Goal: Information Seeking & Learning: Find contact information

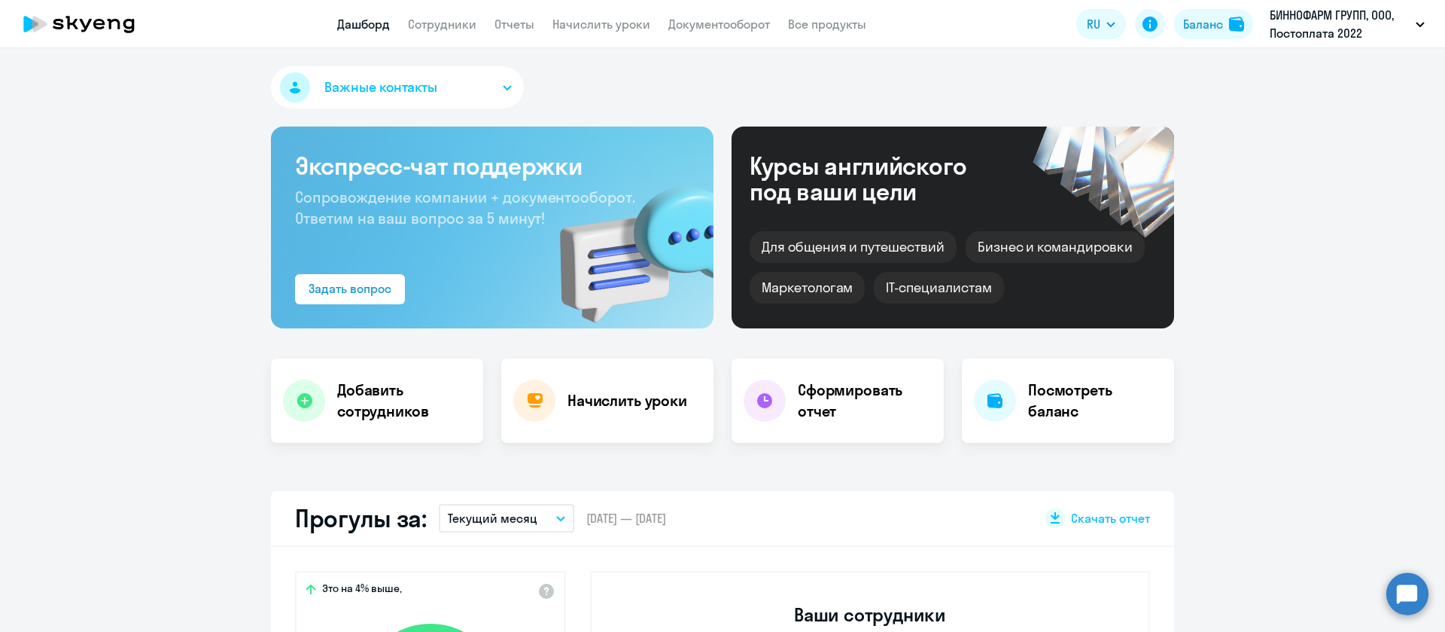
select select "30"
click at [441, 30] on link "Сотрудники" at bounding box center [442, 24] width 68 height 15
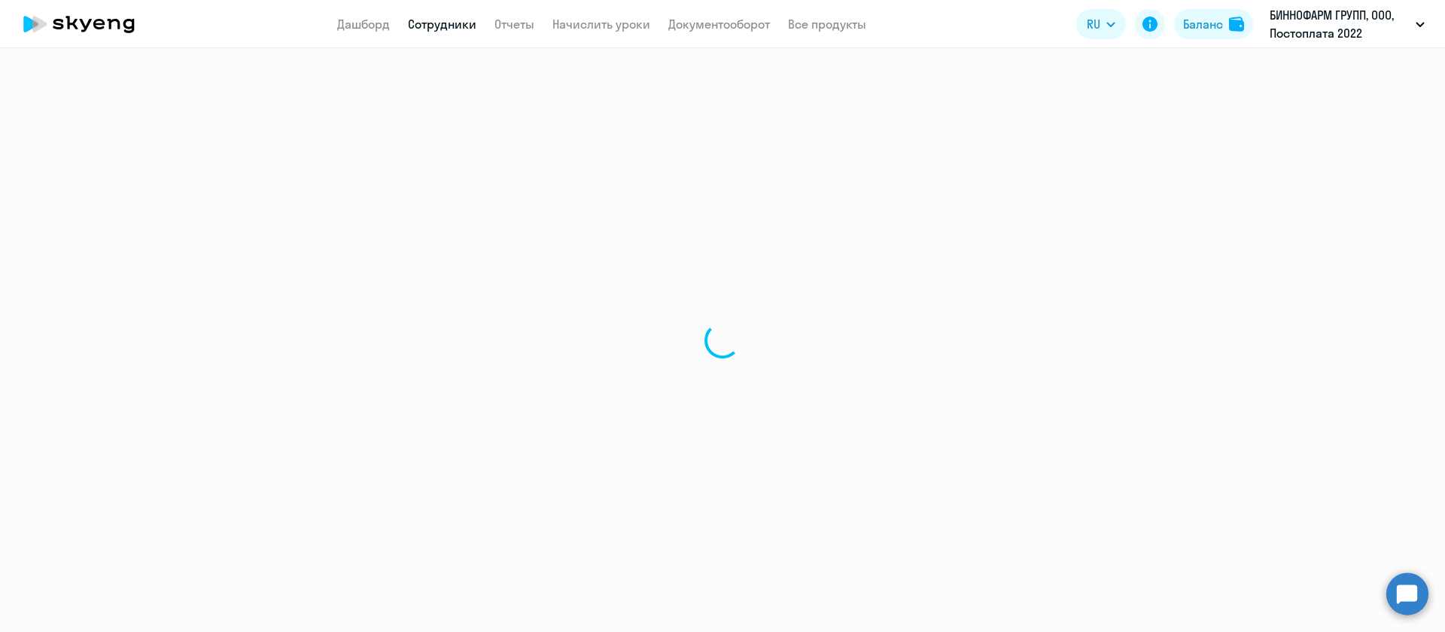
select select "30"
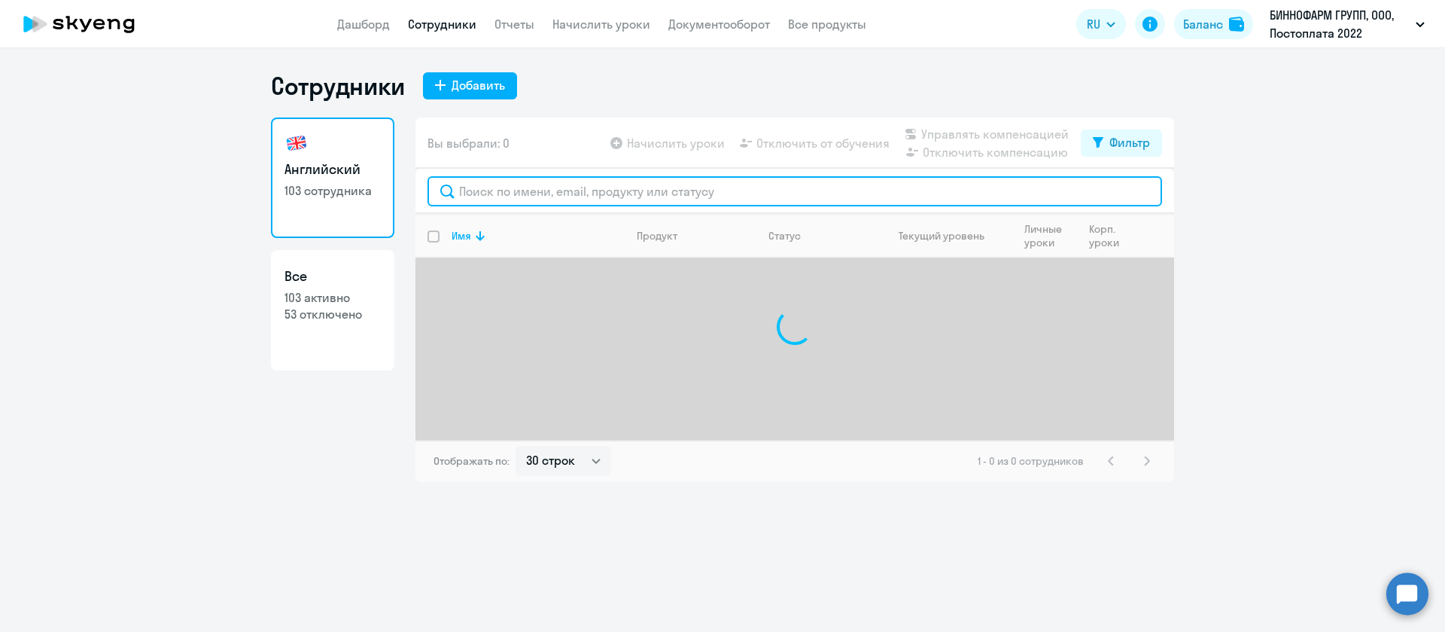
click at [480, 202] on input "text" at bounding box center [795, 191] width 735 height 30
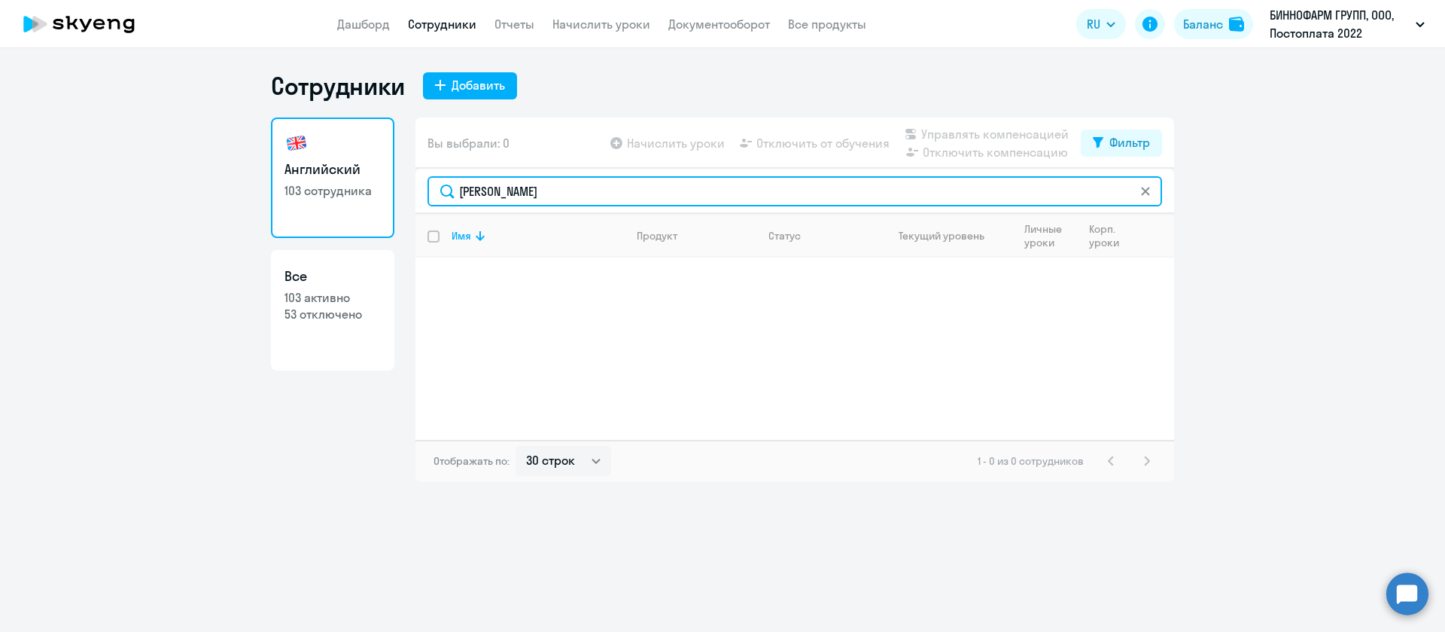
click at [574, 193] on input "прокопенко" at bounding box center [795, 191] width 735 height 30
type input "илья"
click at [574, 193] on input "илья" at bounding box center [795, 191] width 735 height 30
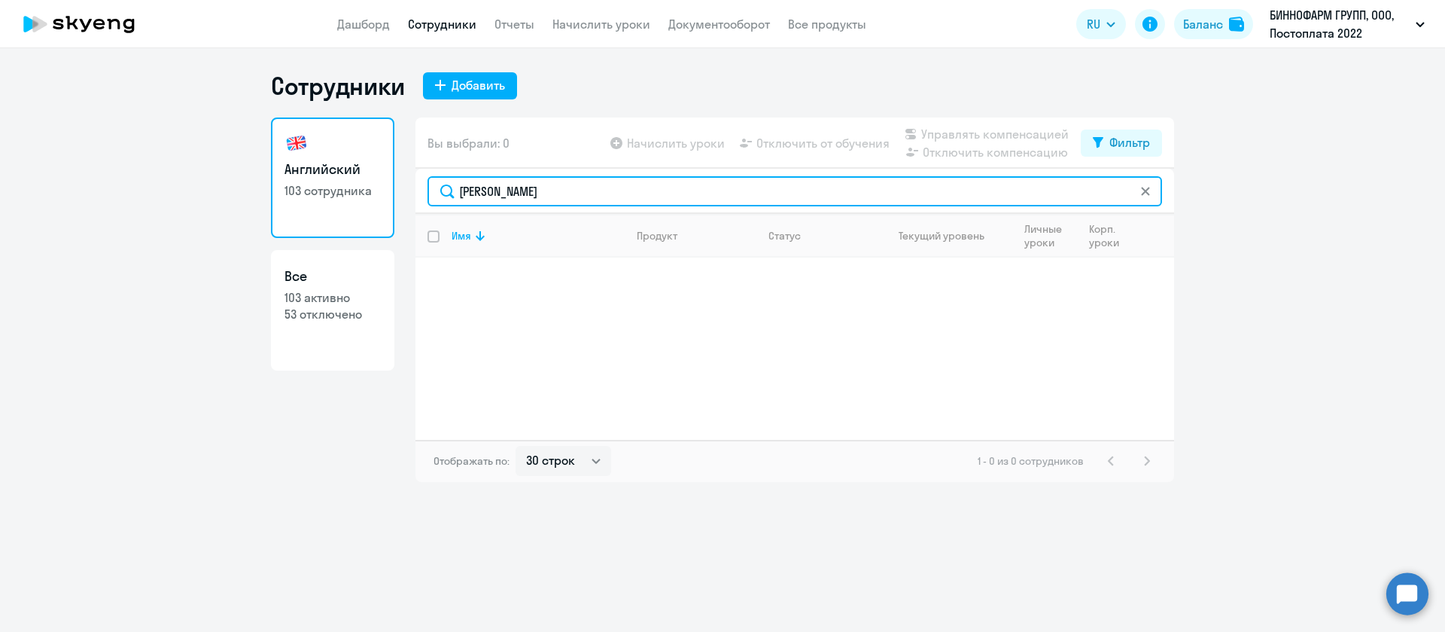
click at [574, 193] on input "илья" at bounding box center [795, 191] width 735 height 30
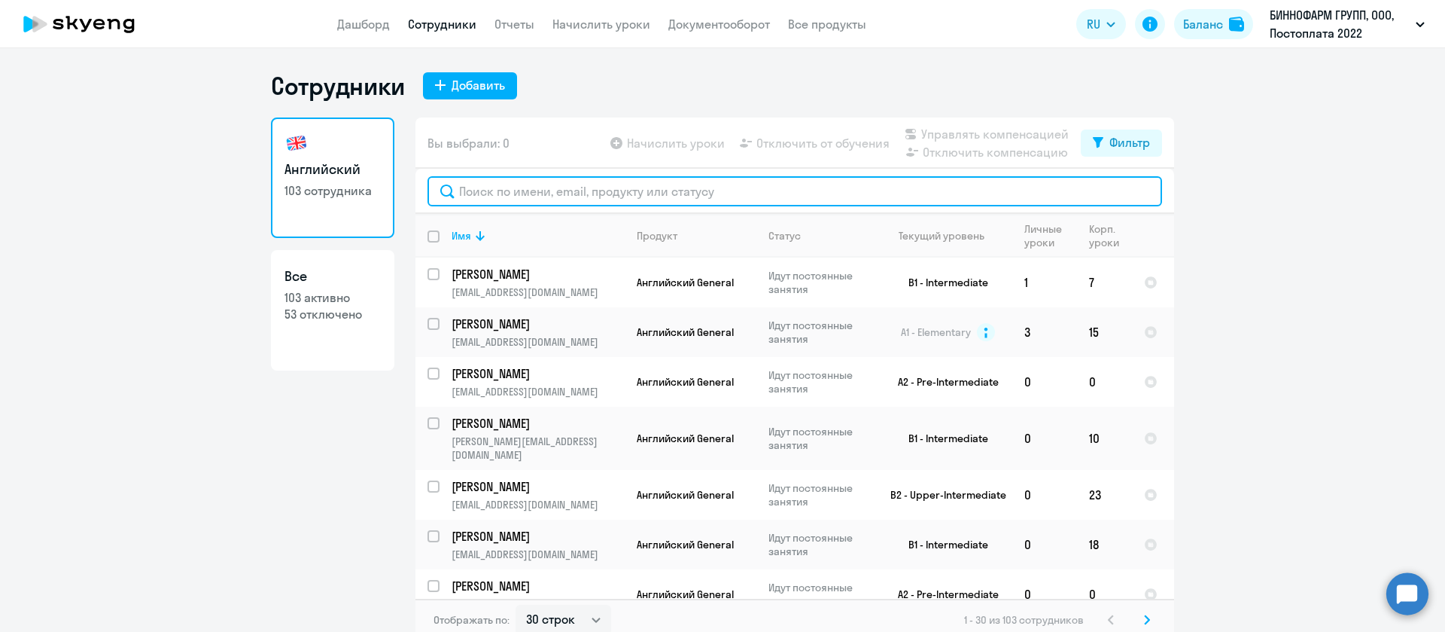
click at [677, 197] on input "text" at bounding box center [795, 191] width 735 height 30
type input "Il"
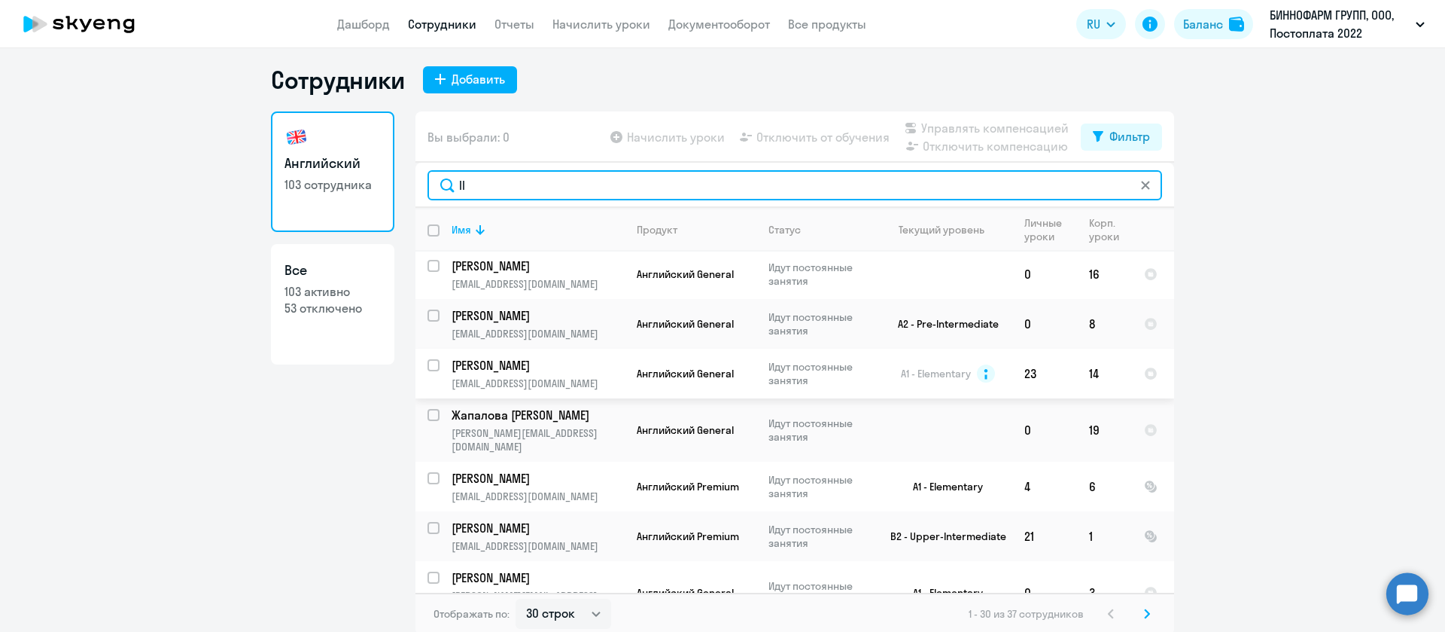
scroll to position [9, 0]
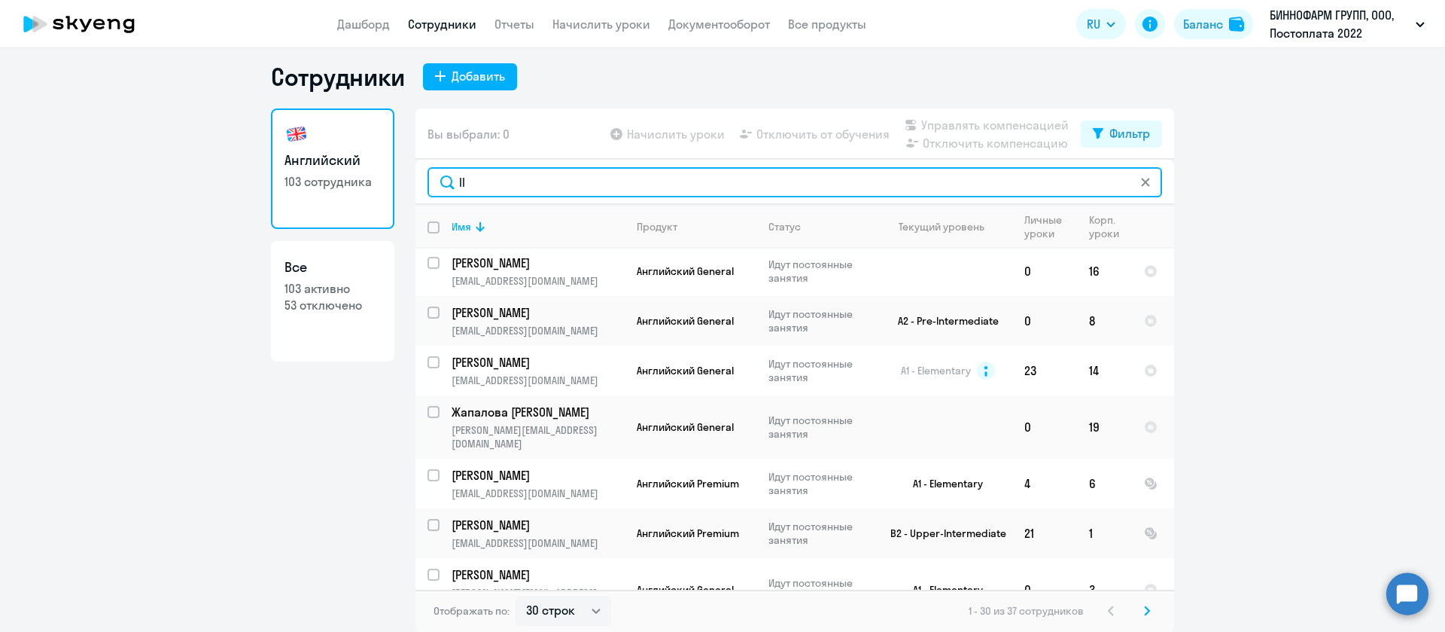
click at [565, 181] on input "Il" at bounding box center [795, 182] width 735 height 30
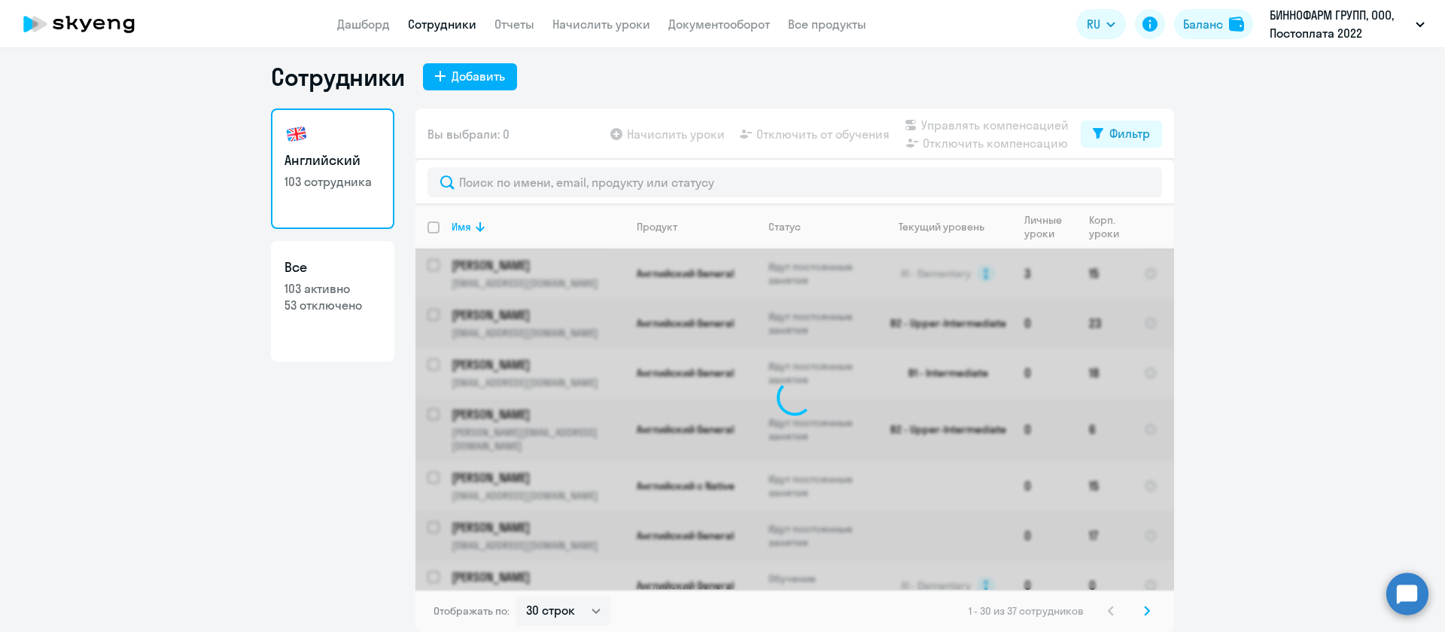
click at [1293, 241] on ng-component "Сотрудники Добавить Английский 103 сотрудника Все 103 активно 53 отключено Вы в…" at bounding box center [722, 347] width 1445 height 570
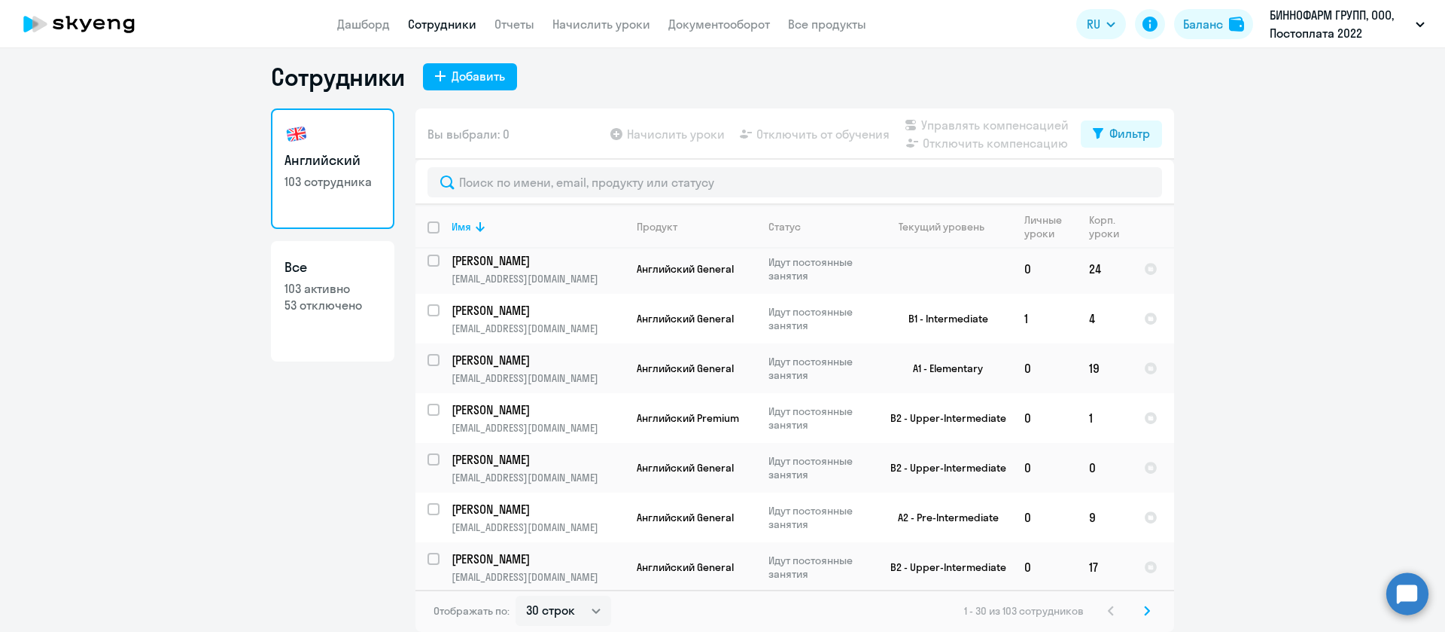
scroll to position [1187, 0]
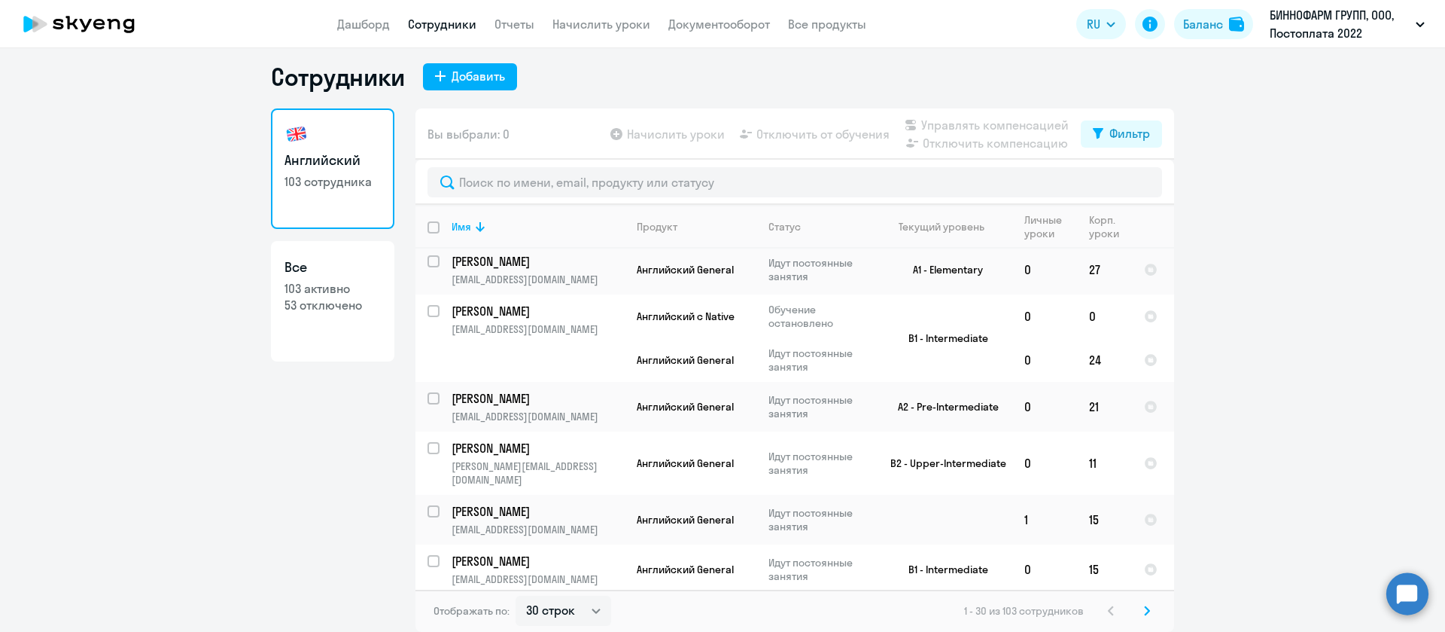
click at [1145, 609] on svg-icon at bounding box center [1147, 610] width 18 height 18
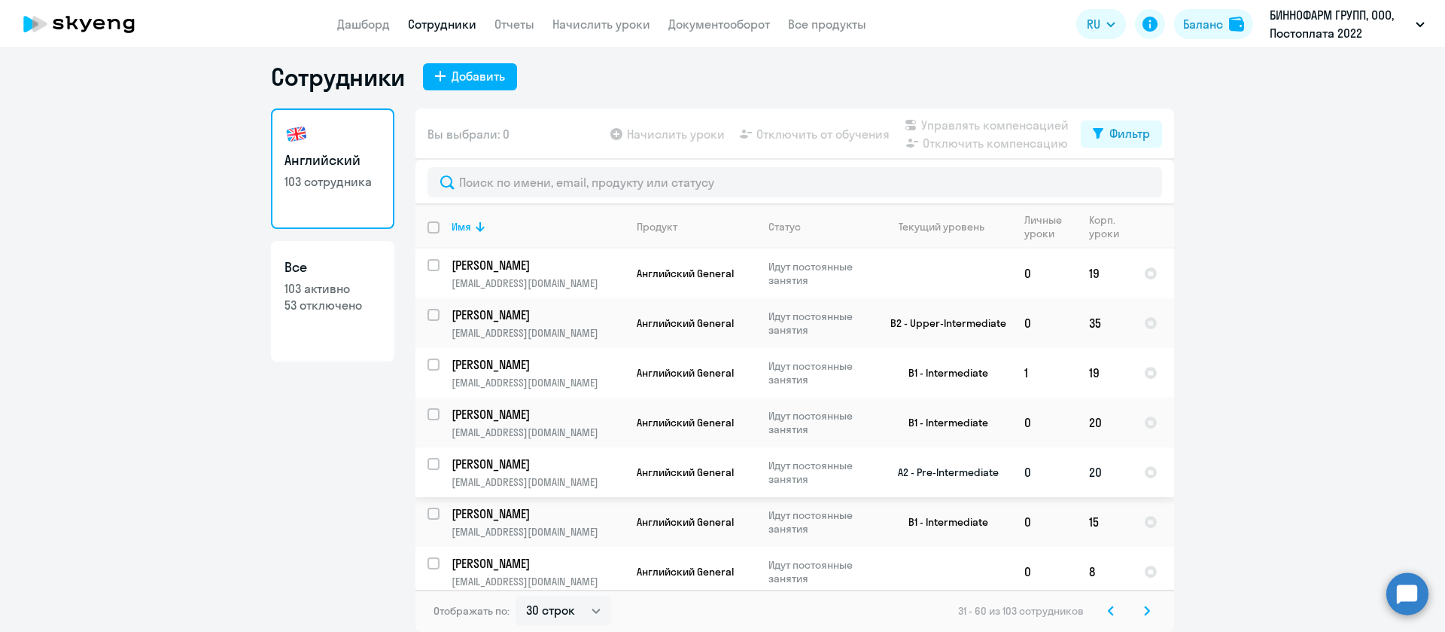
scroll to position [0, 0]
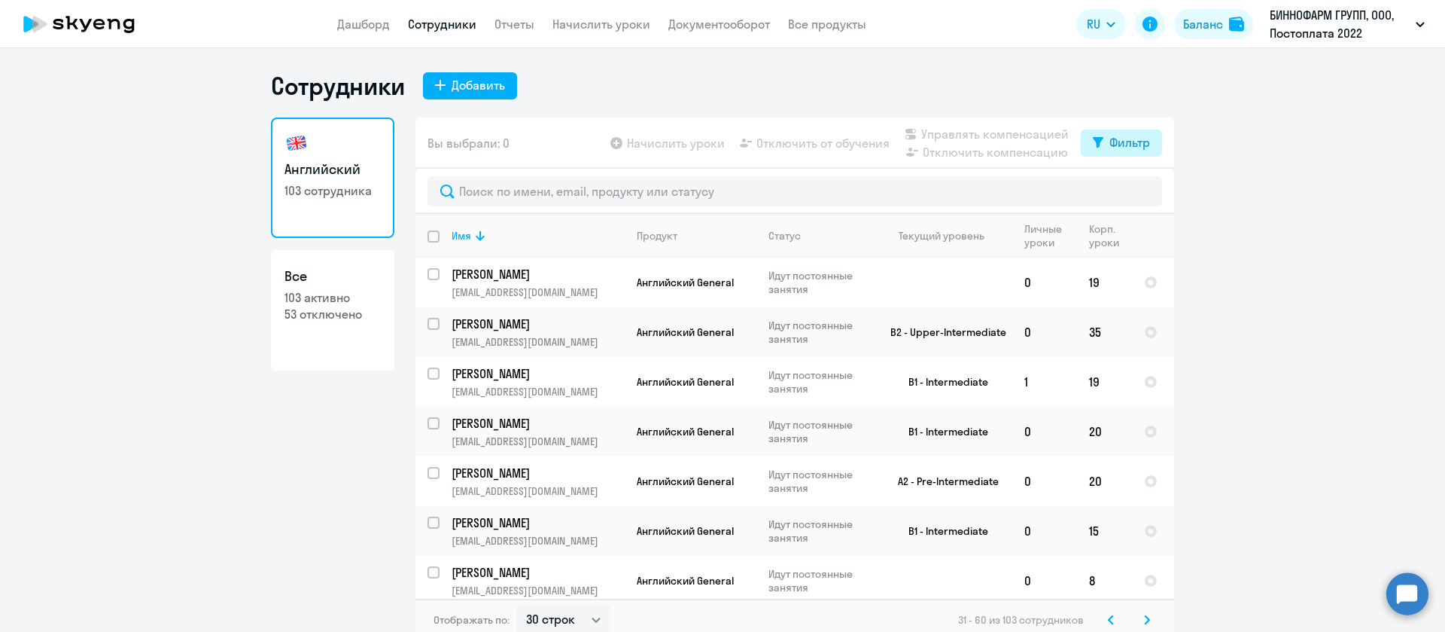
click at [1093, 142] on icon at bounding box center [1098, 142] width 11 height 11
click at [1130, 188] on span at bounding box center [1129, 191] width 26 height 15
click at [1116, 191] on input "checkbox" at bounding box center [1116, 191] width 1 height 1
checkbox input "true"
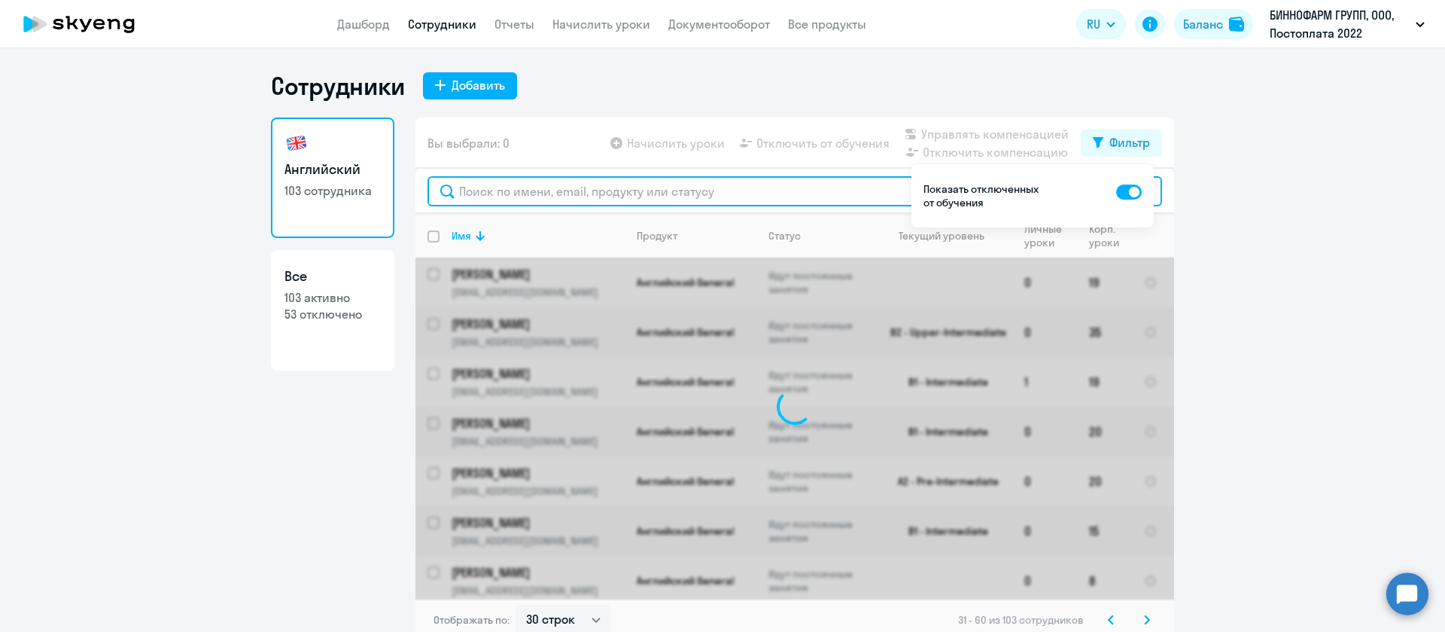
click at [743, 201] on input "text" at bounding box center [795, 191] width 735 height 30
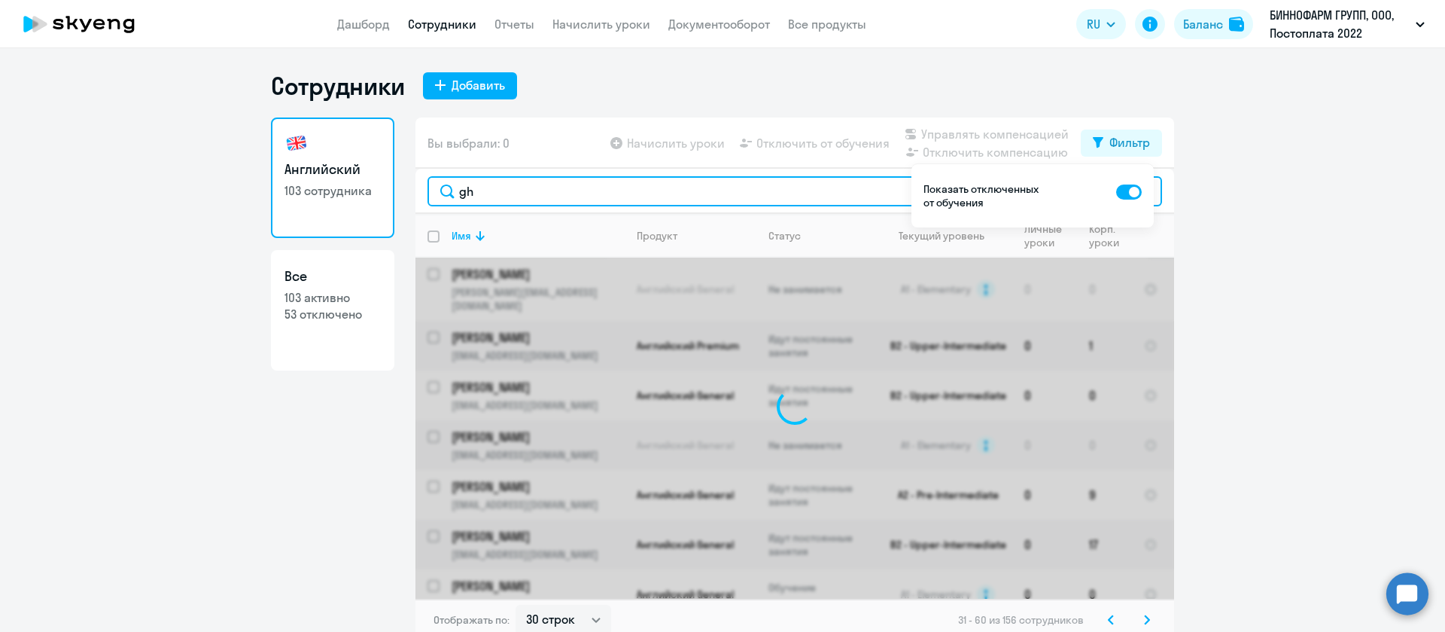
type input "g"
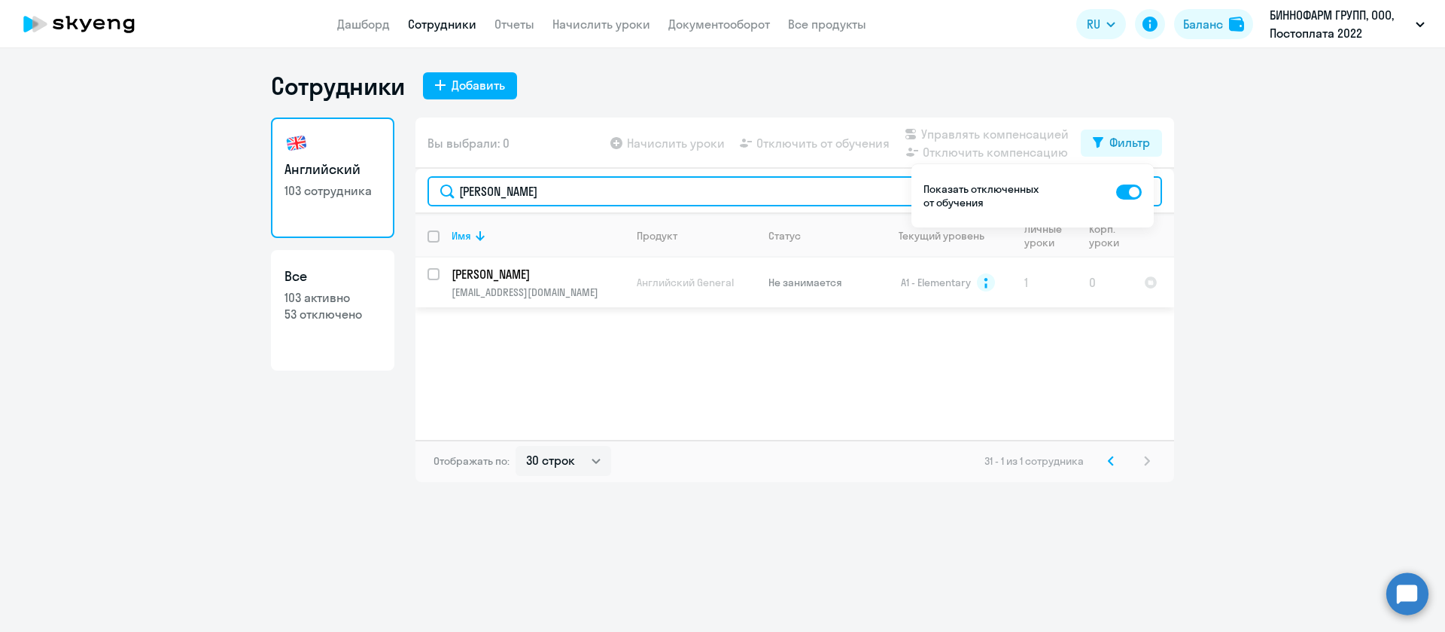
type input "Прокопенко"
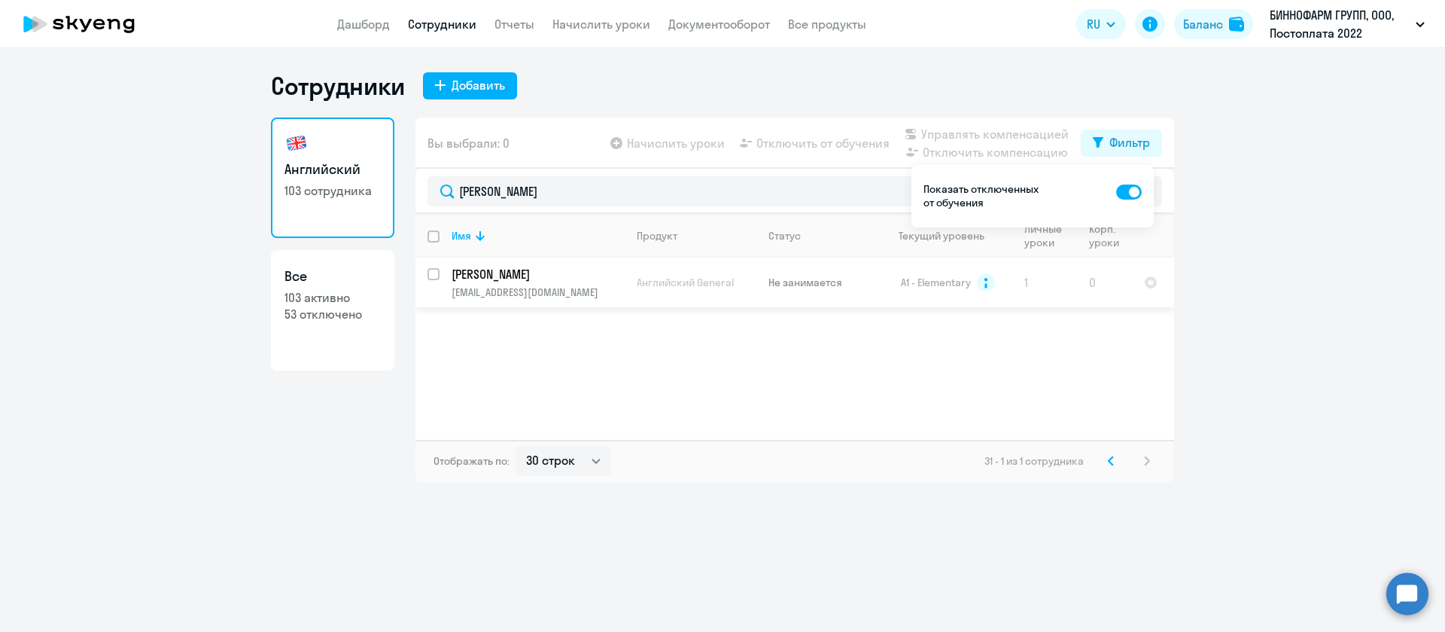
click at [435, 273] on input "select row 14450366" at bounding box center [443, 283] width 30 height 30
checkbox input "true"
click at [664, 142] on span "Начислить уроки" at bounding box center [676, 143] width 98 height 18
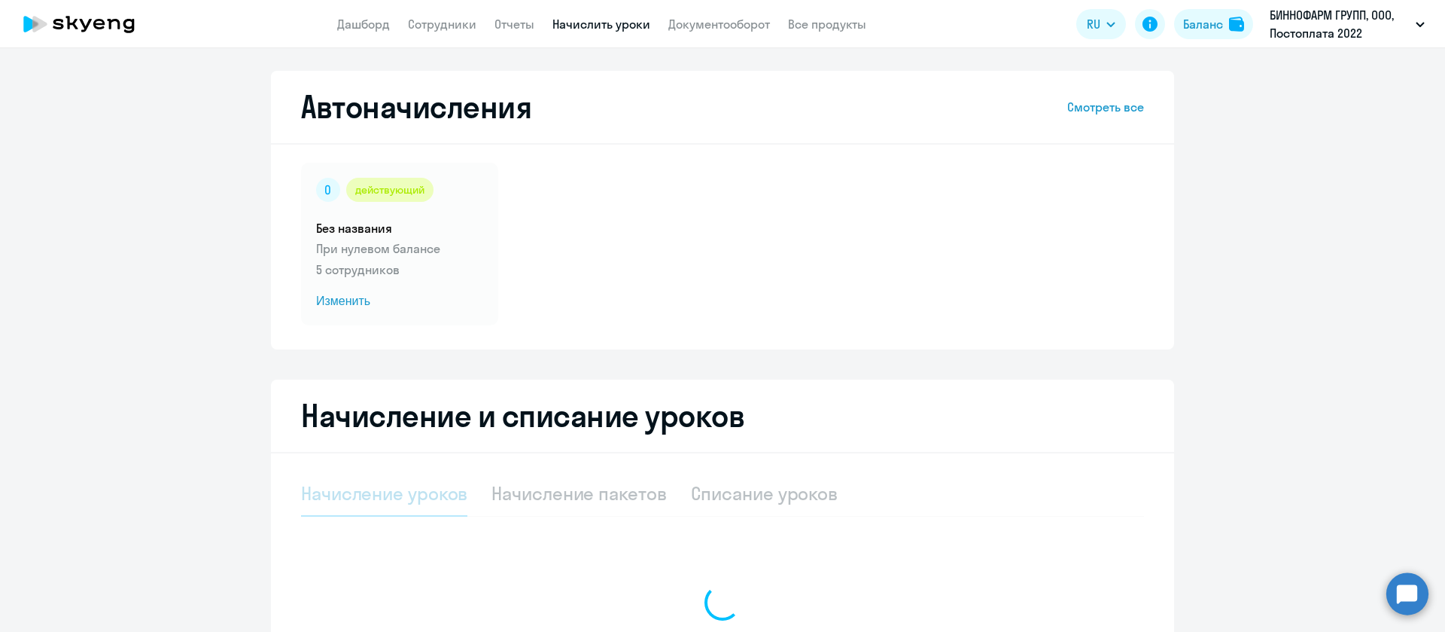
select select "10"
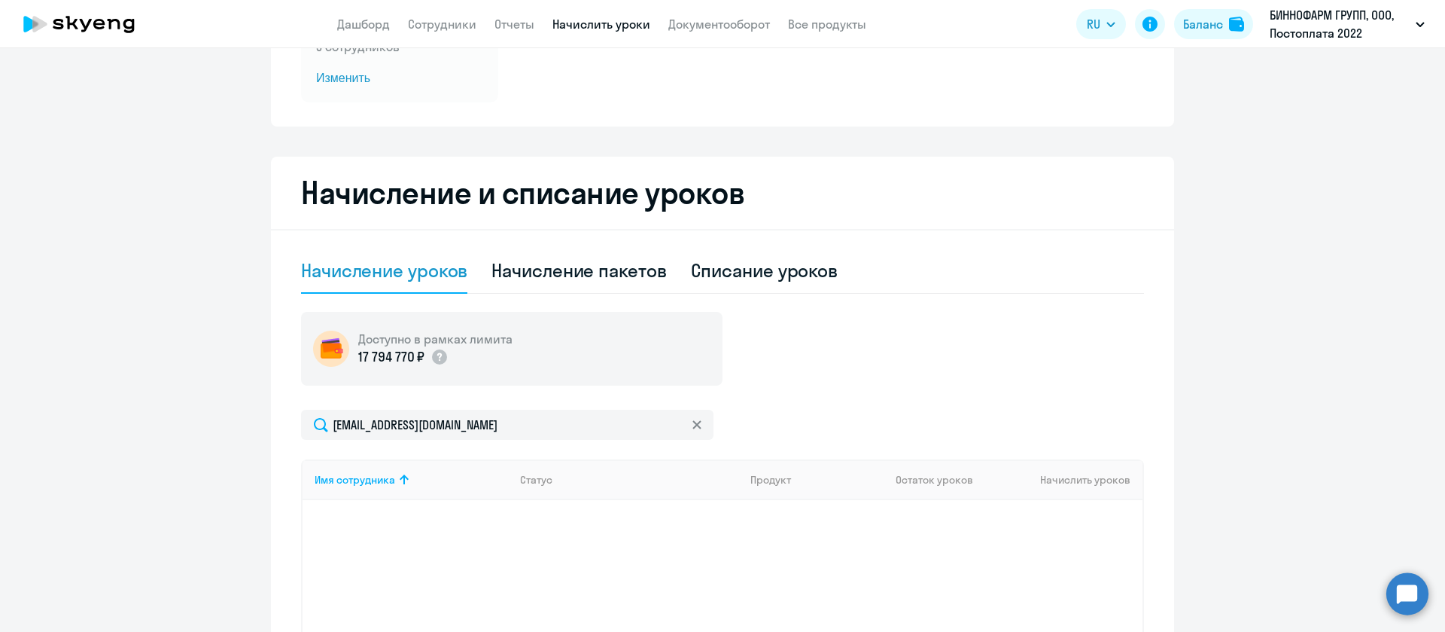
scroll to position [113, 0]
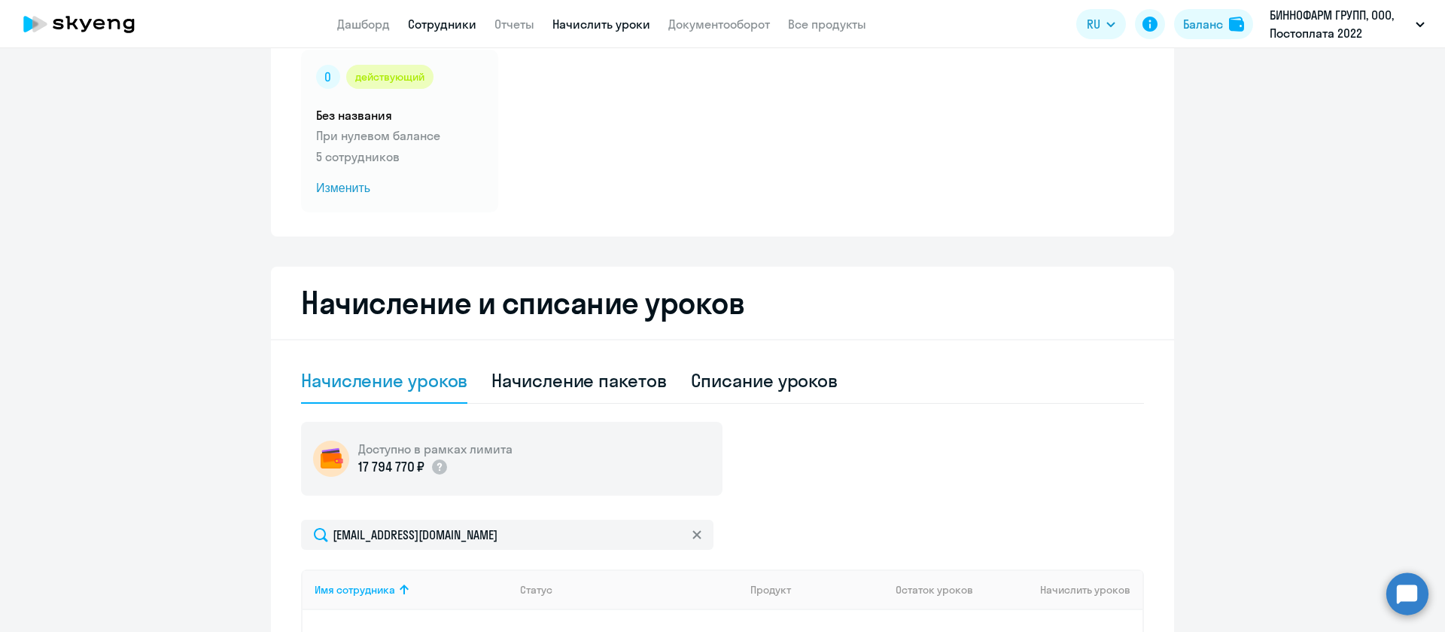
click at [452, 23] on link "Сотрудники" at bounding box center [442, 24] width 68 height 15
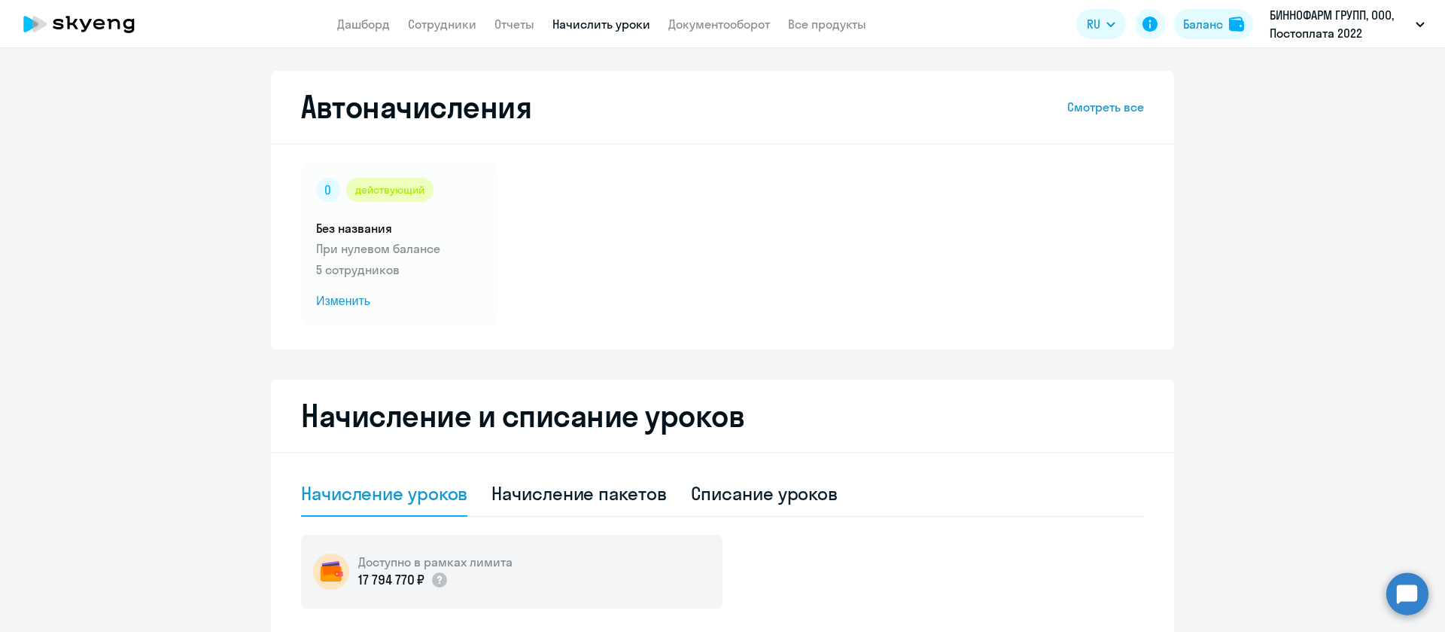
select select "30"
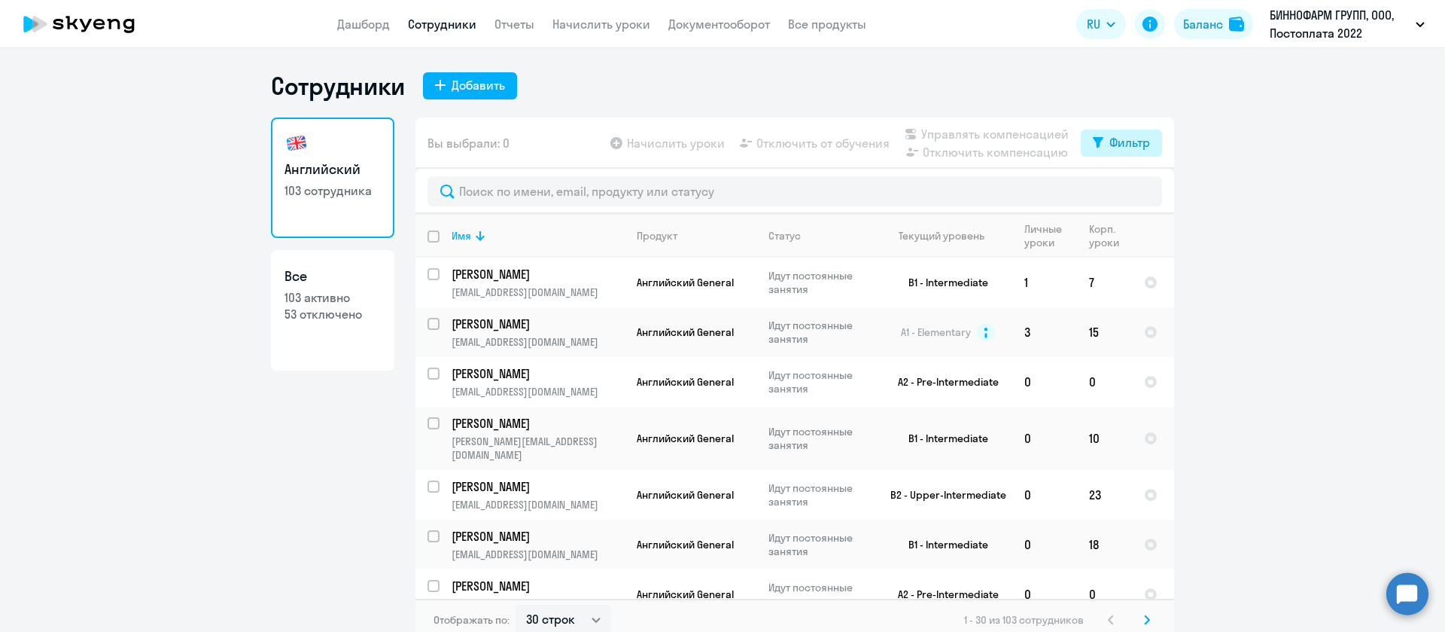
click at [1083, 140] on button "Фильтр" at bounding box center [1121, 142] width 81 height 27
click at [1117, 195] on span at bounding box center [1129, 191] width 26 height 15
click at [1116, 192] on input "checkbox" at bounding box center [1116, 191] width 1 height 1
checkbox input "true"
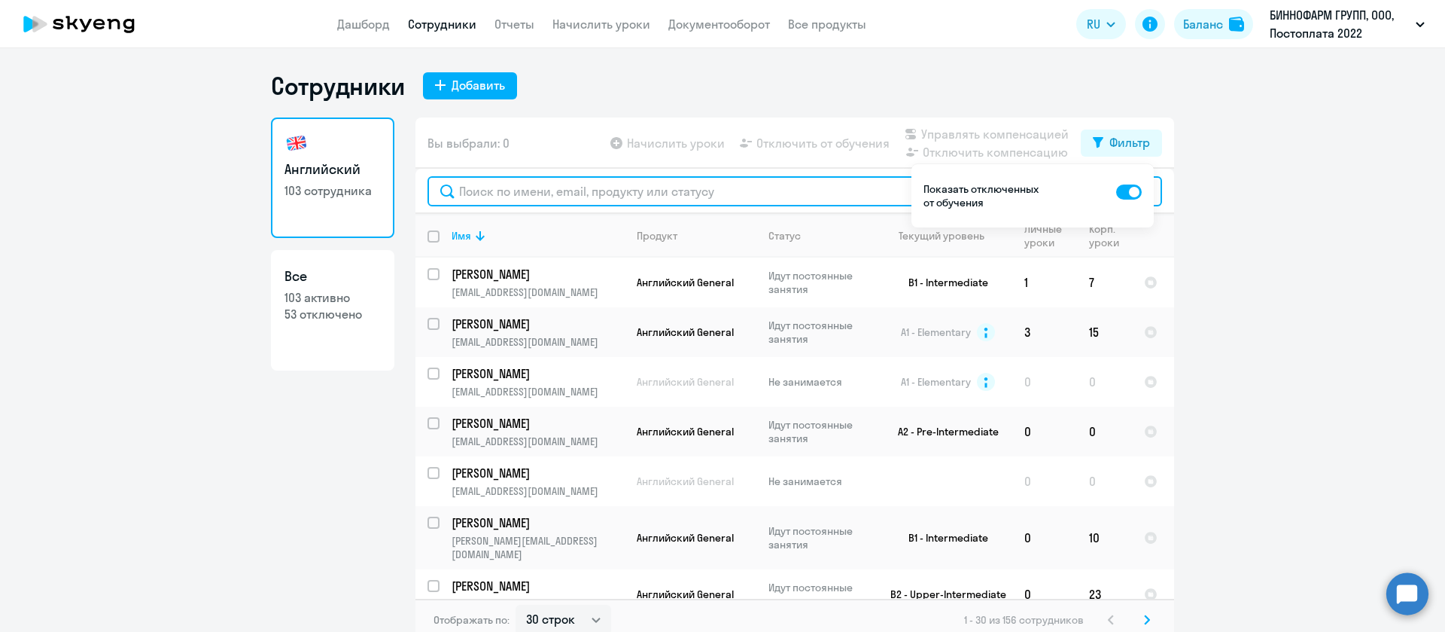
click at [516, 202] on input "text" at bounding box center [795, 191] width 735 height 30
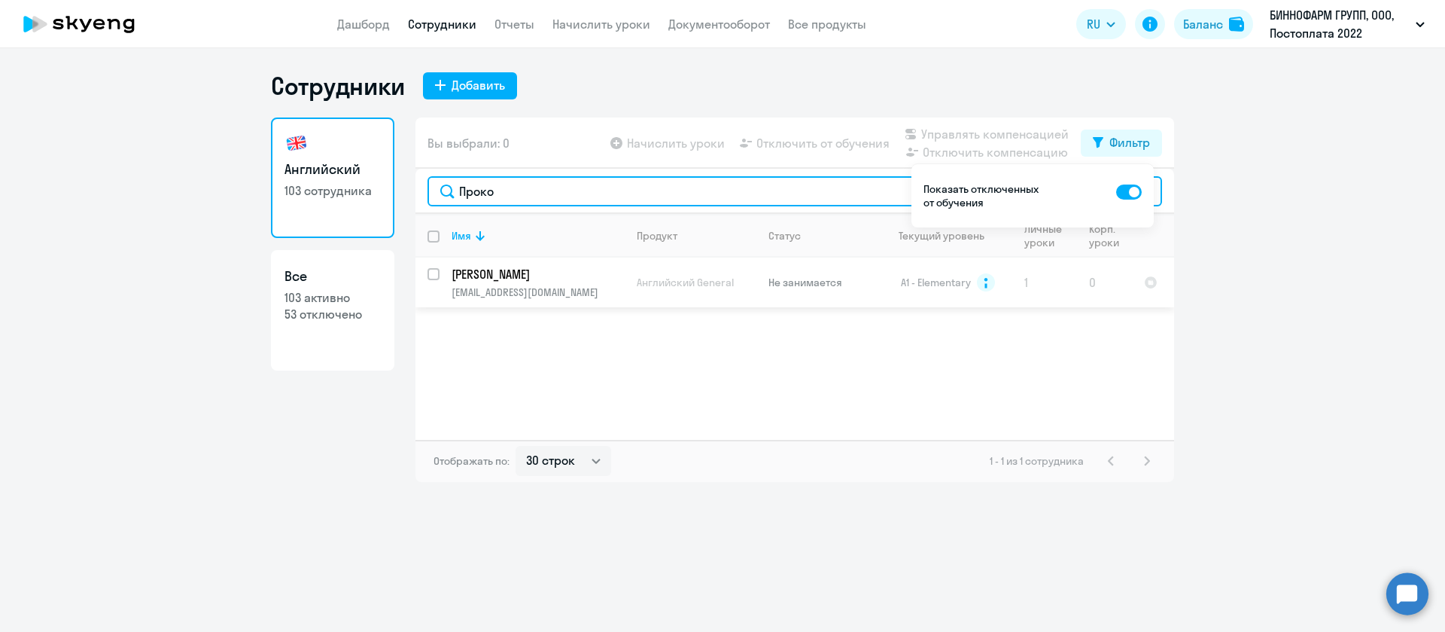
type input "Проко"
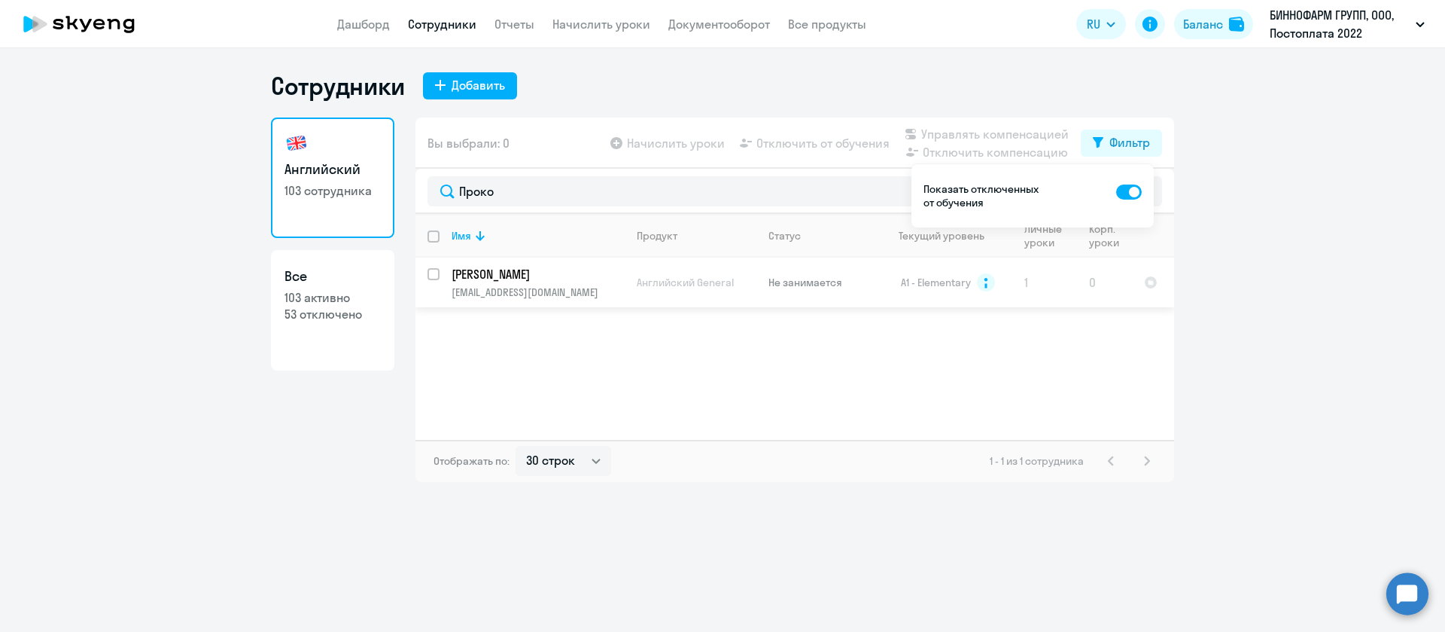
click at [567, 293] on p "iprokopenko@binnopharmgroup.ru" at bounding box center [538, 292] width 172 height 14
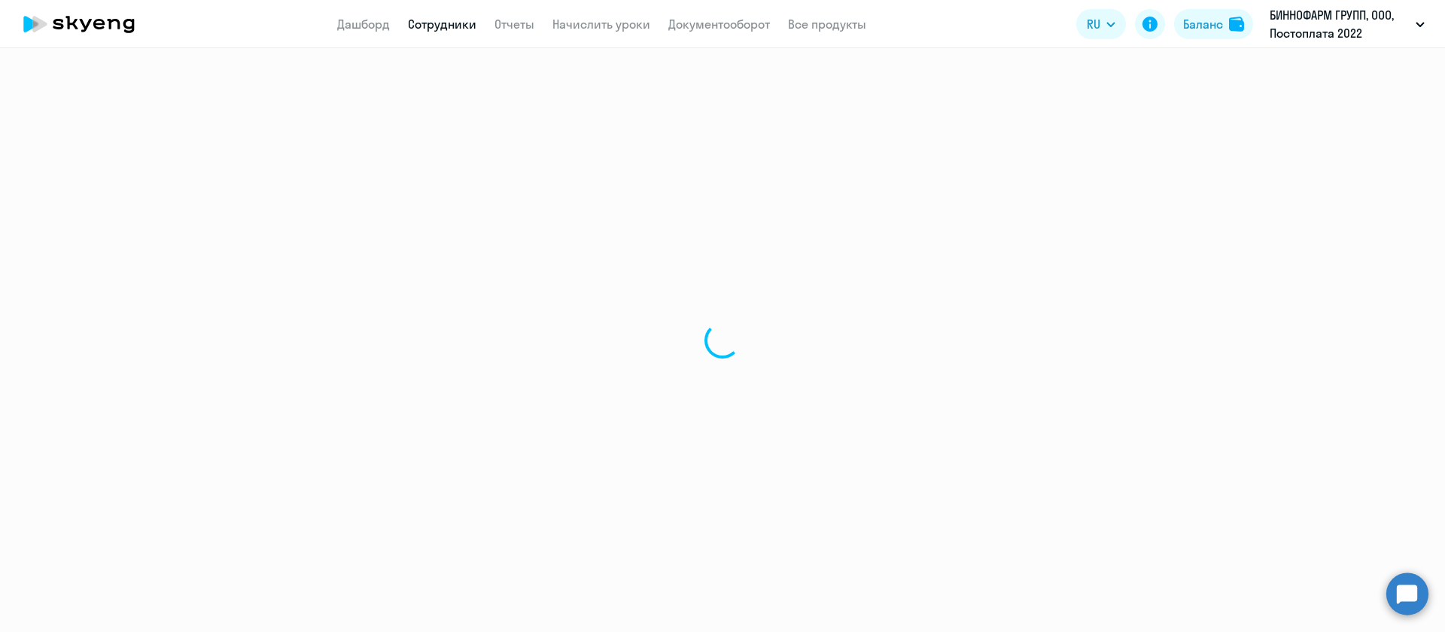
select select "english"
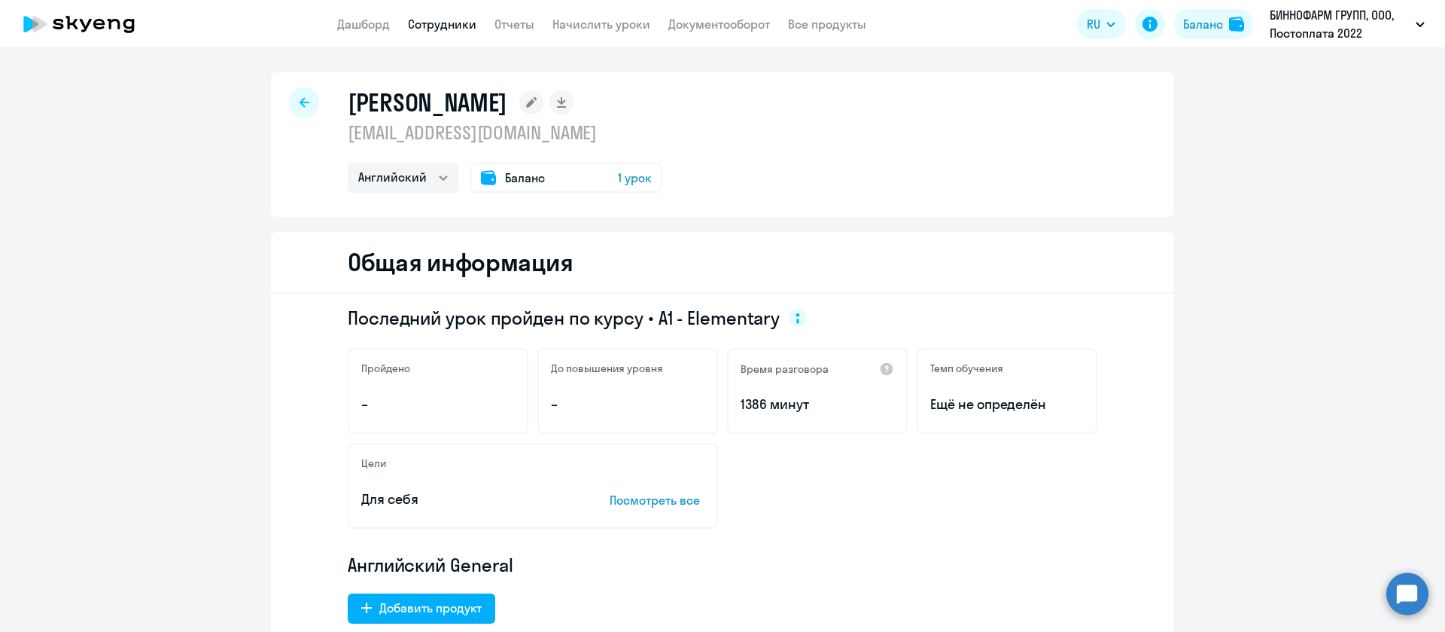
click at [514, 129] on p "iprokopenko@binnopharmgroup.ru" at bounding box center [505, 132] width 315 height 24
copy p "iprokopenko@binnopharmgroup.ru"
click at [427, 32] on app-menu-item-link "Сотрудники" at bounding box center [442, 24] width 68 height 19
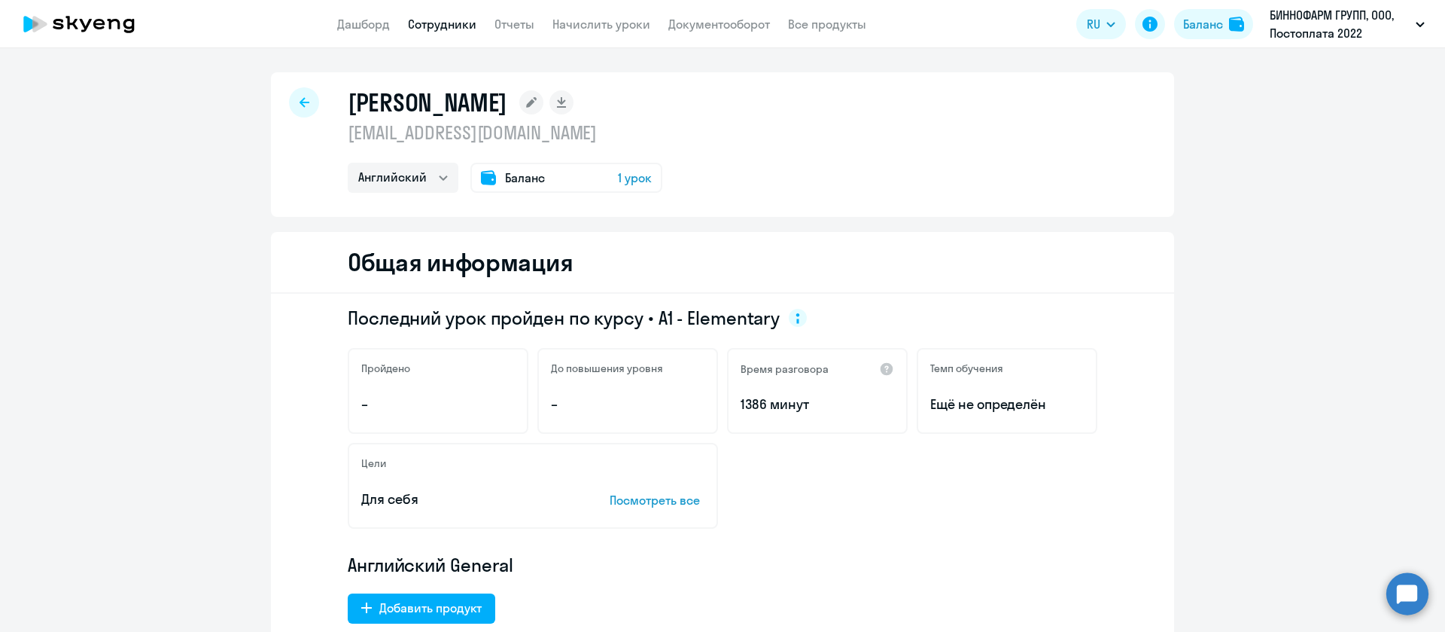
click at [437, 26] on link "Сотрудники" at bounding box center [442, 24] width 68 height 15
select select "30"
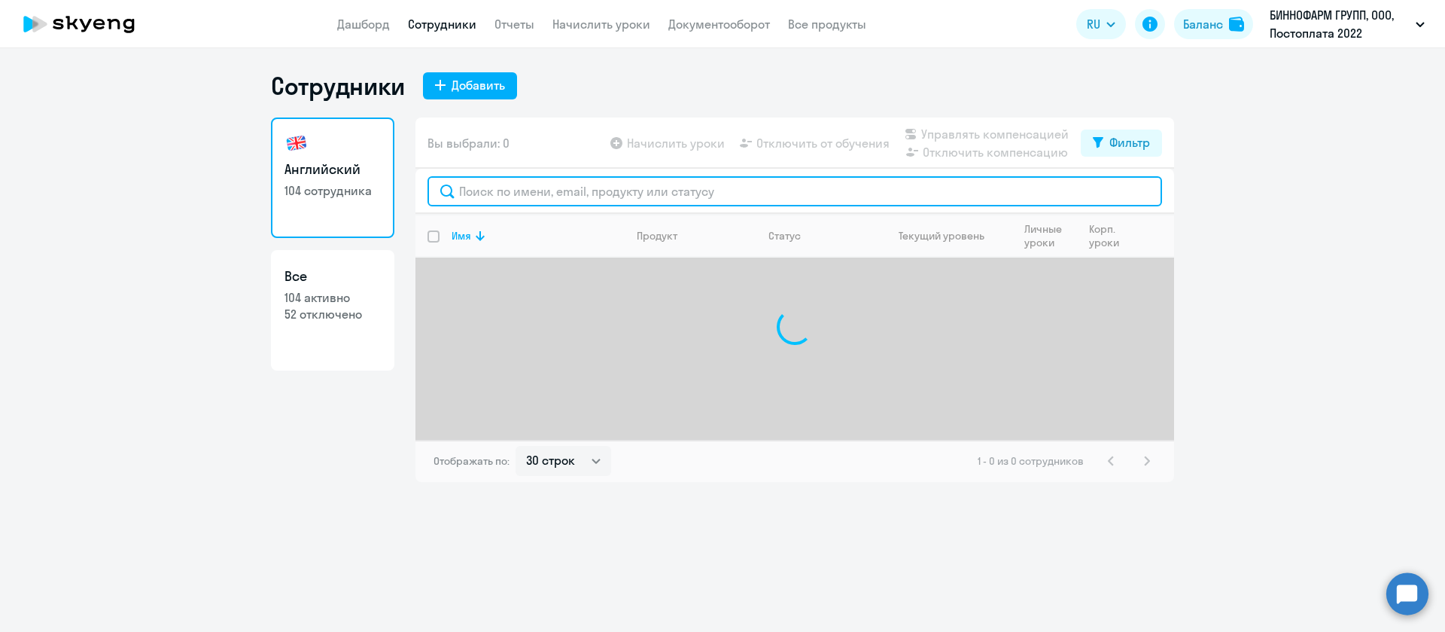
click at [516, 184] on input "text" at bounding box center [795, 191] width 735 height 30
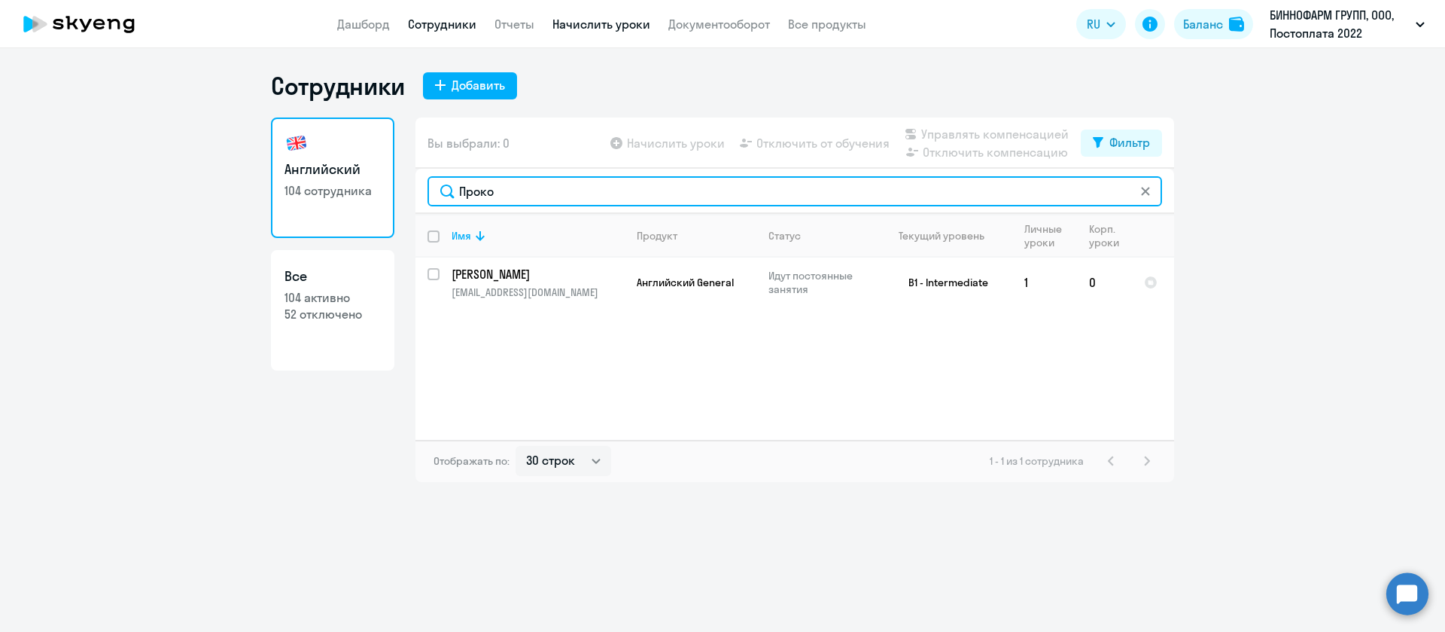
type input "Проко"
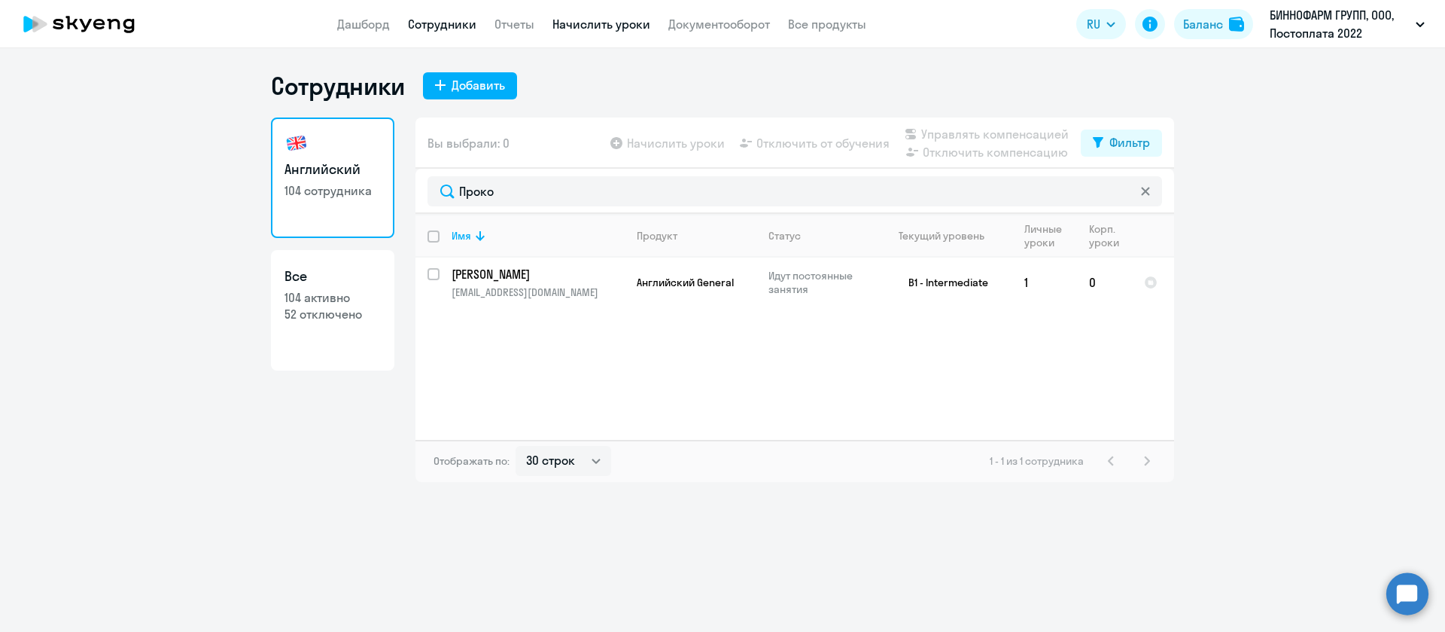
click at [630, 26] on link "Начислить уроки" at bounding box center [602, 24] width 98 height 15
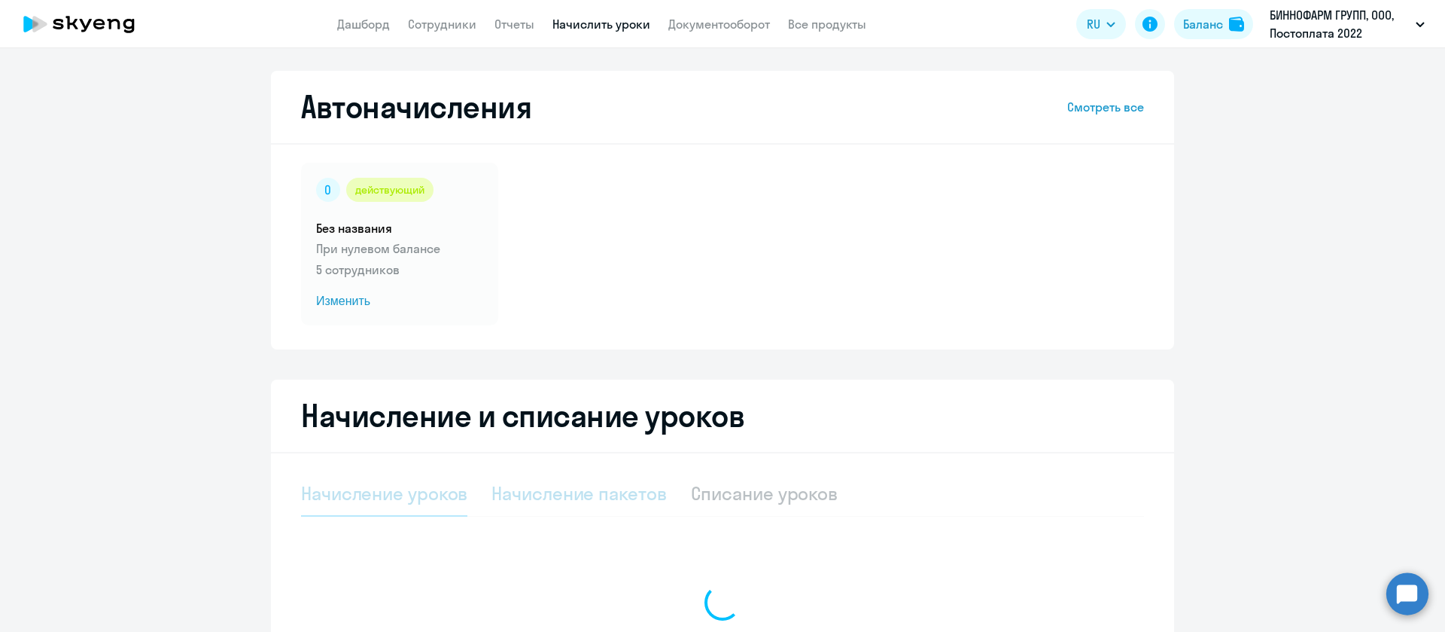
select select "10"
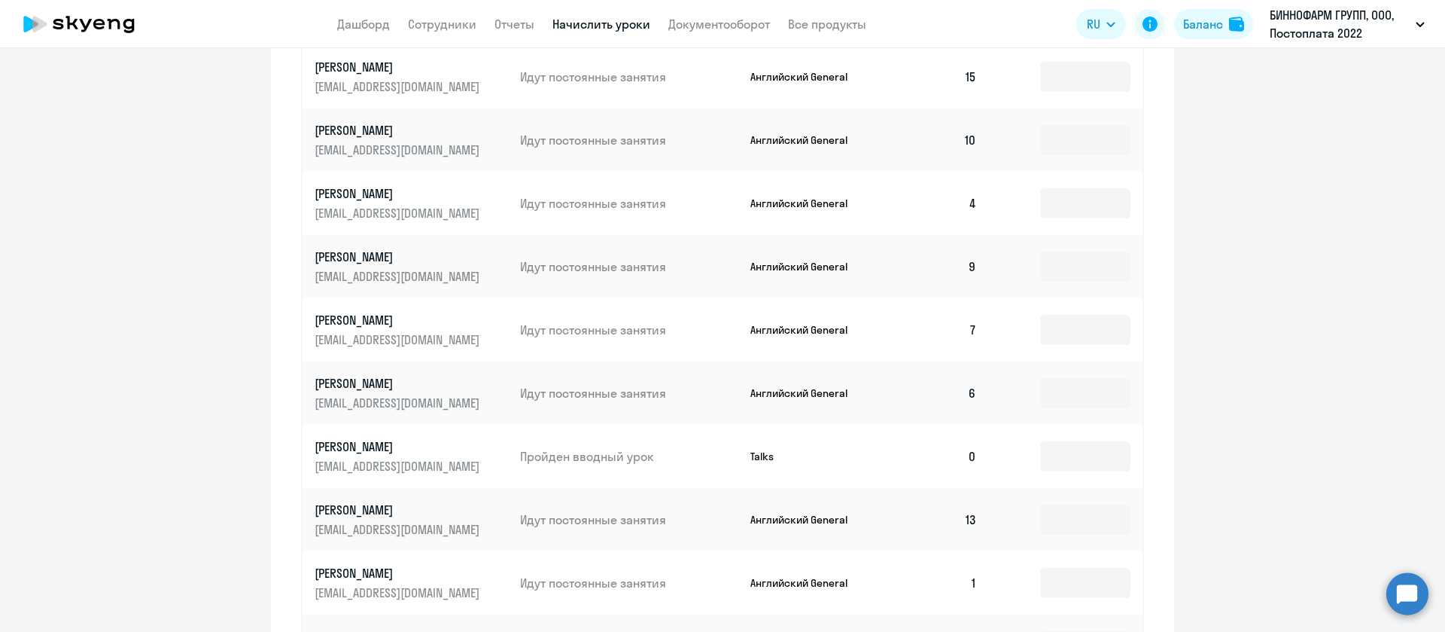
scroll to position [226, 0]
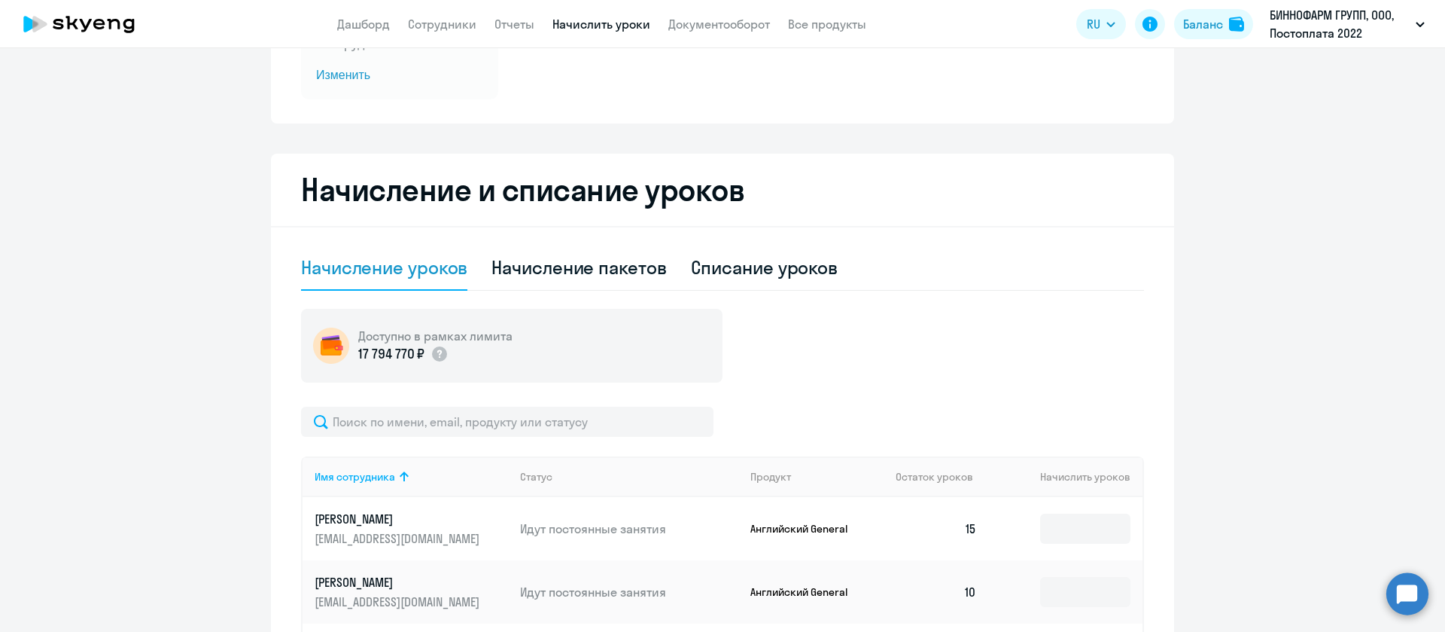
drag, startPoint x: 529, startPoint y: 433, endPoint x: 523, endPoint y: 428, distance: 8.0
click at [525, 428] on input "text" at bounding box center [507, 421] width 413 height 30
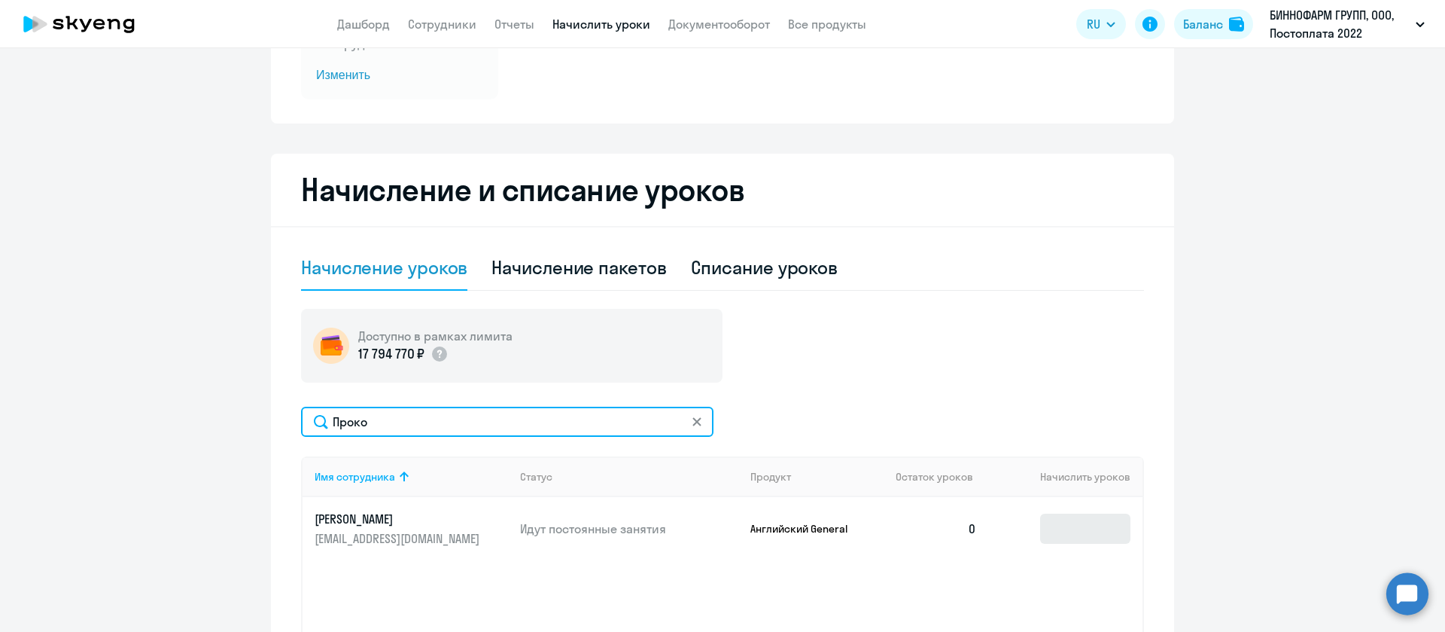
type input "Проко"
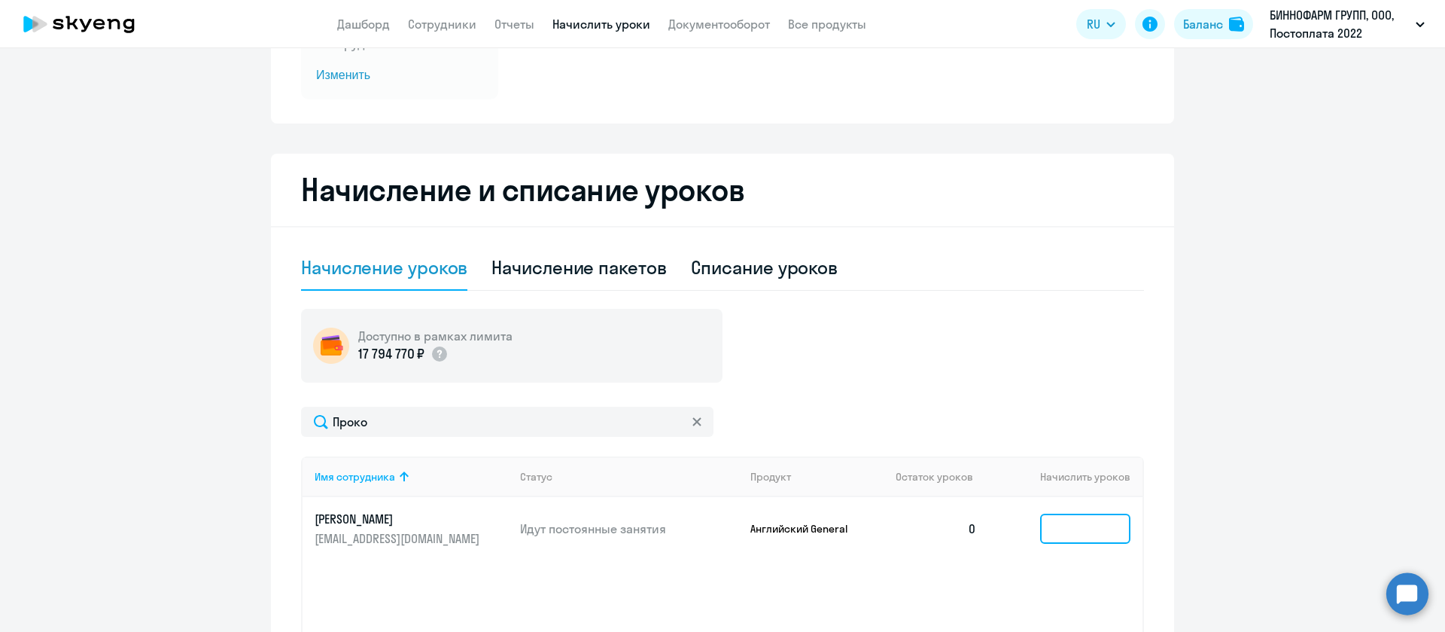
click at [1109, 531] on input at bounding box center [1085, 528] width 90 height 30
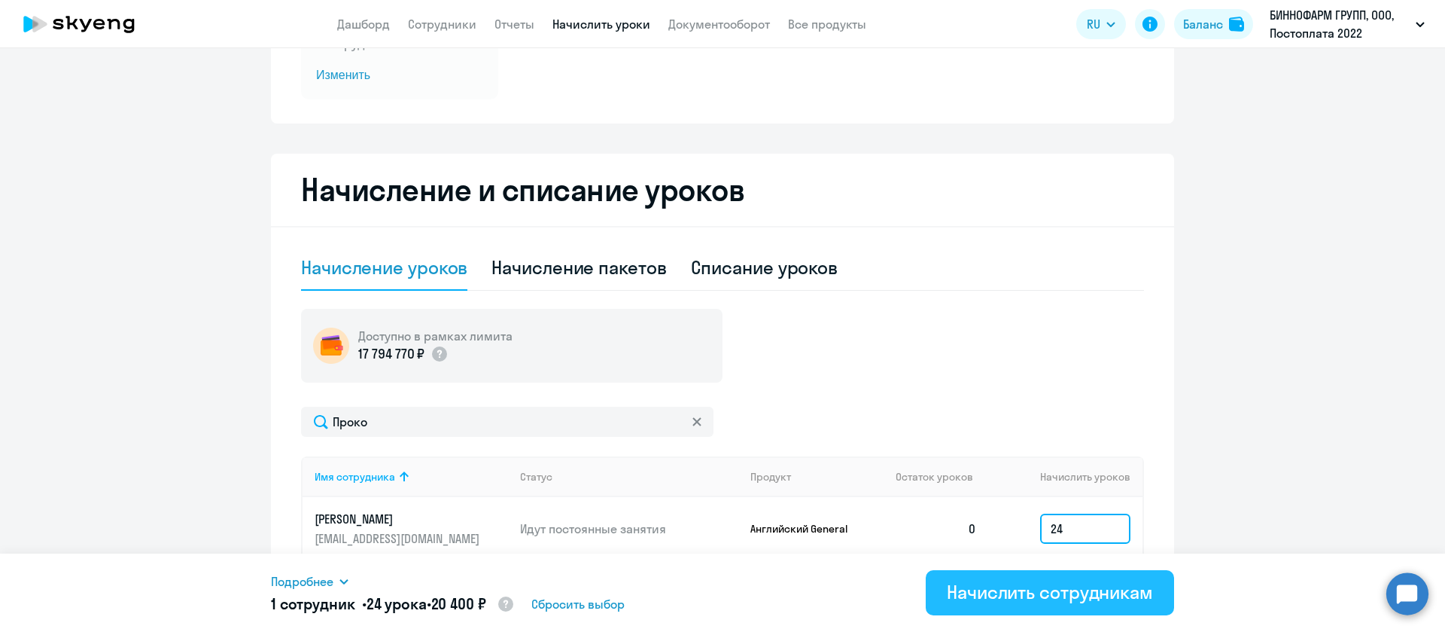
type input "24"
click at [1080, 581] on div "Начислить сотрудникам" at bounding box center [1050, 592] width 206 height 24
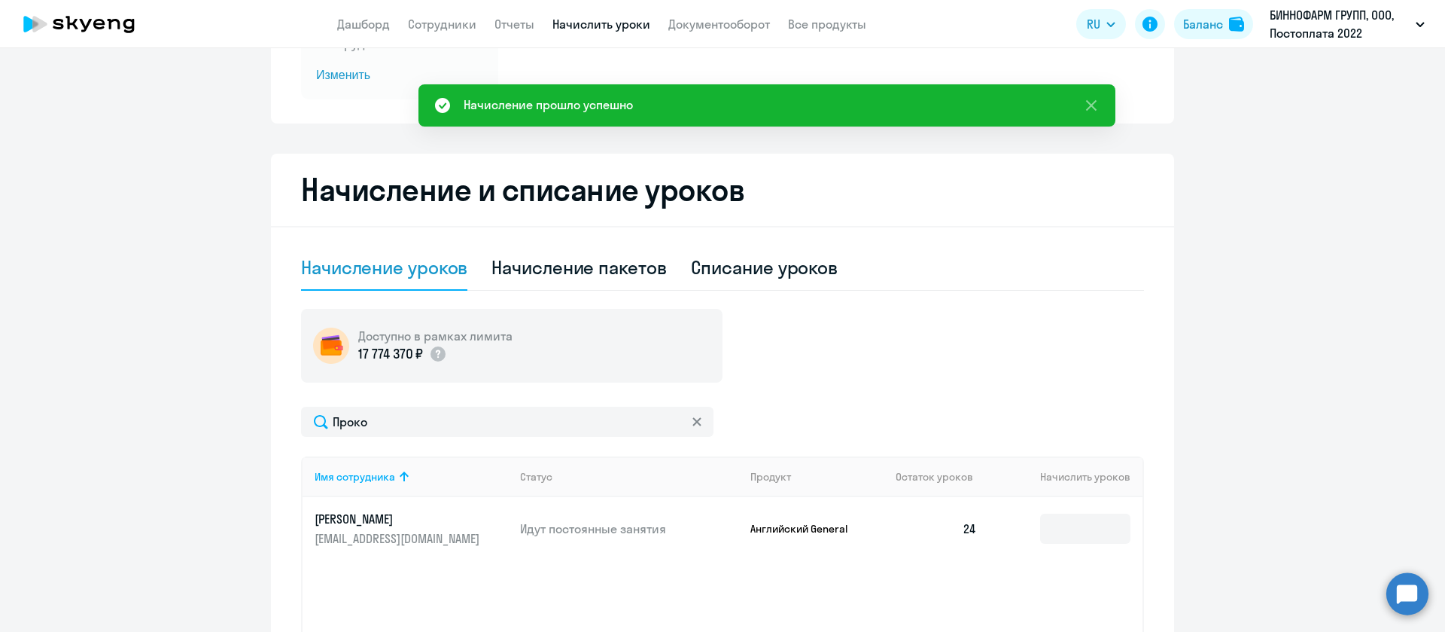
scroll to position [0, 0]
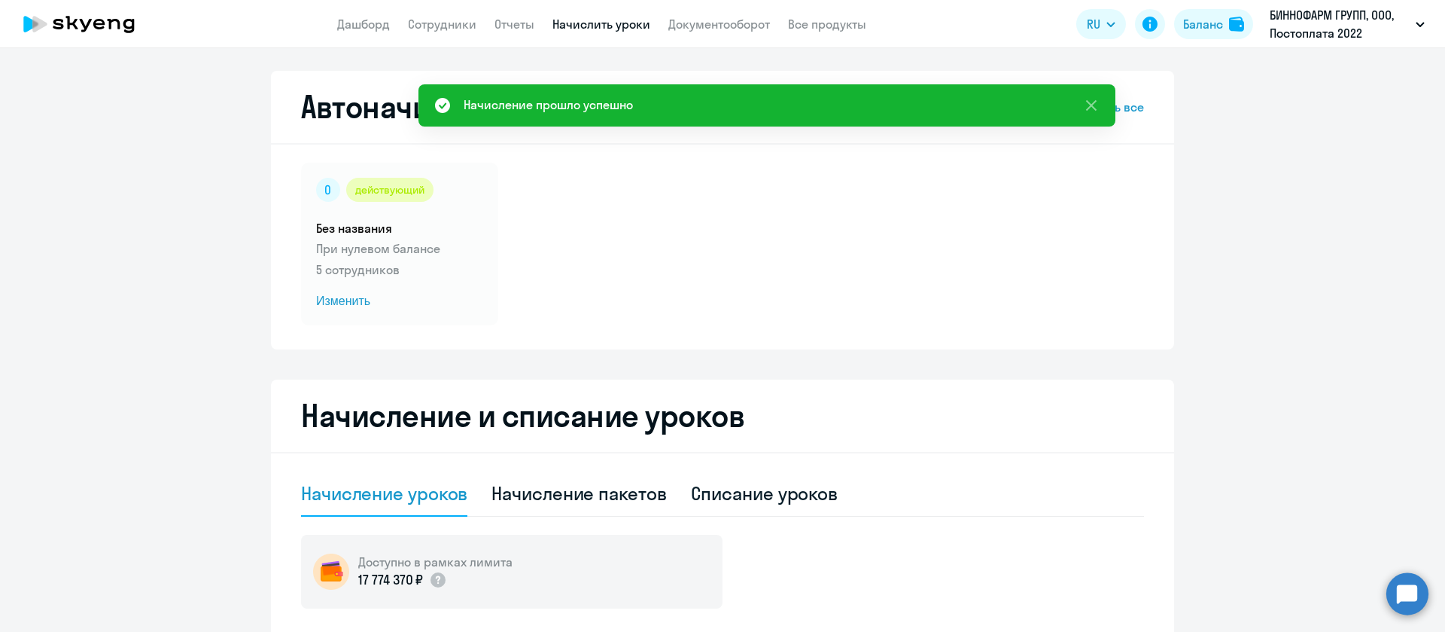
click at [428, 11] on app-header "Дашборд Сотрудники Отчеты Начислить уроки Документооборот Все продукты Дашборд …" at bounding box center [722, 24] width 1445 height 48
click at [449, 39] on app-header "Дашборд Сотрудники Отчеты Начислить уроки Документооборот Все продукты Дашборд …" at bounding box center [722, 24] width 1445 height 48
click at [449, 29] on link "Сотрудники" at bounding box center [442, 24] width 68 height 15
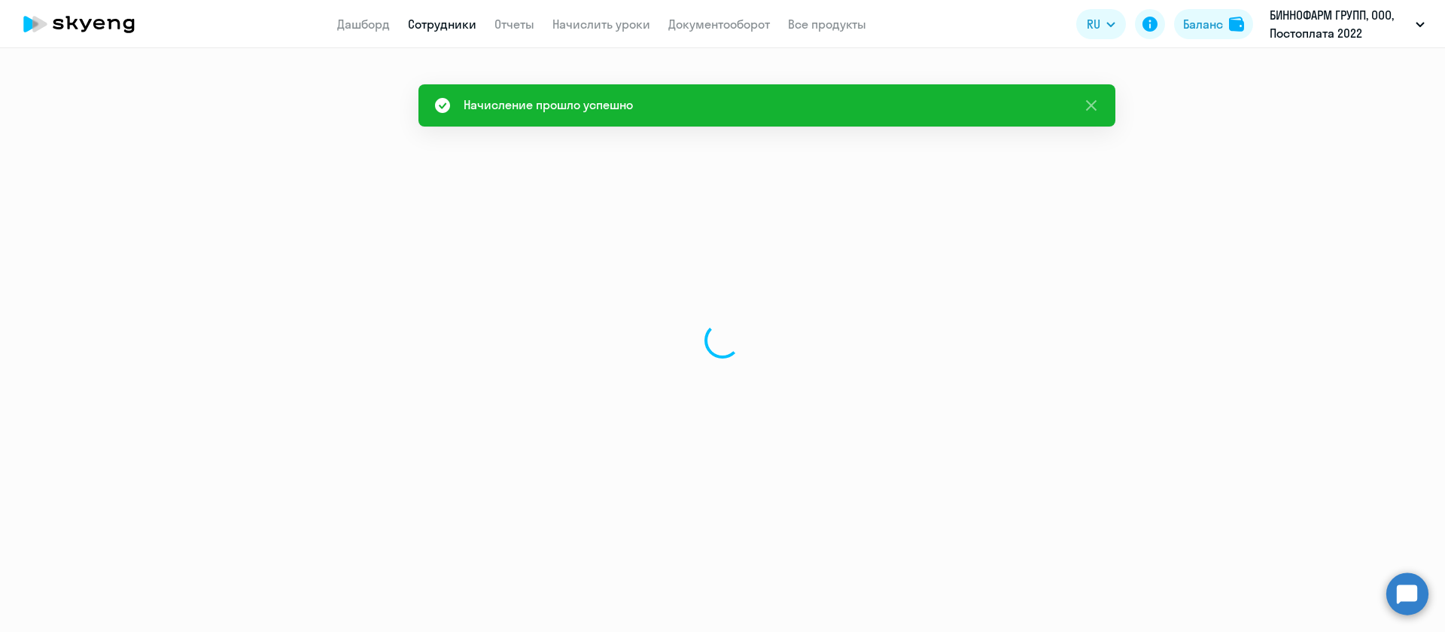
select select "30"
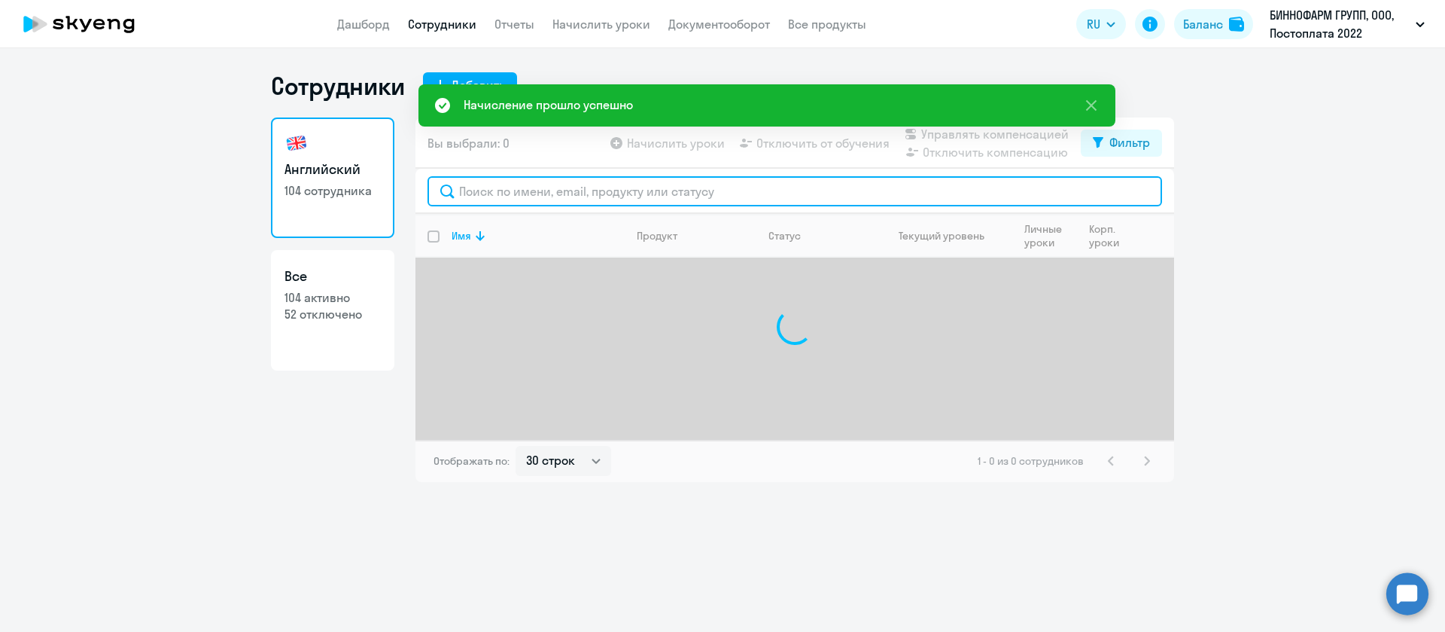
click at [571, 190] on input "text" at bounding box center [795, 191] width 735 height 30
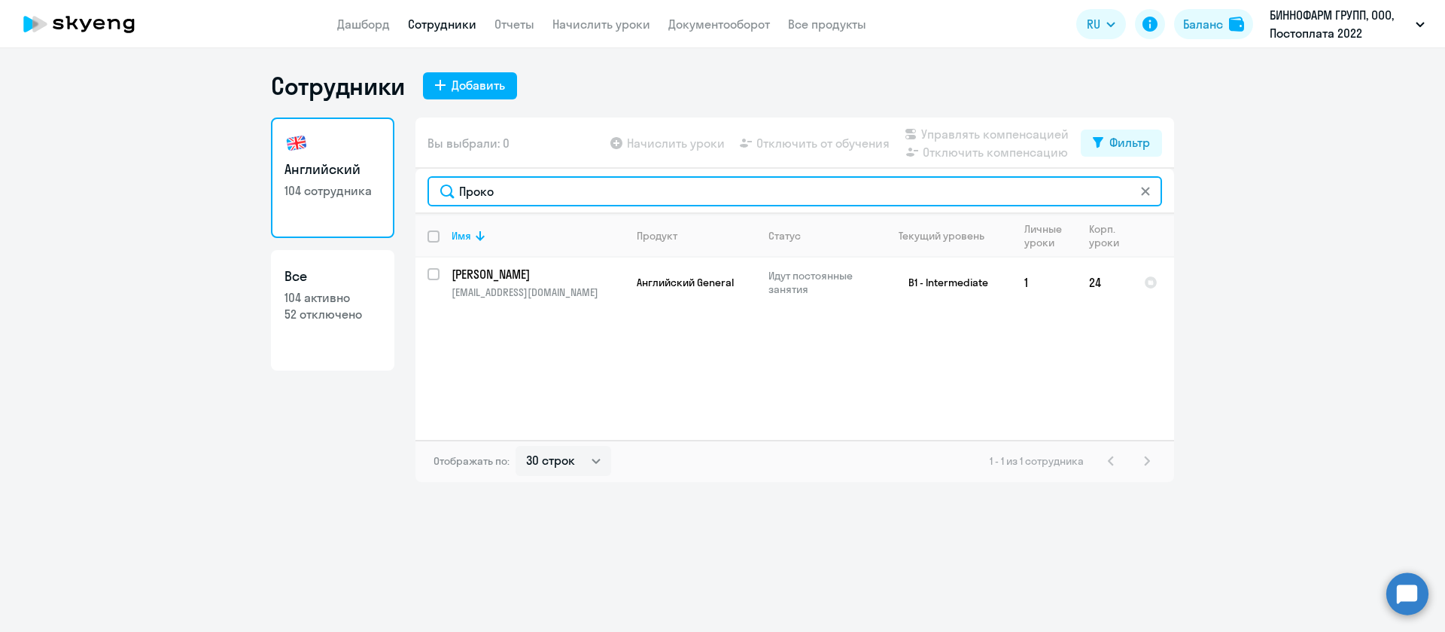
type input "Проко"
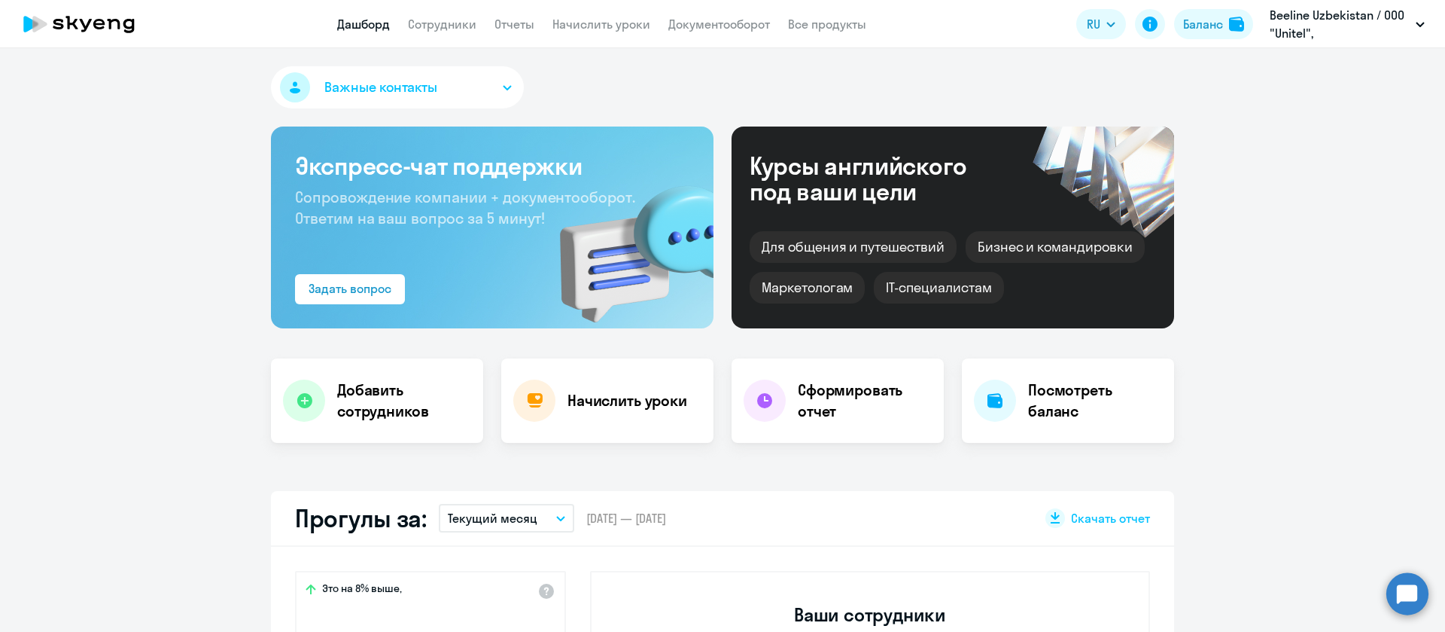
select select "30"
click at [455, 29] on link "Сотрудники" at bounding box center [442, 24] width 68 height 15
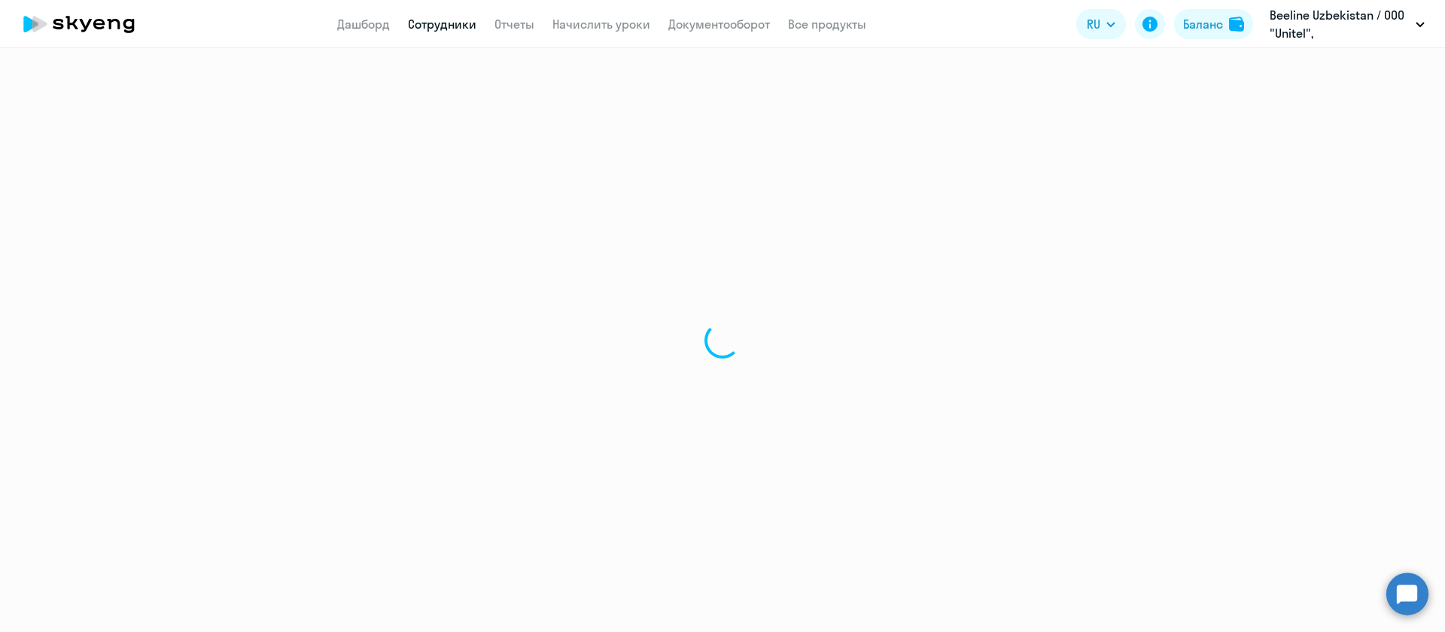
select select "30"
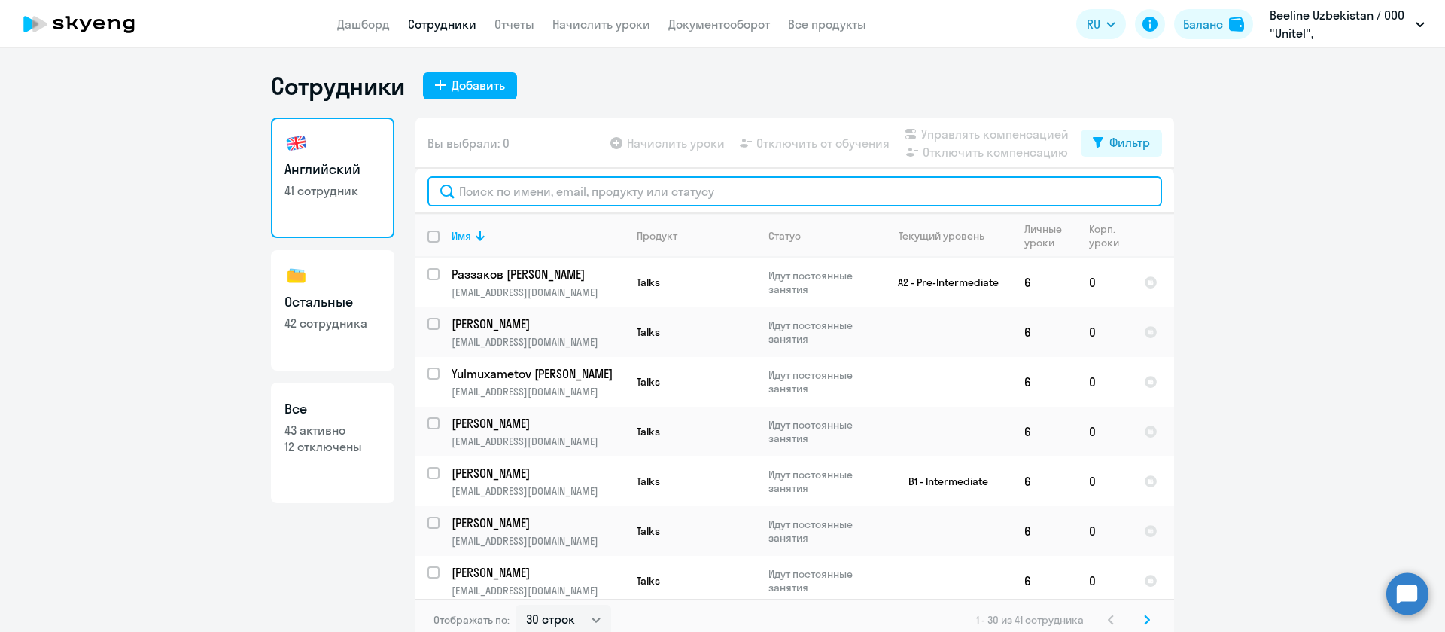
click at [487, 200] on input "text" at bounding box center [795, 191] width 735 height 30
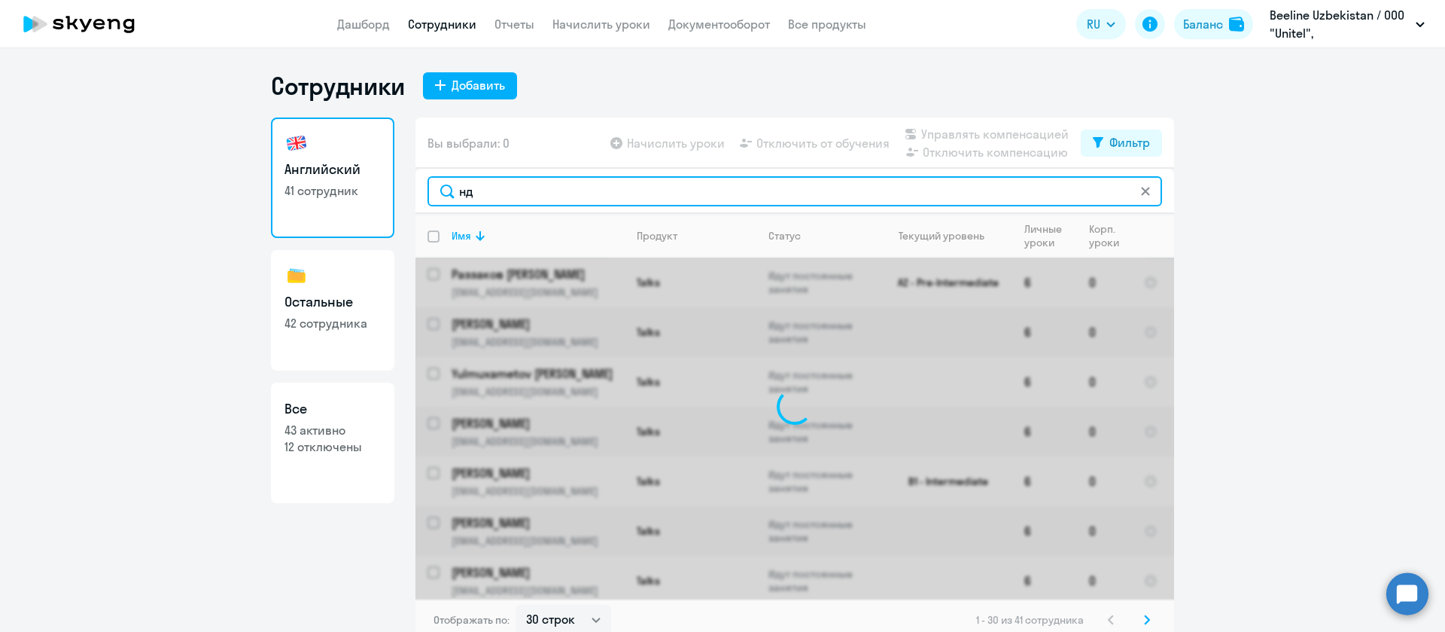
type input "н"
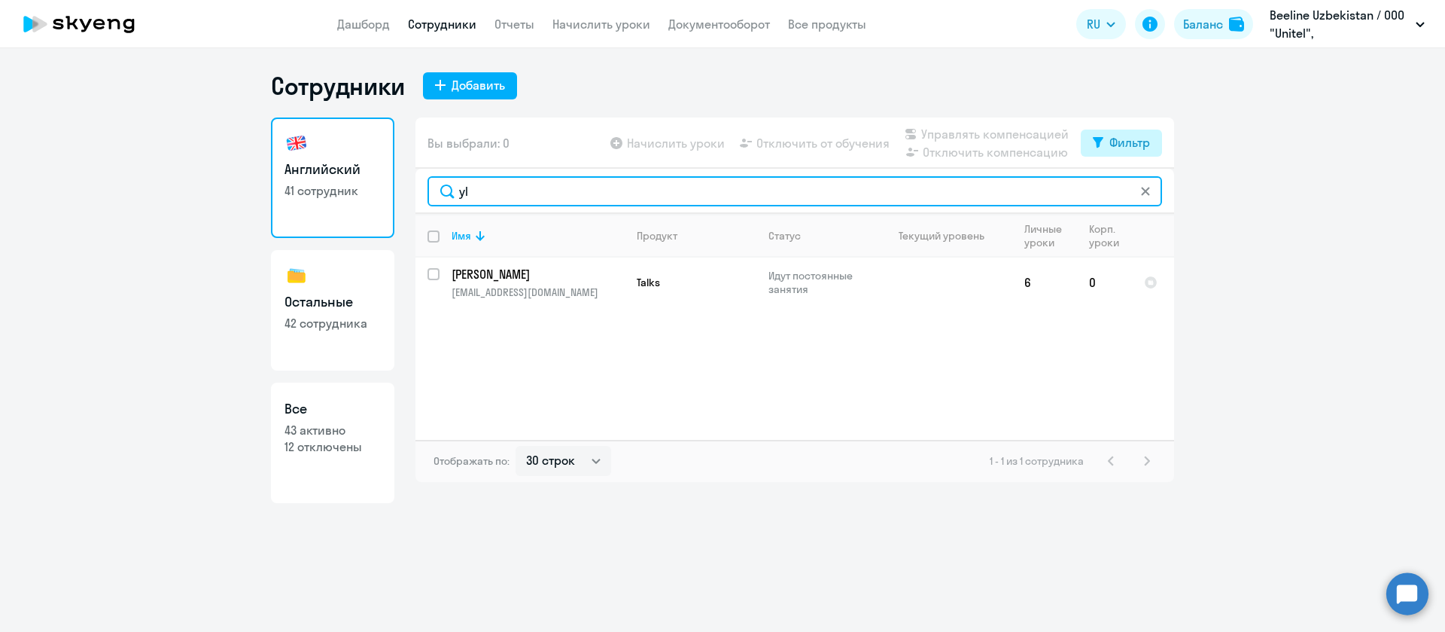
type input "yl"
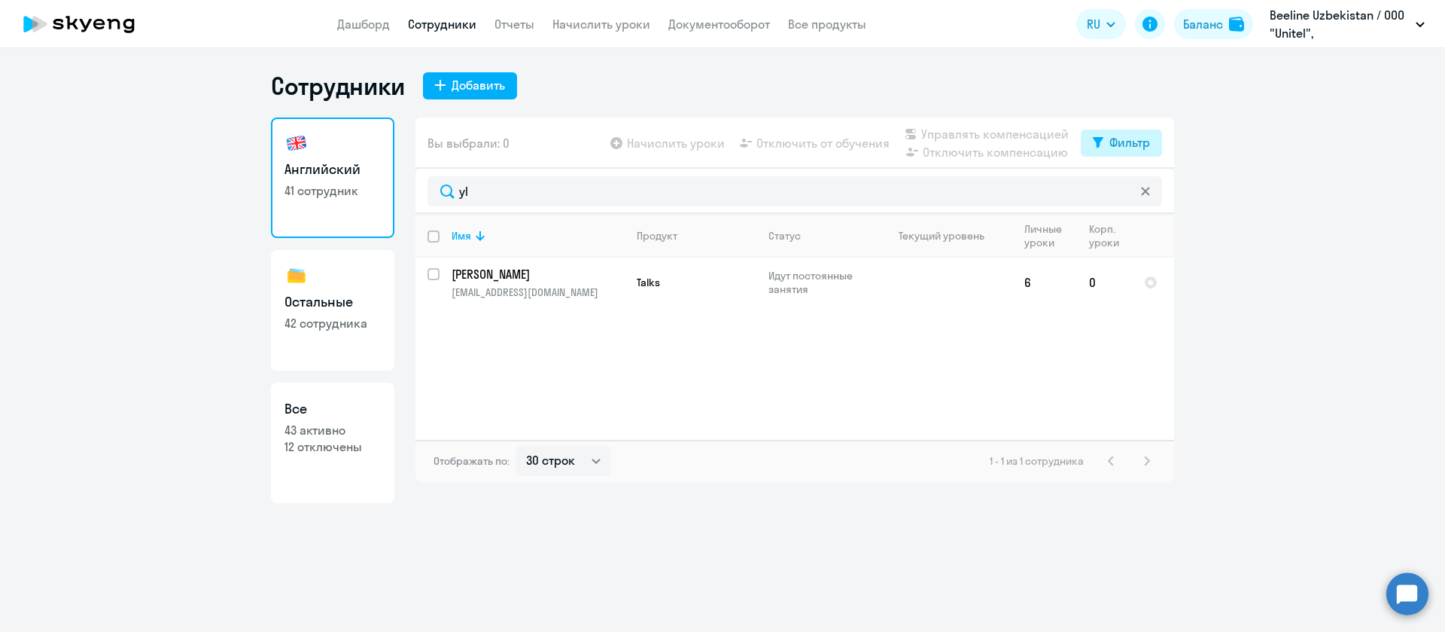
click at [1131, 143] on div "Фильтр" at bounding box center [1130, 142] width 41 height 18
click at [1134, 196] on span at bounding box center [1138, 191] width 26 height 15
click at [1125, 192] on input "checkbox" at bounding box center [1124, 191] width 1 height 1
checkbox input "true"
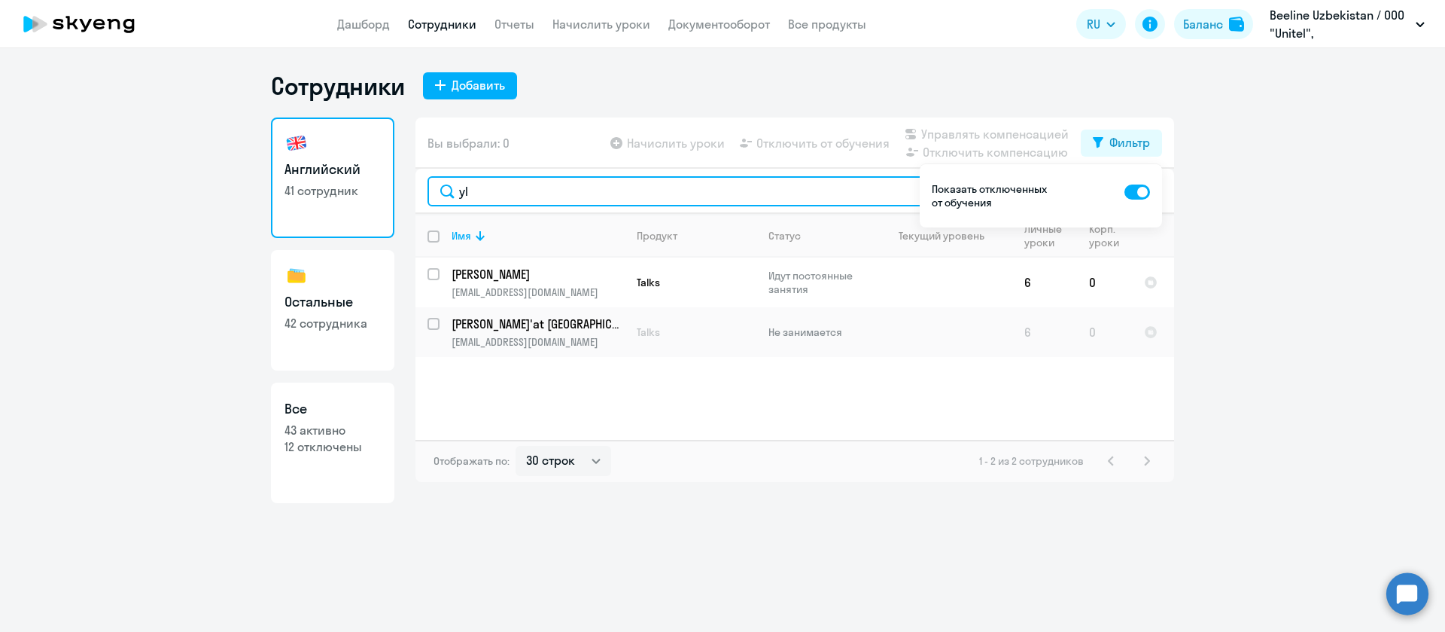
click at [567, 202] on input "yl" at bounding box center [795, 191] width 735 height 30
type input "y"
type input "tem"
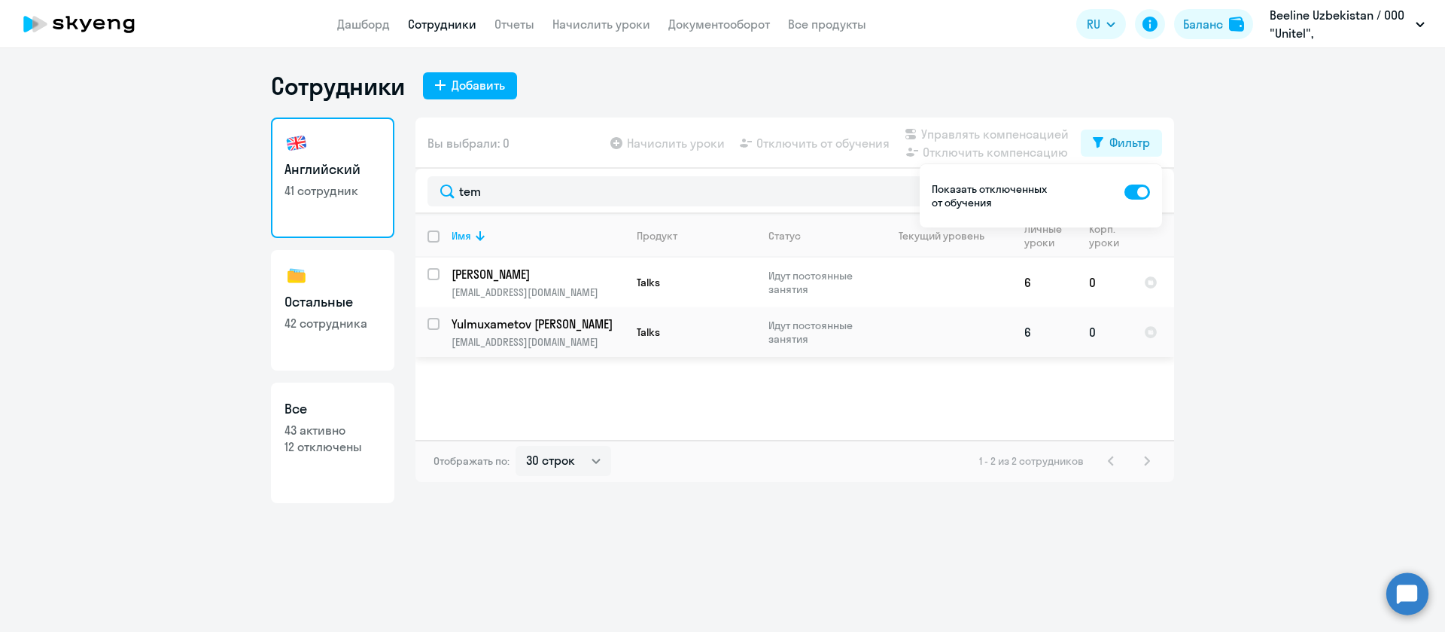
click at [540, 320] on p "Yulmuxametov Temur Dmitriyevich" at bounding box center [537, 323] width 170 height 17
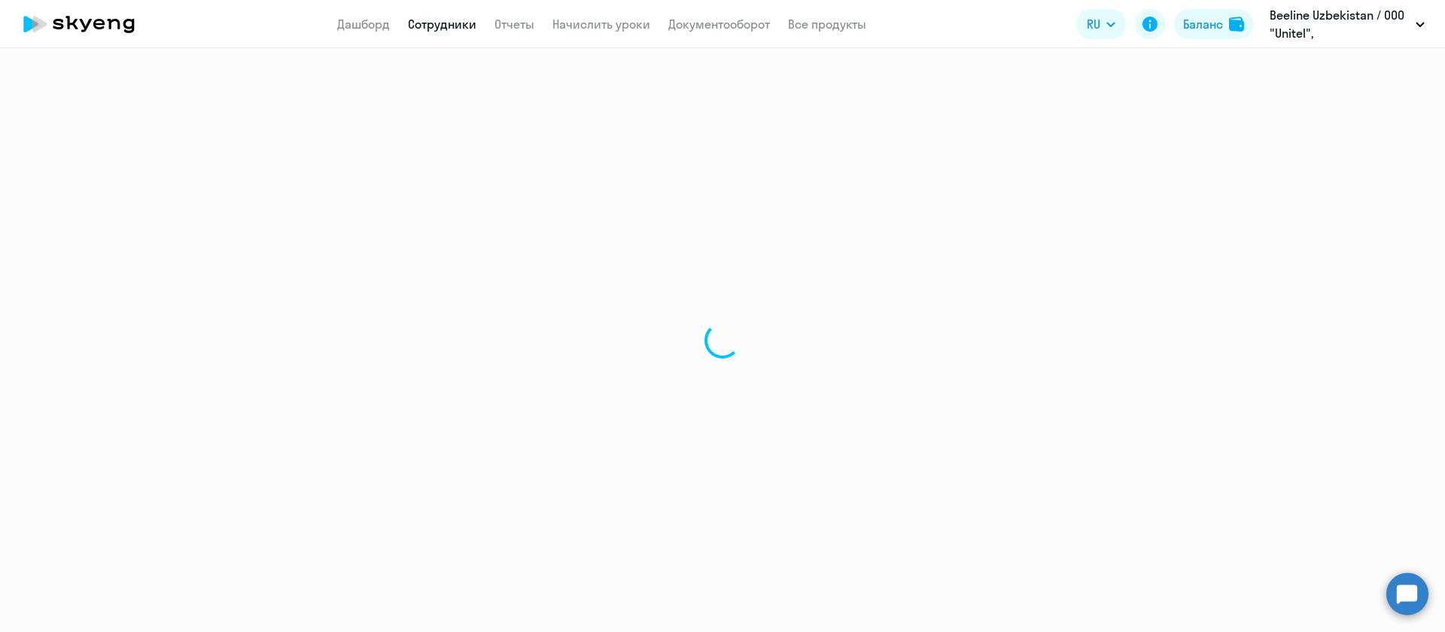
select select "english"
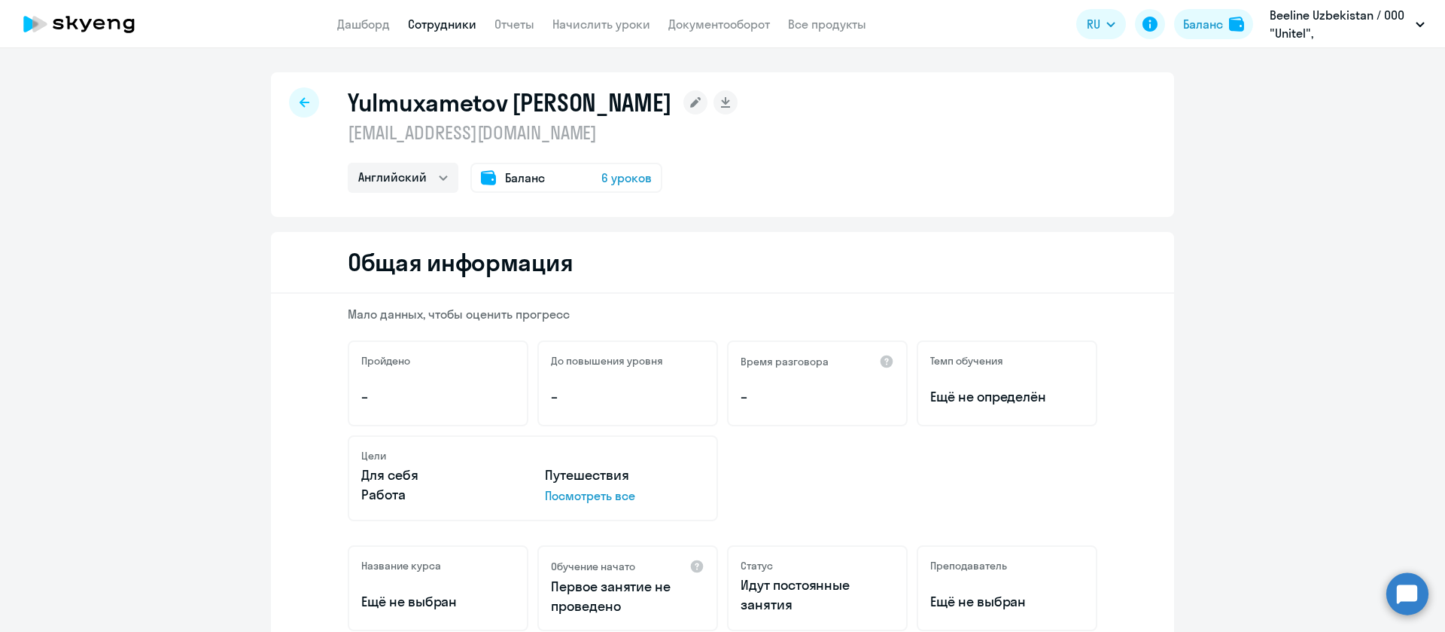
click at [542, 132] on p "tyulmukhametov@beeline.uz" at bounding box center [543, 132] width 390 height 24
copy p "tyulmukhametov@beeline.uz"
click at [437, 29] on link "Сотрудники" at bounding box center [442, 24] width 68 height 15
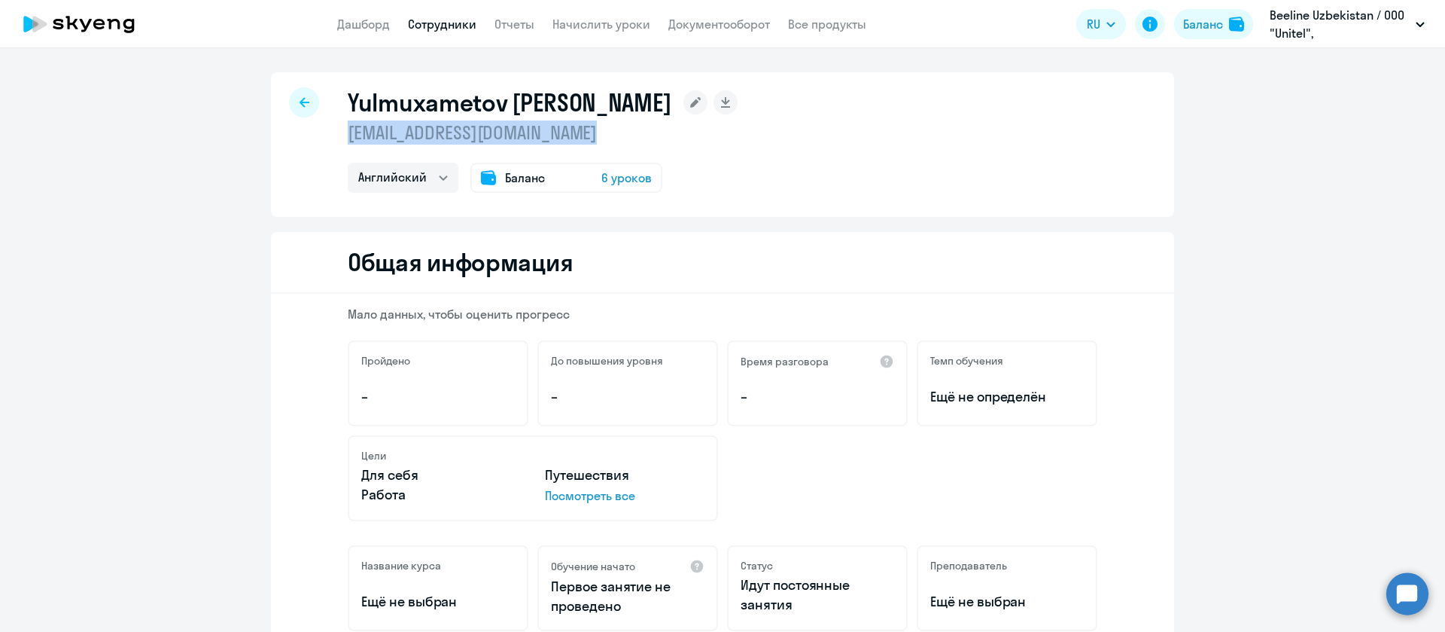
select select "30"
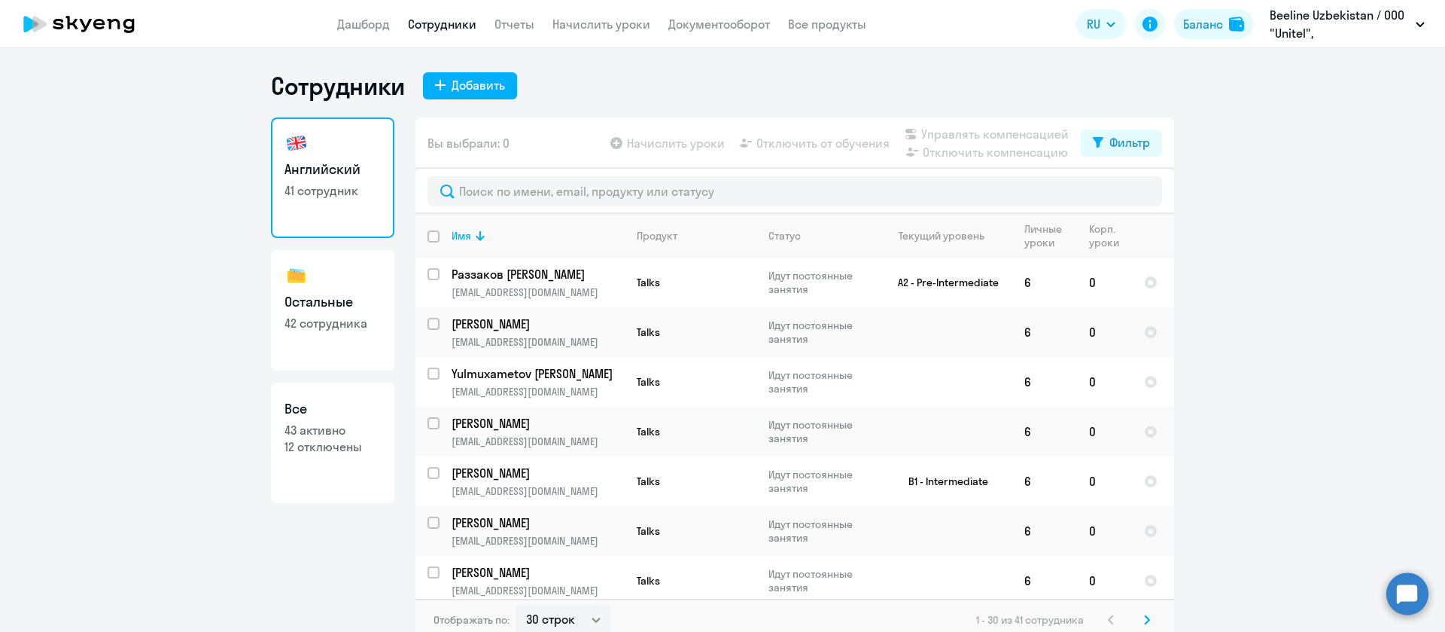
click at [333, 450] on p "12 отключены" at bounding box center [333, 446] width 96 height 17
select select "30"
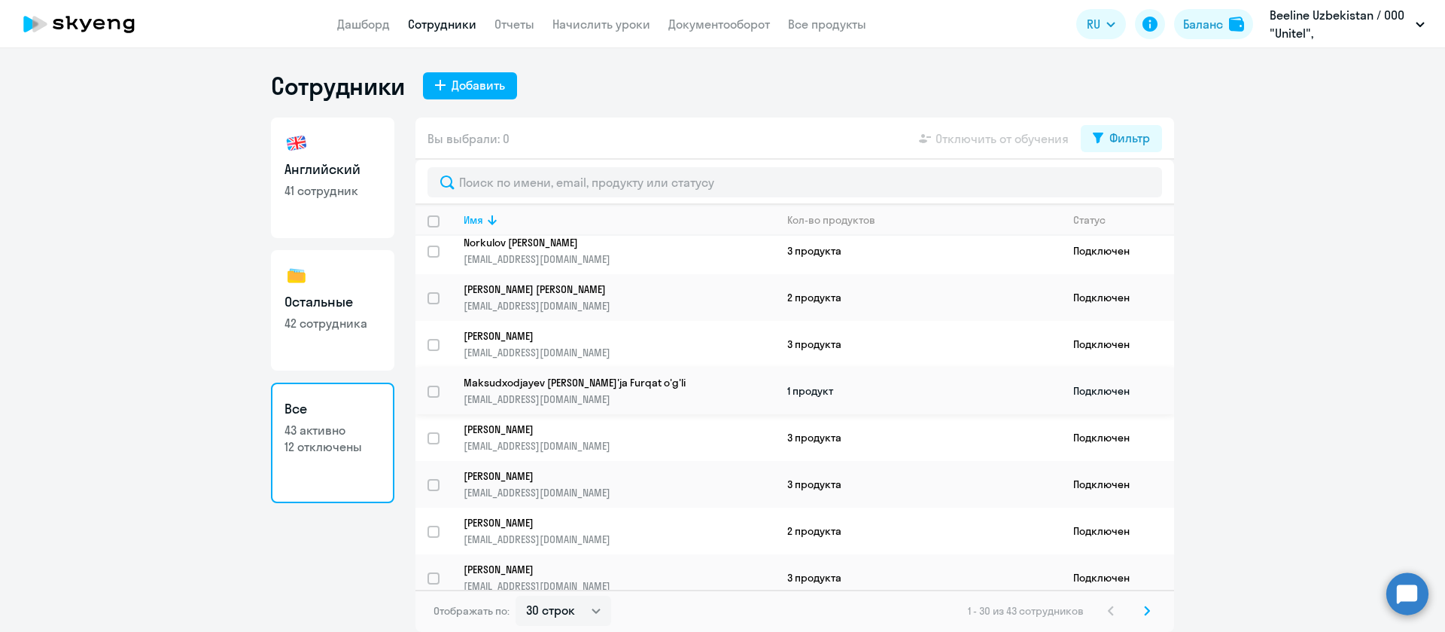
scroll to position [1046, 0]
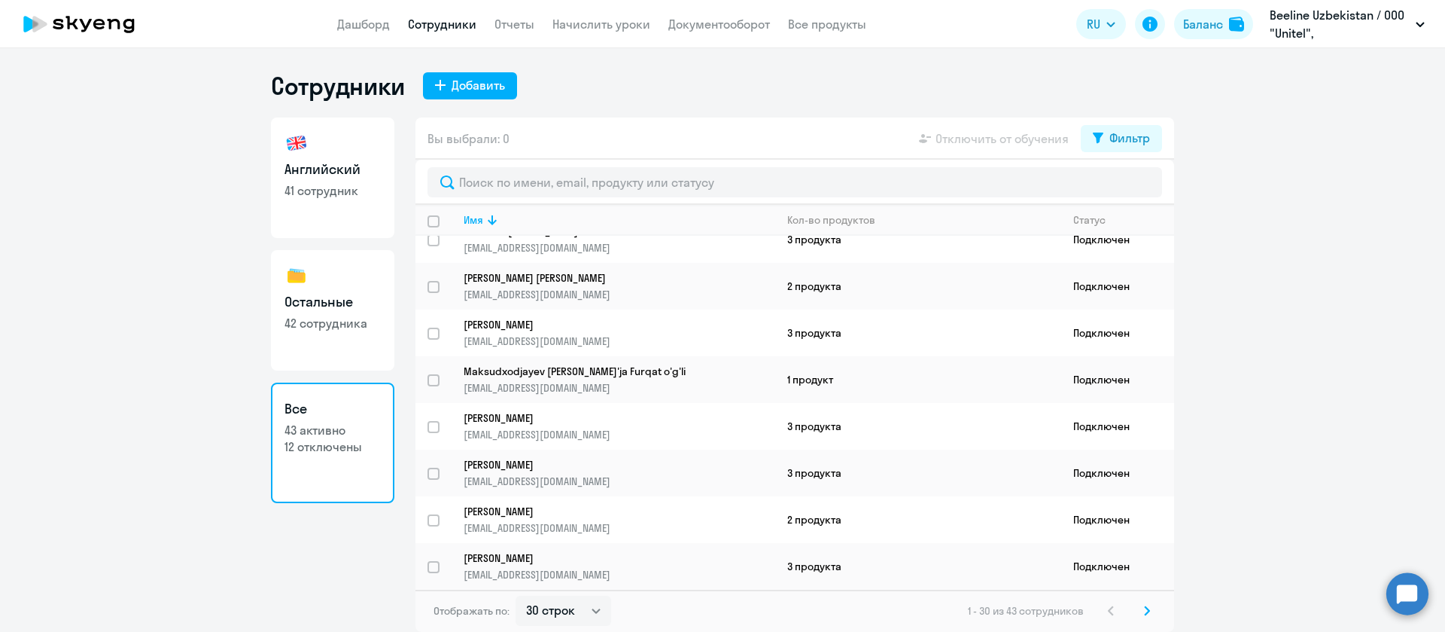
click at [1139, 609] on svg-icon at bounding box center [1147, 610] width 18 height 18
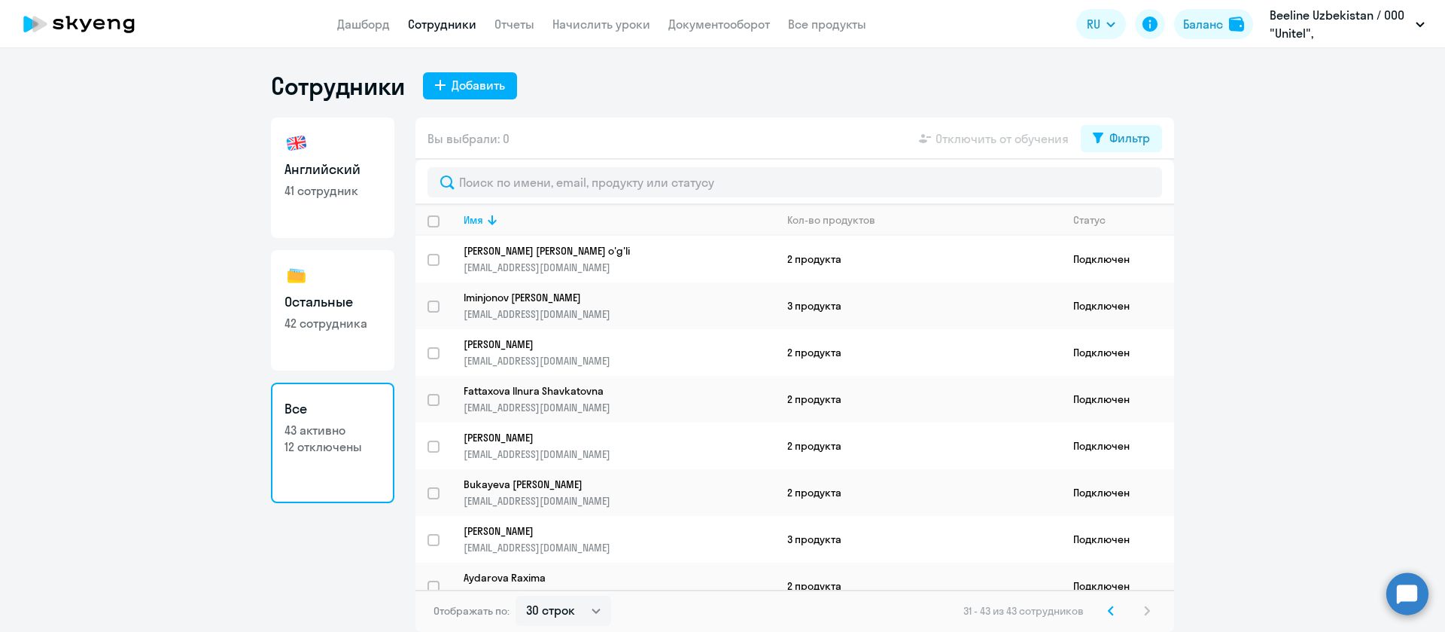
click at [1115, 603] on svg-icon at bounding box center [1111, 610] width 18 height 18
click at [1110, 612] on div "1 - 30 из 43 сотрудников" at bounding box center [1062, 610] width 188 height 18
click at [485, 224] on icon at bounding box center [492, 220] width 18 height 18
click at [623, 244] on p "Abdugafforov Dilshod Abdumurod-o'g'li" at bounding box center [609, 251] width 291 height 14
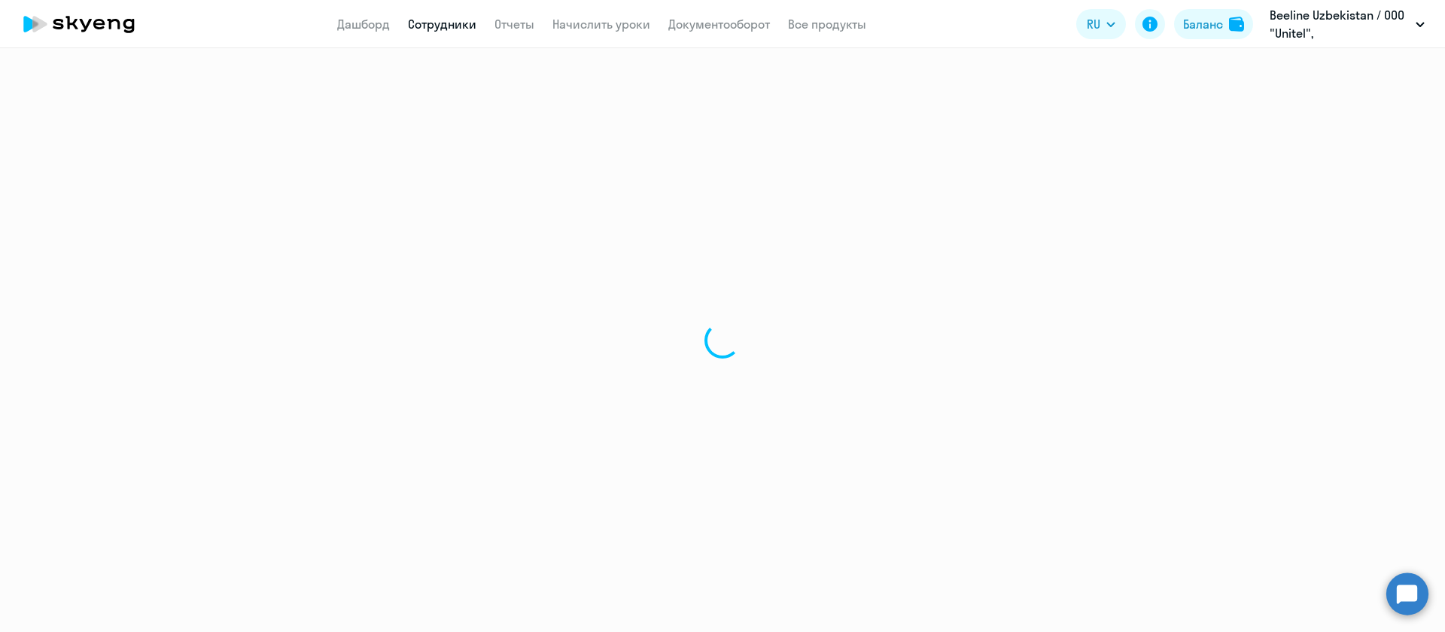
select select "english"
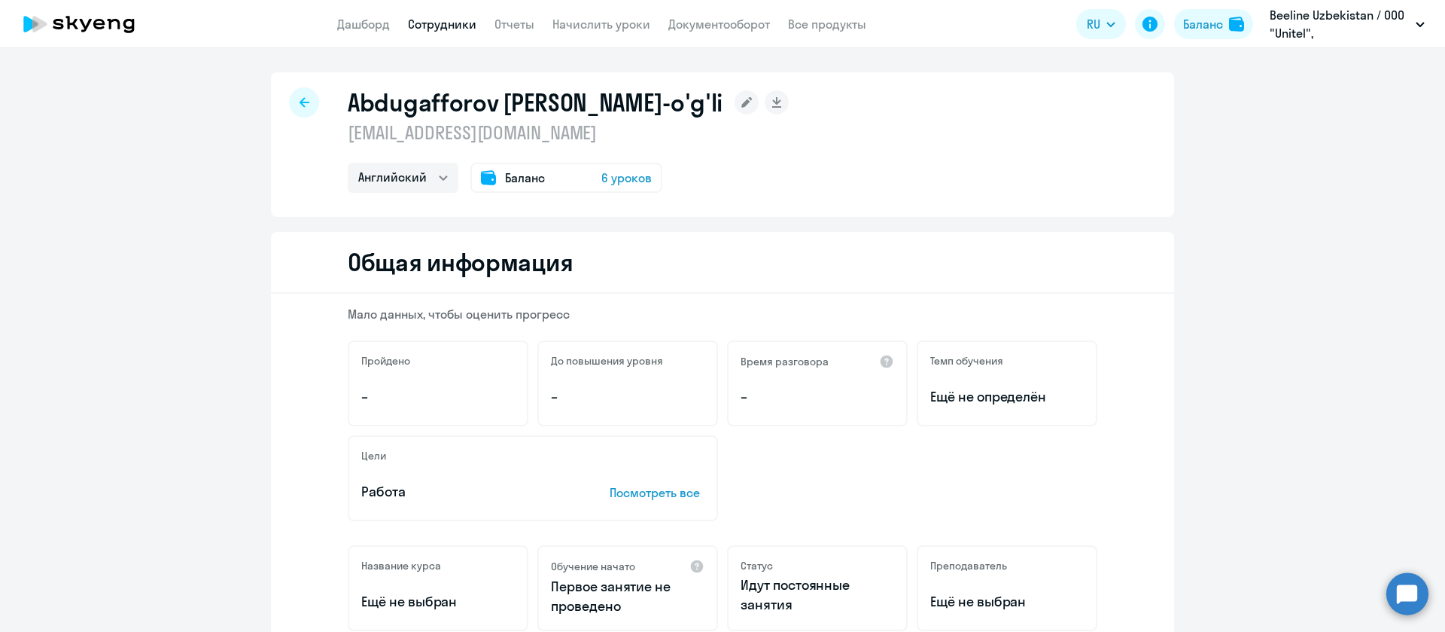
click at [304, 93] on div at bounding box center [304, 102] width 30 height 30
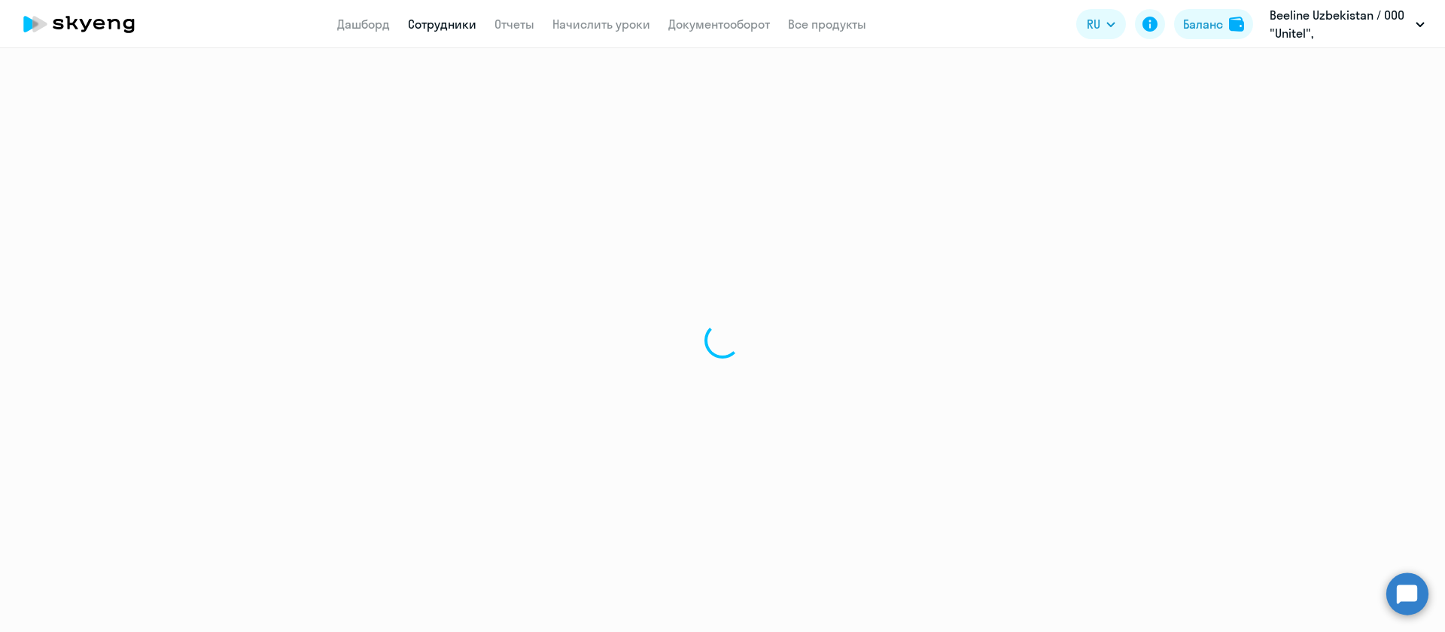
select select "30"
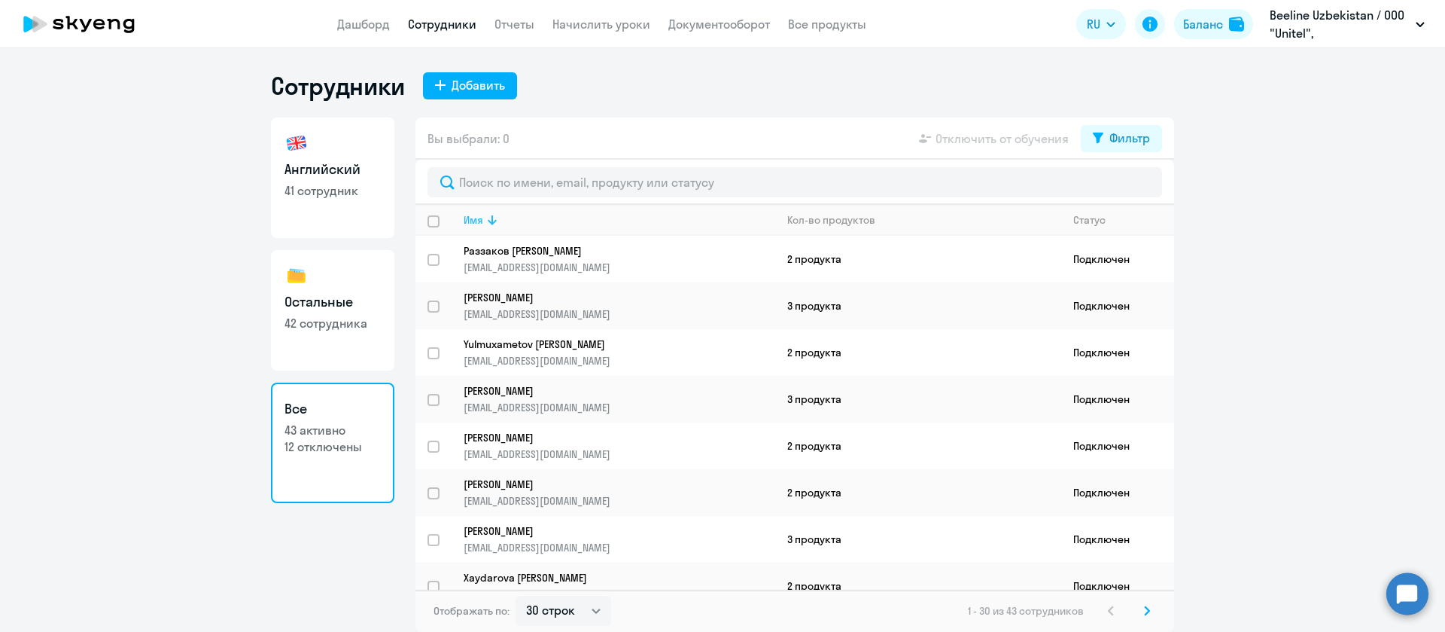
click at [493, 221] on icon at bounding box center [492, 220] width 9 height 10
click at [431, 453] on input "select row 42317955" at bounding box center [443, 455] width 30 height 30
checkbox input "true"
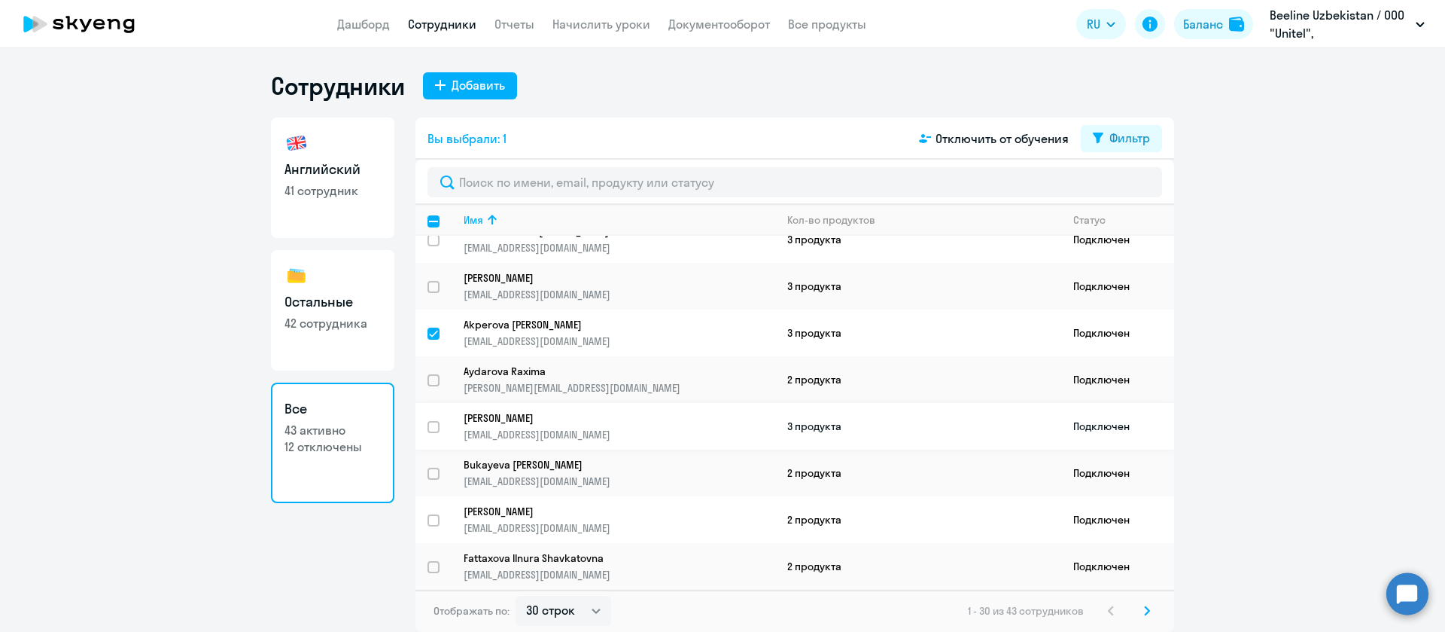
scroll to position [226, 0]
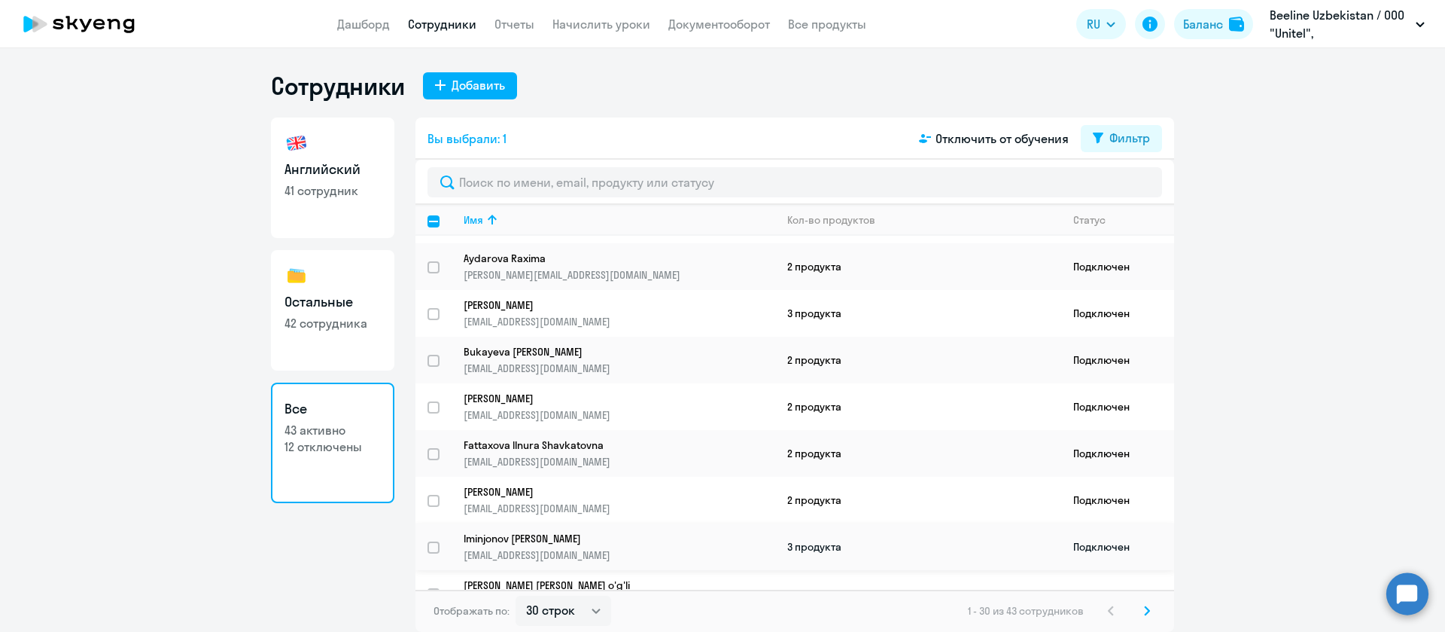
drag, startPoint x: 524, startPoint y: 525, endPoint x: 536, endPoint y: 550, distance: 27.6
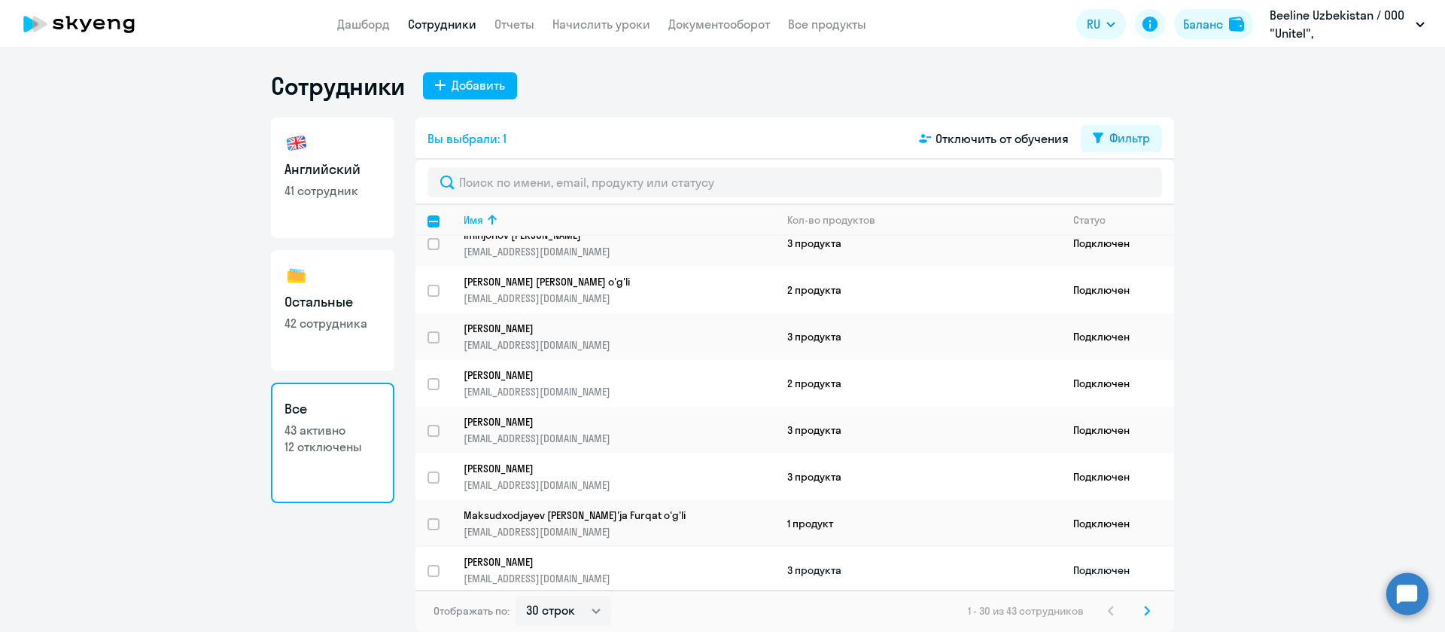
scroll to position [565, 0]
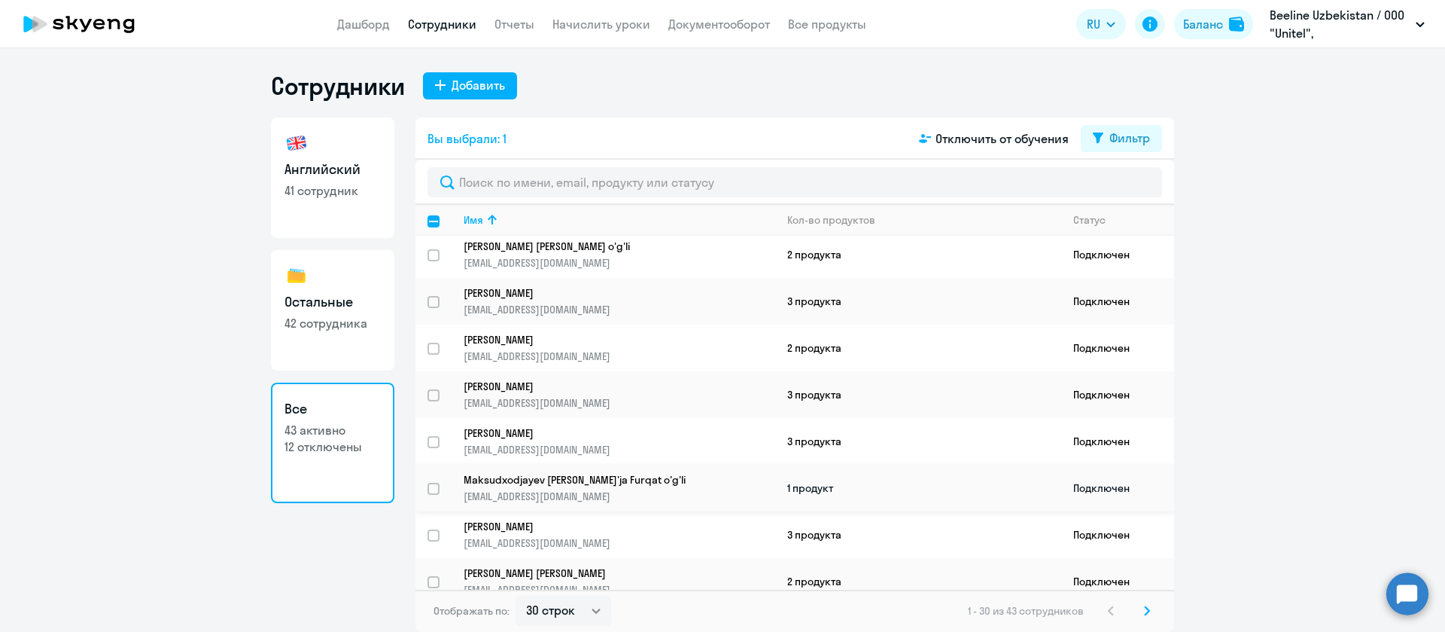
click at [437, 485] on input "select row 41499866" at bounding box center [443, 498] width 30 height 30
checkbox input "true"
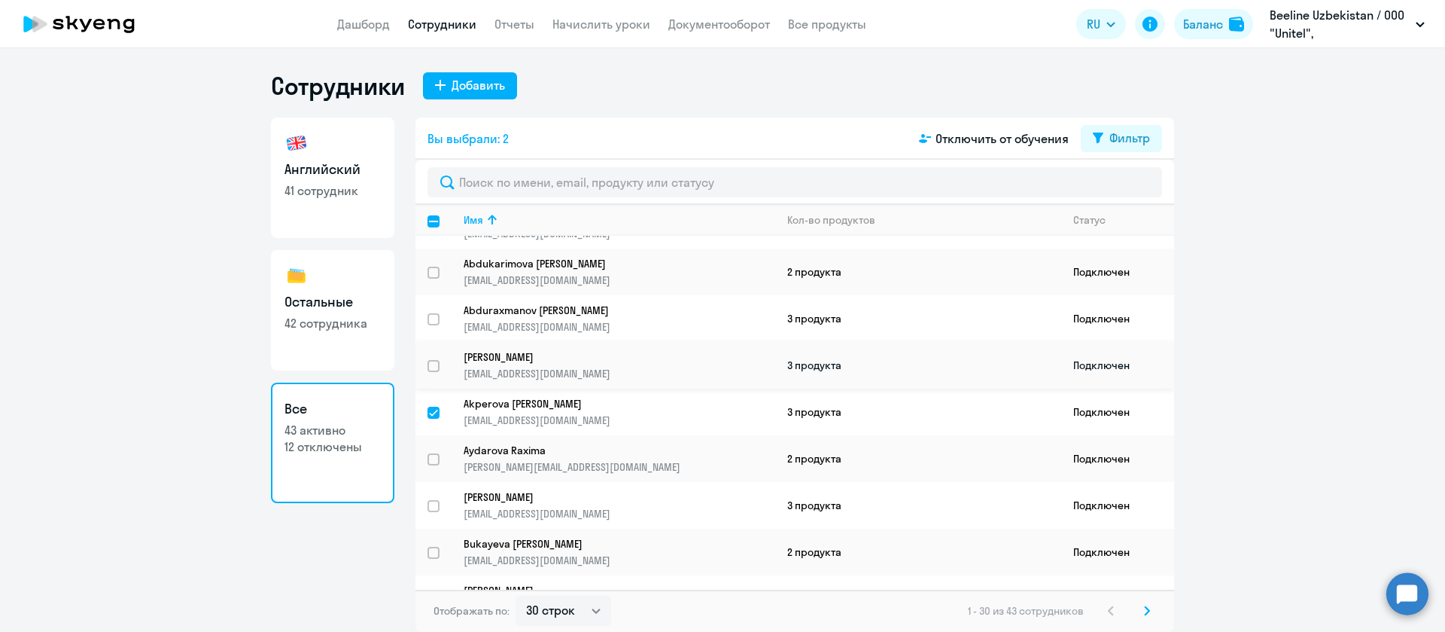
scroll to position [0, 0]
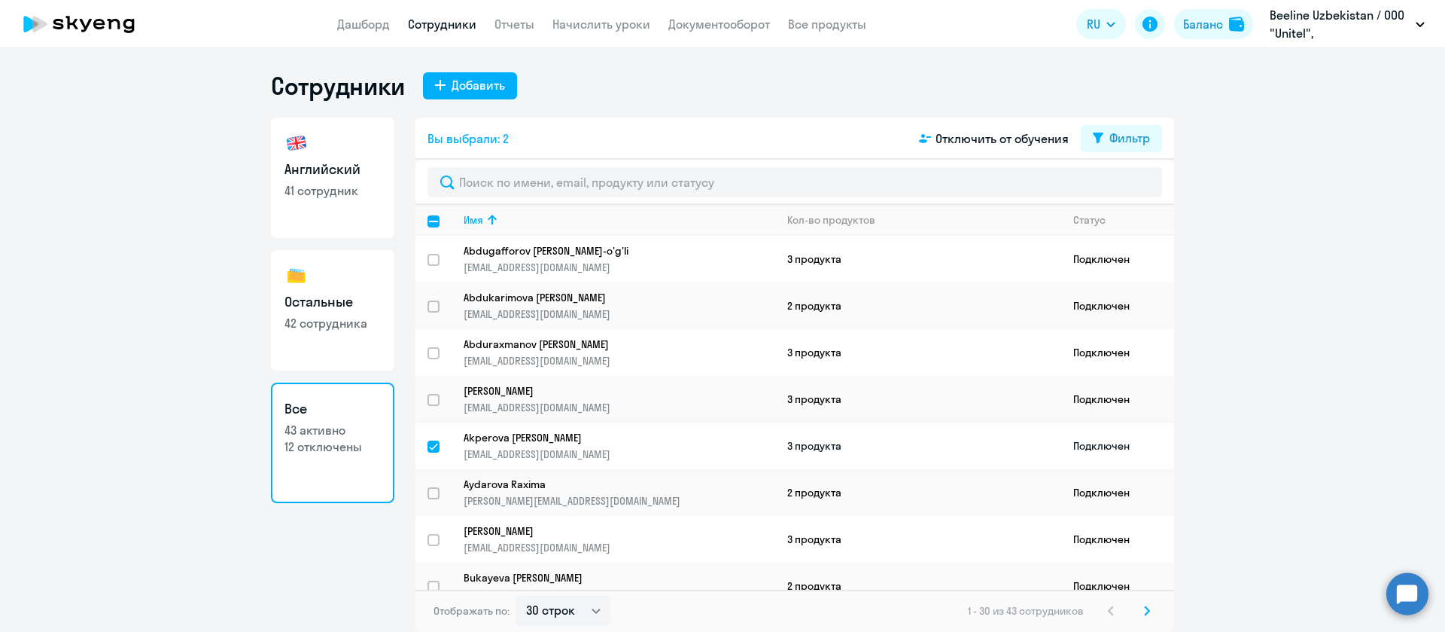
click at [437, 443] on input "deselect row 42317955" at bounding box center [443, 455] width 30 height 30
checkbox input "false"
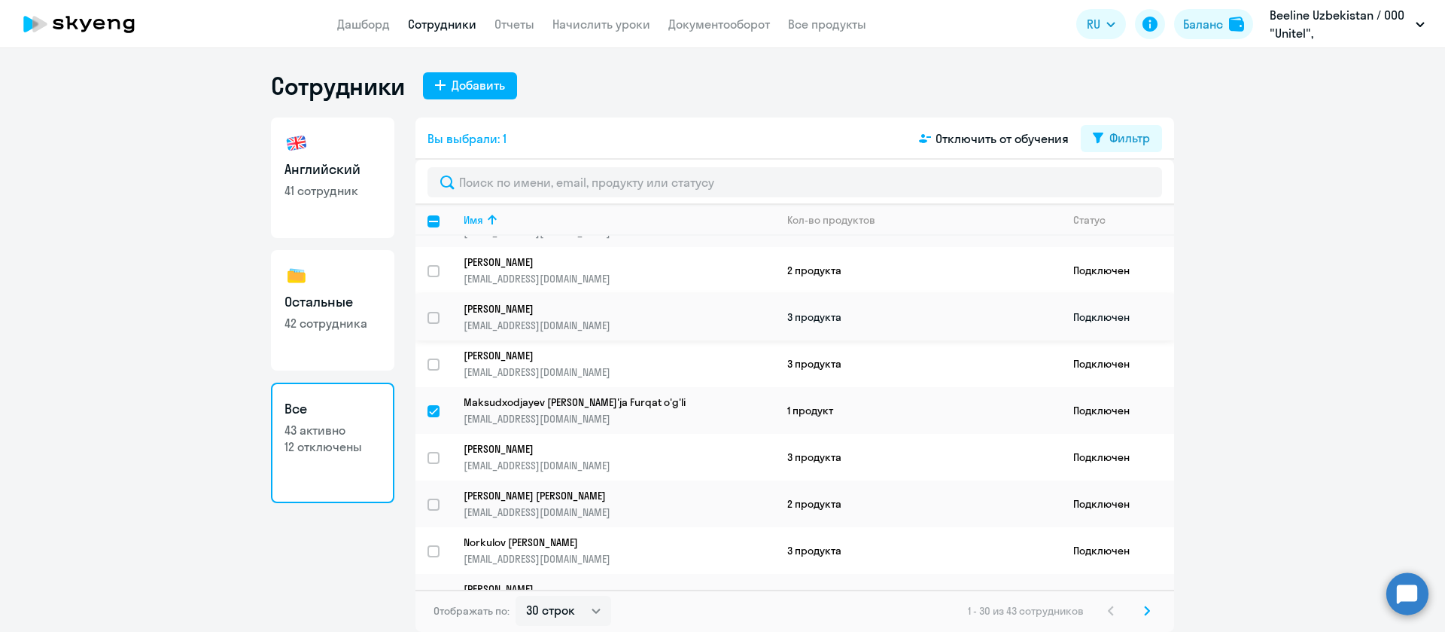
scroll to position [677, 0]
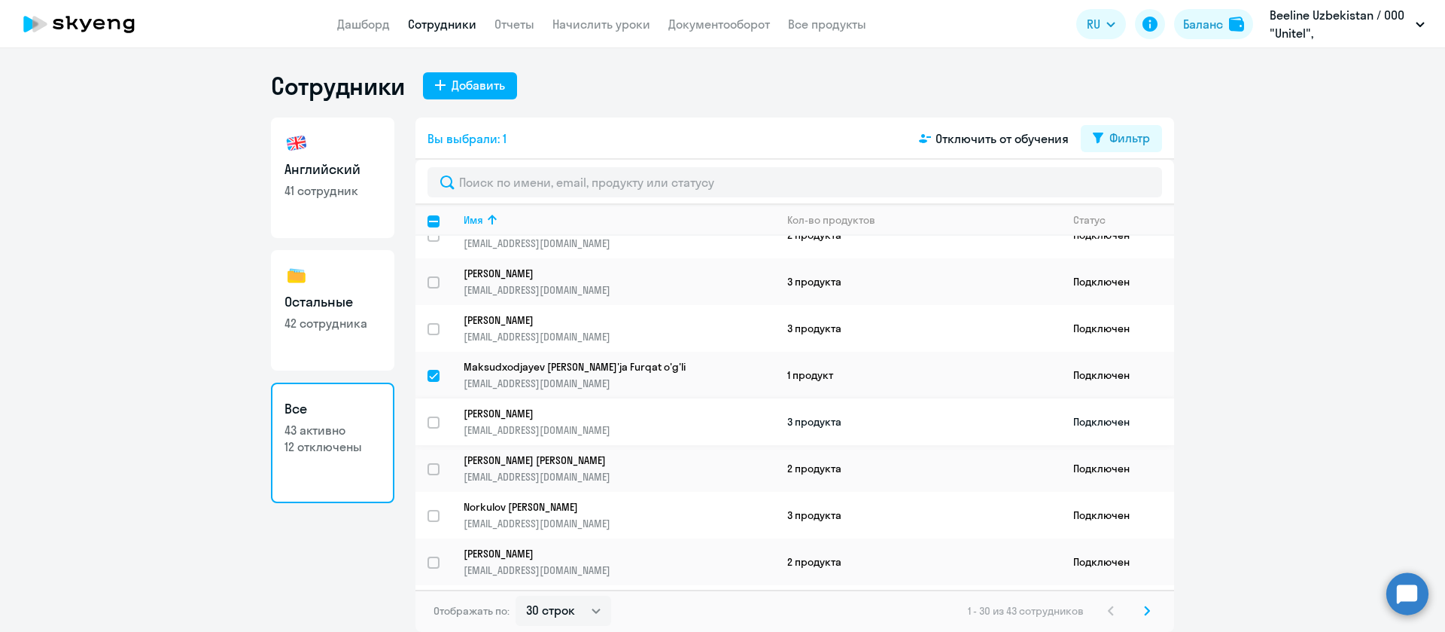
drag, startPoint x: 429, startPoint y: 431, endPoint x: 1030, endPoint y: 431, distance: 600.7
click at [1259, 410] on ng-component "Сотрудники Добавить Английский 41 сотрудник Остальные 42 сотрудника Все 43 акти…" at bounding box center [722, 351] width 1445 height 561
drag, startPoint x: 519, startPoint y: 451, endPoint x: 492, endPoint y: 452, distance: 26.4
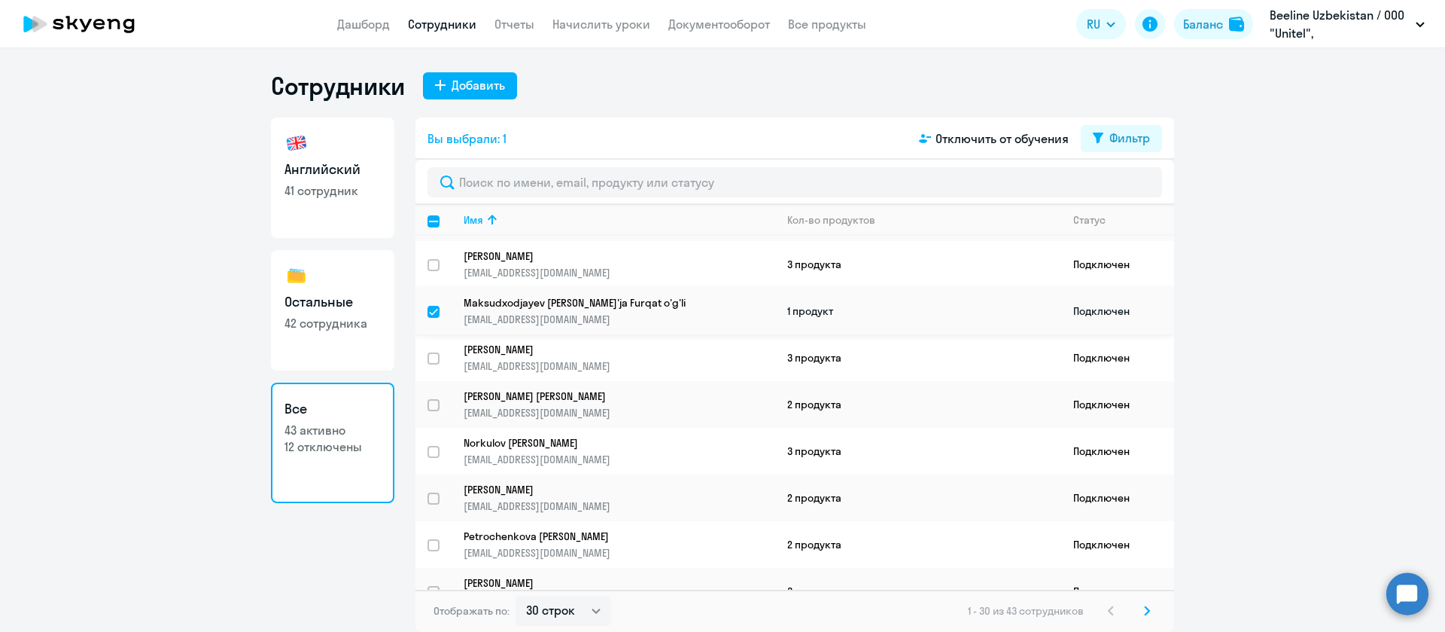
scroll to position [790, 0]
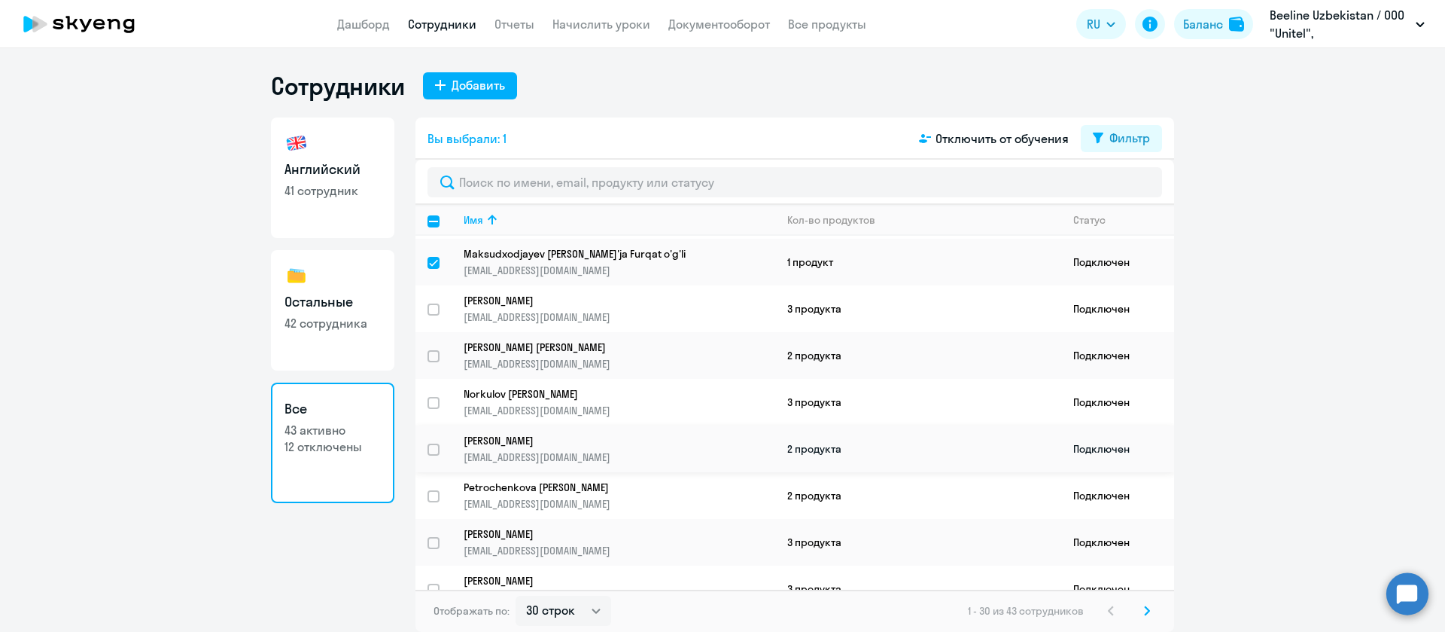
drag, startPoint x: 538, startPoint y: 433, endPoint x: 507, endPoint y: 437, distance: 31.9
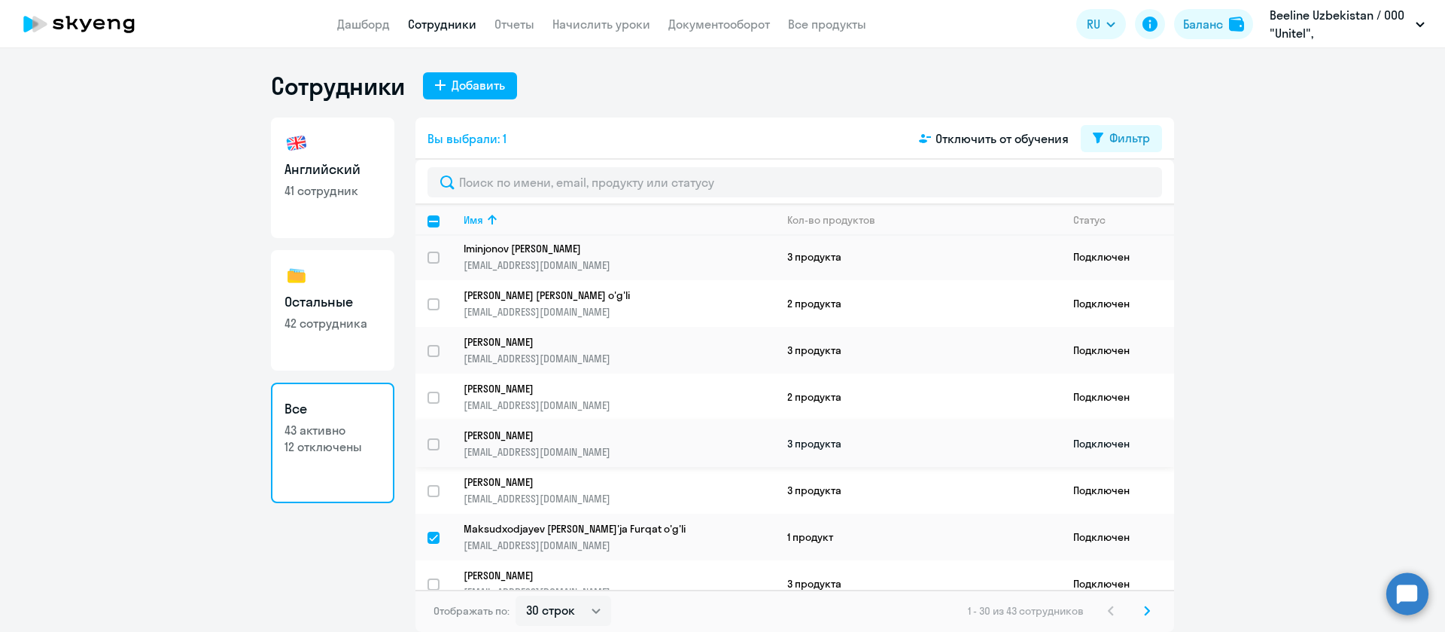
scroll to position [482, 0]
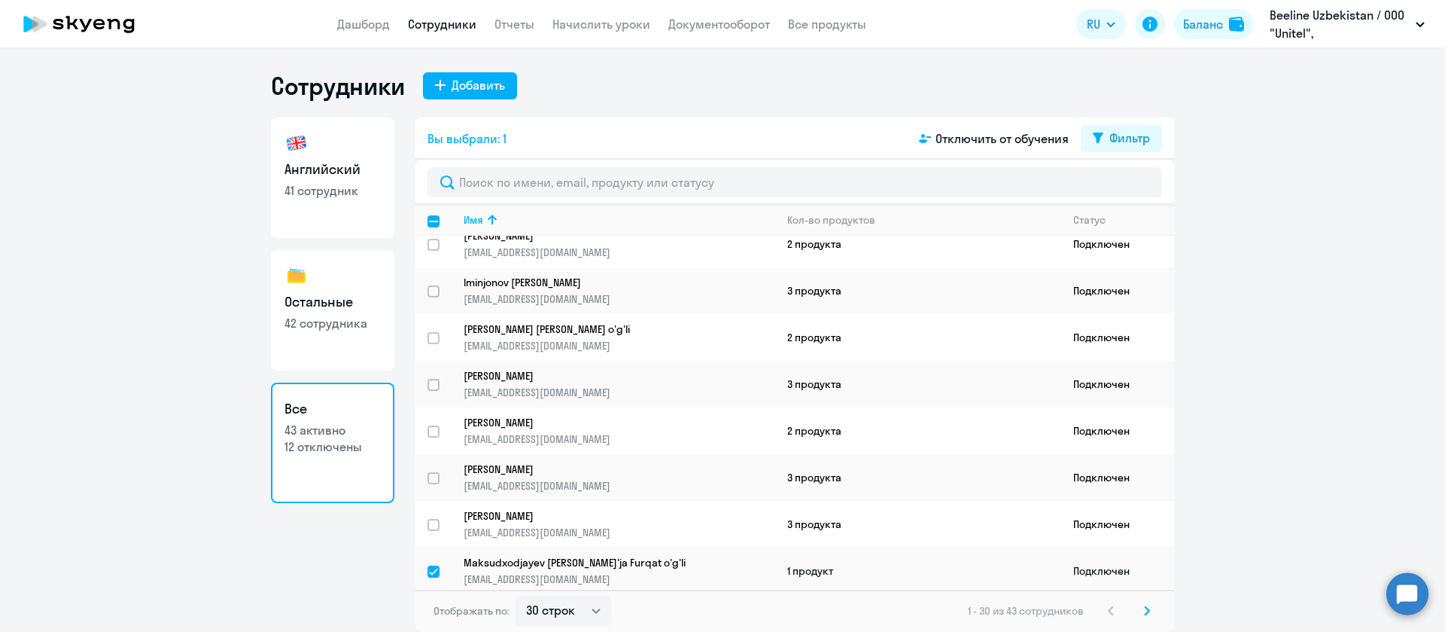
click at [433, 573] on input "deselect row 41499866" at bounding box center [443, 580] width 30 height 30
checkbox input "false"
click at [1146, 609] on icon at bounding box center [1147, 610] width 6 height 11
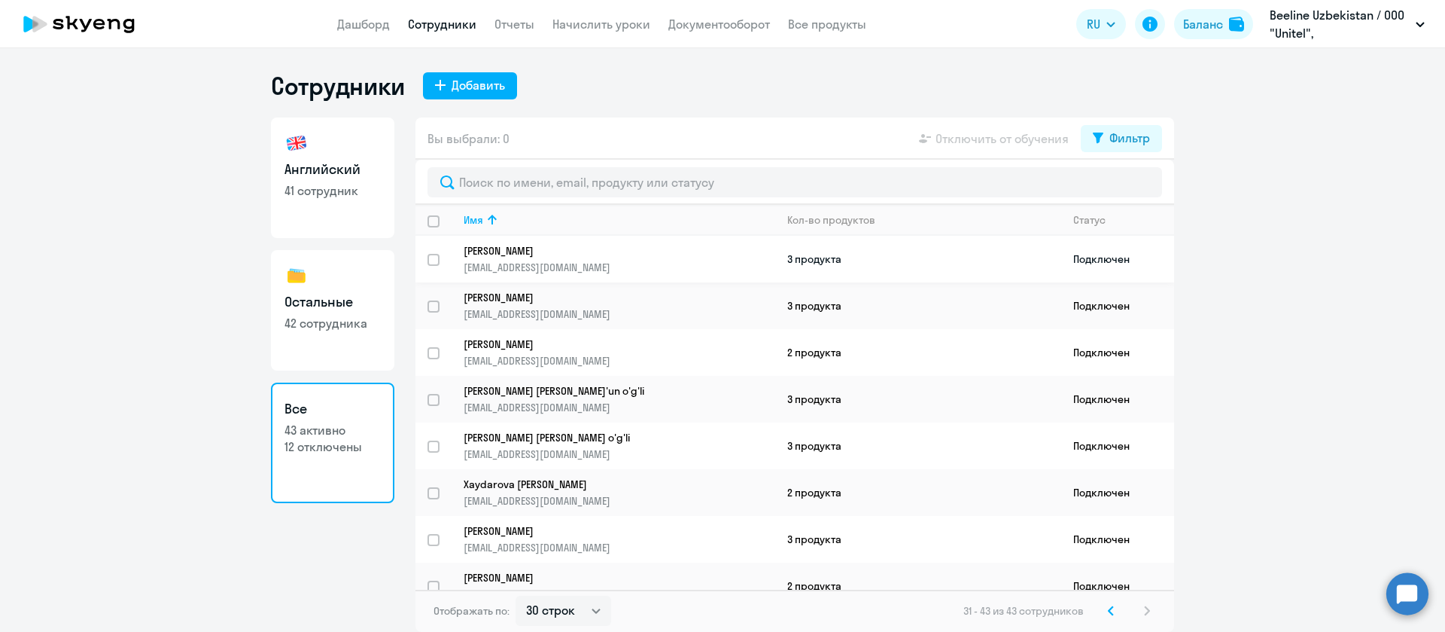
click at [437, 260] on input "select row 42045346" at bounding box center [443, 269] width 30 height 30
checkbox input "true"
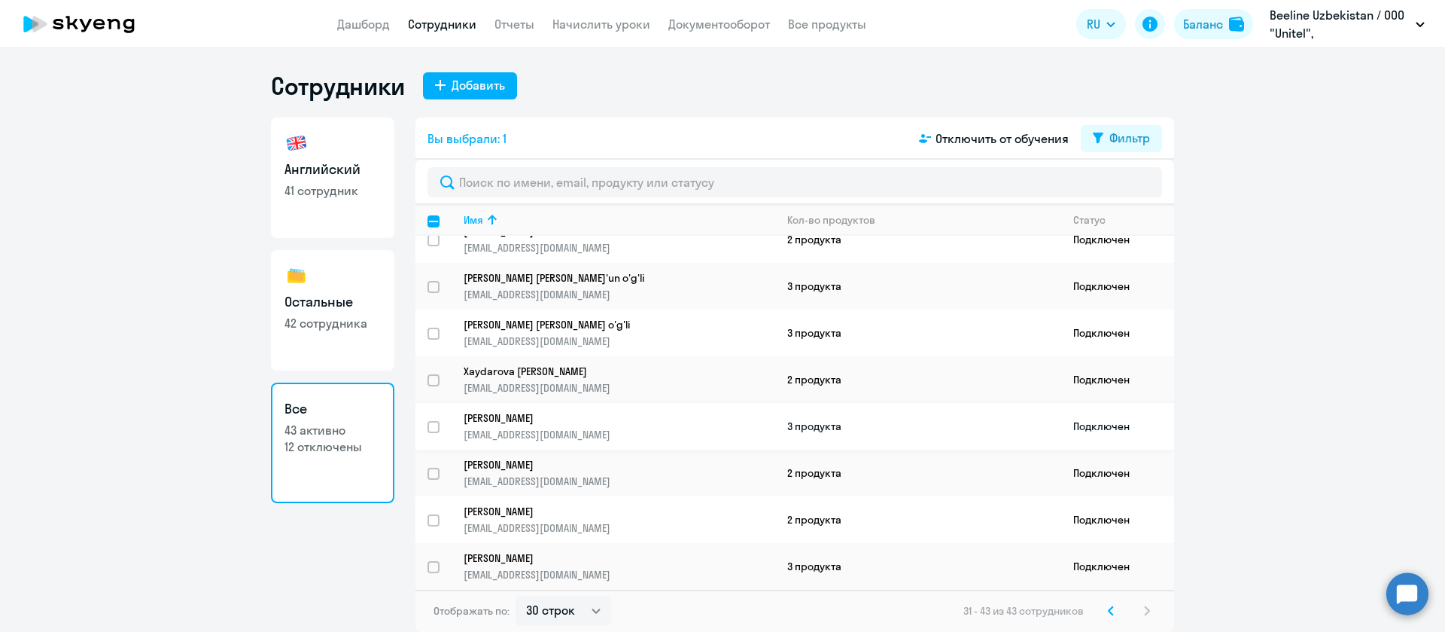
scroll to position [253, 0]
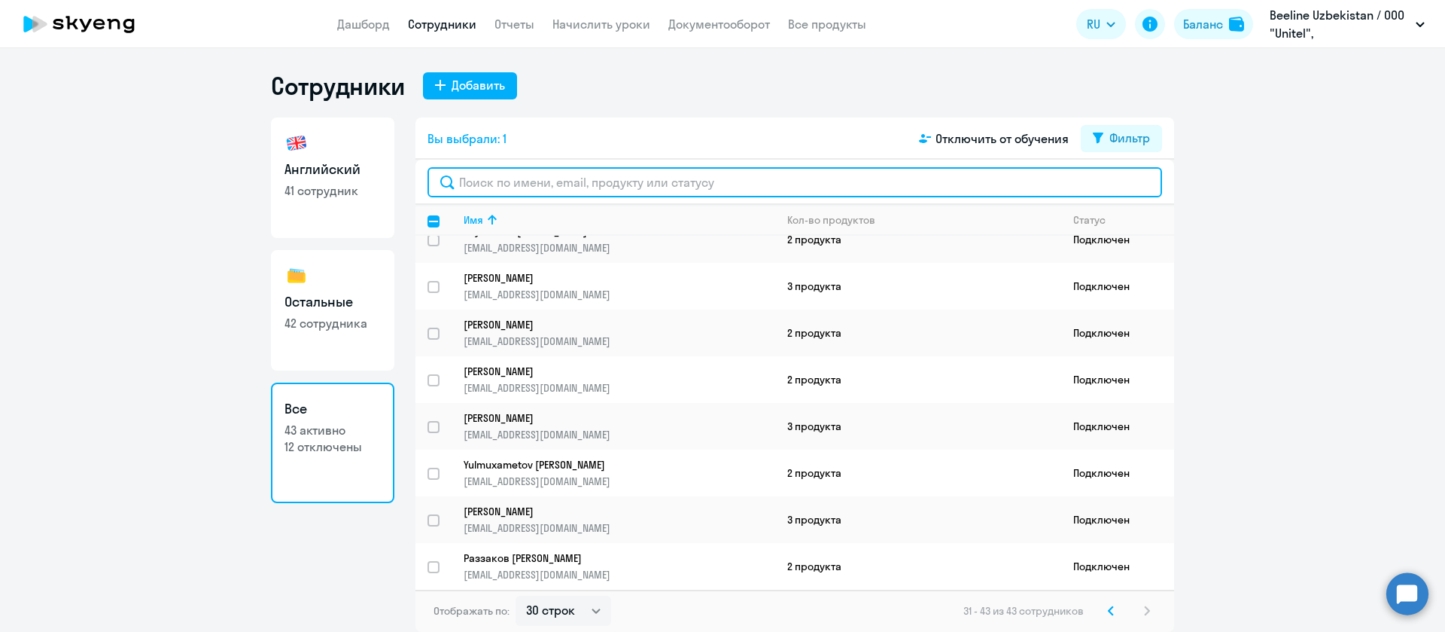
click at [543, 181] on input "text" at bounding box center [795, 182] width 735 height 30
paste input "Abduraxmanov"
type input "Abduraxmanov"
checkbox input "false"
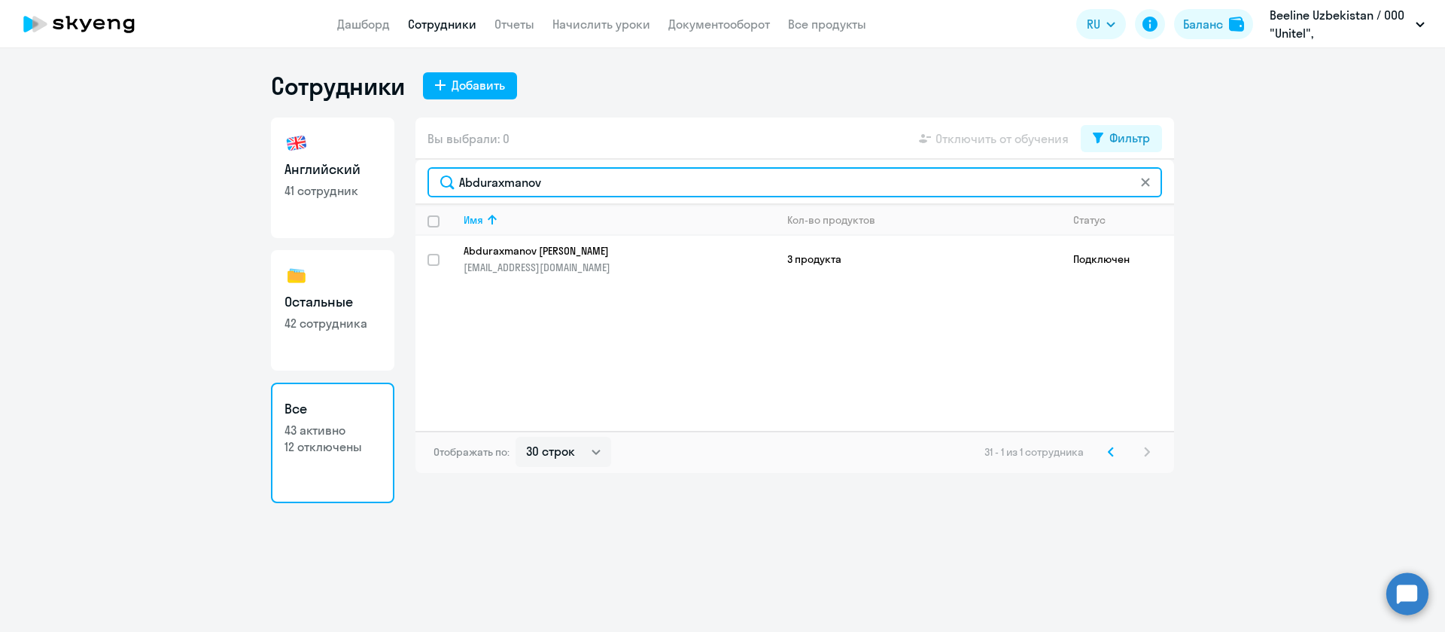
type input "Abduraxmanov"
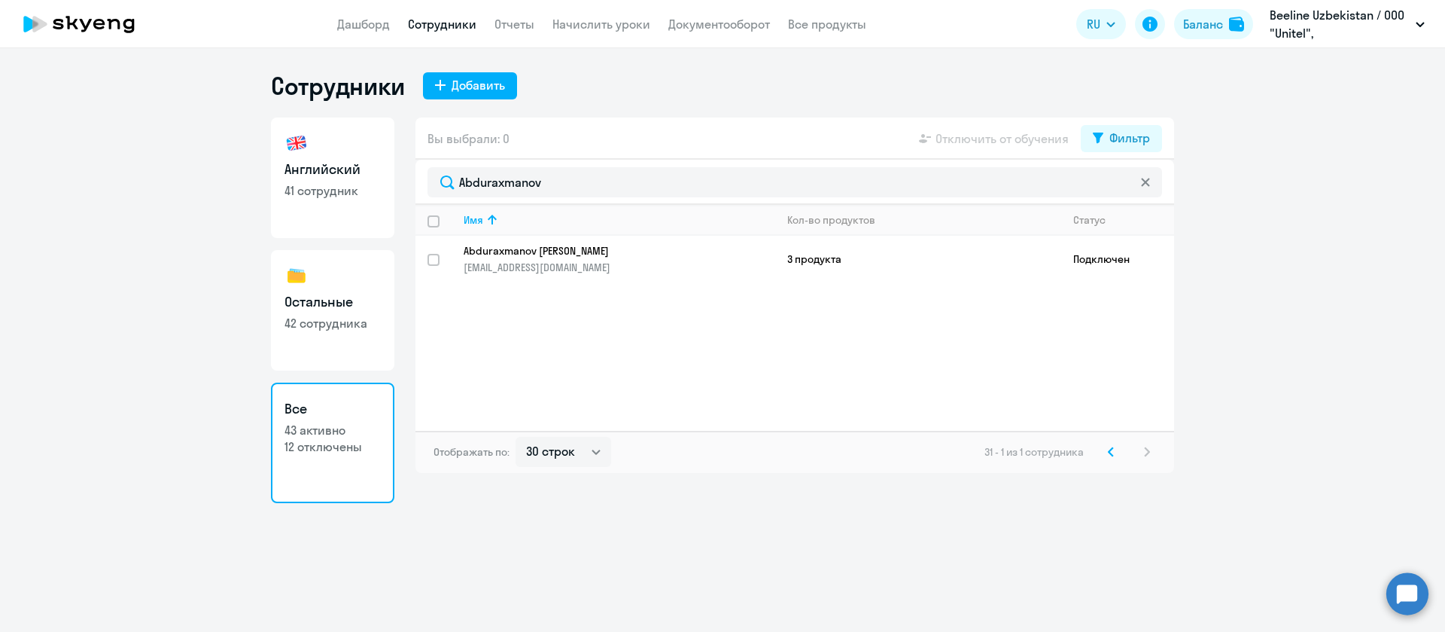
click at [452, 22] on link "Сотрудники" at bounding box center [442, 24] width 68 height 15
select select "30"
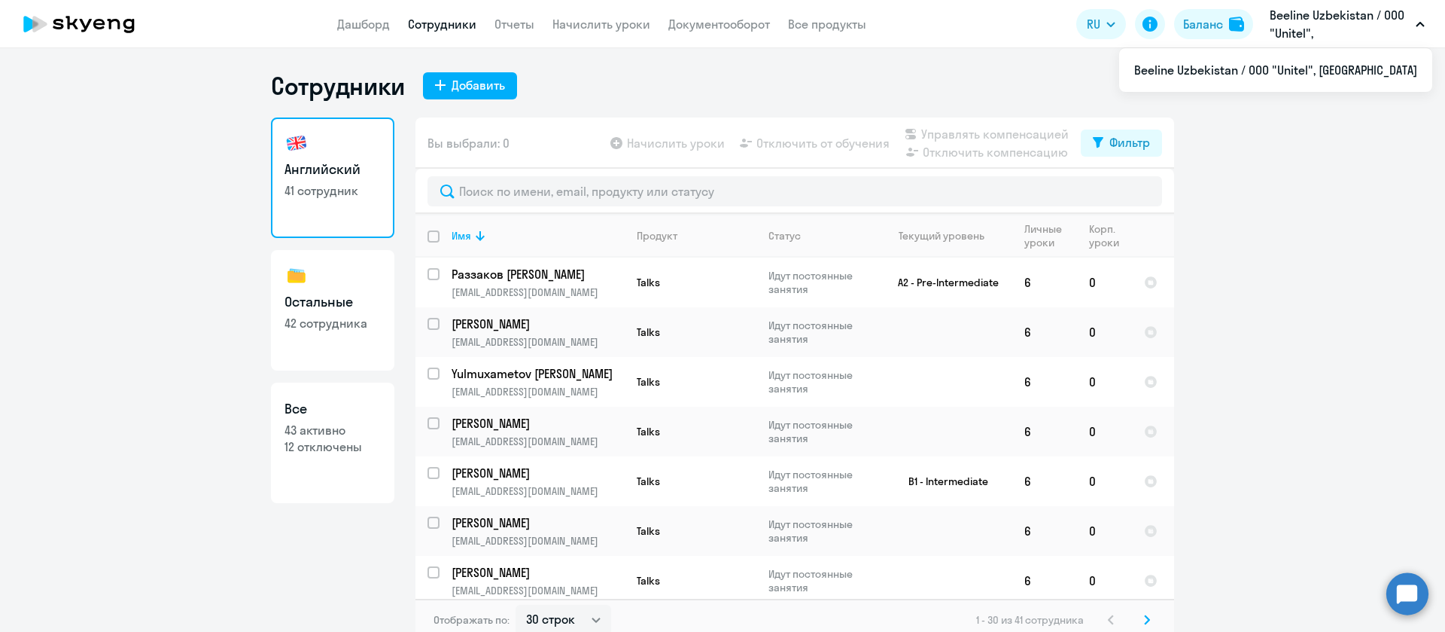
click at [1265, 225] on ng-component "Сотрудники Добавить Английский 41 сотрудник Остальные 42 сотрудника Все 43 акти…" at bounding box center [722, 356] width 1445 height 570
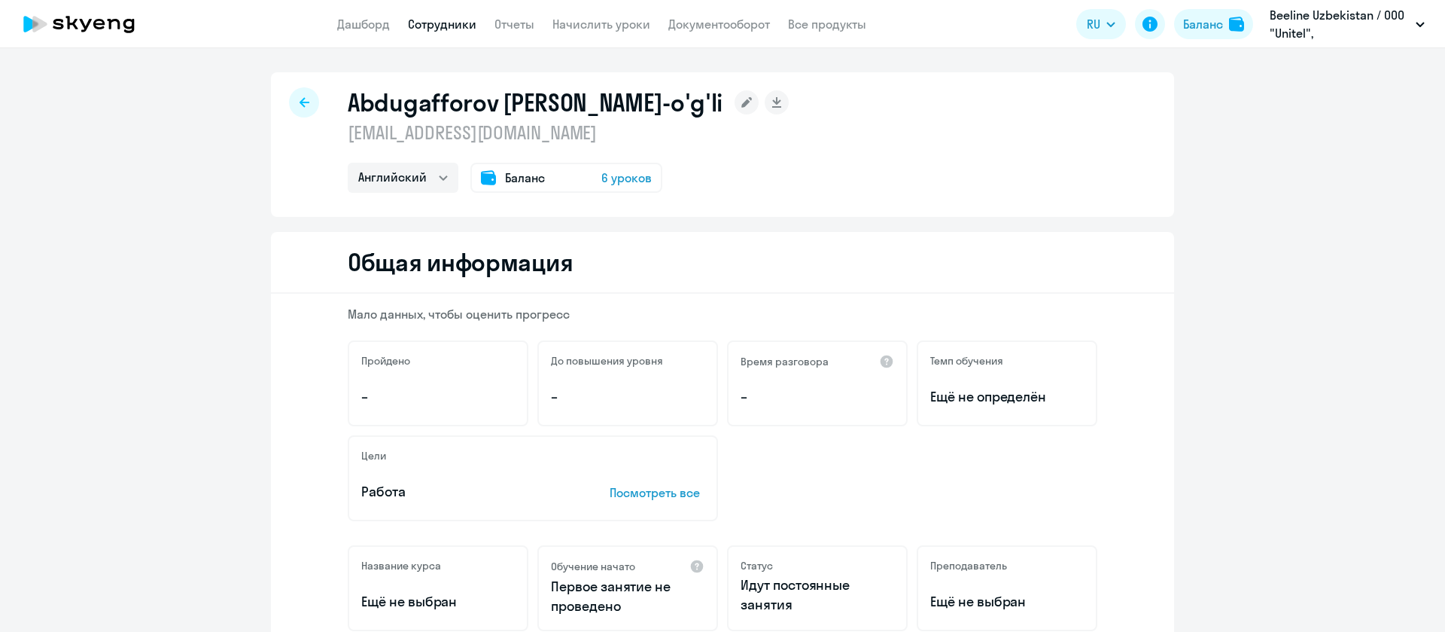
select select "english"
click at [529, 130] on p "dabdugafforov@beeline.uz" at bounding box center [568, 132] width 441 height 24
copy p "dabdugafforov@beeline.uz"
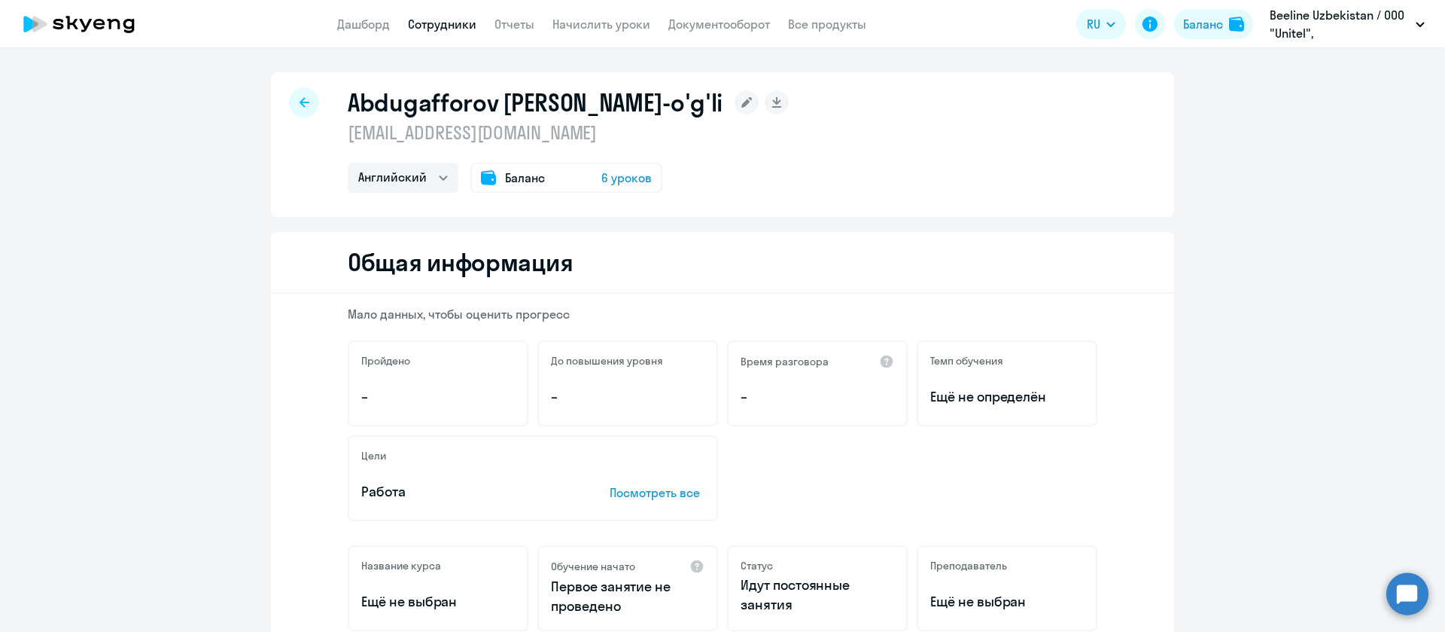
click at [661, 104] on h1 "Abdugafforov [PERSON_NAME]-o'g'li" at bounding box center [535, 102] width 375 height 30
click at [437, 104] on h1 "Abdugafforov [PERSON_NAME]-o'g'li" at bounding box center [535, 102] width 375 height 30
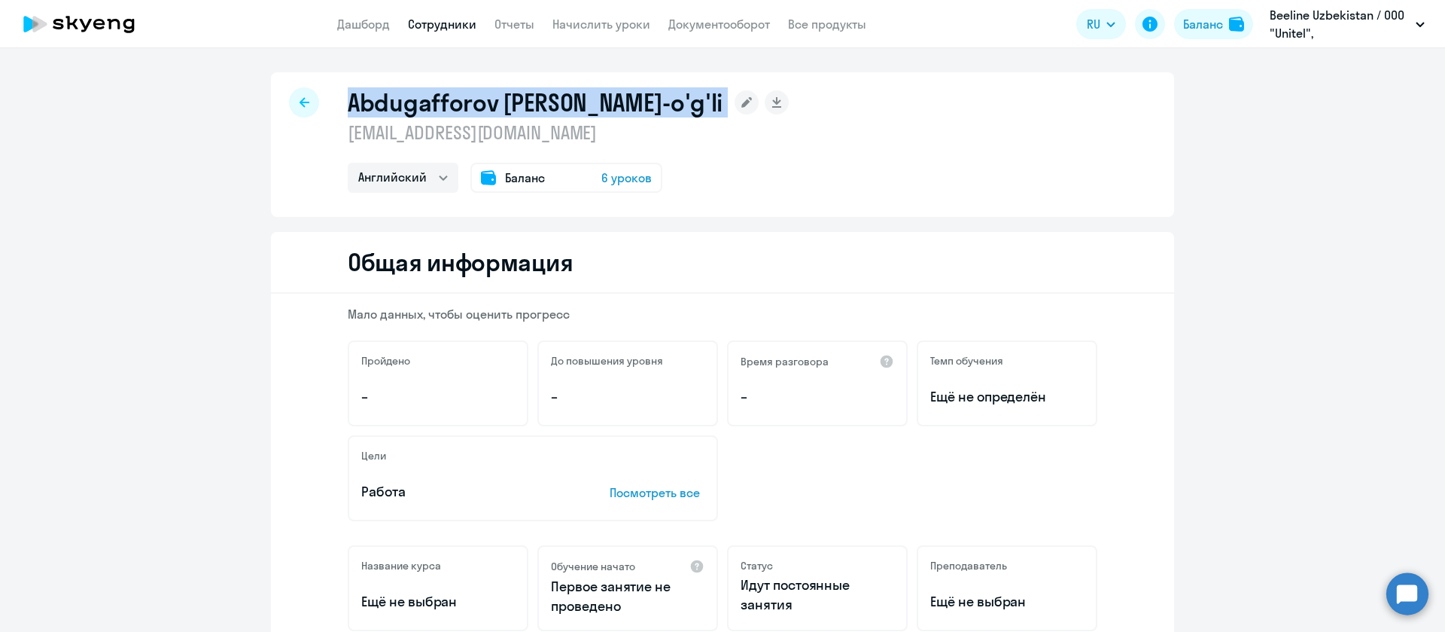
click at [437, 104] on h1 "Abdugafforov [PERSON_NAME]-o'g'li" at bounding box center [535, 102] width 375 height 30
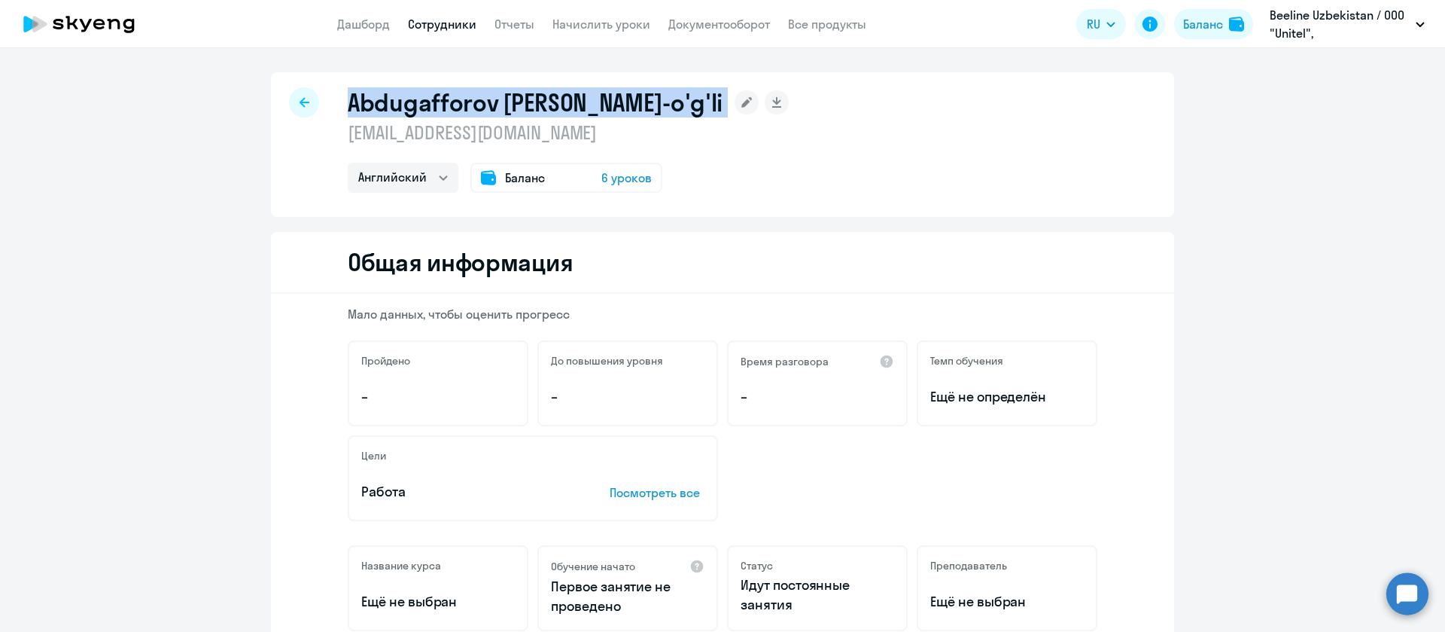
click at [446, 99] on h1 "Abdugafforov [PERSON_NAME]-o'g'li" at bounding box center [535, 102] width 375 height 30
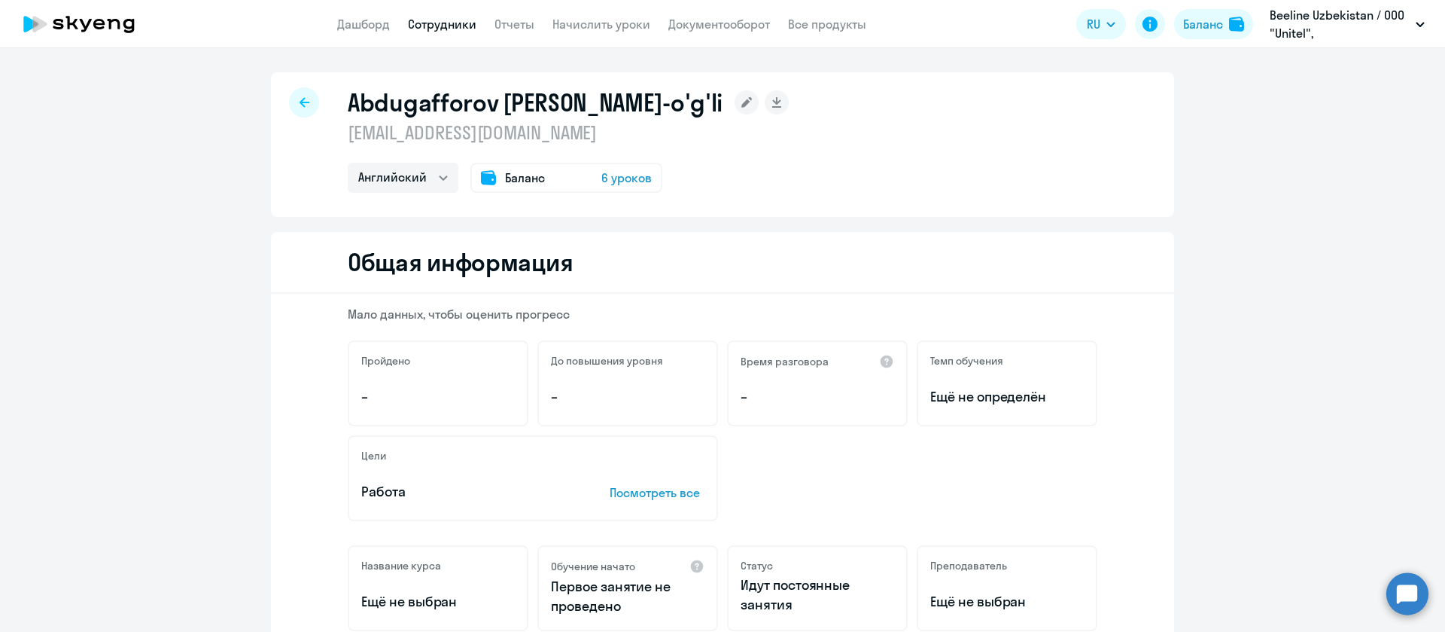
click at [554, 136] on p "[EMAIL_ADDRESS][DOMAIN_NAME]" at bounding box center [568, 132] width 441 height 24
copy p "[EMAIL_ADDRESS][DOMAIN_NAME]"
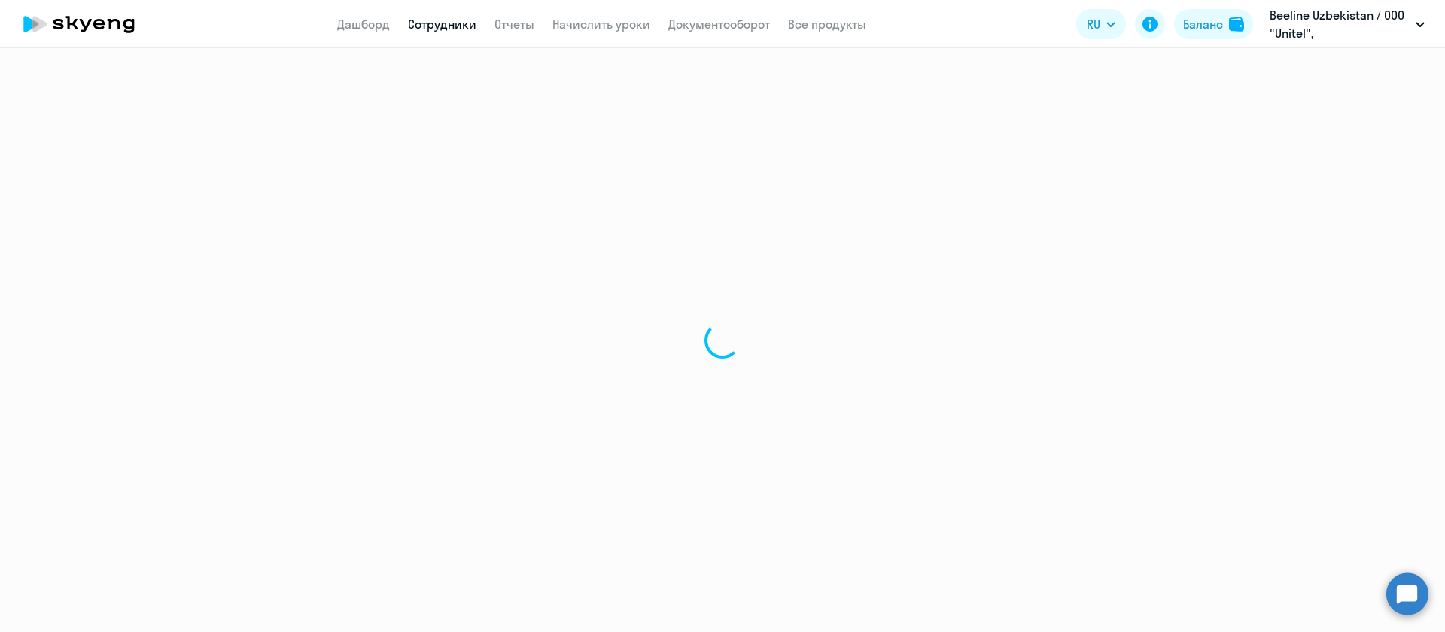
select select "english"
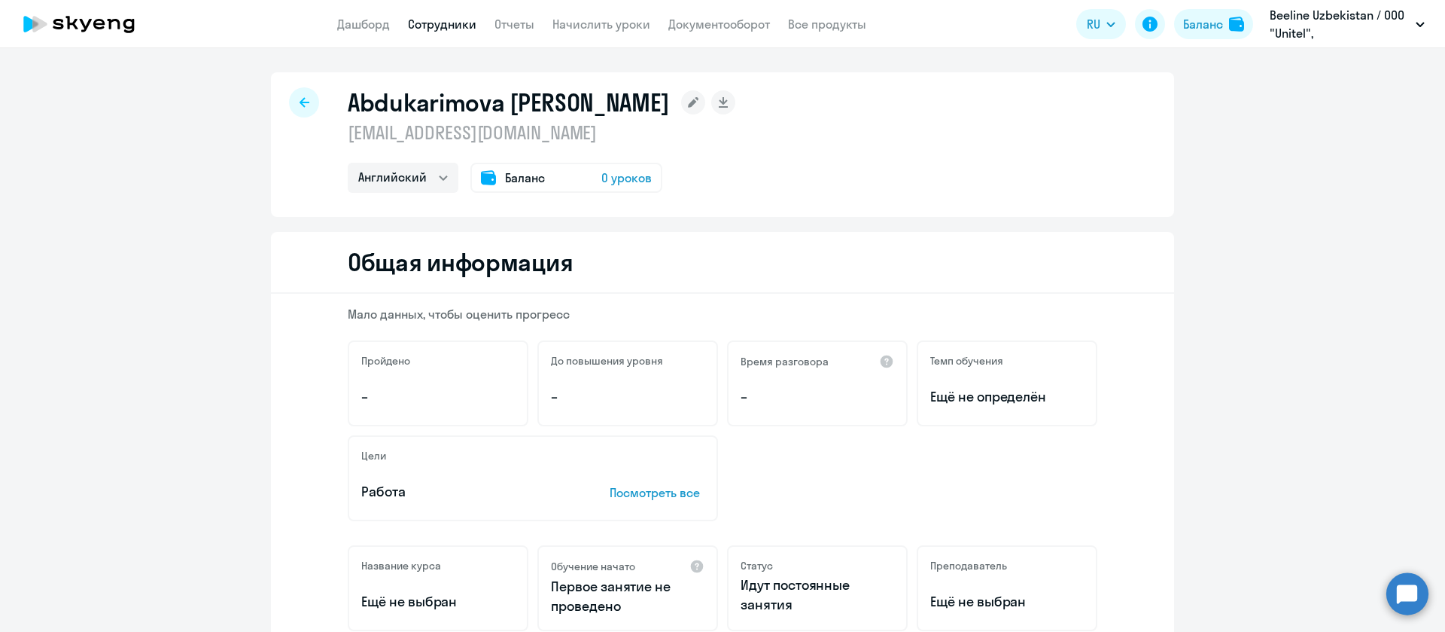
click at [439, 105] on h1 "Abdukarimova [PERSON_NAME]" at bounding box center [508, 102] width 321 height 30
copy h1 "Abdukarimova"
click at [467, 129] on p "[EMAIL_ADDRESS][DOMAIN_NAME]" at bounding box center [542, 132] width 388 height 24
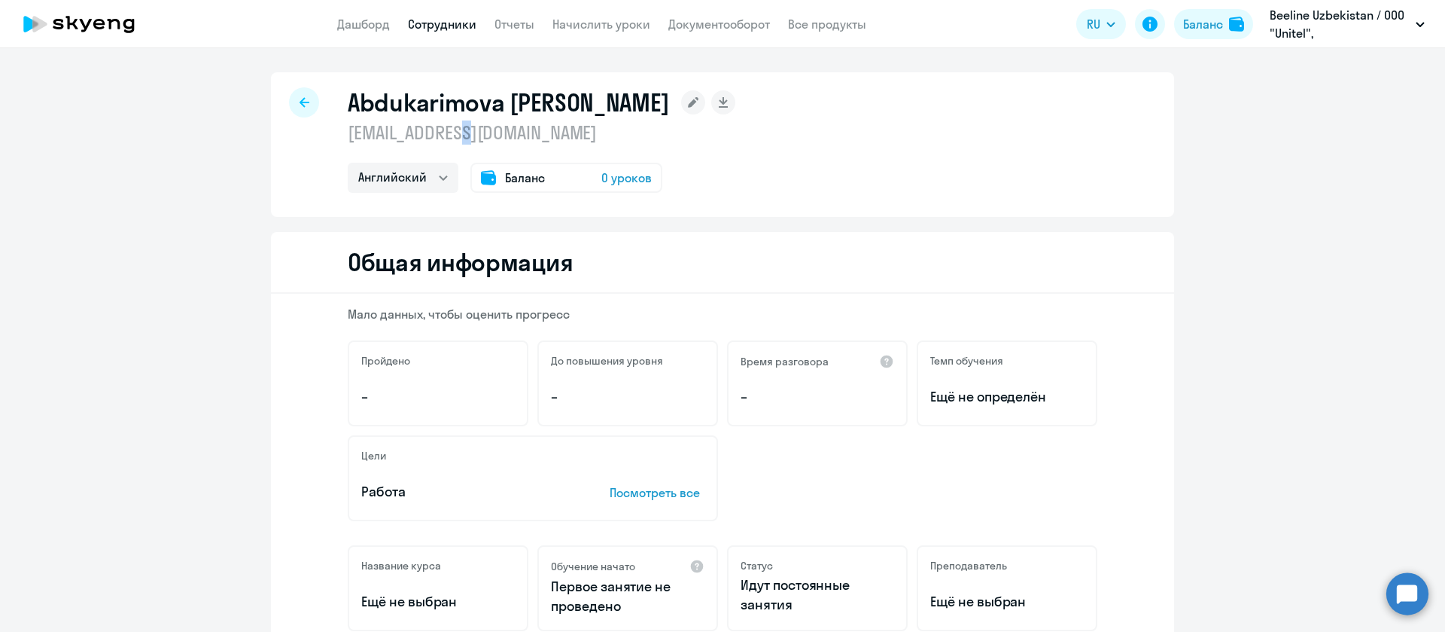
click at [467, 129] on p "[EMAIL_ADDRESS][DOMAIN_NAME]" at bounding box center [542, 132] width 388 height 24
copy p "[EMAIL_ADDRESS][DOMAIN_NAME]"
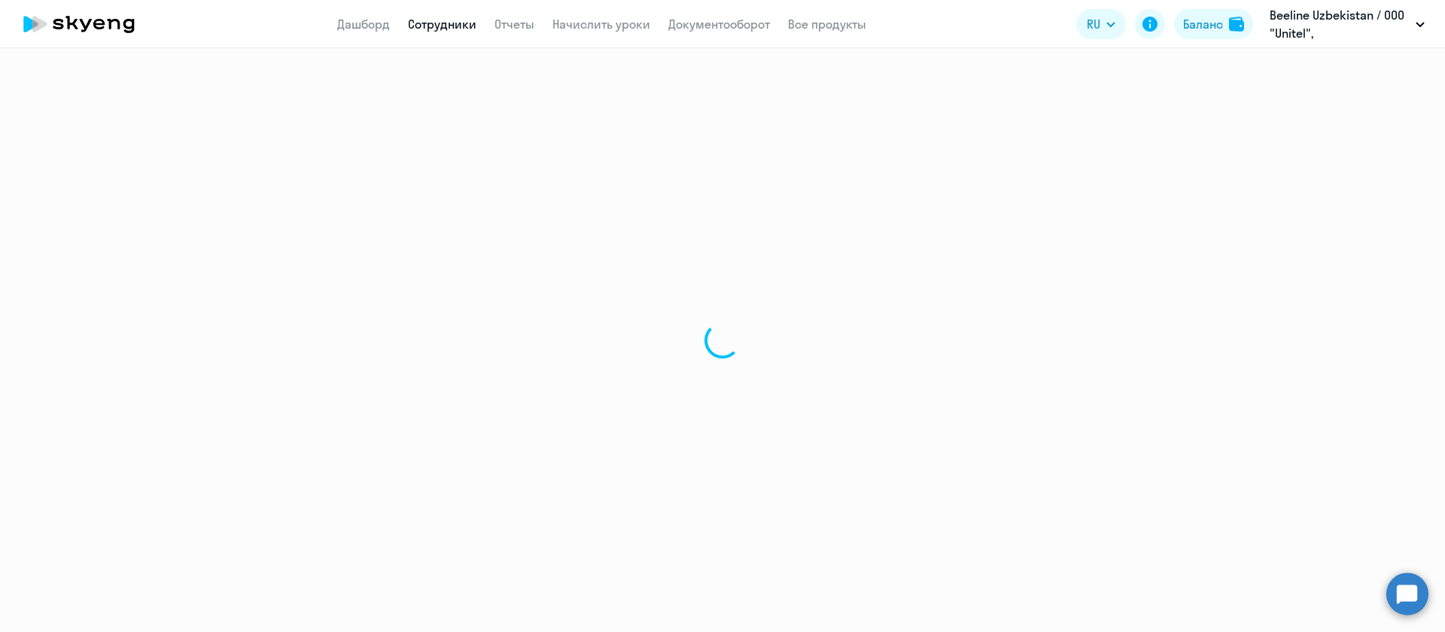
select select "english"
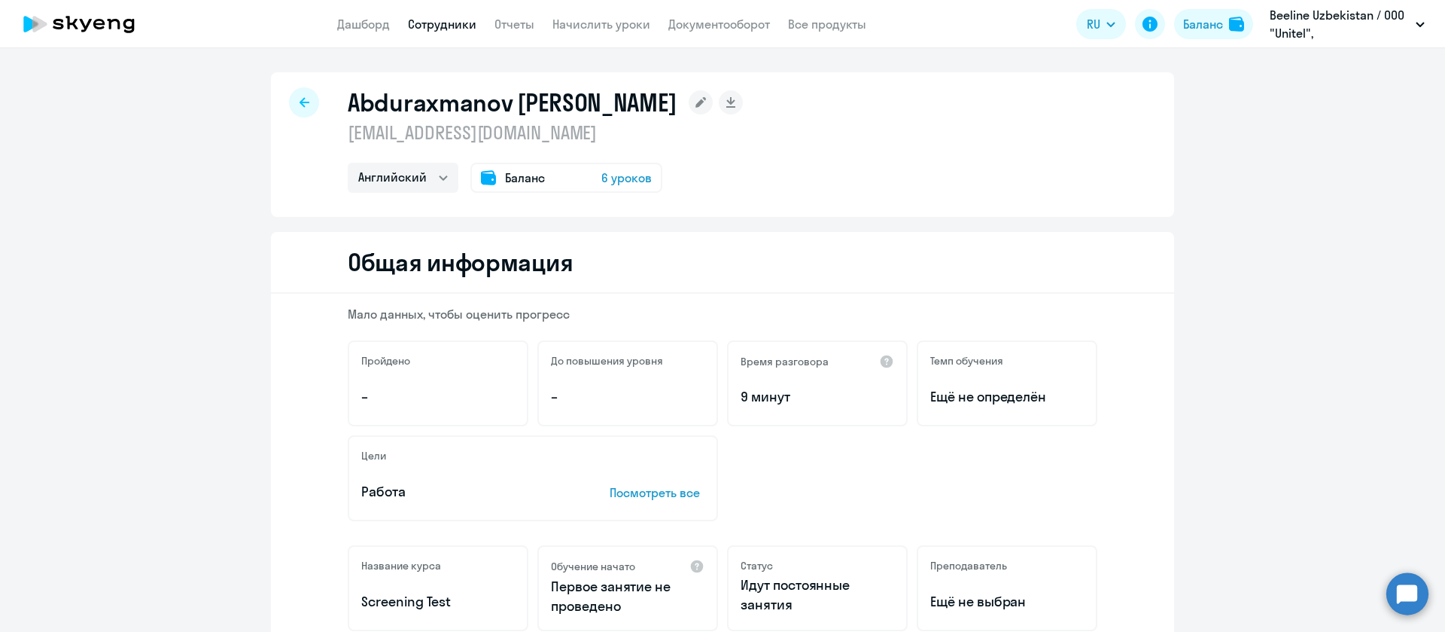
click at [452, 95] on h1 "Abduraxmanov Jamoliddin Kamalitdinovich" at bounding box center [512, 102] width 329 height 30
copy h1 "Abduraxmanov"
click at [515, 131] on p "zhabdurakhmanov@beeline.uz" at bounding box center [545, 132] width 395 height 24
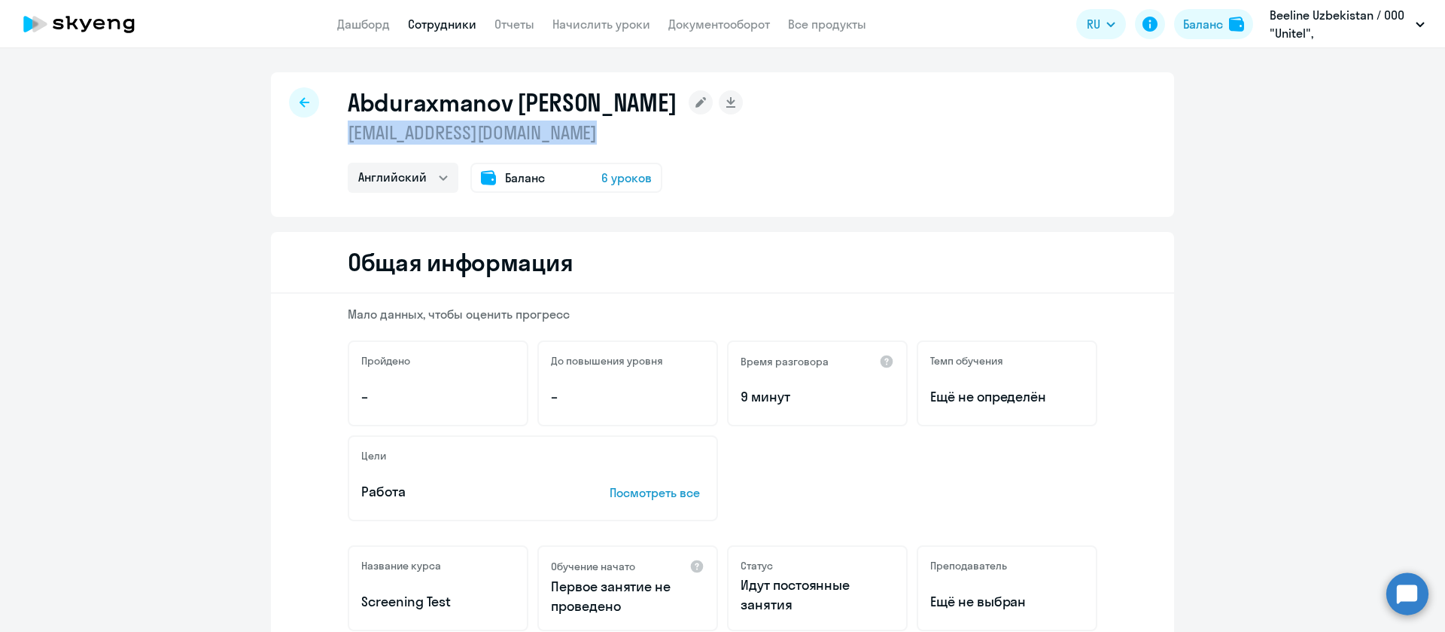
click at [515, 131] on p "zhabdurakhmanov@beeline.uz" at bounding box center [545, 132] width 395 height 24
copy p "zhabdurakhmanov@beeline.uz"
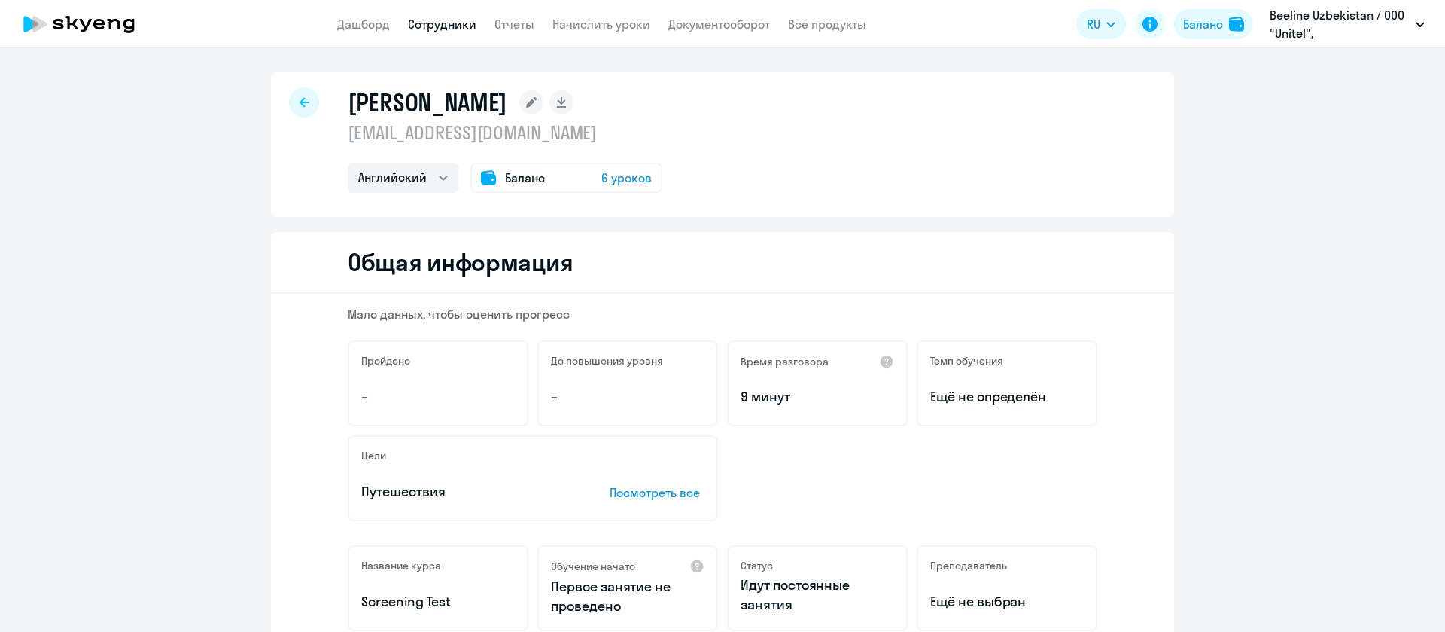
select select "english"
click at [399, 105] on h1 "[PERSON_NAME]" at bounding box center [428, 102] width 160 height 30
copy h1 "Achilov"
click at [496, 126] on p "[EMAIL_ADDRESS][DOMAIN_NAME]" at bounding box center [505, 132] width 315 height 24
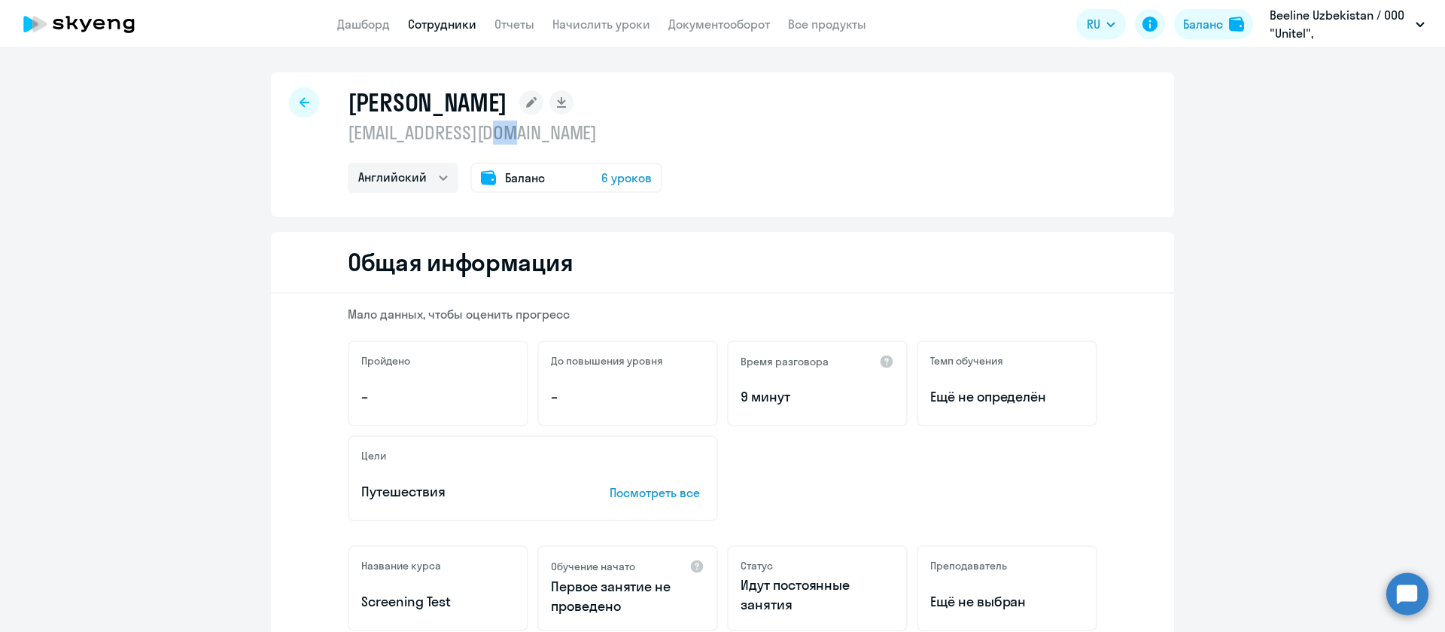
click at [496, 126] on p "[EMAIL_ADDRESS][DOMAIN_NAME]" at bounding box center [505, 132] width 315 height 24
copy p "[EMAIL_ADDRESS][DOMAIN_NAME]"
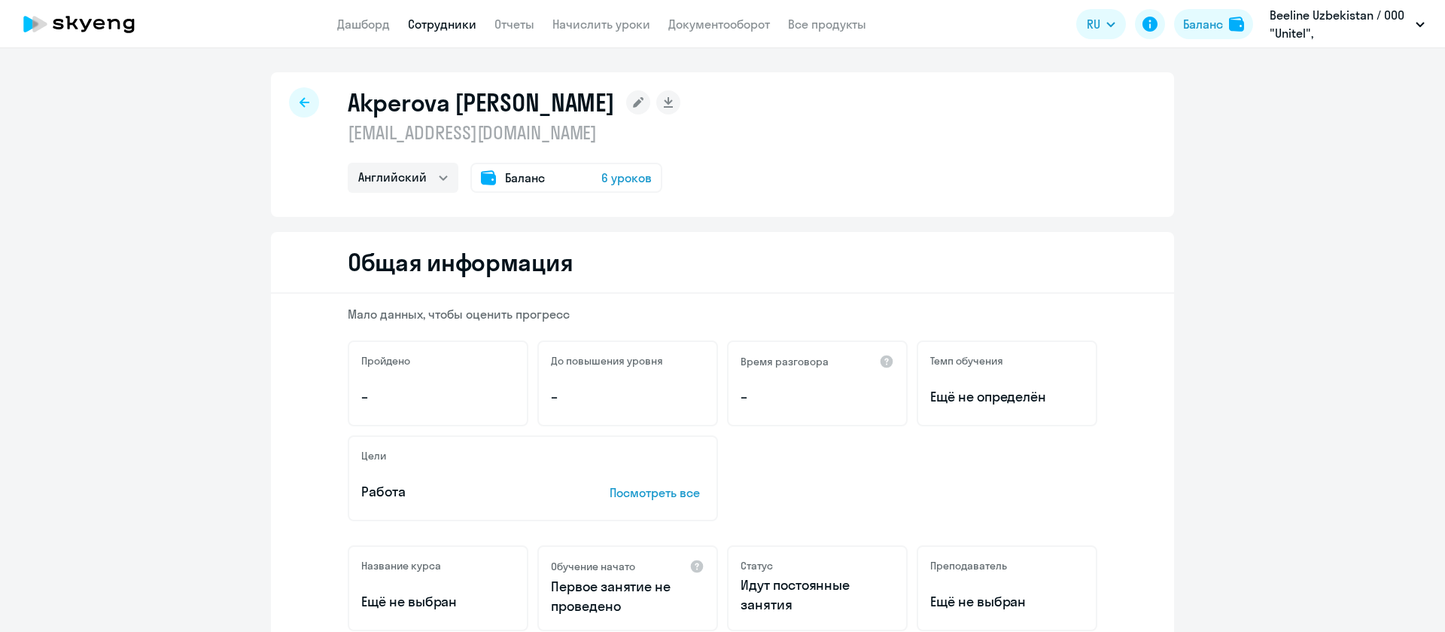
select select "english"
click at [470, 123] on p "[EMAIL_ADDRESS][DOMAIN_NAME]" at bounding box center [514, 132] width 333 height 24
copy p "[EMAIL_ADDRESS][DOMAIN_NAME]"
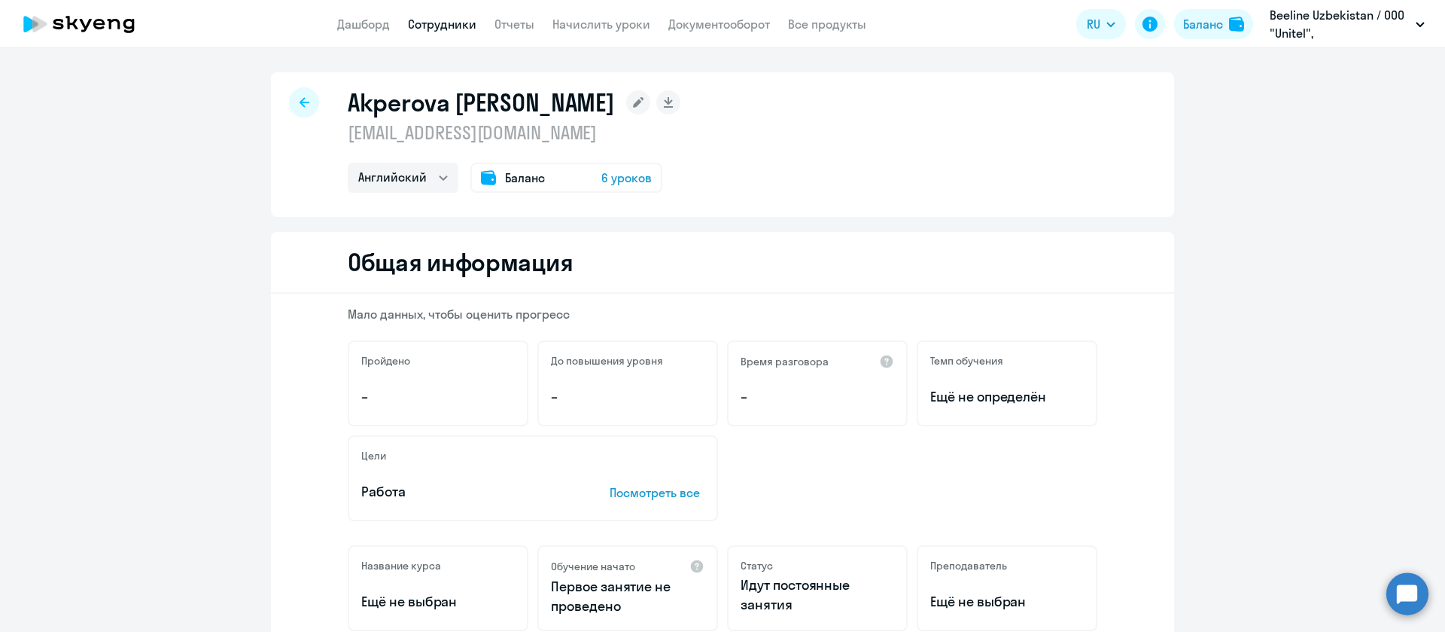
click at [359, 98] on h1 "Akperova Diana" at bounding box center [481, 102] width 266 height 30
click at [440, 111] on h1 "Akperova Diana" at bounding box center [481, 102] width 266 height 30
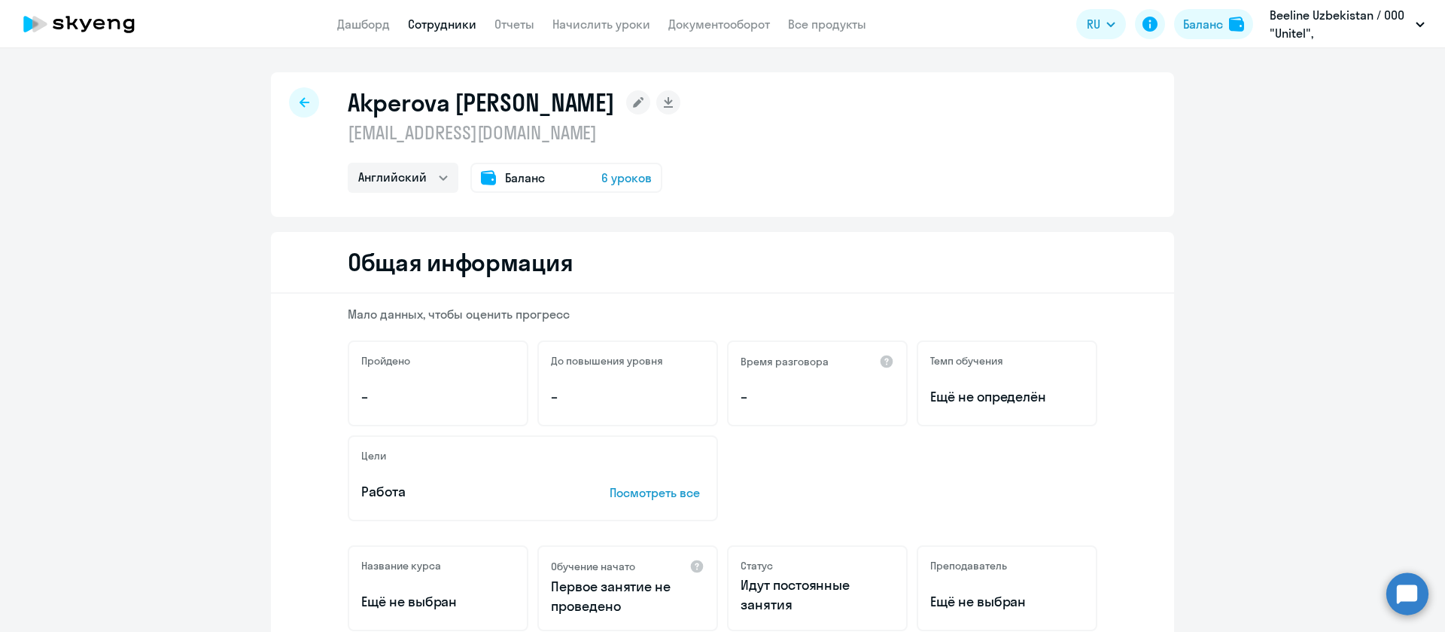
click at [419, 107] on h1 "Akperova Diana" at bounding box center [481, 102] width 266 height 30
copy h1 "Akperova"
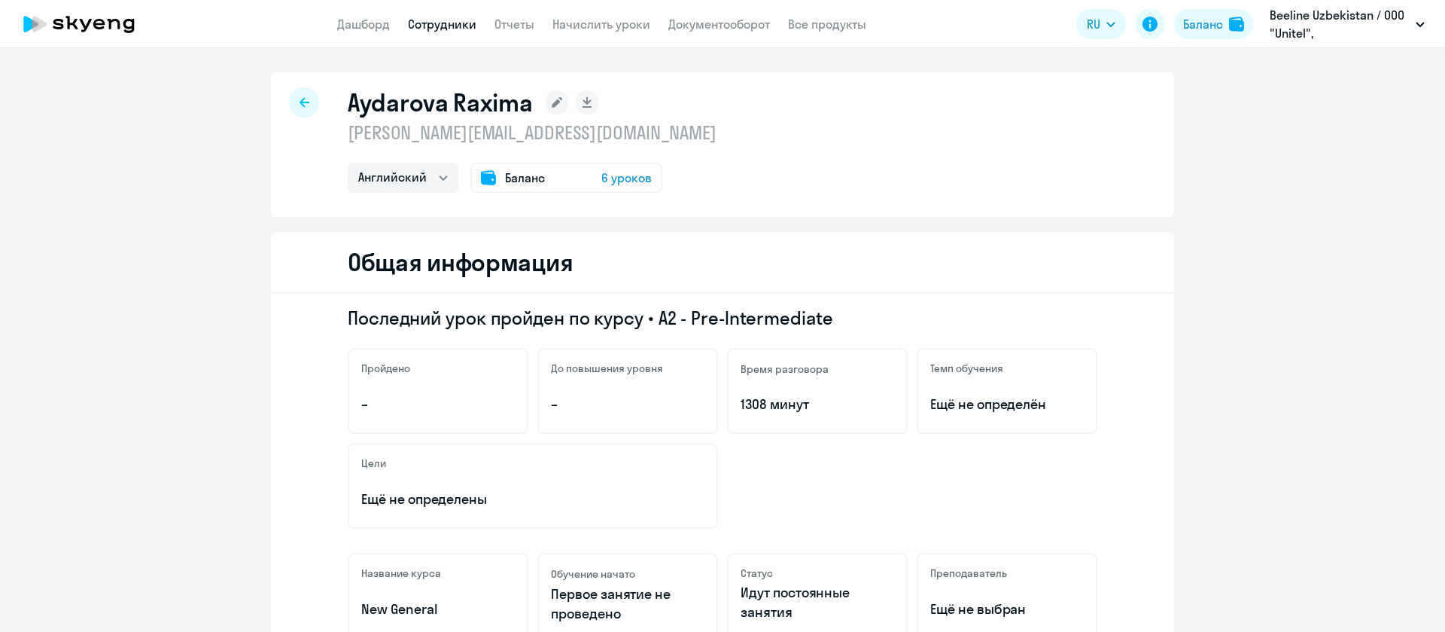
select select "english"
click at [431, 142] on p "[PERSON_NAME][EMAIL_ADDRESS][DOMAIN_NAME]" at bounding box center [532, 132] width 369 height 24
click at [431, 142] on p "raydarova@beeline.uz" at bounding box center [532, 132] width 369 height 24
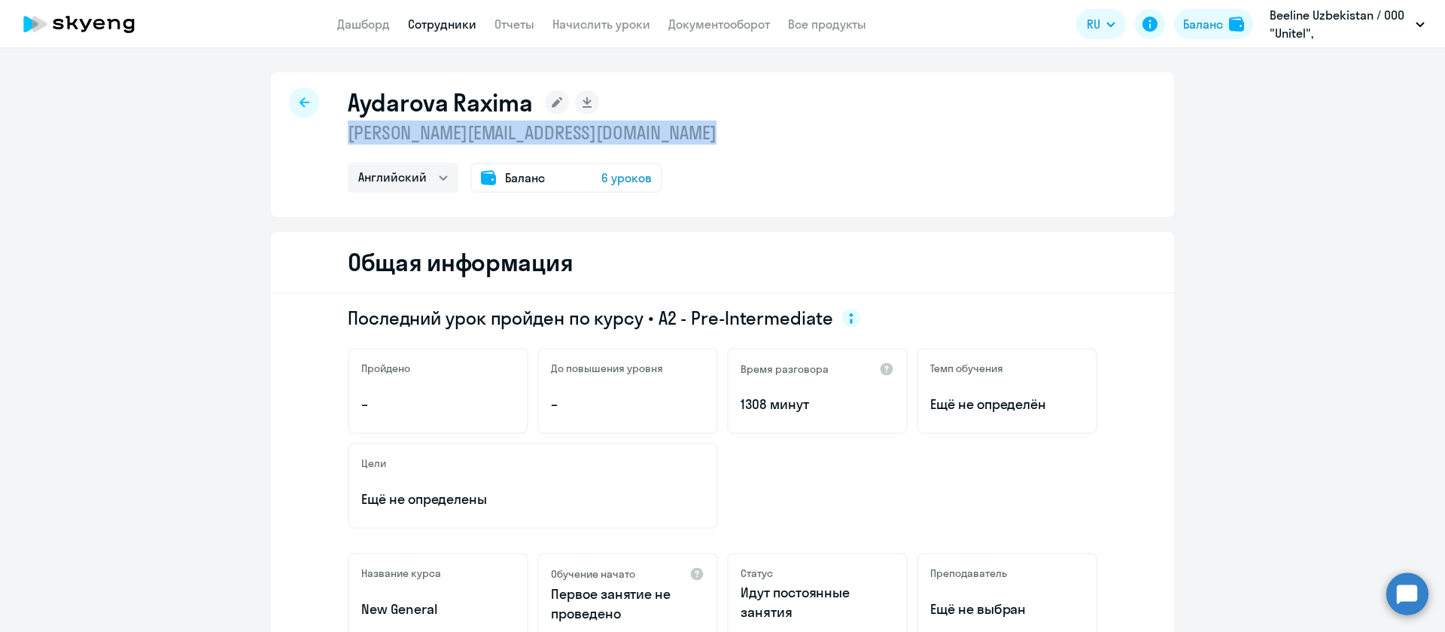
click at [431, 142] on p "raydarova@beeline.uz" at bounding box center [532, 132] width 369 height 24
copy p "raydarova@beeline.uz"
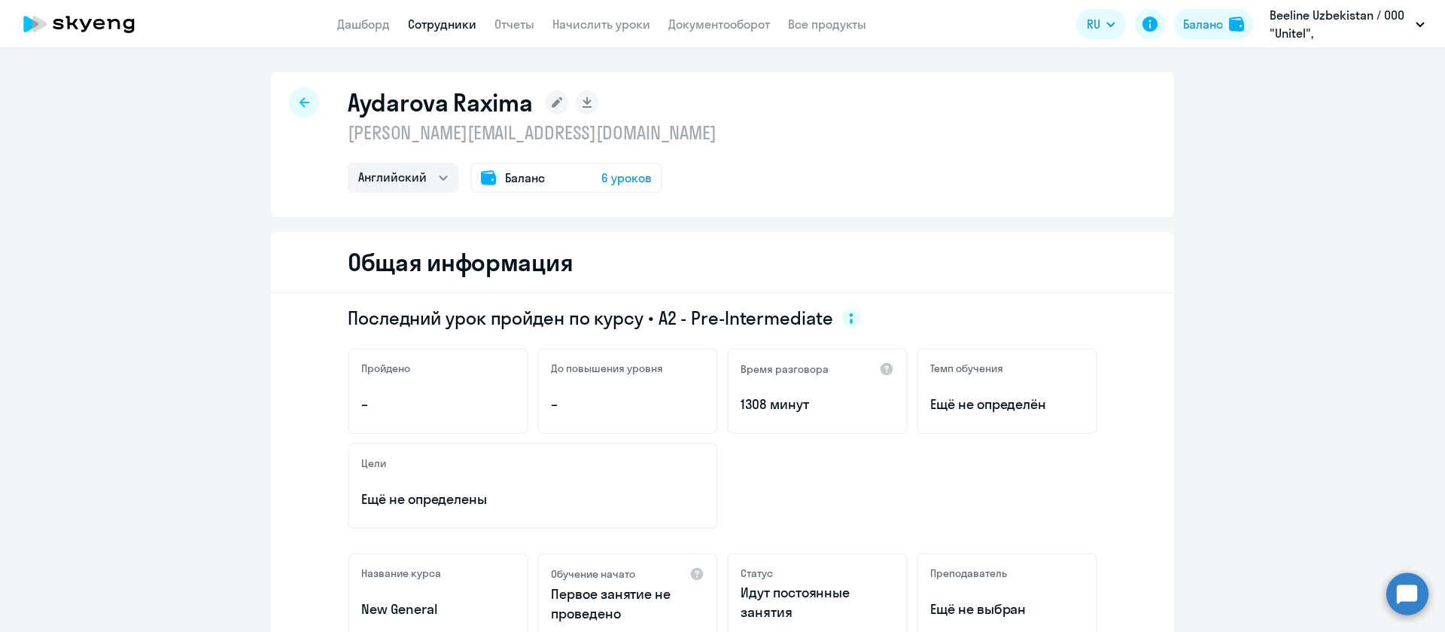
click at [397, 105] on h1 "Aydarova Raxima" at bounding box center [440, 102] width 185 height 30
copy h1 "Aydarova"
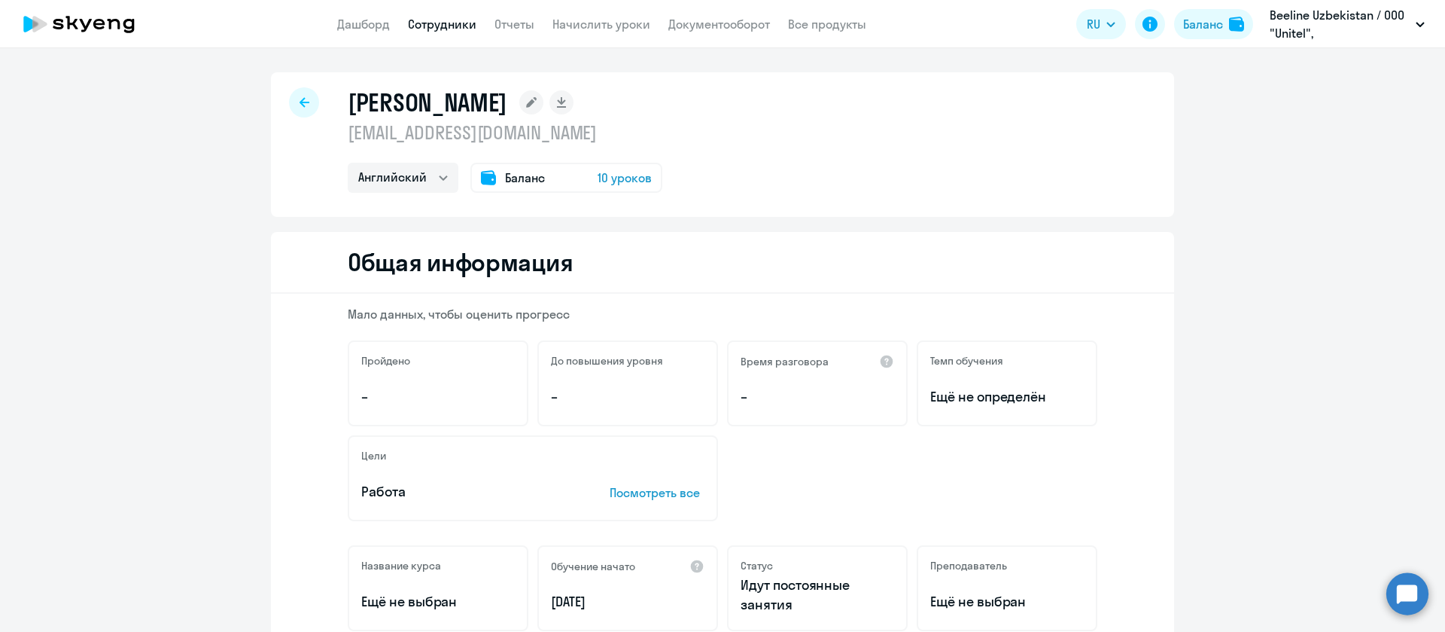
select select "english"
click at [458, 130] on p "[EMAIL_ADDRESS][DOMAIN_NAME]" at bounding box center [505, 132] width 315 height 24
copy p "[EMAIL_ADDRESS][DOMAIN_NAME]"
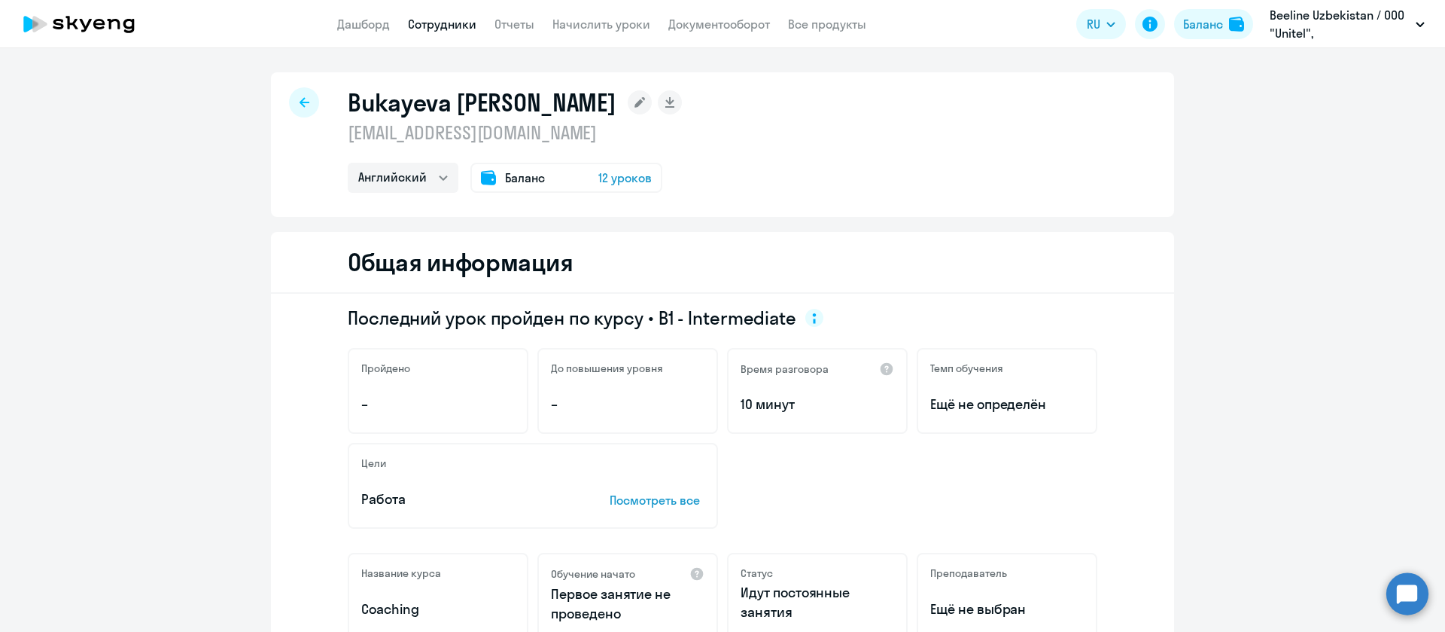
select select "english"
click at [416, 138] on p "[EMAIL_ADDRESS][DOMAIN_NAME]" at bounding box center [515, 132] width 334 height 24
click at [410, 125] on p "[EMAIL_ADDRESS][DOMAIN_NAME]" at bounding box center [515, 132] width 334 height 24
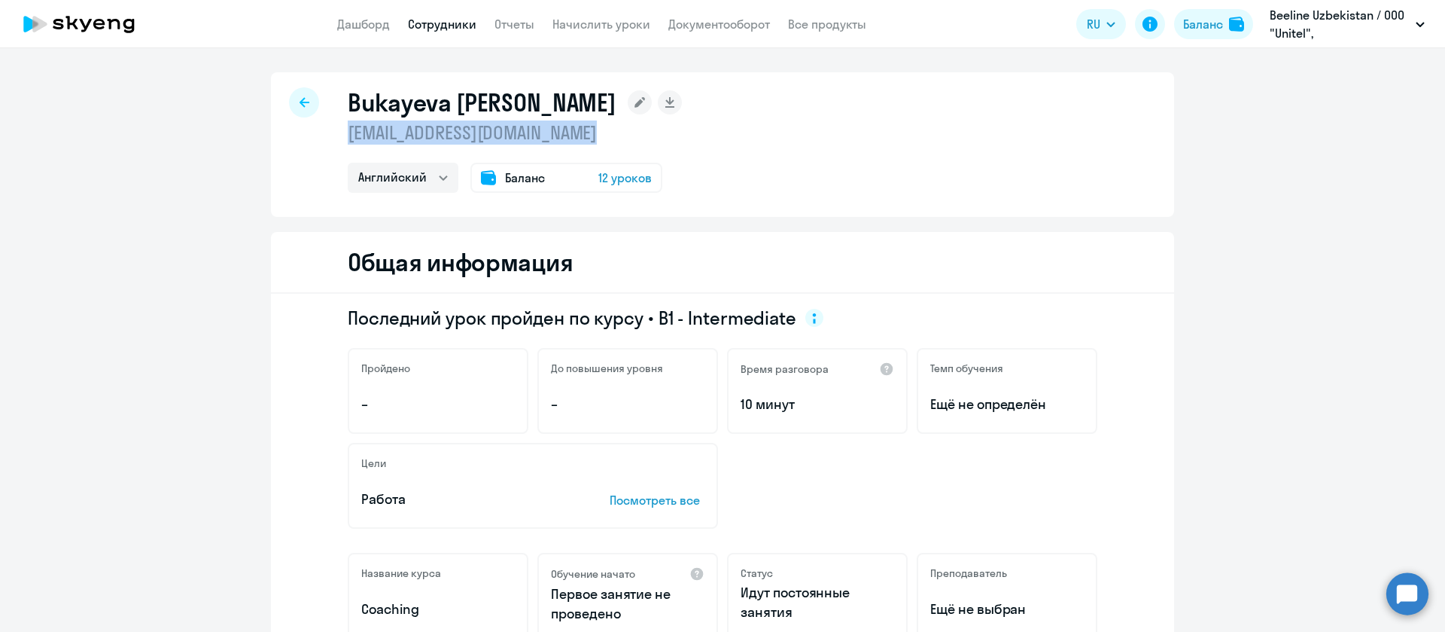
copy p "[EMAIL_ADDRESS][DOMAIN_NAME]"
click at [402, 107] on h1 "Bukayeva [PERSON_NAME]" at bounding box center [482, 102] width 268 height 30
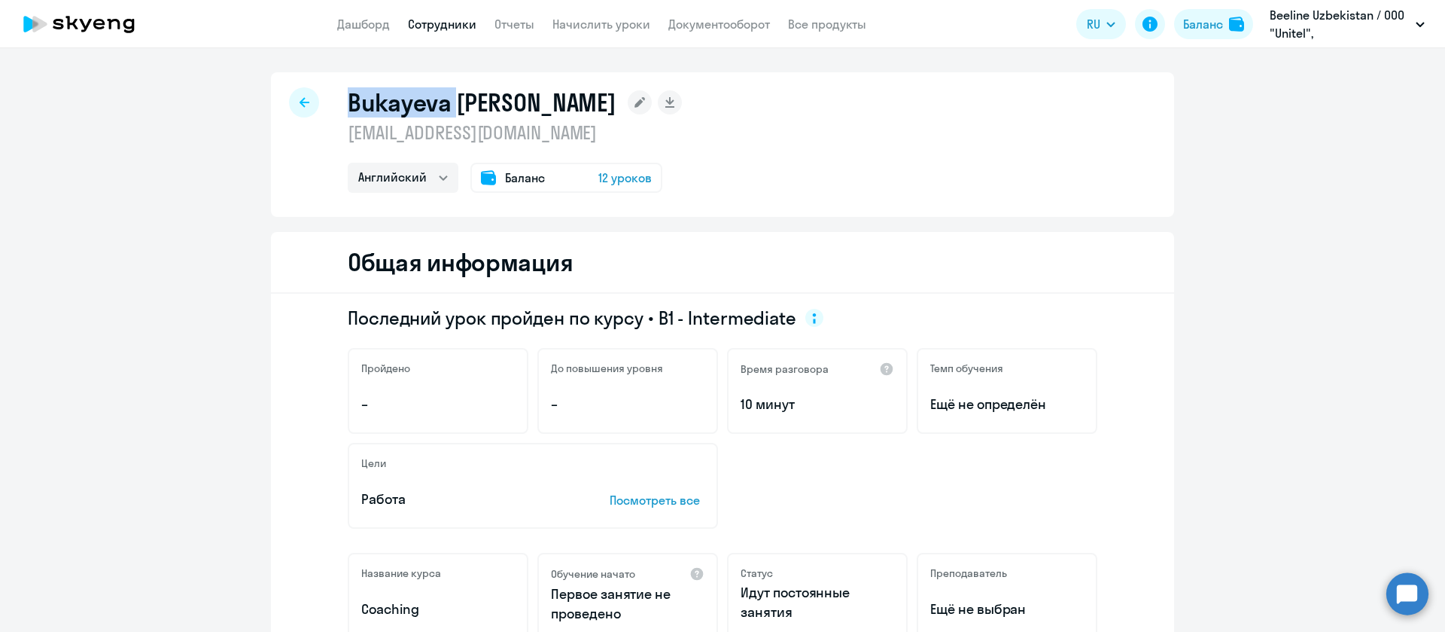
click at [402, 107] on h1 "Bukayeva Yuliya Yurevna" at bounding box center [482, 102] width 268 height 30
copy h1 "Bukayeva"
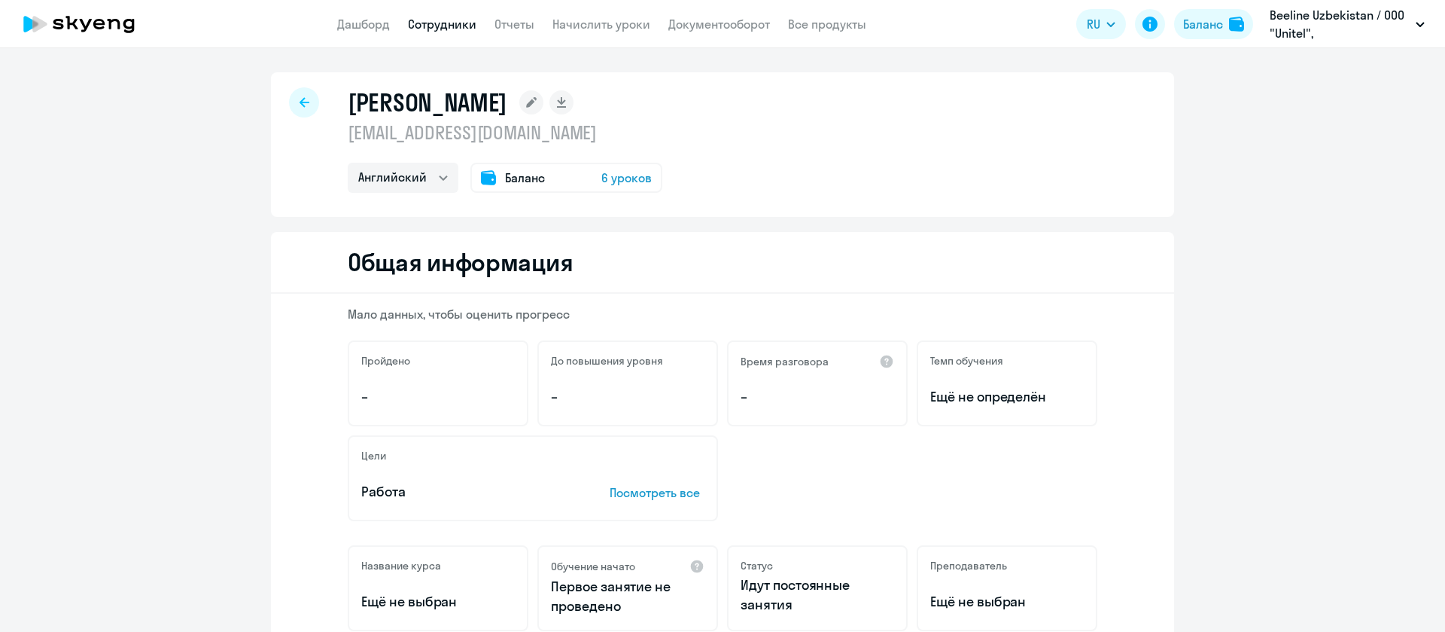
select select "english"
click at [399, 126] on p "[EMAIL_ADDRESS][DOMAIN_NAME]" at bounding box center [505, 132] width 315 height 24
copy p "[EMAIL_ADDRESS][DOMAIN_NAME]"
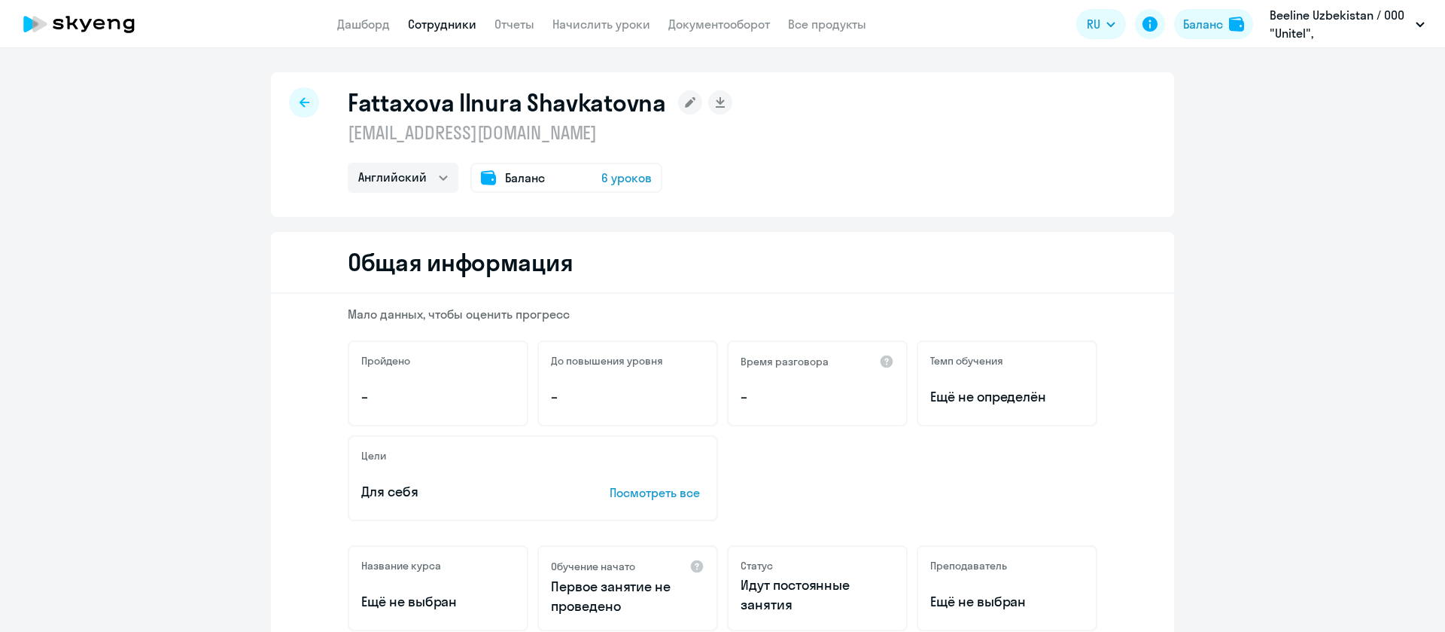
select select "english"
click at [498, 132] on p "ifattakhova@beeline.uz" at bounding box center [540, 132] width 385 height 24
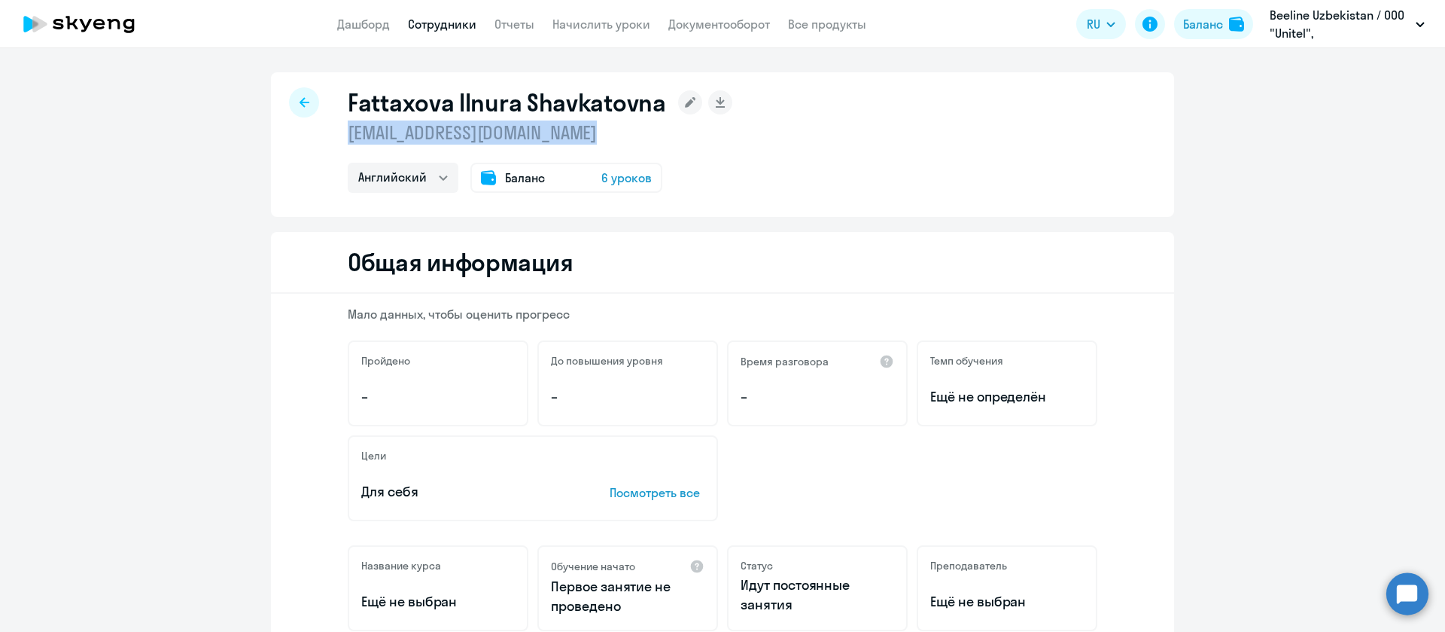
click at [498, 132] on p "ifattakhova@beeline.uz" at bounding box center [540, 132] width 385 height 24
copy p "ifattakhova@beeline.uz"
click at [367, 106] on h1 "Fattaxova Ilnura Shavkatovna" at bounding box center [507, 102] width 318 height 30
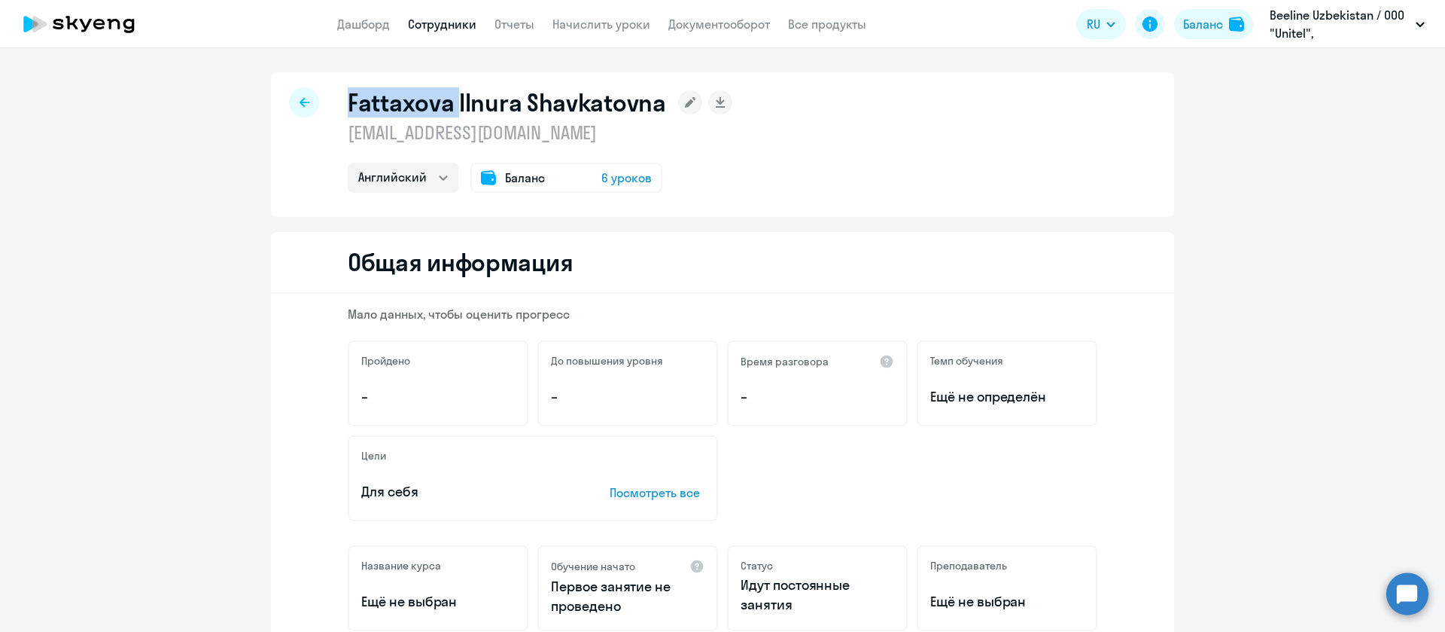
click at [367, 106] on h1 "Fattaxova Ilnura Shavkatovna" at bounding box center [507, 102] width 318 height 30
copy h1 "Fattaxova"
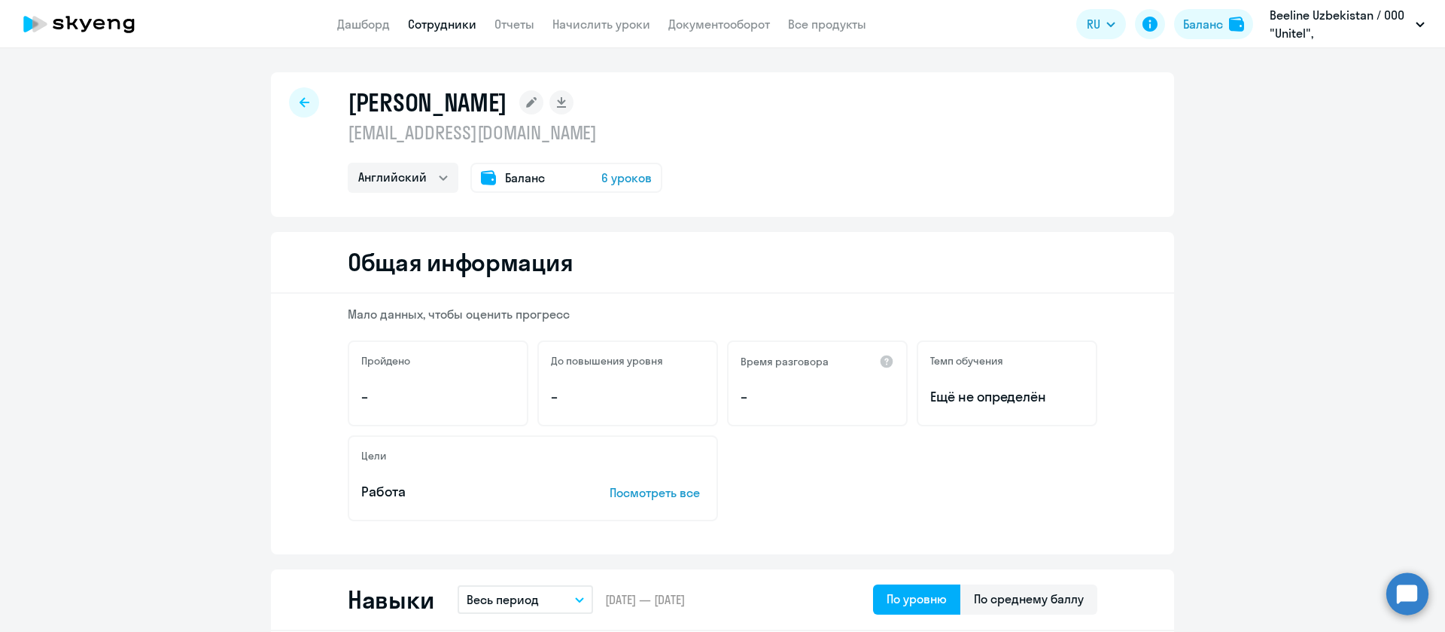
select select "english"
click at [442, 135] on p "[EMAIL_ADDRESS][DOMAIN_NAME]" at bounding box center [505, 132] width 315 height 24
copy p "[EMAIL_ADDRESS][DOMAIN_NAME]"
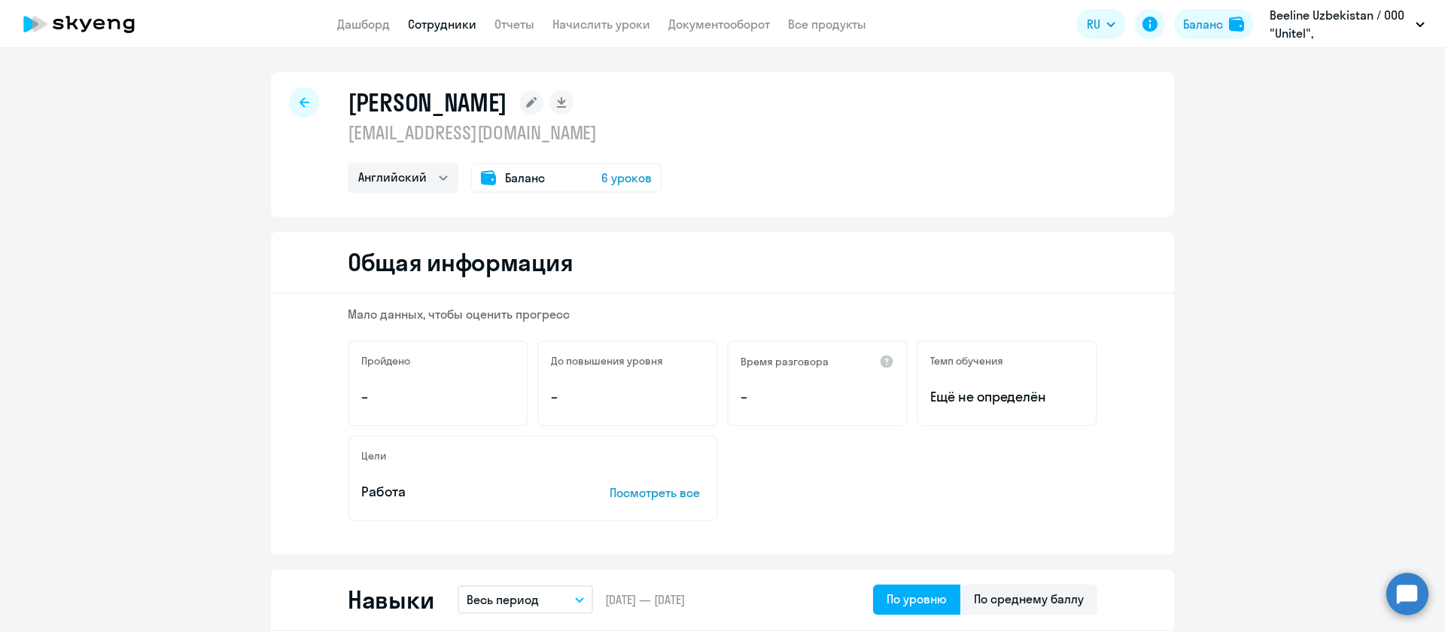
click at [352, 109] on h1 "[PERSON_NAME]" at bounding box center [428, 102] width 160 height 30
copy h1 "Grishko"
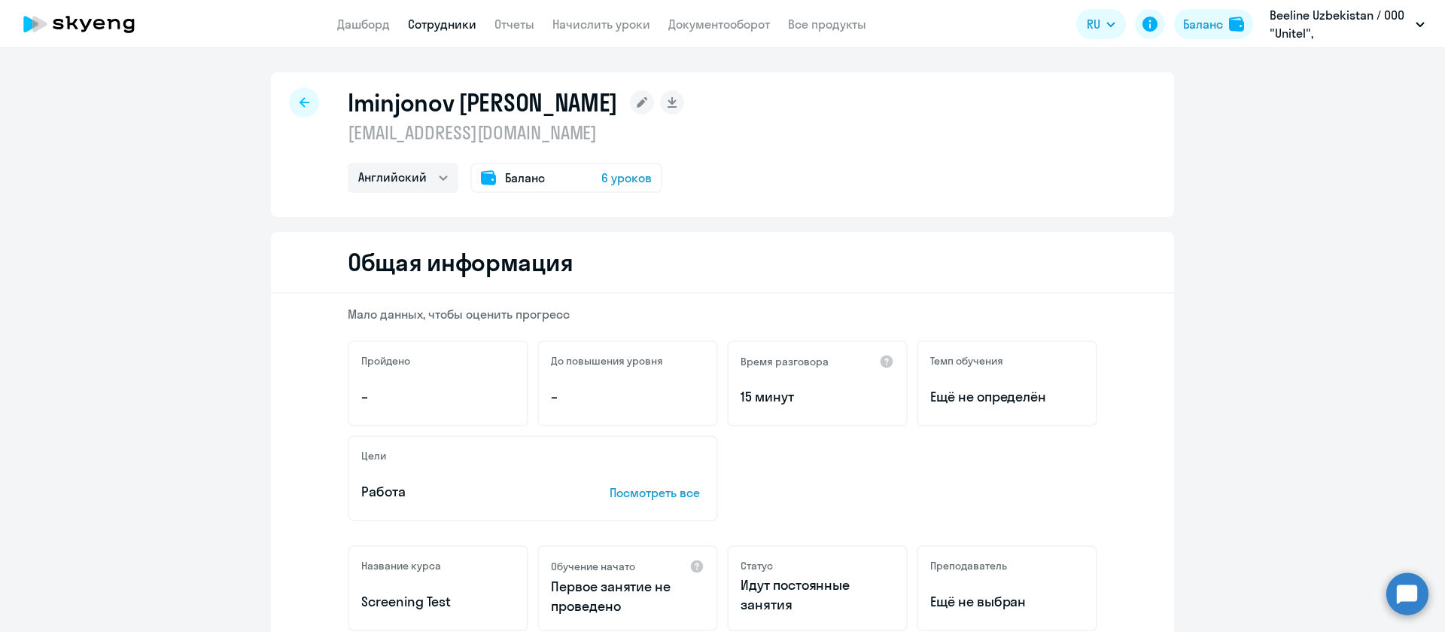
select select "english"
click at [430, 126] on p "[EMAIL_ADDRESS][DOMAIN_NAME]" at bounding box center [516, 132] width 336 height 24
copy p "[EMAIL_ADDRESS][DOMAIN_NAME]"
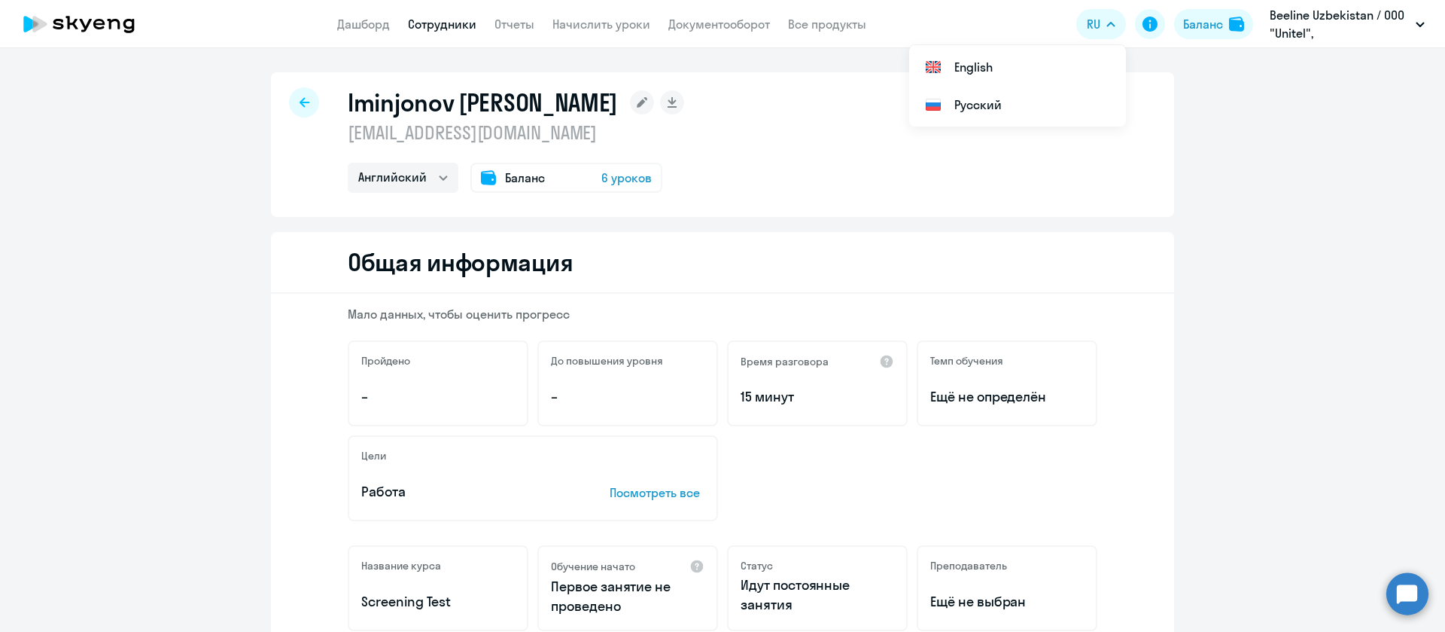
click at [397, 91] on h1 "Iminjonov [PERSON_NAME]" at bounding box center [483, 102] width 270 height 30
click at [399, 99] on h1 "Iminjonov [PERSON_NAME]" at bounding box center [483, 102] width 270 height 30
copy h1 "Iminjonov"
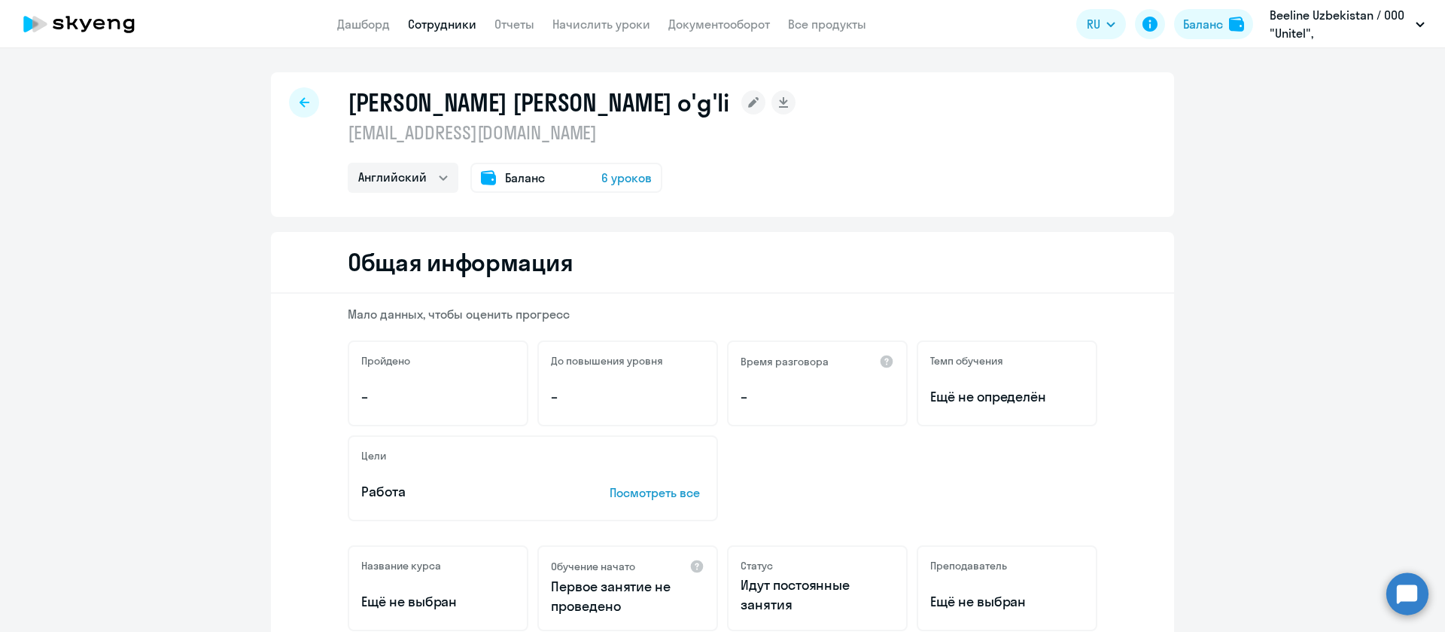
select select "english"
click at [388, 102] on h1 "[PERSON_NAME] [PERSON_NAME] o'g'li" at bounding box center [539, 102] width 382 height 30
click at [418, 120] on p "[EMAIL_ADDRESS][DOMAIN_NAME]" at bounding box center [572, 132] width 448 height 24
click at [428, 130] on p "[EMAIL_ADDRESS][DOMAIN_NAME]" at bounding box center [572, 132] width 448 height 24
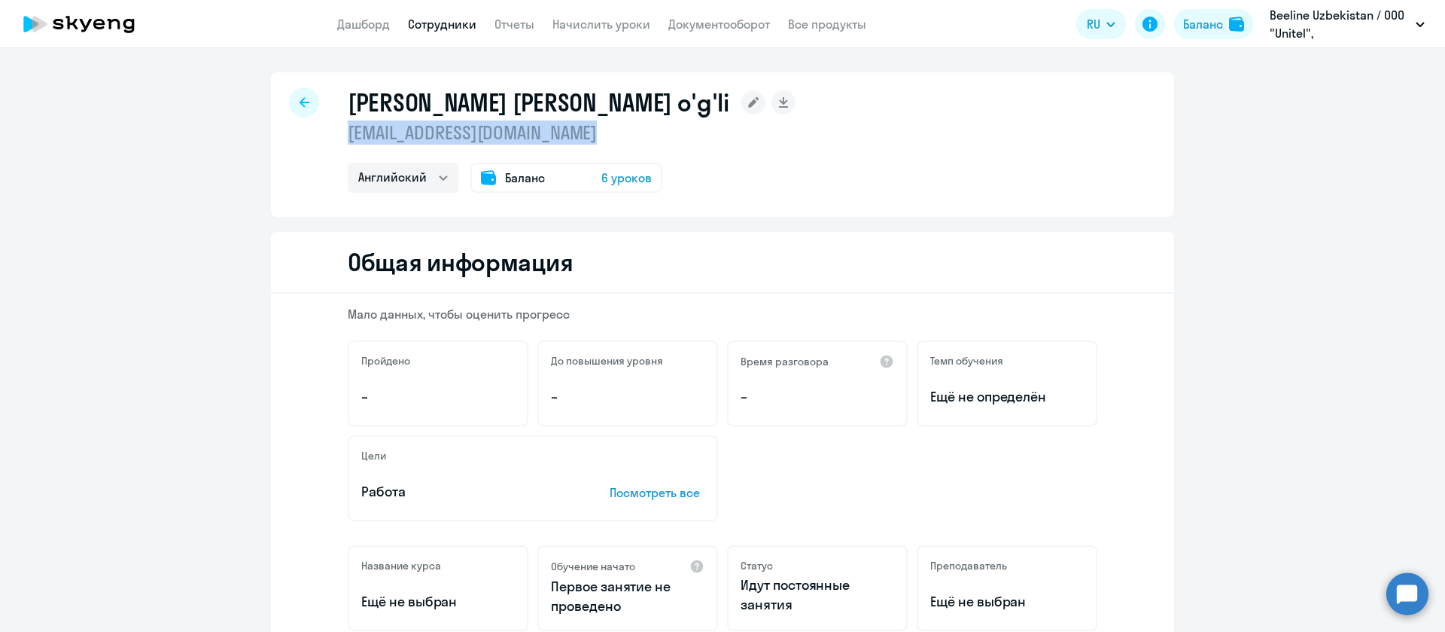
click at [428, 130] on p "[EMAIL_ADDRESS][DOMAIN_NAME]" at bounding box center [572, 132] width 448 height 24
copy p "[EMAIL_ADDRESS][DOMAIN_NAME]"
click at [372, 102] on h1 "Jurayev Sayid Axrorxon Hamzaxon o'g'li" at bounding box center [539, 102] width 382 height 30
copy h1 "Jurayev"
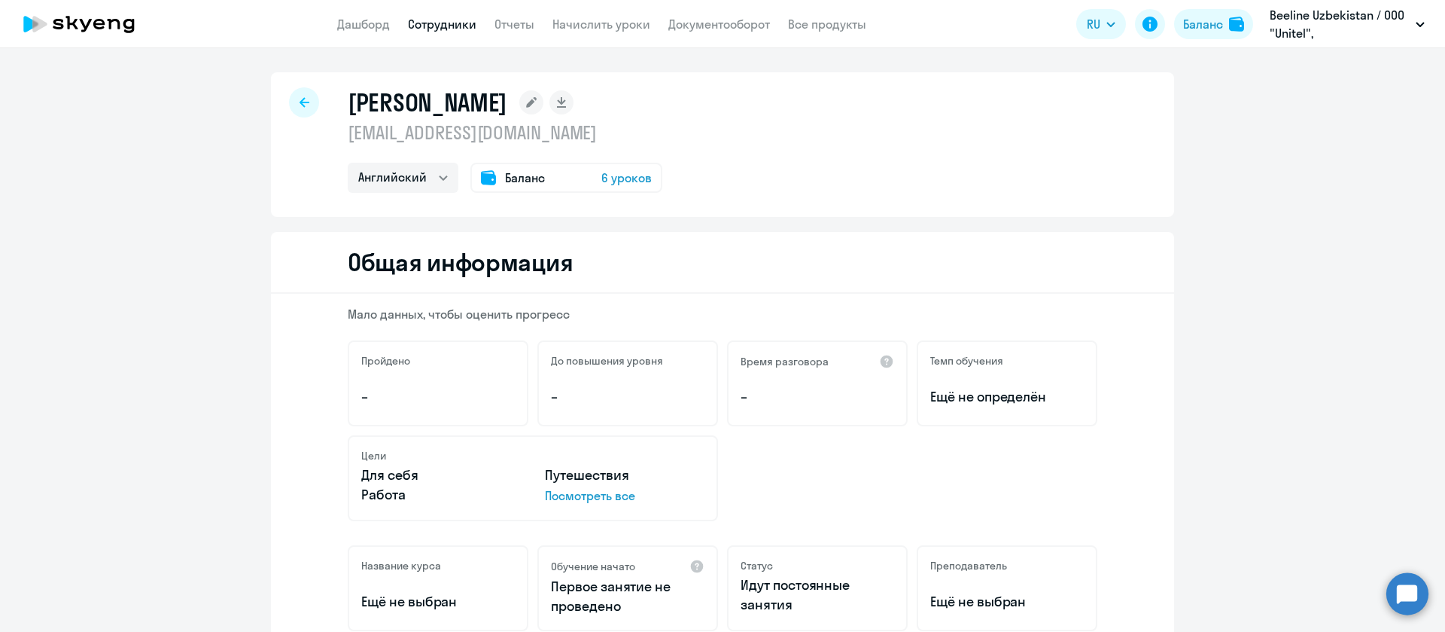
select select "english"
click at [475, 128] on p "[EMAIL_ADDRESS][DOMAIN_NAME]" at bounding box center [505, 132] width 315 height 24
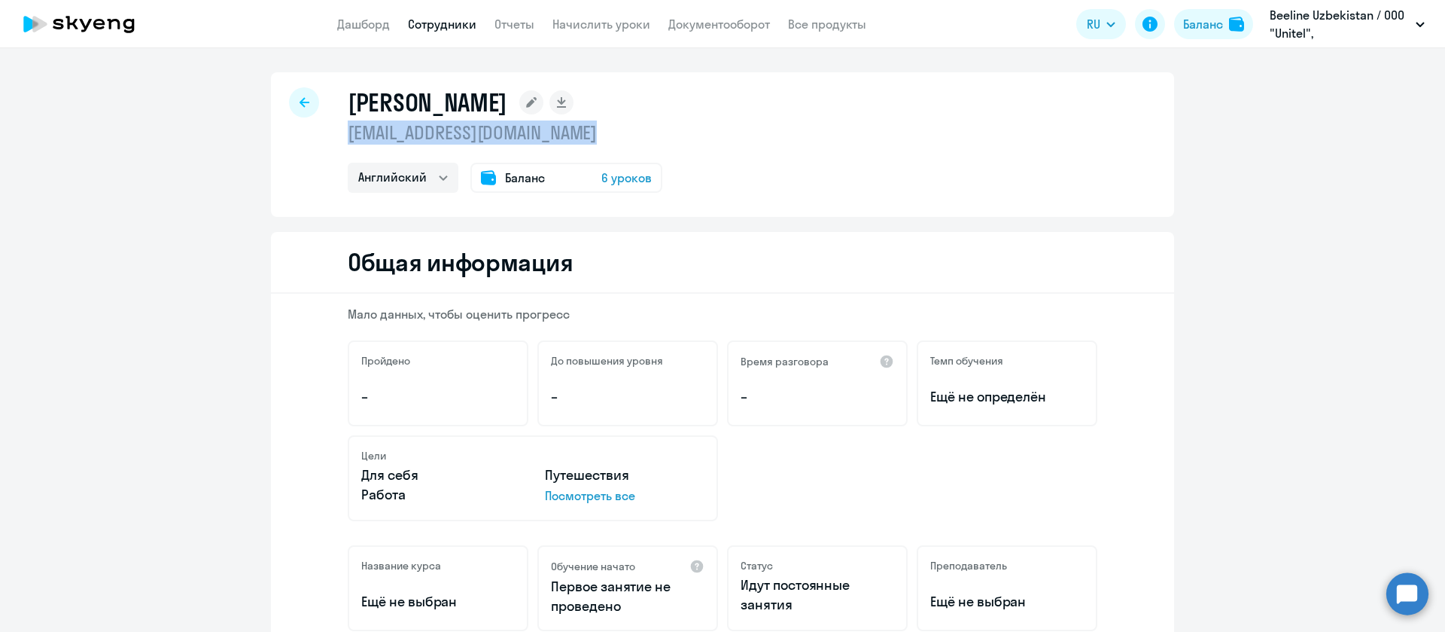
click at [475, 128] on p "[EMAIL_ADDRESS][DOMAIN_NAME]" at bounding box center [505, 132] width 315 height 24
click at [407, 101] on h1 "[PERSON_NAME]" at bounding box center [428, 102] width 160 height 30
copy h1 "[PERSON_NAME]"
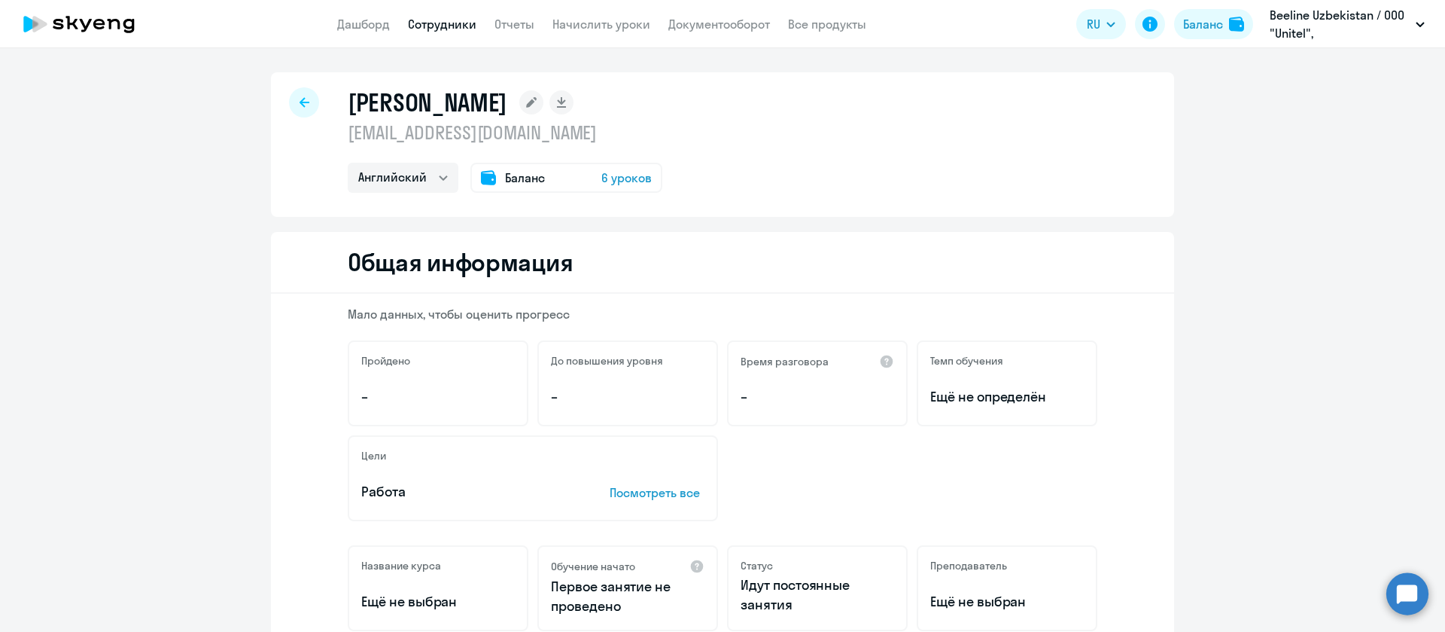
select select "english"
click at [382, 128] on p "[EMAIL_ADDRESS][DOMAIN_NAME]" at bounding box center [505, 132] width 315 height 24
click at [382, 102] on h1 "[PERSON_NAME]" at bounding box center [428, 102] width 160 height 30
copy h1 "Kizyan"
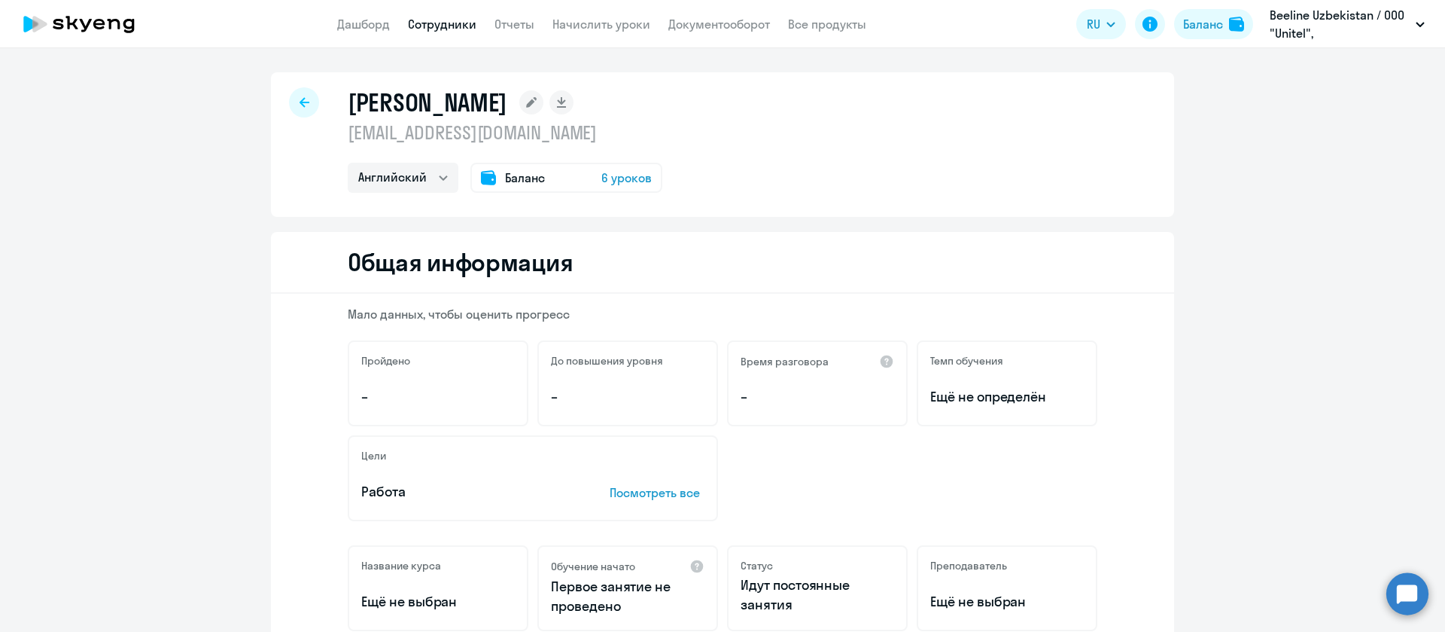
click at [409, 129] on p "[EMAIL_ADDRESS][DOMAIN_NAME]" at bounding box center [505, 132] width 315 height 24
copy p "[EMAIL_ADDRESS][DOMAIN_NAME]"
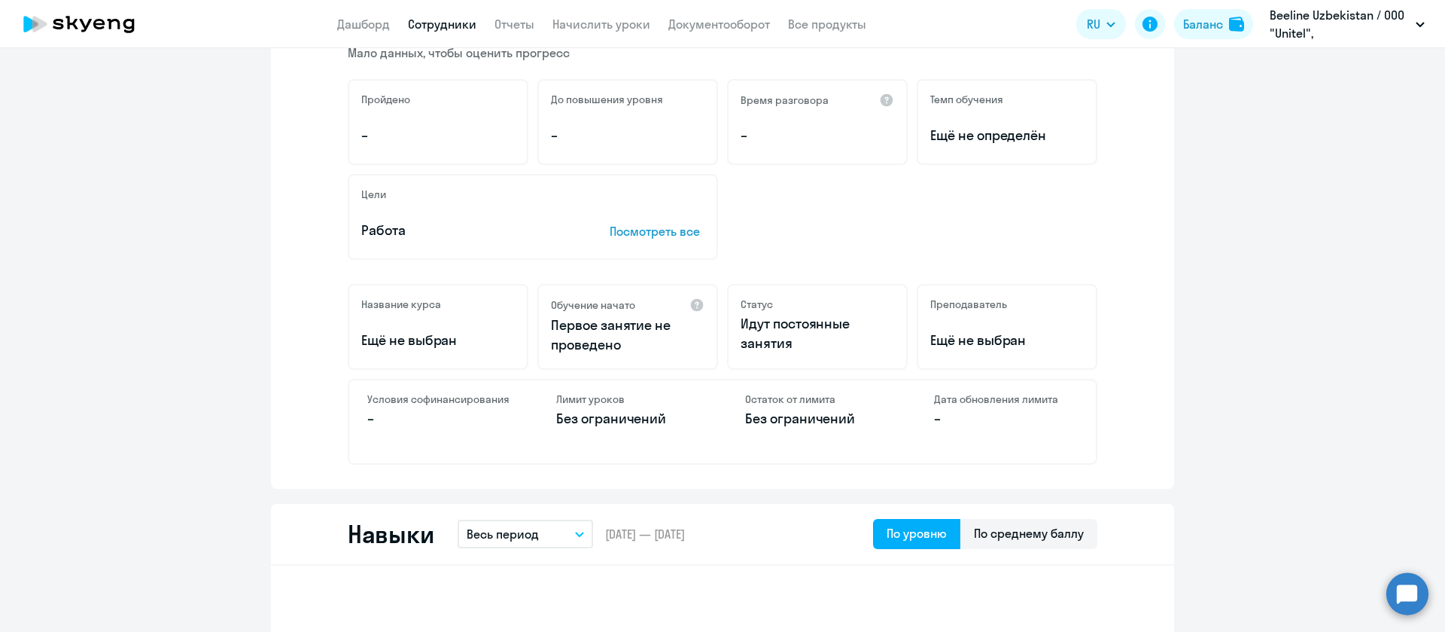
scroll to position [113, 0]
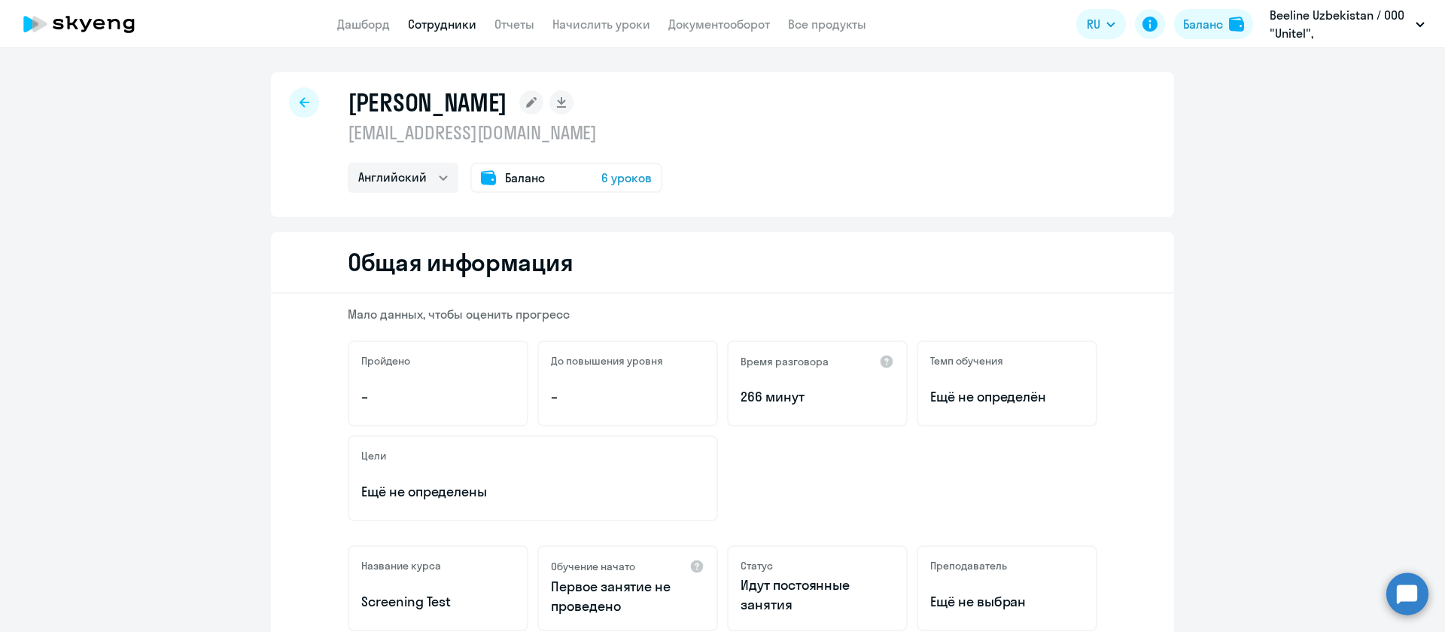
select select "english"
click at [434, 104] on h1 "Krivosheyev Sergey Alekseyevich" at bounding box center [428, 102] width 160 height 30
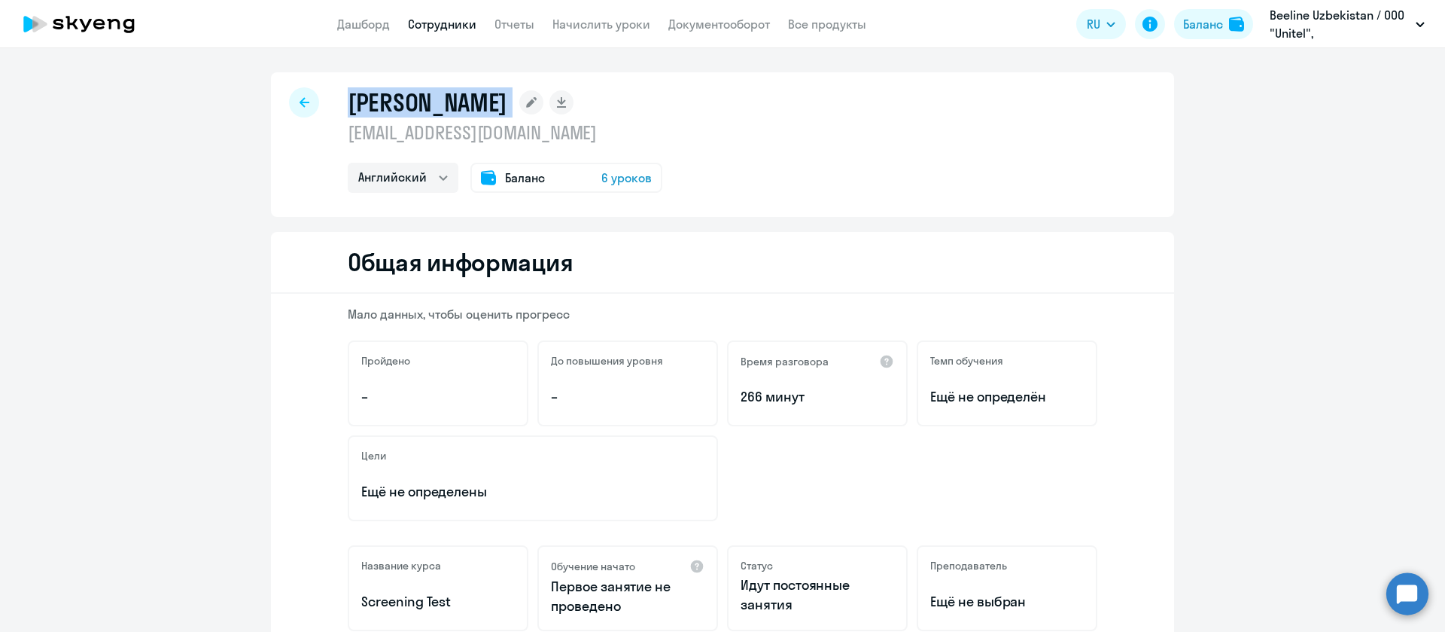
click at [434, 104] on h1 "Krivosheyev Sergey Alekseyevich" at bounding box center [428, 102] width 160 height 30
click at [857, 156] on div "Krivosheyev Sergey Alekseyevich skrivosheev@beeline.uz Остальные Английский Бал…" at bounding box center [722, 144] width 903 height 145
click at [419, 102] on h1 "Krivosheyev Sergey Alekseyevich" at bounding box center [428, 102] width 160 height 30
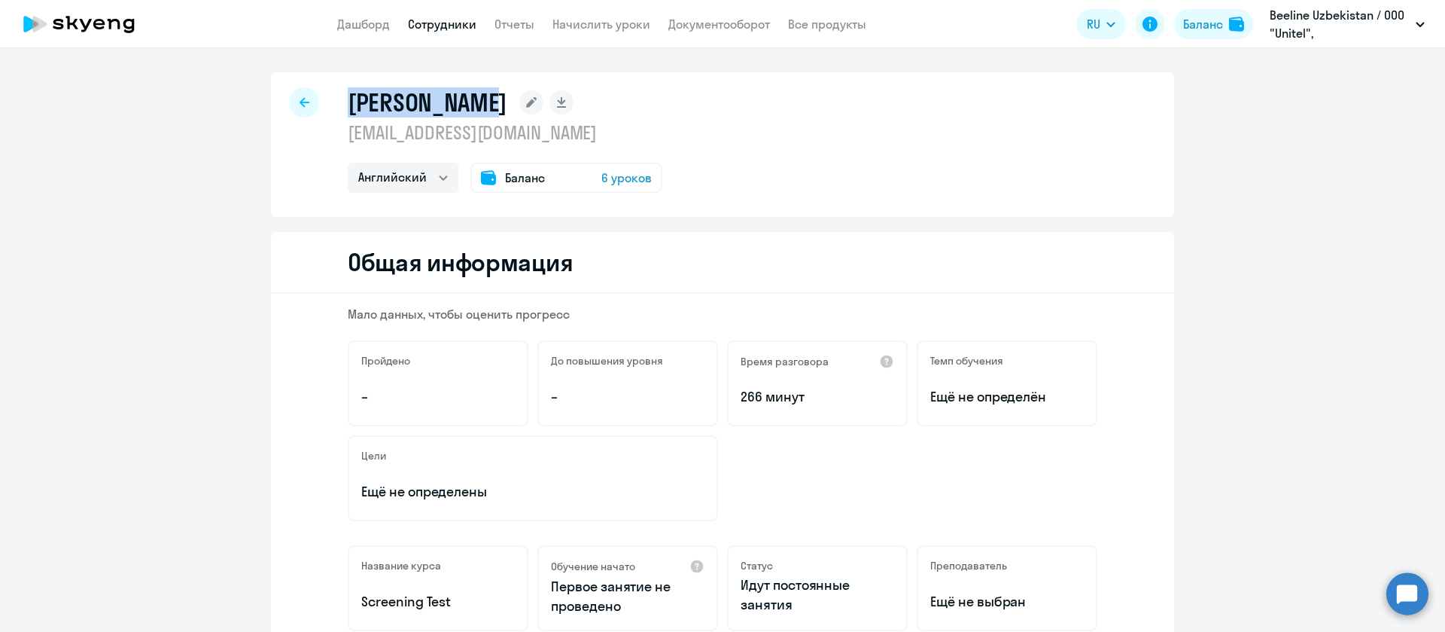
copy h1 "Krivosheyev"
click at [406, 132] on p "skrivosheev@beeline.uz" at bounding box center [505, 132] width 315 height 24
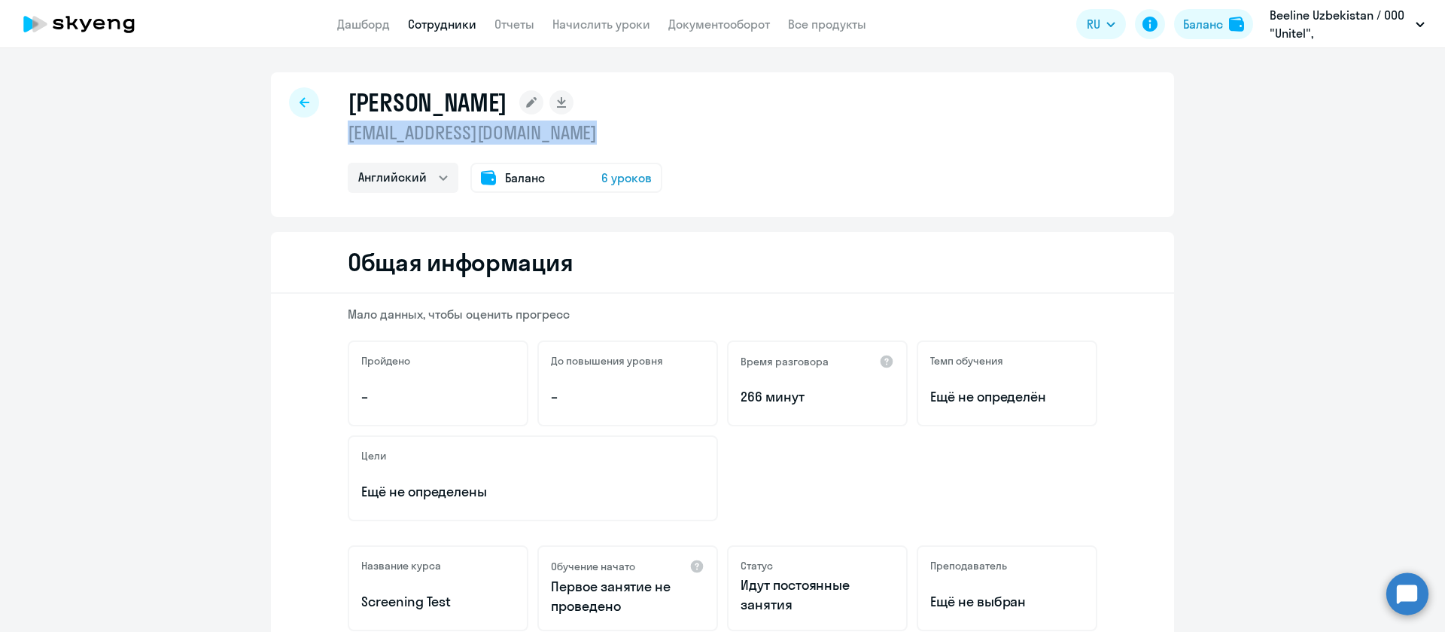
click at [406, 132] on p "skrivosheev@beeline.uz" at bounding box center [505, 132] width 315 height 24
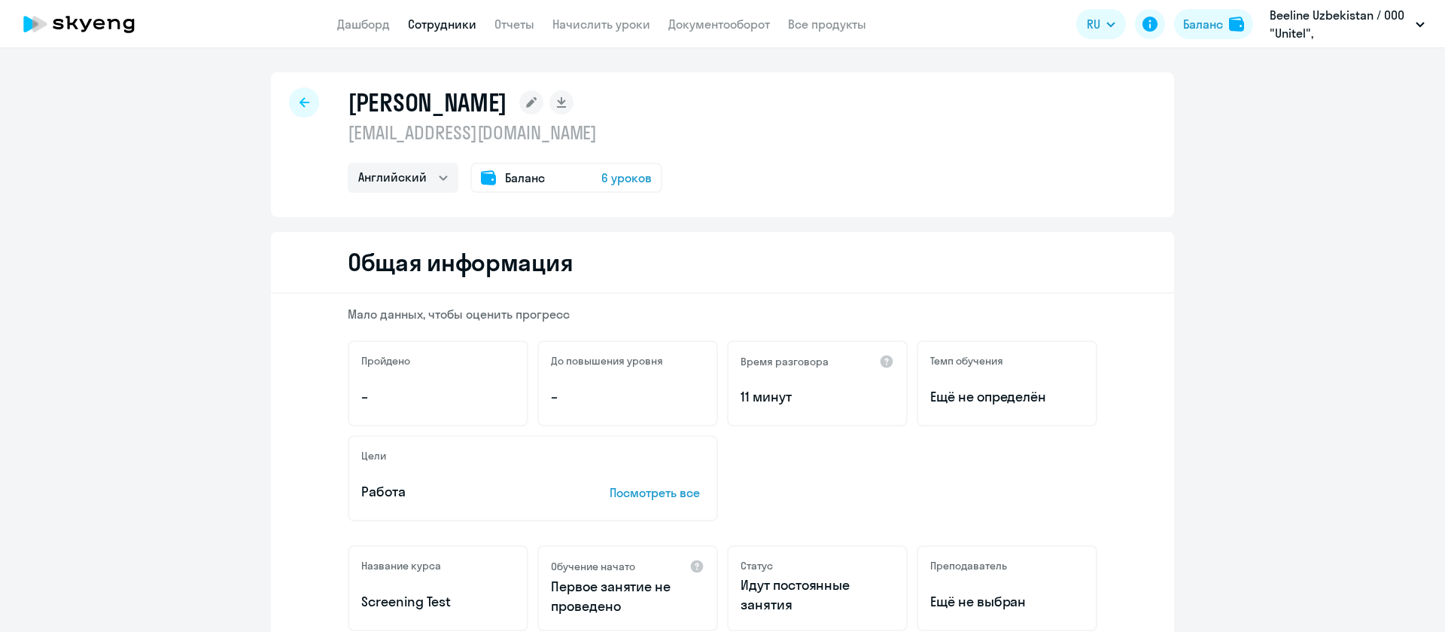
select select "english"
click at [389, 105] on h1 "[PERSON_NAME]" at bounding box center [428, 102] width 160 height 30
copy h1 "[PERSON_NAME]"
click at [435, 132] on p "[EMAIL_ADDRESS][DOMAIN_NAME]" at bounding box center [505, 132] width 315 height 24
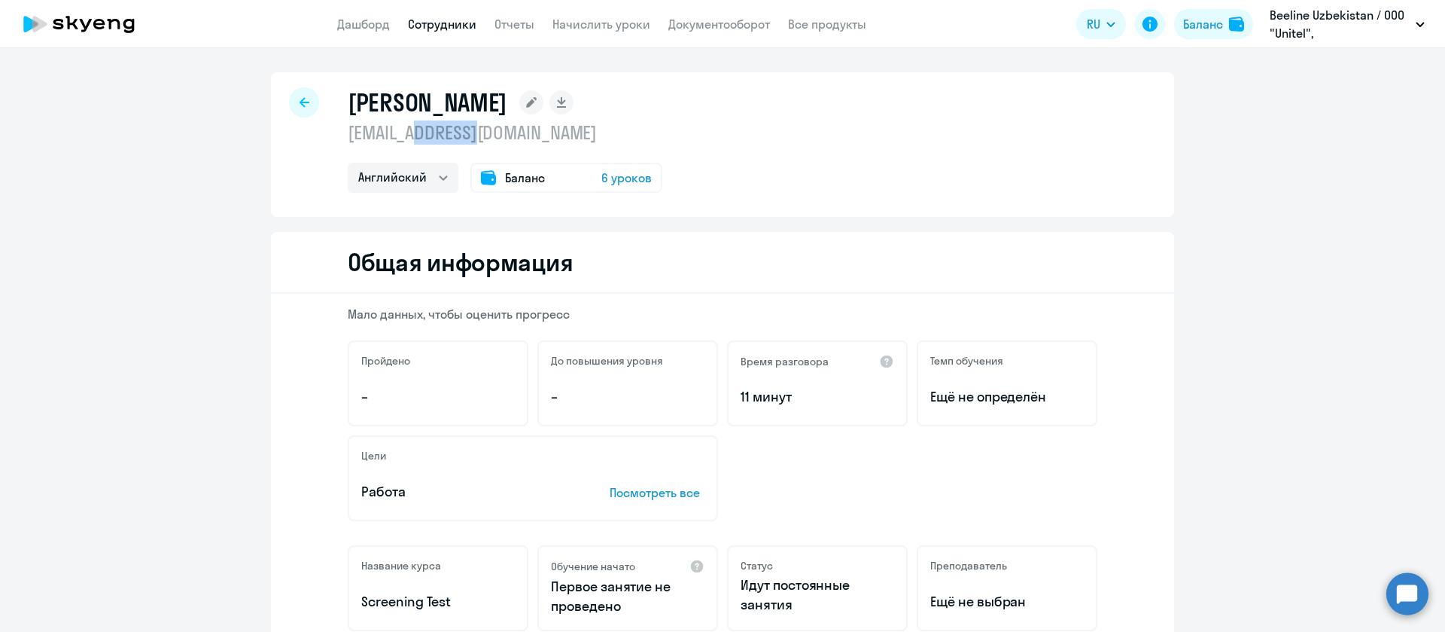
click at [435, 132] on p "[EMAIL_ADDRESS][DOMAIN_NAME]" at bounding box center [505, 132] width 315 height 24
copy p "[EMAIL_ADDRESS][DOMAIN_NAME]"
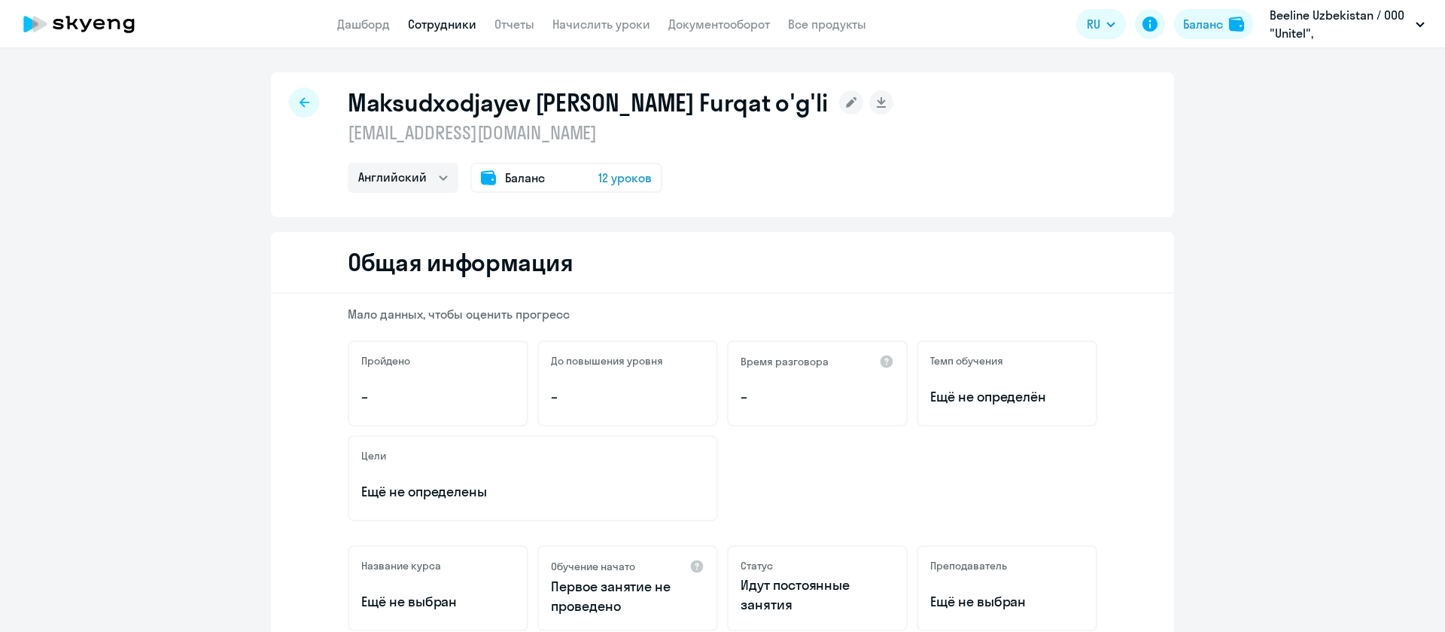
select select "english"
click at [403, 127] on p "[EMAIL_ADDRESS][DOMAIN_NAME]" at bounding box center [621, 132] width 546 height 24
copy p "[EMAIL_ADDRESS][DOMAIN_NAME]"
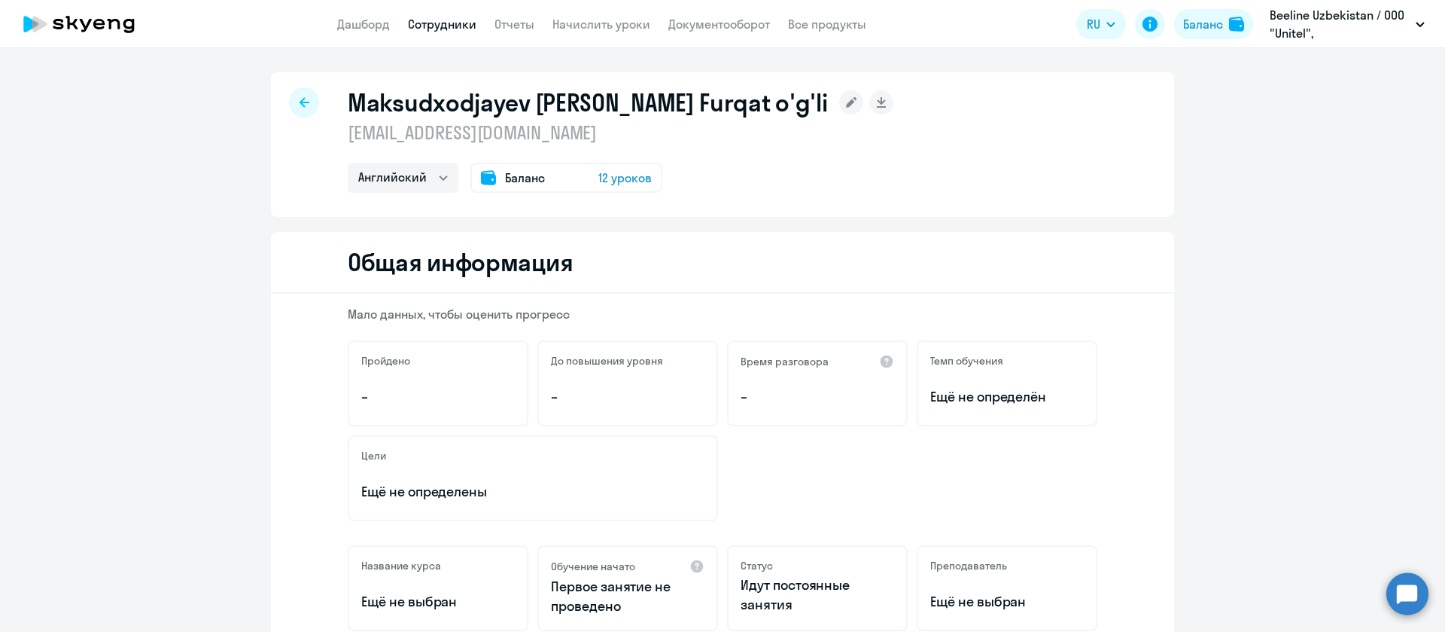
click at [394, 90] on h1 "Maksudxodjayev [PERSON_NAME] Furqat o'g'li" at bounding box center [587, 102] width 479 height 30
click at [449, 96] on h1 "Maksudxodjayev [PERSON_NAME] Furqat o'g'li" at bounding box center [587, 102] width 479 height 30
copy h1 "Maksudxodjayev"
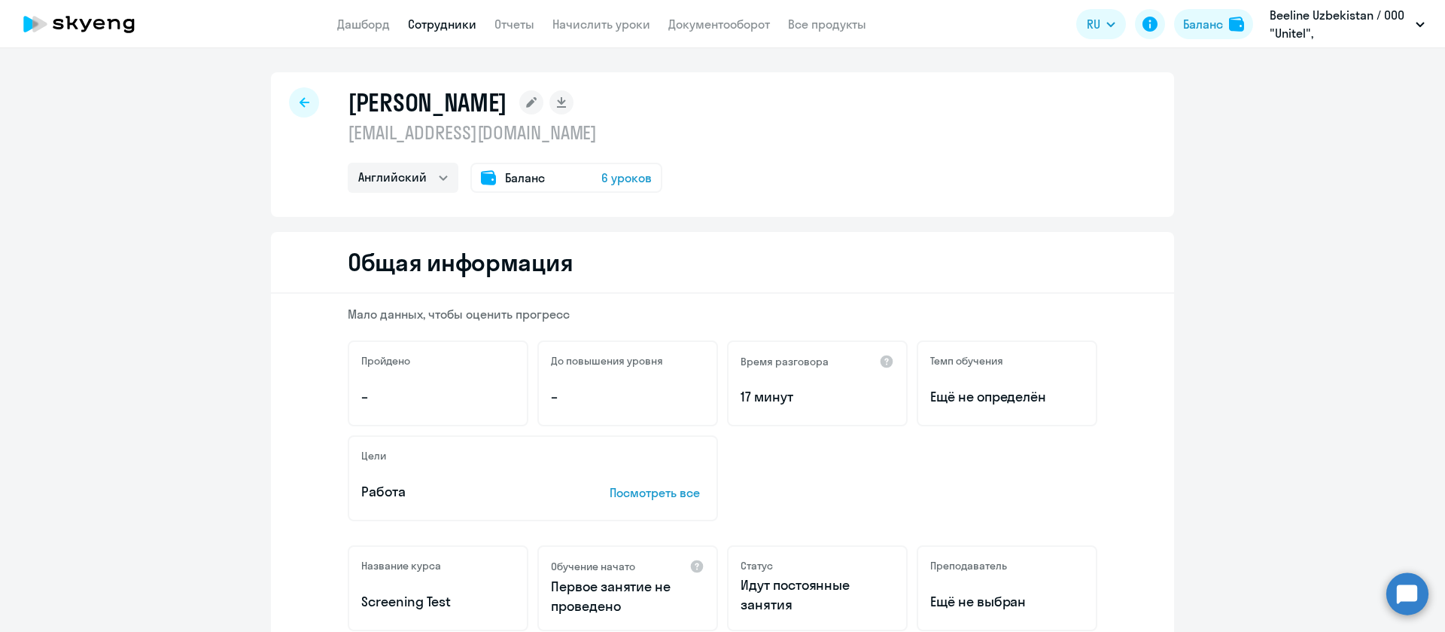
select select "english"
click at [513, 127] on p "gmuminova@beeline.uz" at bounding box center [505, 132] width 315 height 24
copy p "gmuminova@beeline.uz"
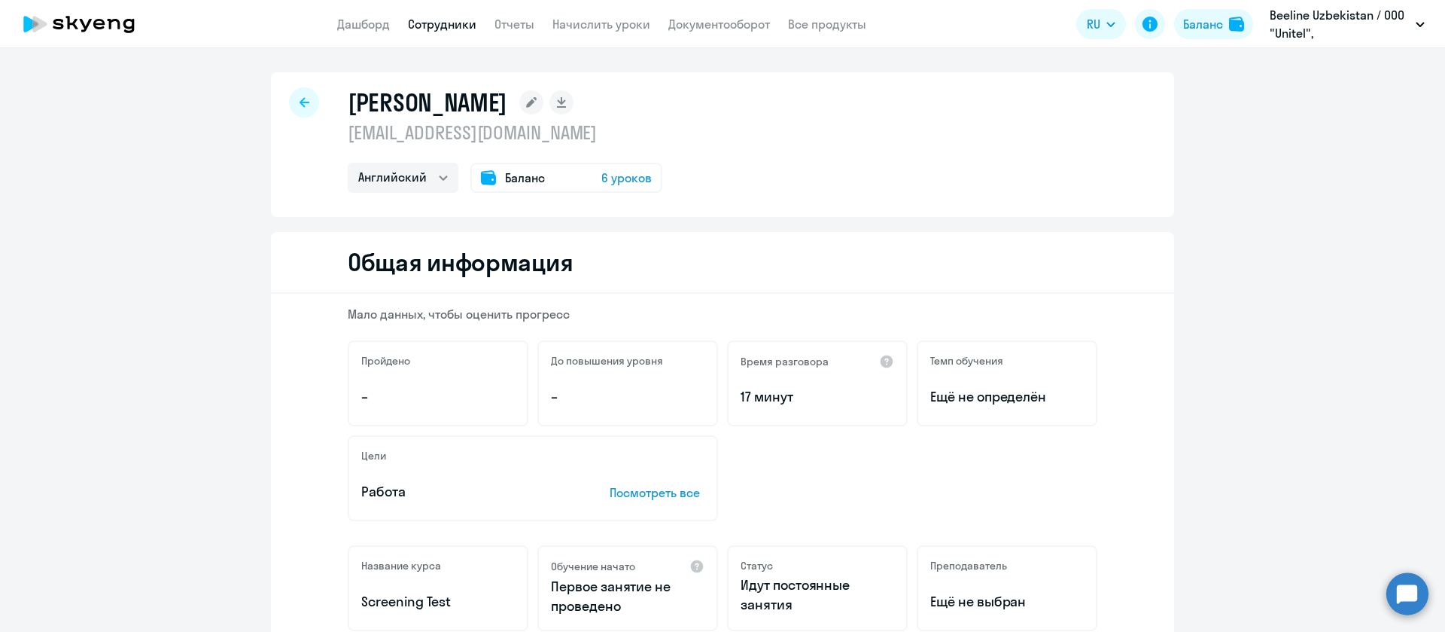
click at [413, 110] on h1 "Muminova Gulnoza Shakirovna" at bounding box center [428, 102] width 160 height 30
copy h1 "Muminova"
select select "english"
click at [408, 133] on p "[EMAIL_ADDRESS][DOMAIN_NAME]" at bounding box center [543, 132] width 391 height 24
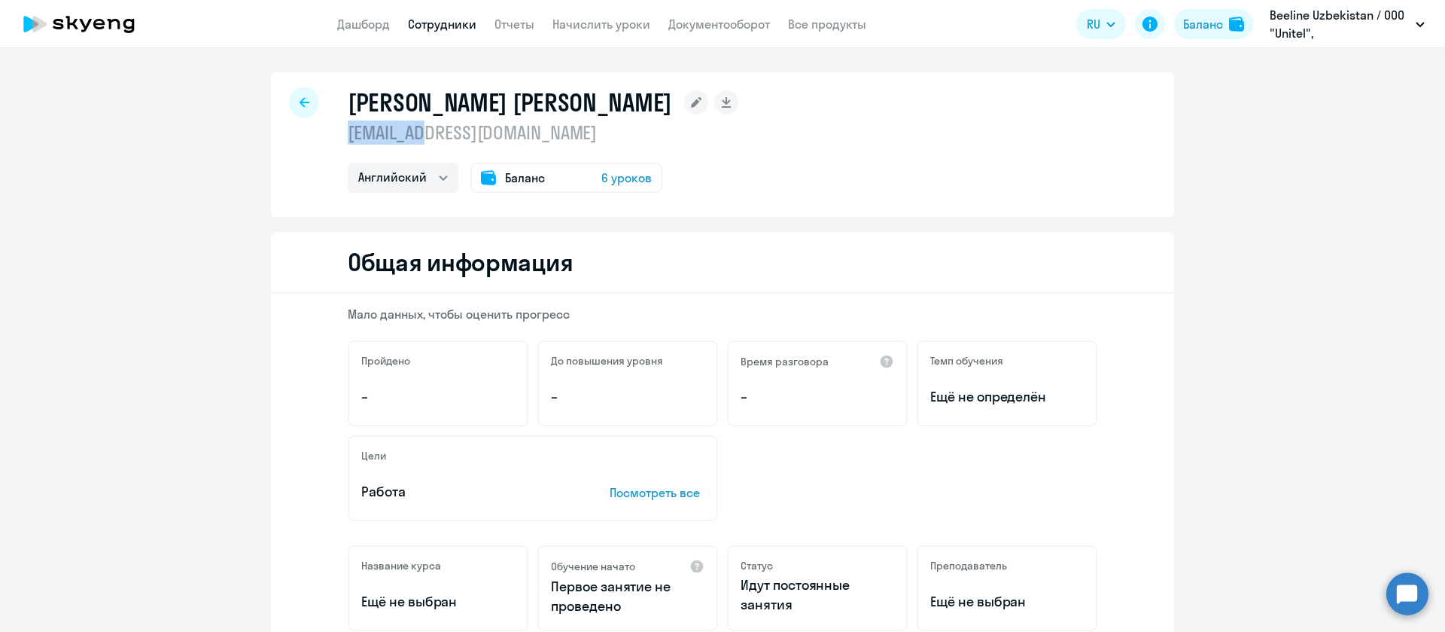
click at [408, 133] on p "[EMAIL_ADDRESS][DOMAIN_NAME]" at bounding box center [543, 132] width 391 height 24
copy p "[EMAIL_ADDRESS][DOMAIN_NAME]"
click at [401, 101] on h1 "[PERSON_NAME] [PERSON_NAME]" at bounding box center [510, 102] width 324 height 30
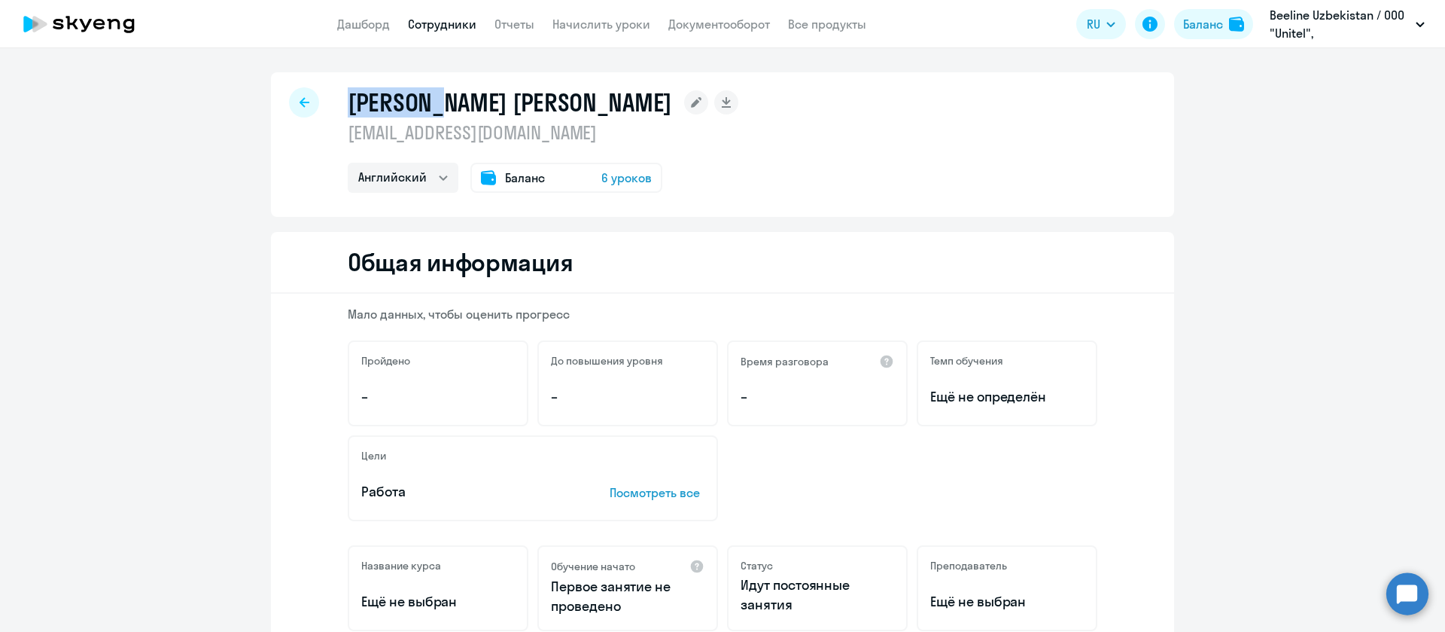
copy h1 "[PERSON_NAME]"
select select "english"
click at [455, 136] on p "[EMAIL_ADDRESS][DOMAIN_NAME]" at bounding box center [511, 132] width 326 height 24
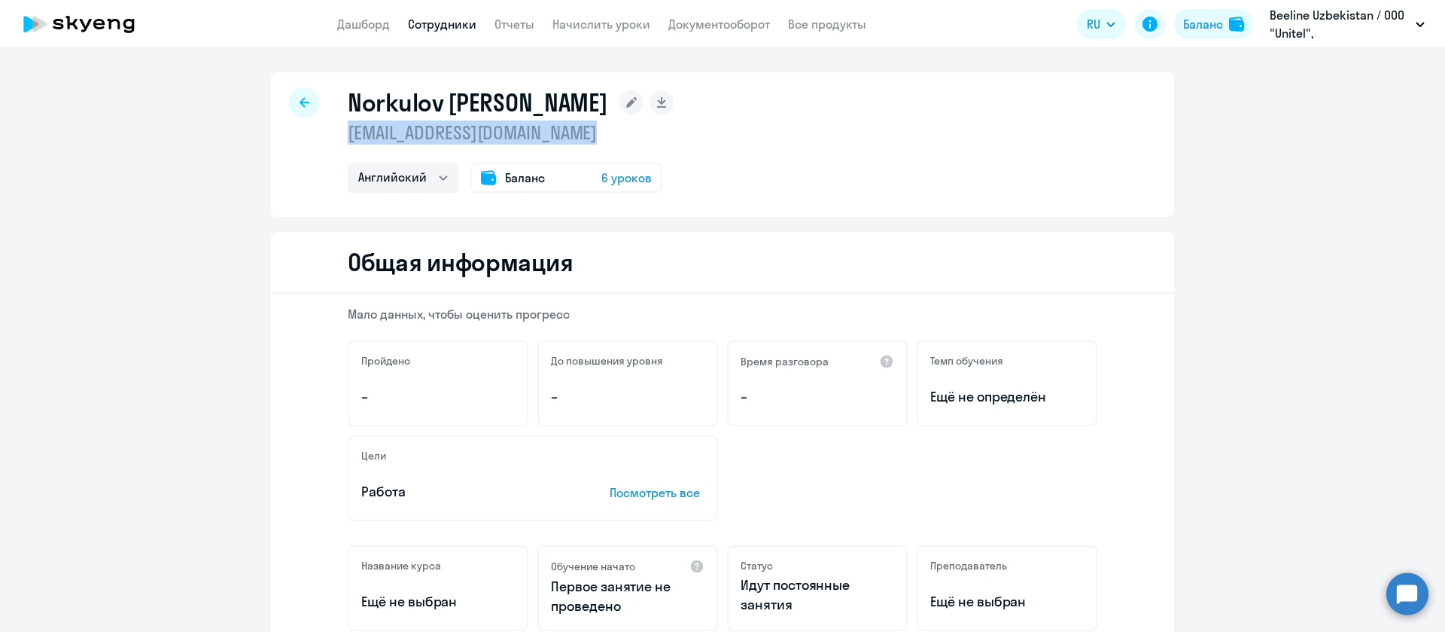
click at [455, 136] on p "[EMAIL_ADDRESS][DOMAIN_NAME]" at bounding box center [511, 132] width 326 height 24
copy p "[EMAIL_ADDRESS][DOMAIN_NAME]"
click at [400, 99] on h1 "Norkulov [PERSON_NAME]" at bounding box center [478, 102] width 260 height 30
copy h1 "Norkulov"
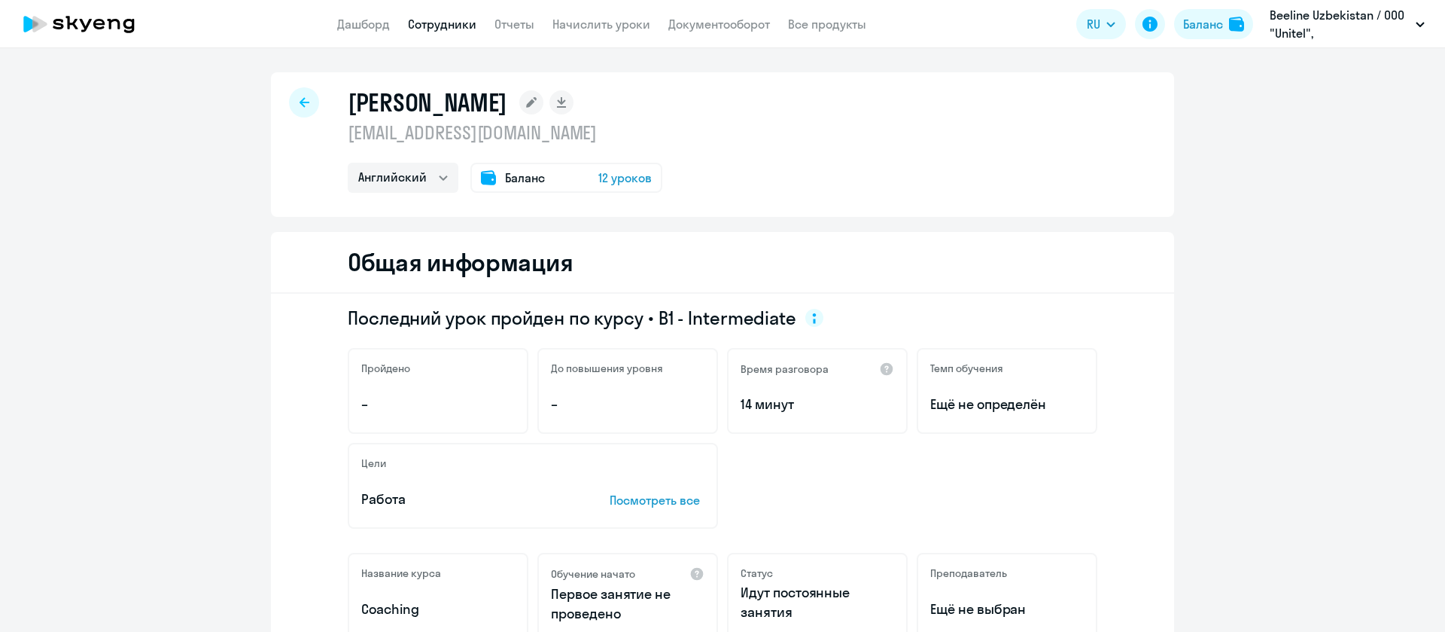
select select "english"
click at [510, 136] on p "[EMAIL_ADDRESS][DOMAIN_NAME]" at bounding box center [505, 132] width 315 height 24
copy p "[EMAIL_ADDRESS][DOMAIN_NAME]"
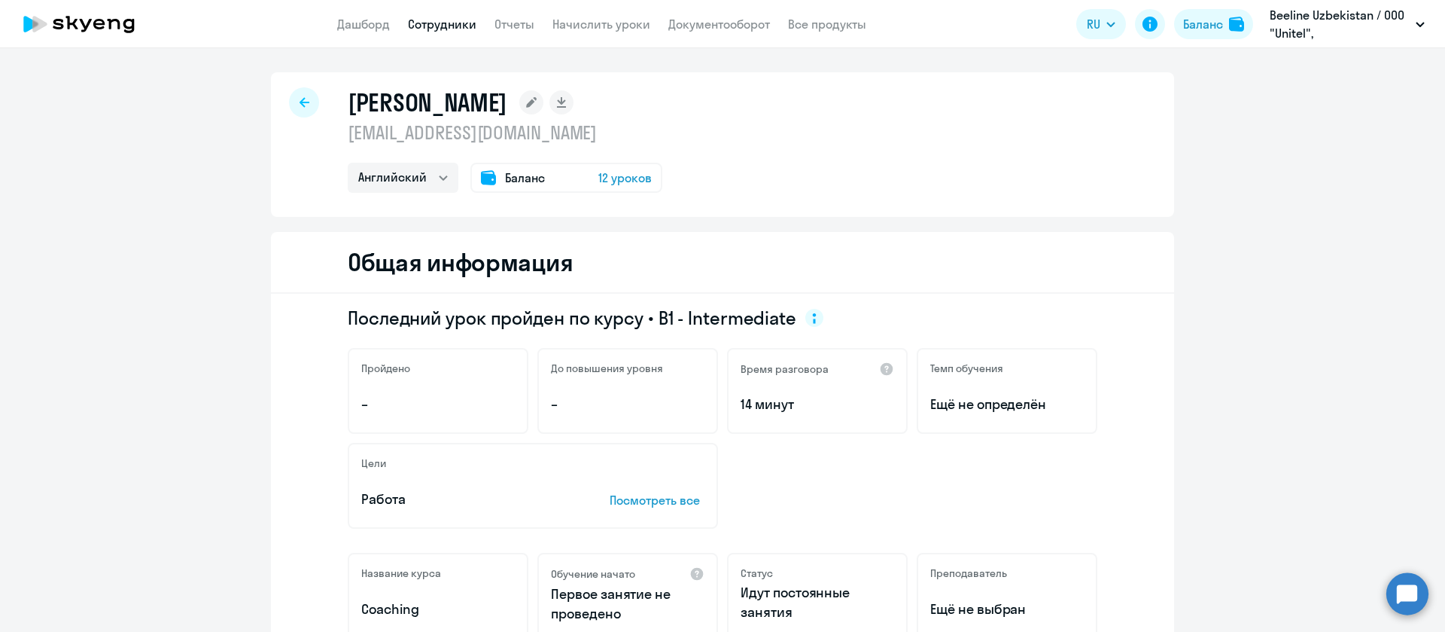
click at [391, 82] on div "[PERSON_NAME] [EMAIL_ADDRESS][DOMAIN_NAME] Остальные Английский Баланс 12 уроков" at bounding box center [722, 144] width 903 height 145
click at [409, 100] on h1 "[PERSON_NAME]" at bounding box center [428, 102] width 160 height 30
click at [409, 100] on h1 "Nugmanova Elvira Rashitovna" at bounding box center [428, 102] width 160 height 30
copy h1 "Nugmanova"
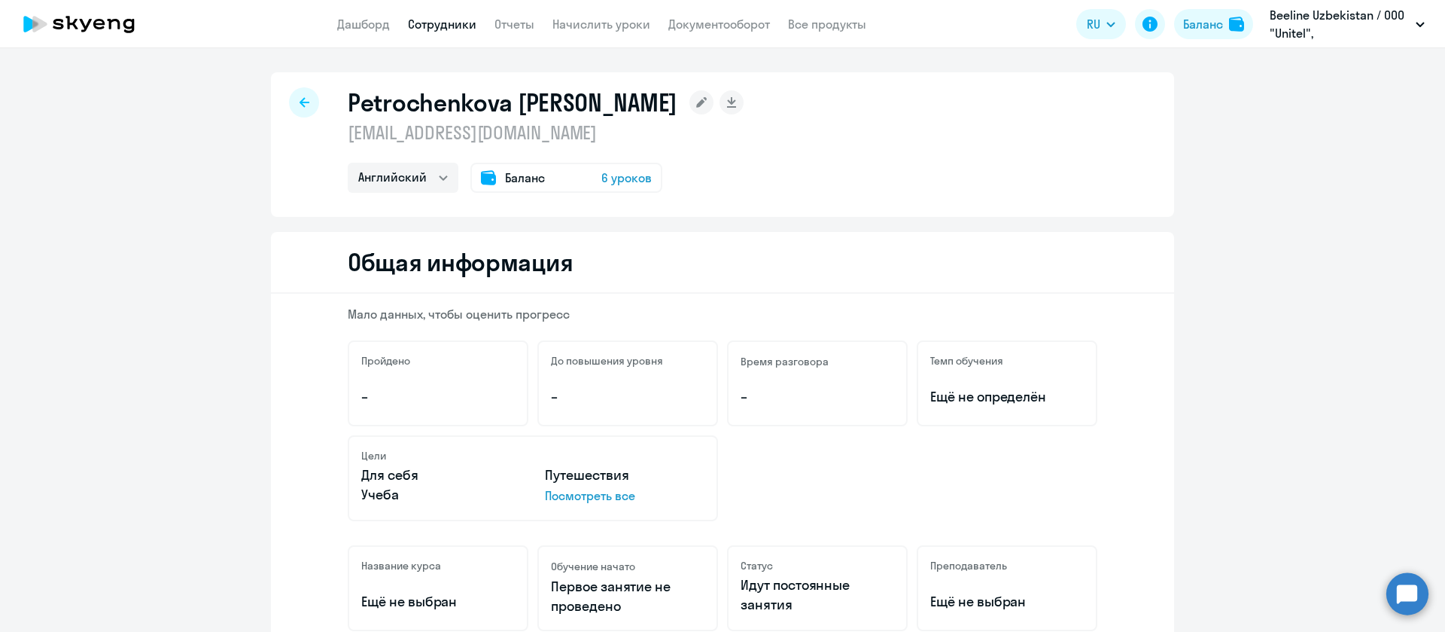
select select "english"
click at [466, 142] on p "[EMAIL_ADDRESS][DOMAIN_NAME]" at bounding box center [546, 132] width 396 height 24
click at [466, 142] on p "dpetrochenkova@beeline.uz" at bounding box center [546, 132] width 396 height 24
copy p "dpetrochenkova@beeline.uz"
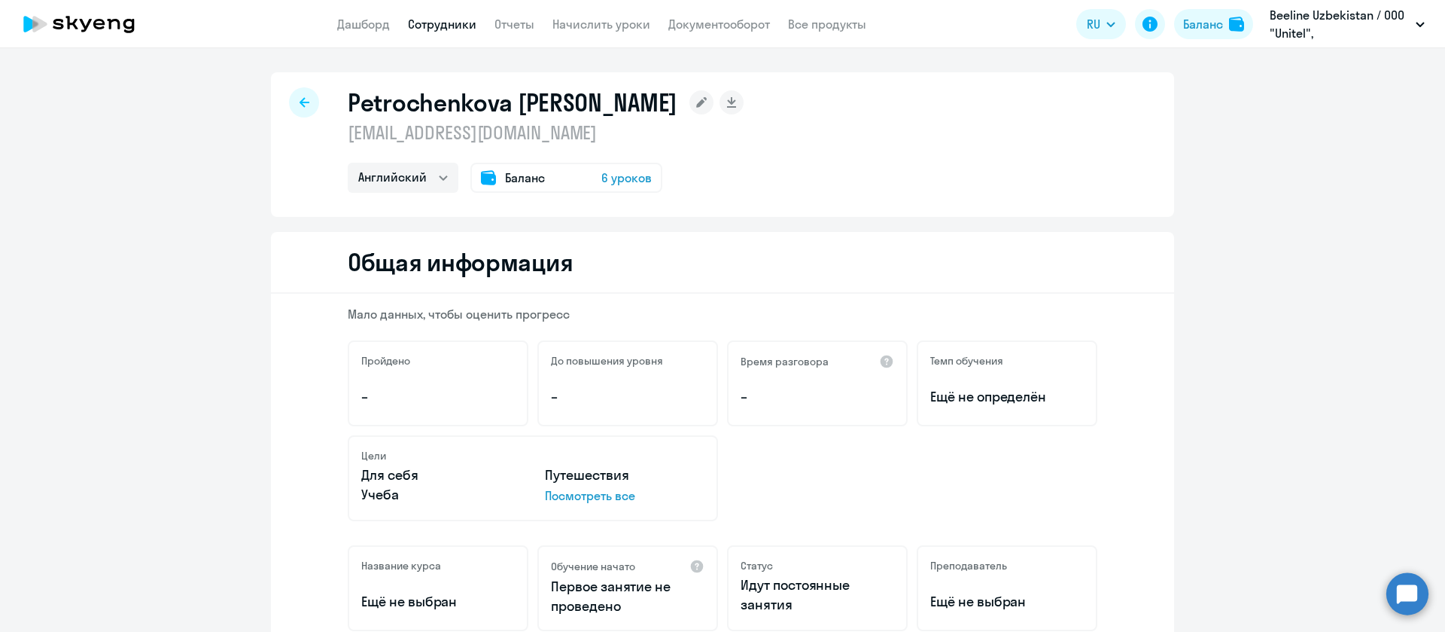
click at [410, 98] on h1 "Petrochenkova Darya Vladimirovna" at bounding box center [513, 102] width 330 height 30
copy h1 "Petrochenkova"
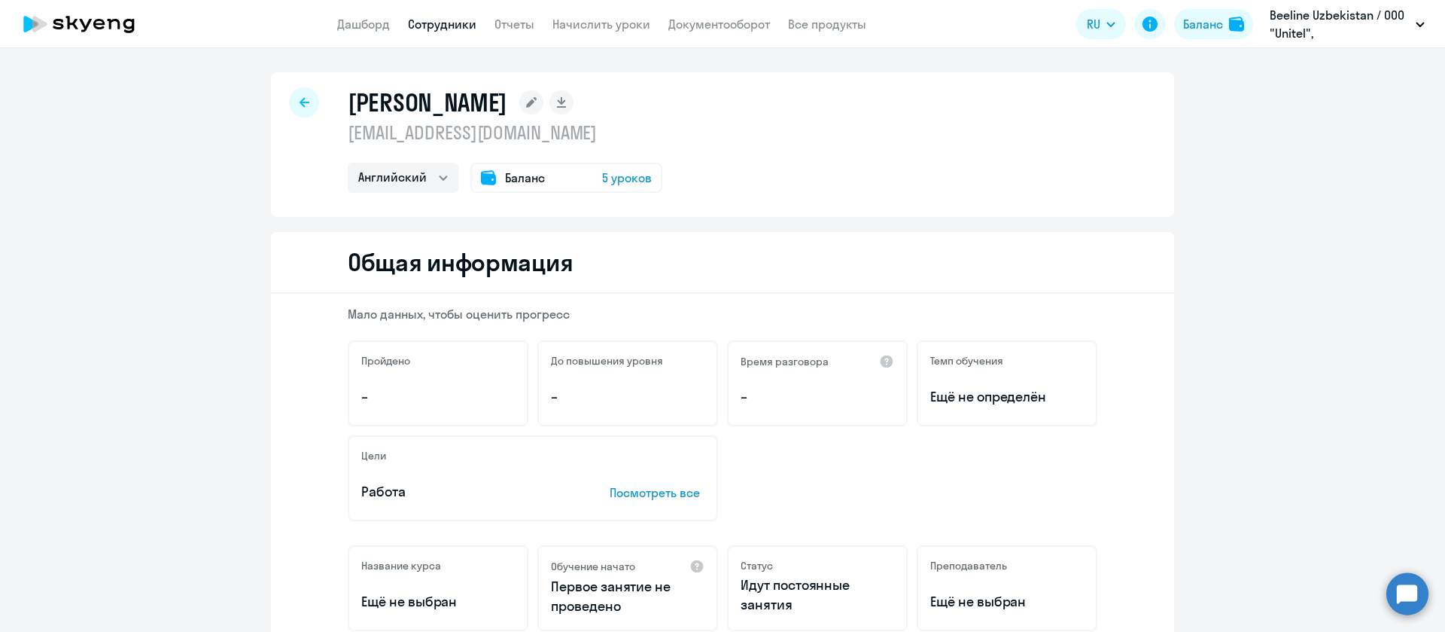
select select "english"
click at [428, 148] on div "[PERSON_NAME] [EMAIL_ADDRESS][DOMAIN_NAME] Английский Остальные Баланс 5 уроков" at bounding box center [505, 139] width 315 height 105
click at [444, 134] on p "zhakodirov@beeline.uz" at bounding box center [505, 132] width 315 height 24
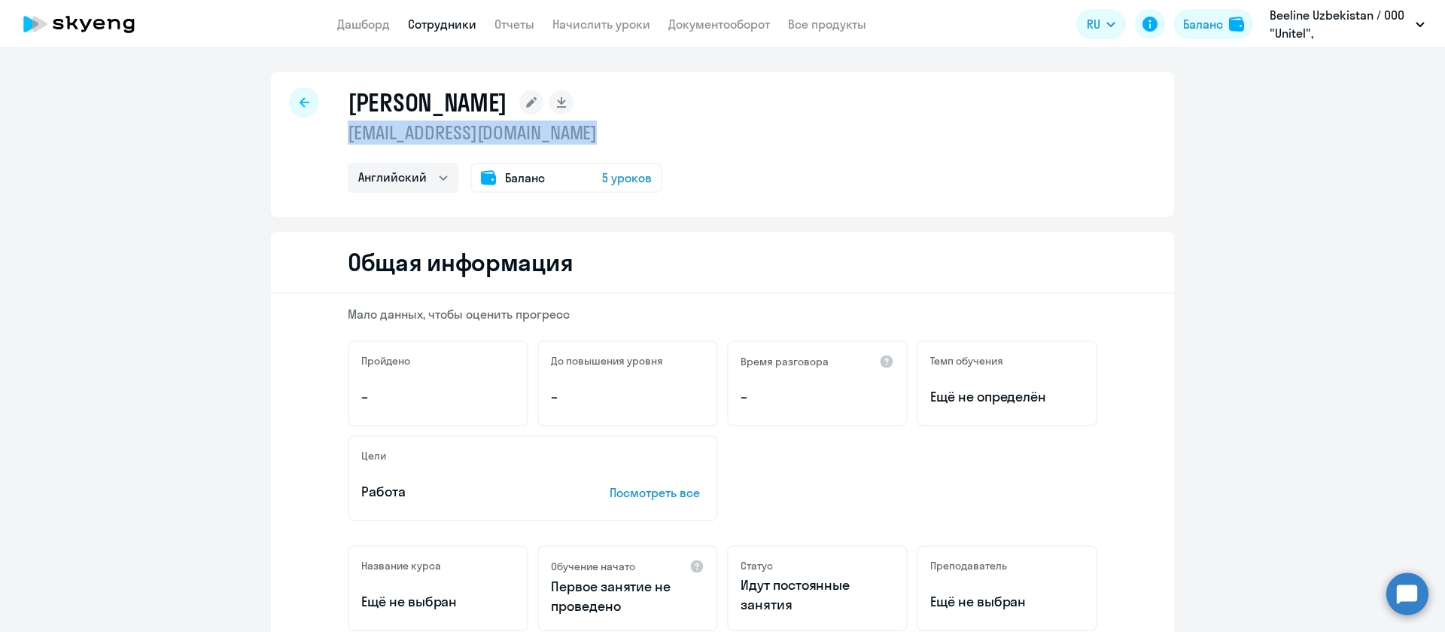
copy p "zhakodirov@beeline.uz"
click at [378, 105] on h1 "Qodirov Jaloliddin Xurshidovich" at bounding box center [428, 102] width 160 height 30
copy h1 "Qodirov"
select select "english"
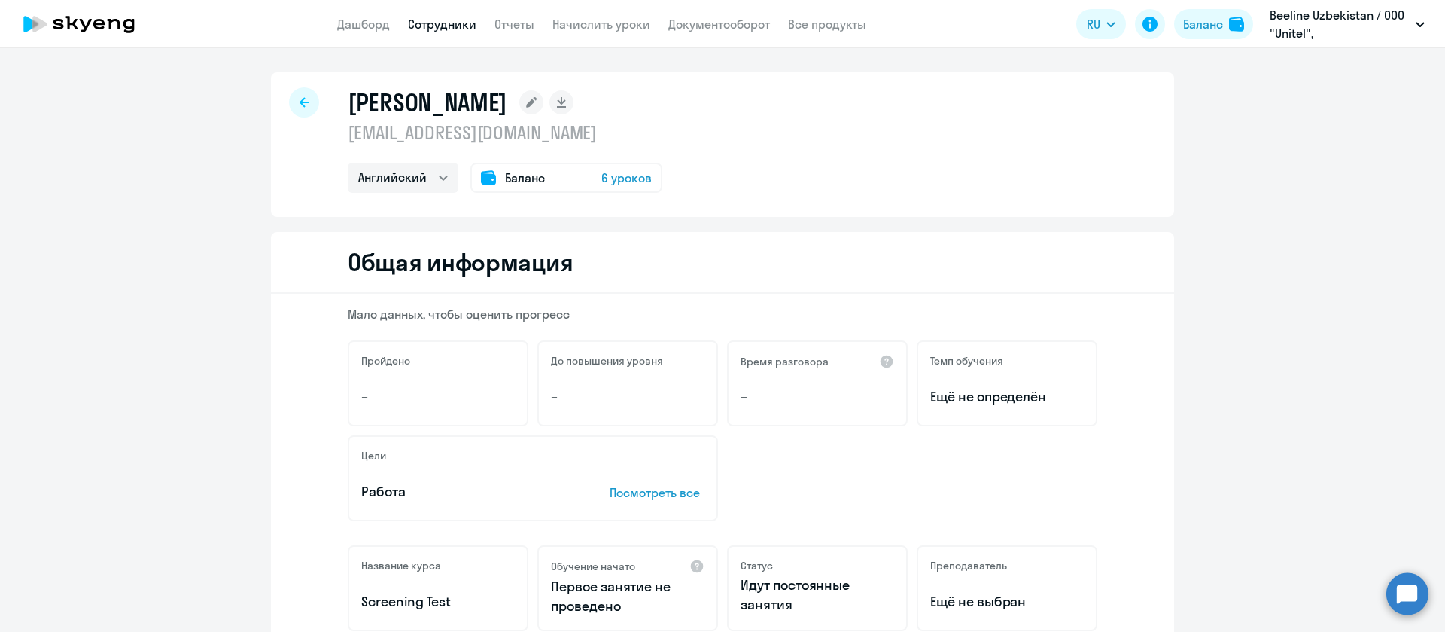
click at [390, 136] on p "[EMAIL_ADDRESS][DOMAIN_NAME]" at bounding box center [505, 132] width 315 height 24
click at [390, 136] on p "khrakhimov@beeline.uz" at bounding box center [505, 132] width 315 height 24
copy p "khrakhimov@beeline.uz"
click at [431, 87] on h1 "Raximov Xalil Shavkatovich" at bounding box center [428, 102] width 160 height 30
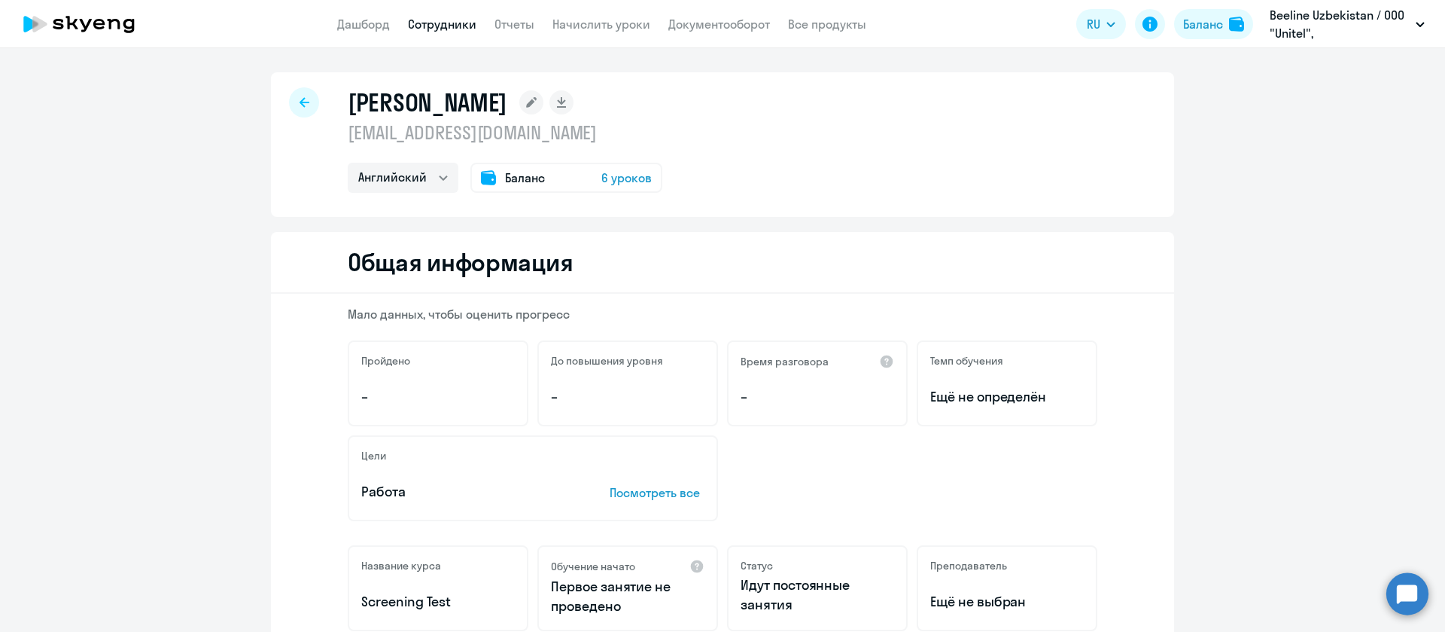
click at [391, 114] on h1 "Raximov Xalil Shavkatovich" at bounding box center [428, 102] width 160 height 30
copy h1 "Raximov"
select select "english"
click at [409, 120] on p "[EMAIL_ADDRESS][DOMAIN_NAME]" at bounding box center [505, 132] width 315 height 24
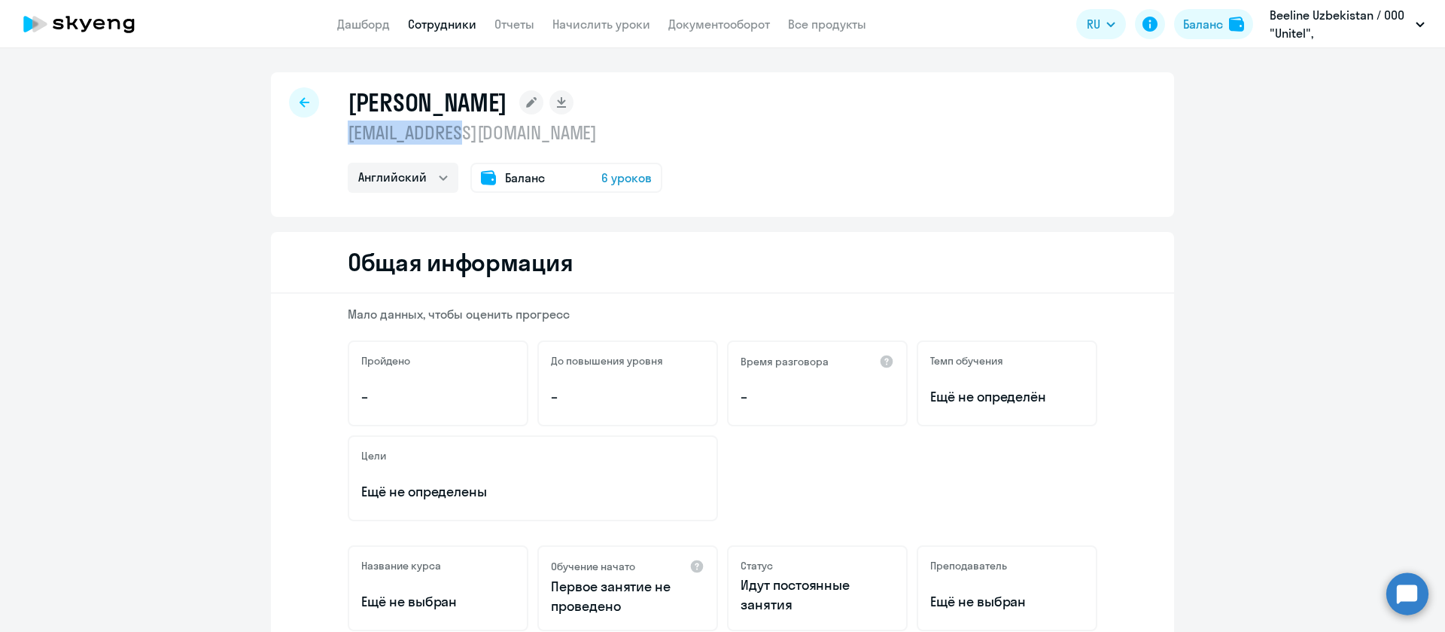
click at [409, 120] on p "[EMAIL_ADDRESS][DOMAIN_NAME]" at bounding box center [505, 132] width 315 height 24
copy p "[EMAIL_ADDRESS][DOMAIN_NAME]"
click at [392, 99] on h1 "[PERSON_NAME]" at bounding box center [428, 102] width 160 height 30
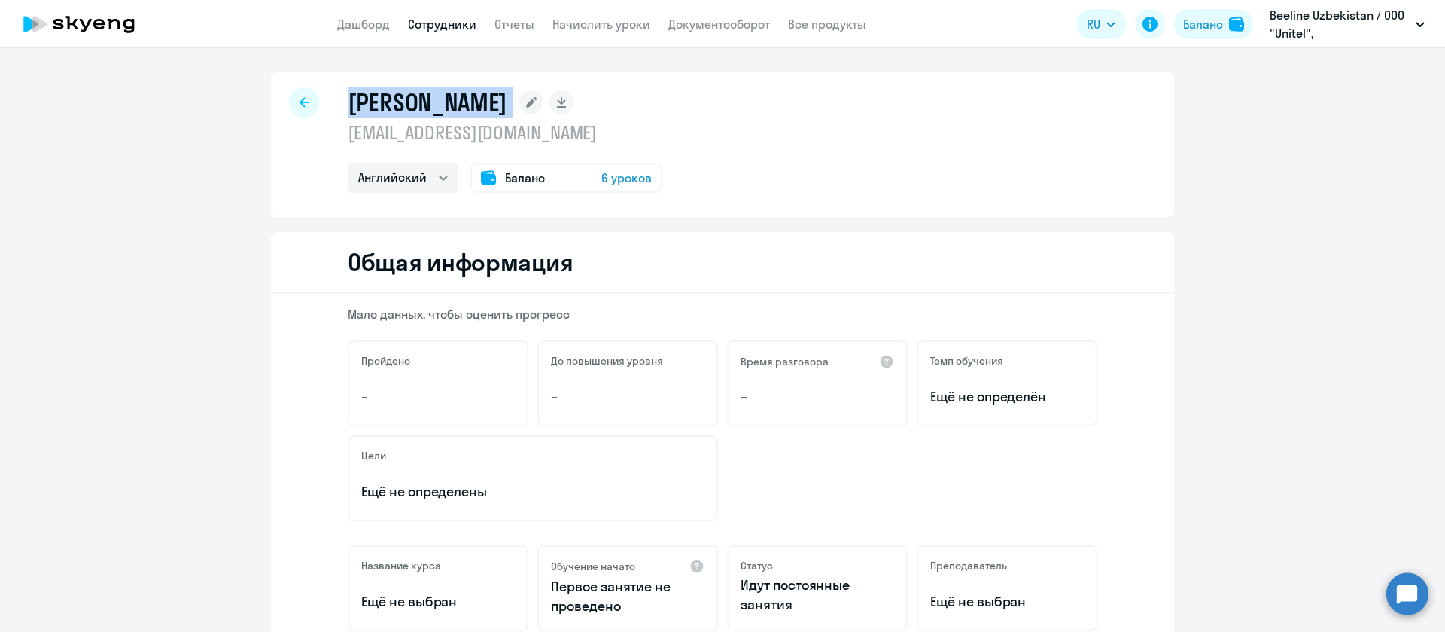
click at [392, 99] on h1 "[PERSON_NAME]" at bounding box center [428, 102] width 160 height 30
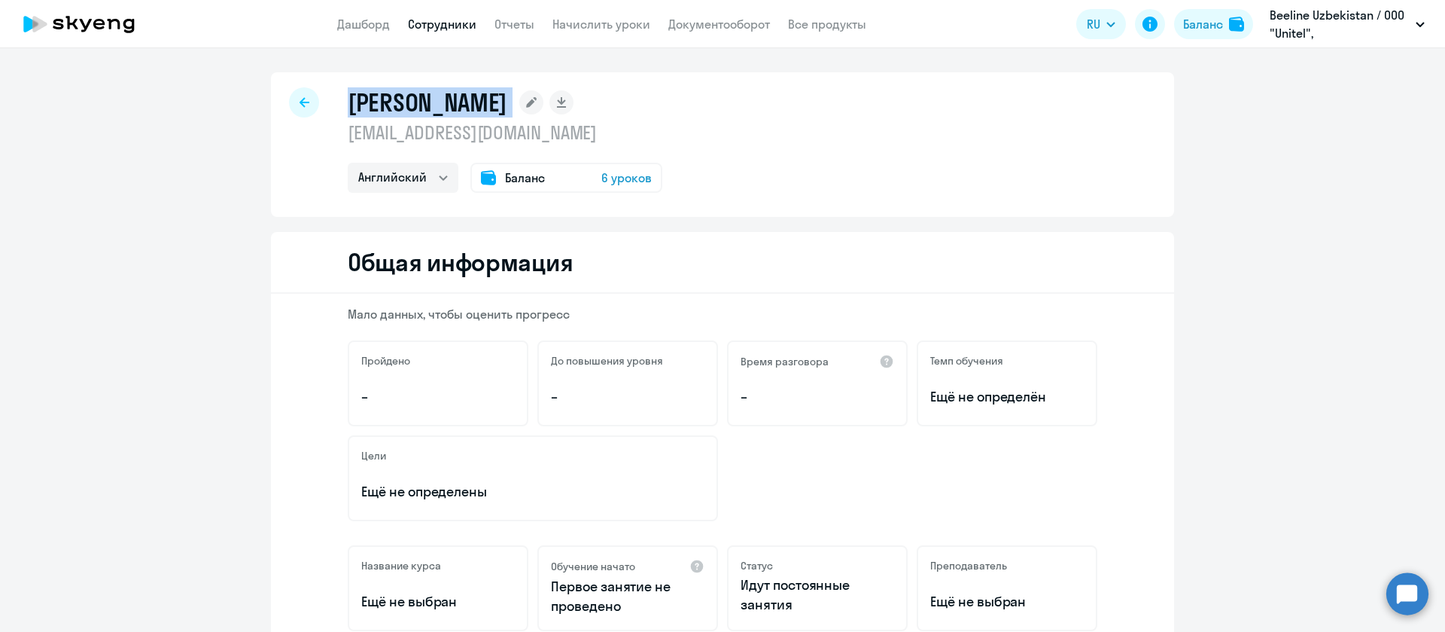
click at [408, 102] on h1 "[PERSON_NAME]" at bounding box center [428, 102] width 160 height 30
click at [409, 102] on h1 "[PERSON_NAME]" at bounding box center [428, 102] width 160 height 30
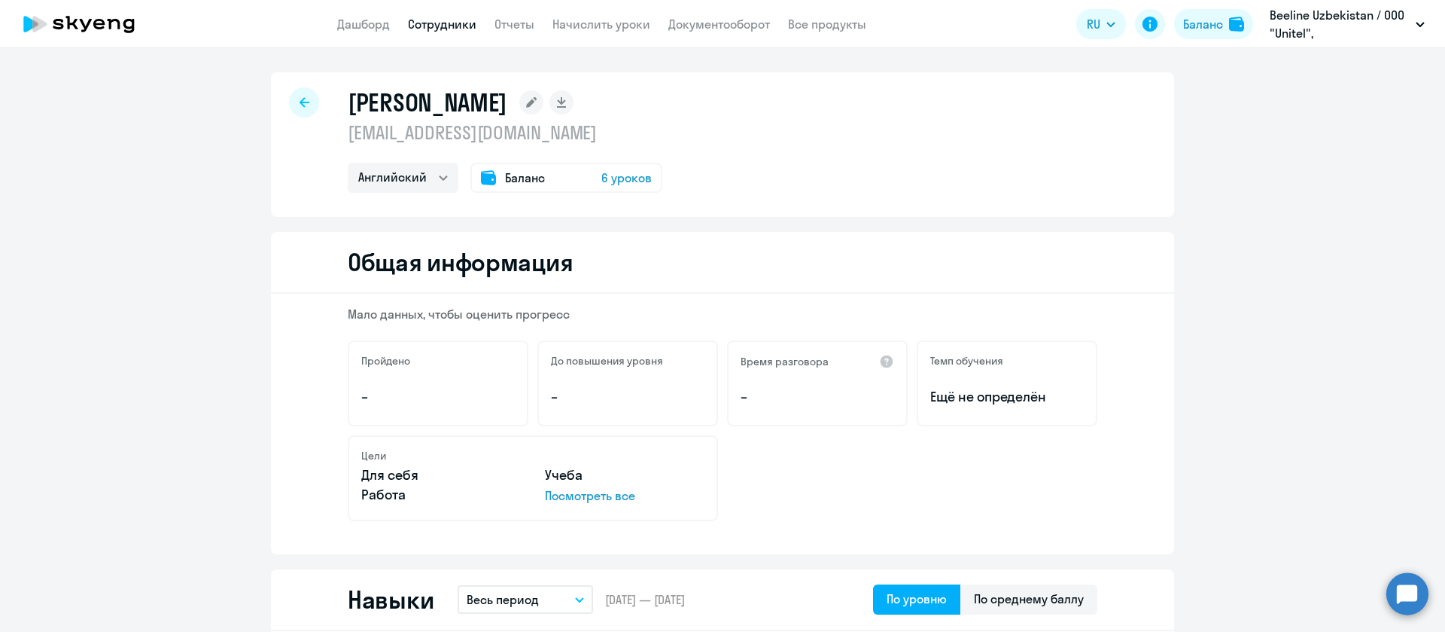
select select "english"
click at [444, 134] on p "[EMAIL_ADDRESS][DOMAIN_NAME]" at bounding box center [505, 132] width 315 height 24
copy p "[EMAIL_ADDRESS][DOMAIN_NAME]"
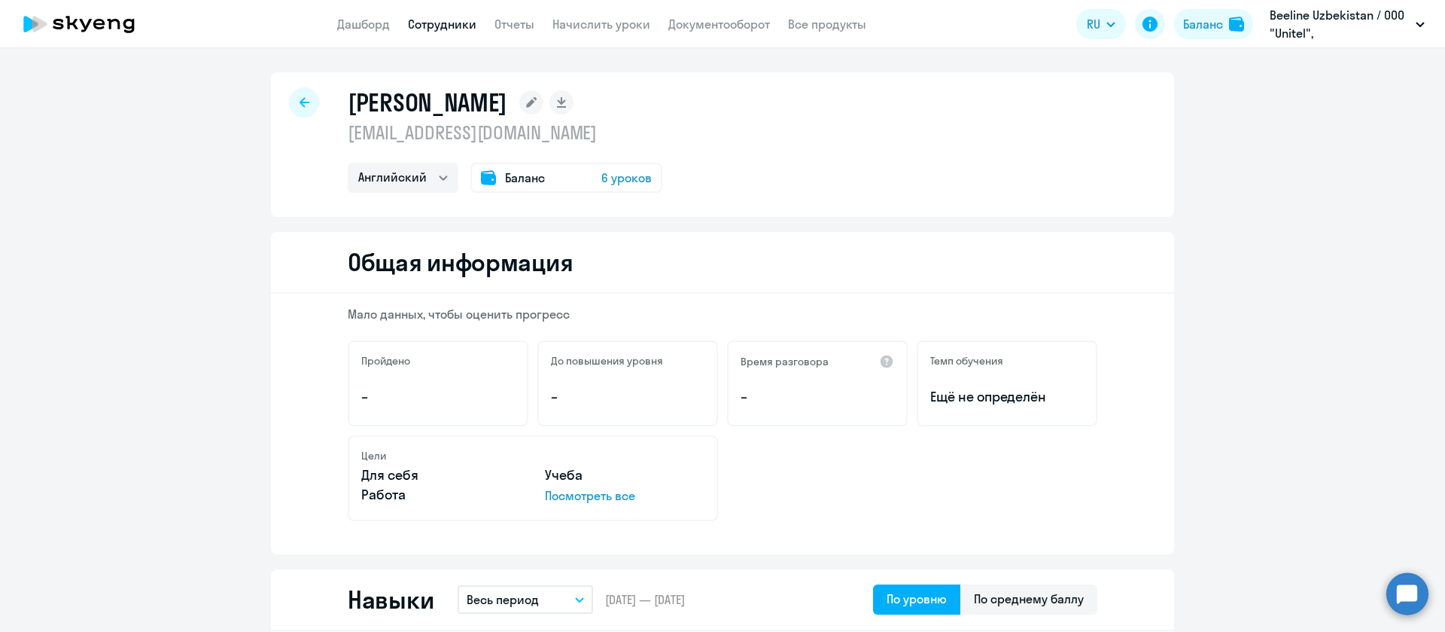
click at [373, 108] on h1 "[PERSON_NAME]" at bounding box center [428, 102] width 160 height 30
click at [383, 99] on h1 "[PERSON_NAME]" at bounding box center [428, 102] width 160 height 30
copy h1 "[PERSON_NAME]"
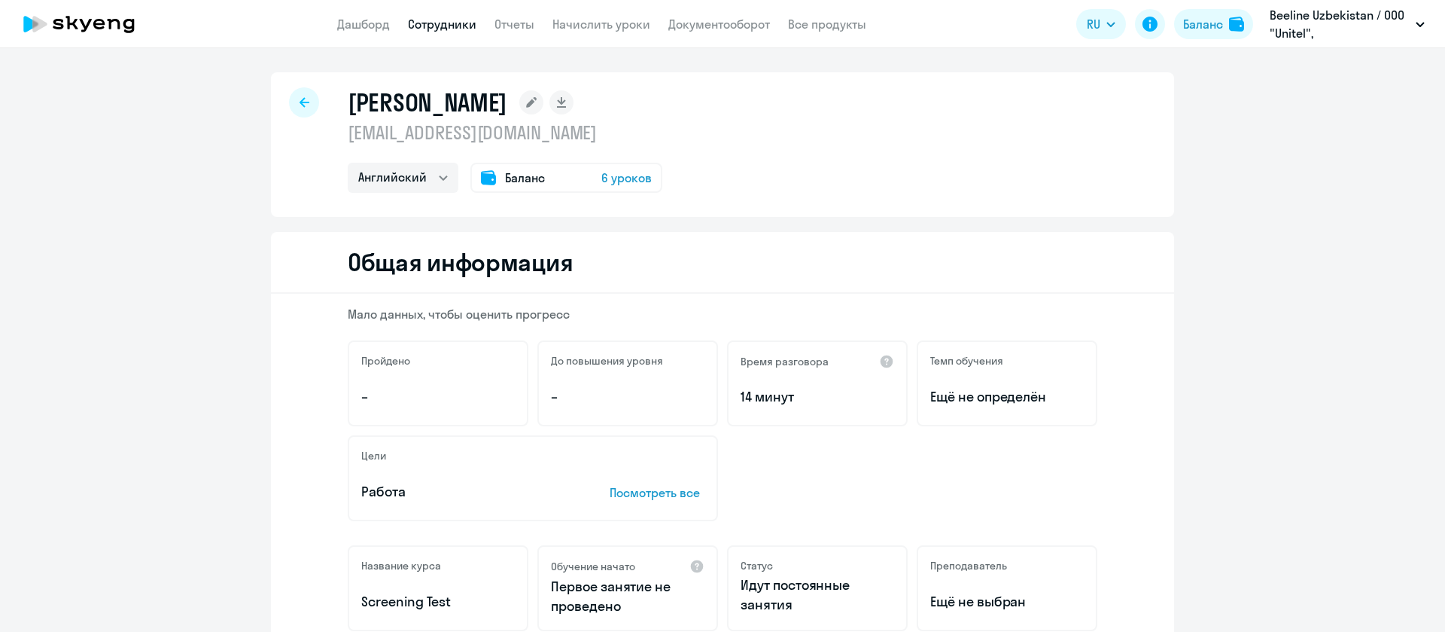
select select "english"
click at [464, 135] on p "[EMAIL_ADDRESS][DOMAIN_NAME]" at bounding box center [505, 132] width 315 height 24
copy p "[EMAIL_ADDRESS][DOMAIN_NAME]"
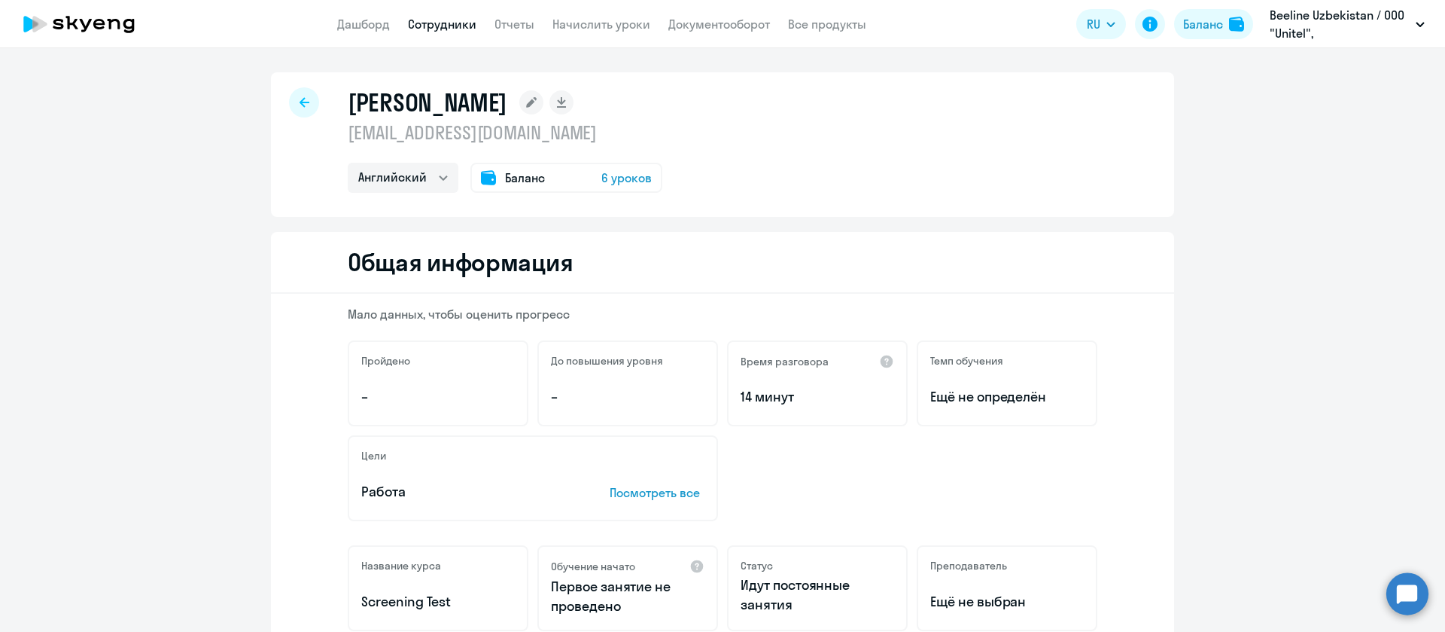
click at [403, 95] on h1 "[PERSON_NAME]" at bounding box center [428, 102] width 160 height 30
click at [403, 101] on h1 "[PERSON_NAME]" at bounding box center [428, 102] width 160 height 30
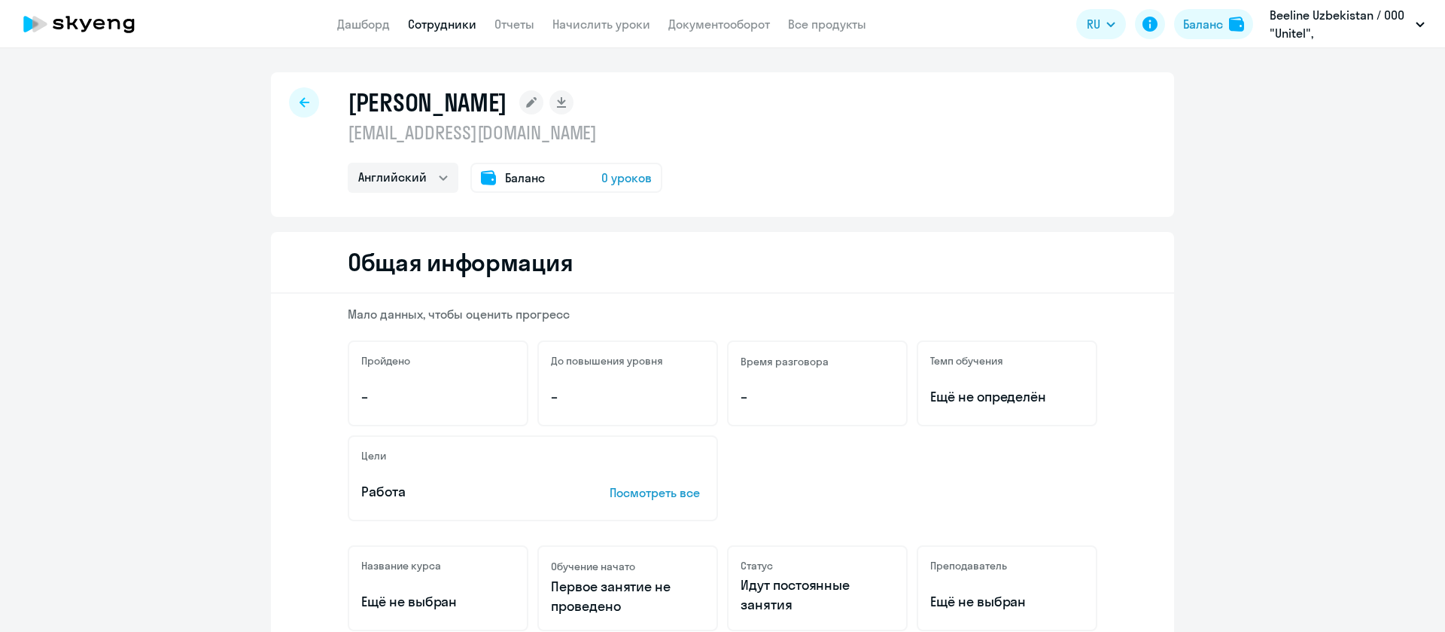
select select "english"
click at [430, 126] on p "nsalieva@beeline.uz" at bounding box center [505, 132] width 315 height 24
click at [431, 126] on p "nsalieva@beeline.uz" at bounding box center [505, 132] width 315 height 24
click at [431, 127] on p "nsalieva@beeline.uz" at bounding box center [505, 132] width 315 height 24
copy p "nsalieva@beeline.uz"
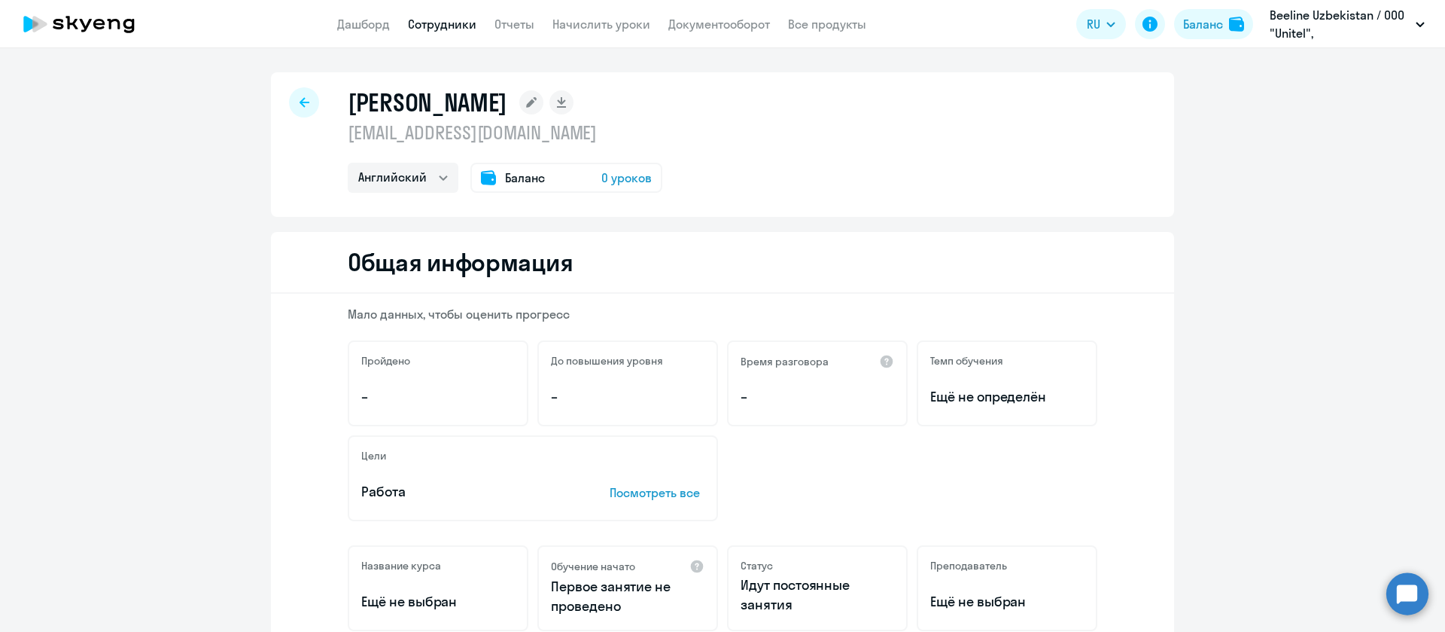
click at [419, 103] on h1 "Saliyeva Nigora Yusufovna" at bounding box center [428, 102] width 160 height 30
copy h1 "Saliyeva"
select select "english"
click at [416, 130] on p "[EMAIL_ADDRESS][DOMAIN_NAME]" at bounding box center [505, 132] width 315 height 24
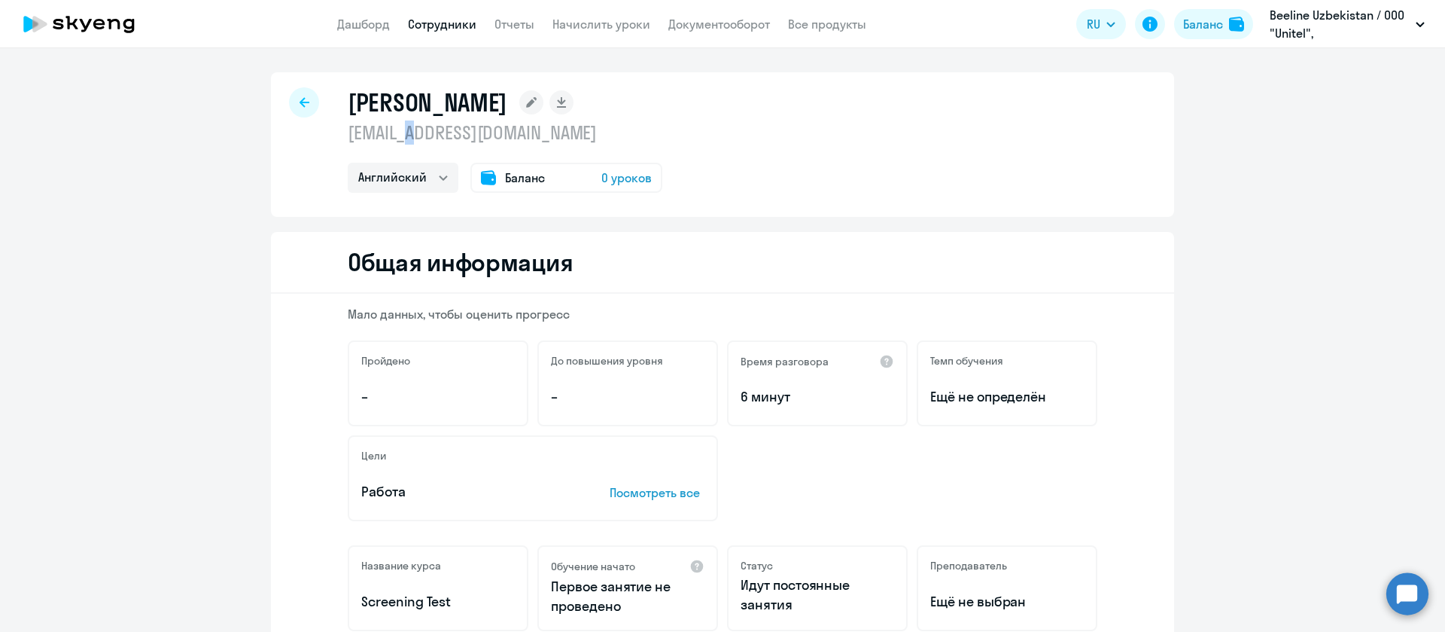
click at [416, 130] on p "[EMAIL_ADDRESS][DOMAIN_NAME]" at bounding box center [505, 132] width 315 height 24
copy p "[EMAIL_ADDRESS][DOMAIN_NAME]"
click at [364, 100] on h1 "[PERSON_NAME]" at bounding box center [428, 102] width 160 height 30
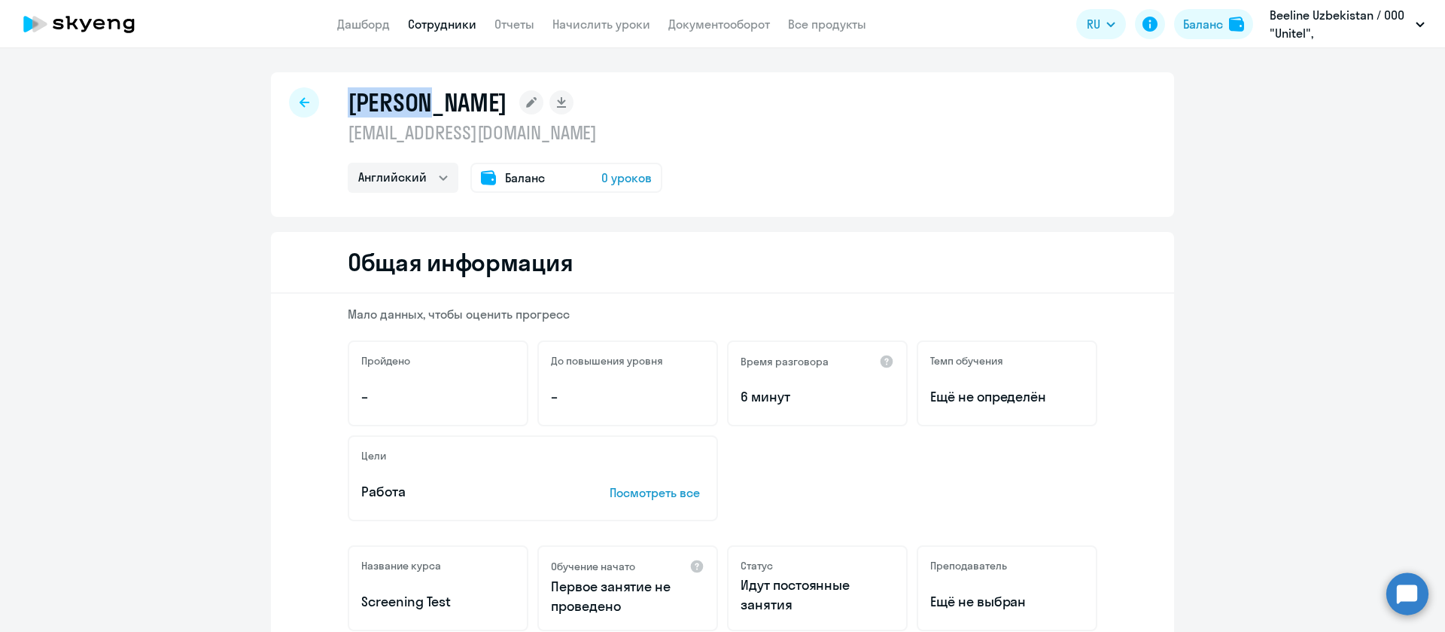
copy h1 "Shegay"
select select "english"
click at [432, 124] on p "[EMAIL_ADDRESS][DOMAIN_NAME]" at bounding box center [505, 132] width 315 height 24
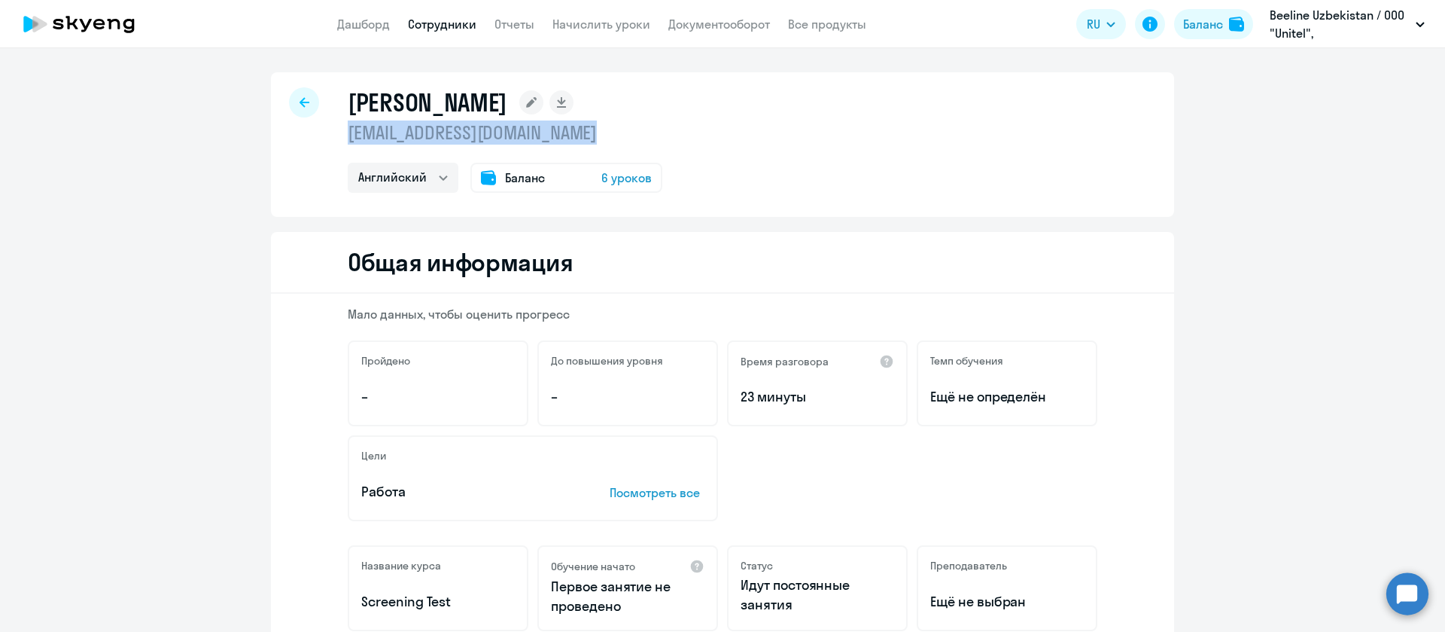
click at [432, 124] on p "[EMAIL_ADDRESS][DOMAIN_NAME]" at bounding box center [505, 132] width 315 height 24
copy p "[EMAIL_ADDRESS][DOMAIN_NAME]"
click at [410, 109] on h1 "[PERSON_NAME]" at bounding box center [428, 102] width 160 height 30
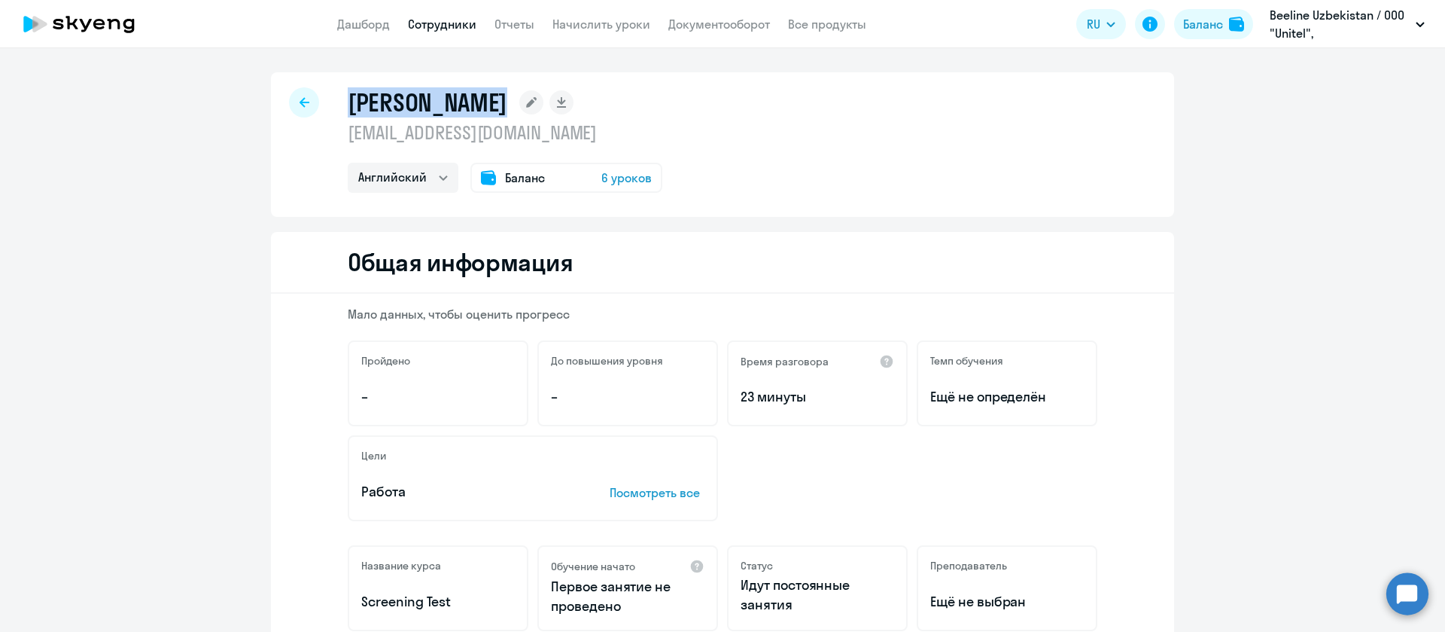
click at [410, 109] on h1 "[PERSON_NAME]" at bounding box center [428, 102] width 160 height 30
copy h1 "[PERSON_NAME]"
select select "english"
click at [428, 130] on p "[EMAIL_ADDRESS][DOMAIN_NAME]" at bounding box center [505, 132] width 315 height 24
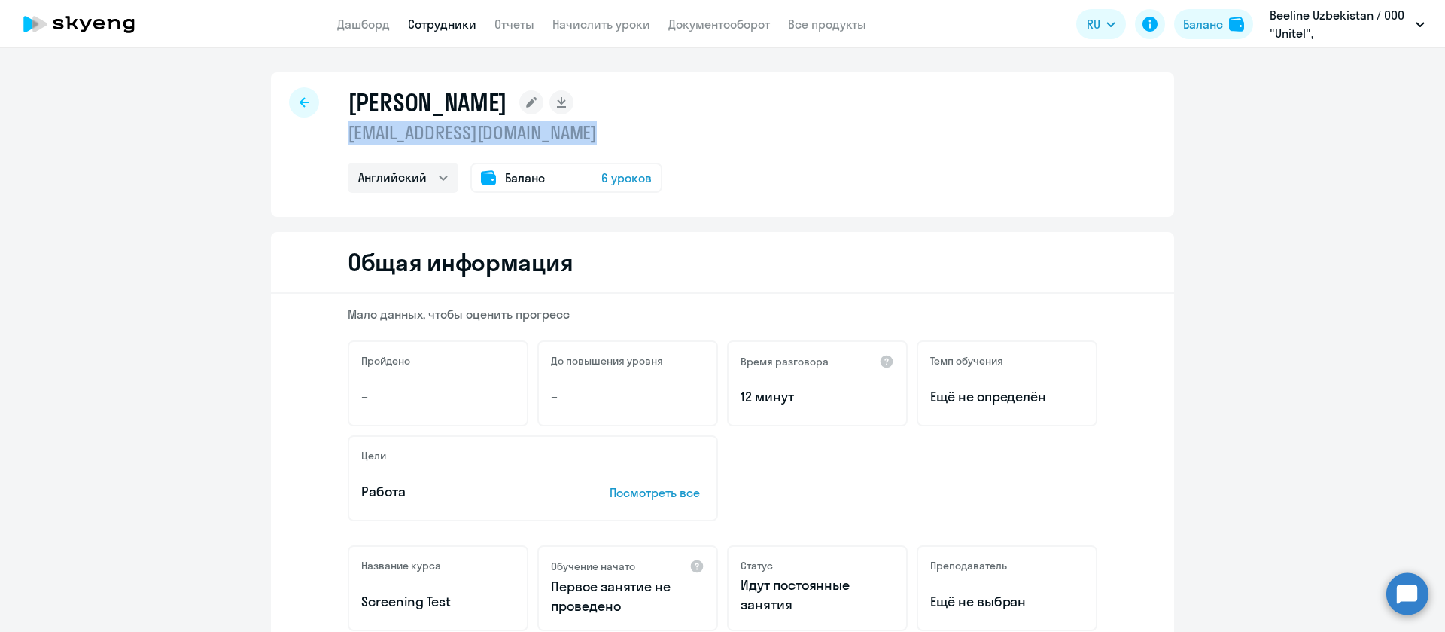
click at [428, 130] on p "[EMAIL_ADDRESS][DOMAIN_NAME]" at bounding box center [505, 132] width 315 height 24
copy p "[EMAIL_ADDRESS][DOMAIN_NAME]"
drag, startPoint x: 346, startPoint y: 86, endPoint x: 358, endPoint y: 114, distance: 31.0
click at [346, 87] on div "[PERSON_NAME] [EMAIL_ADDRESS][DOMAIN_NAME] Остальные Английский Баланс 6 уроков" at bounding box center [722, 144] width 903 height 145
click at [358, 114] on h1 "[PERSON_NAME]" at bounding box center [428, 102] width 160 height 30
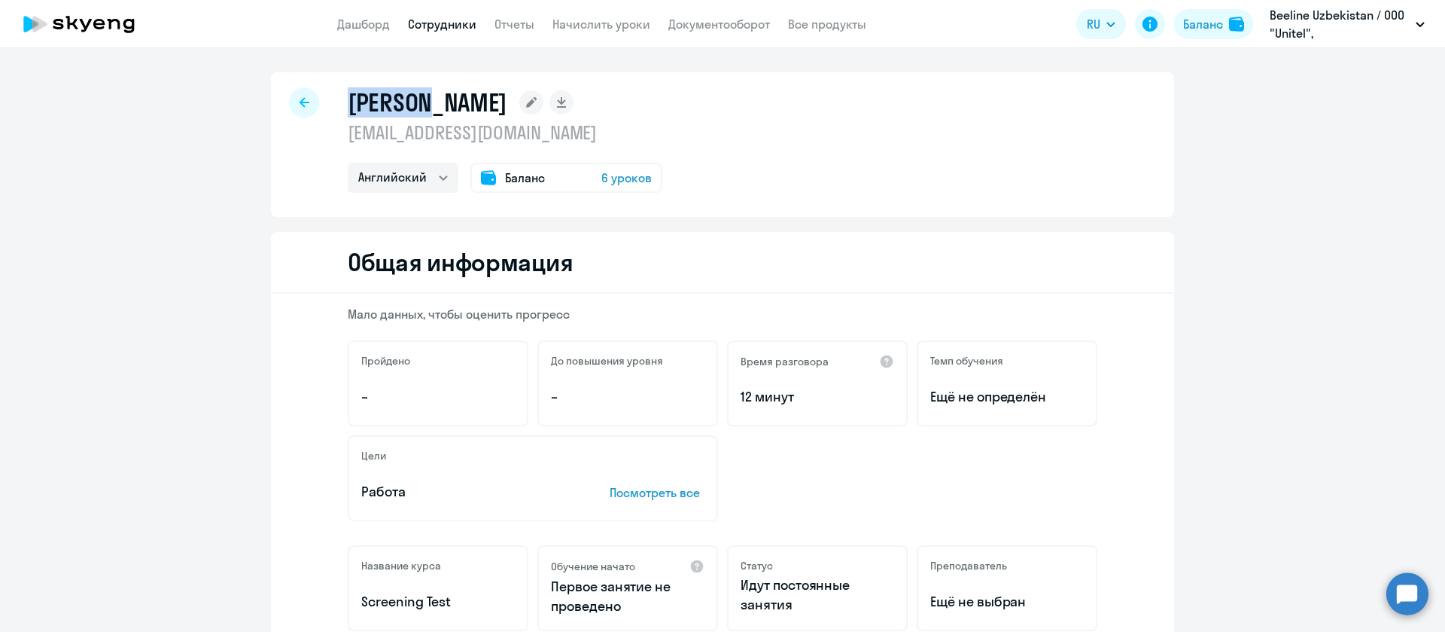
click at [358, 114] on h1 "[PERSON_NAME]" at bounding box center [428, 102] width 160 height 30
copy h1 "Spirin"
select select "english"
click at [467, 129] on p "ytarasovskiy@beeline.uz" at bounding box center [505, 132] width 315 height 24
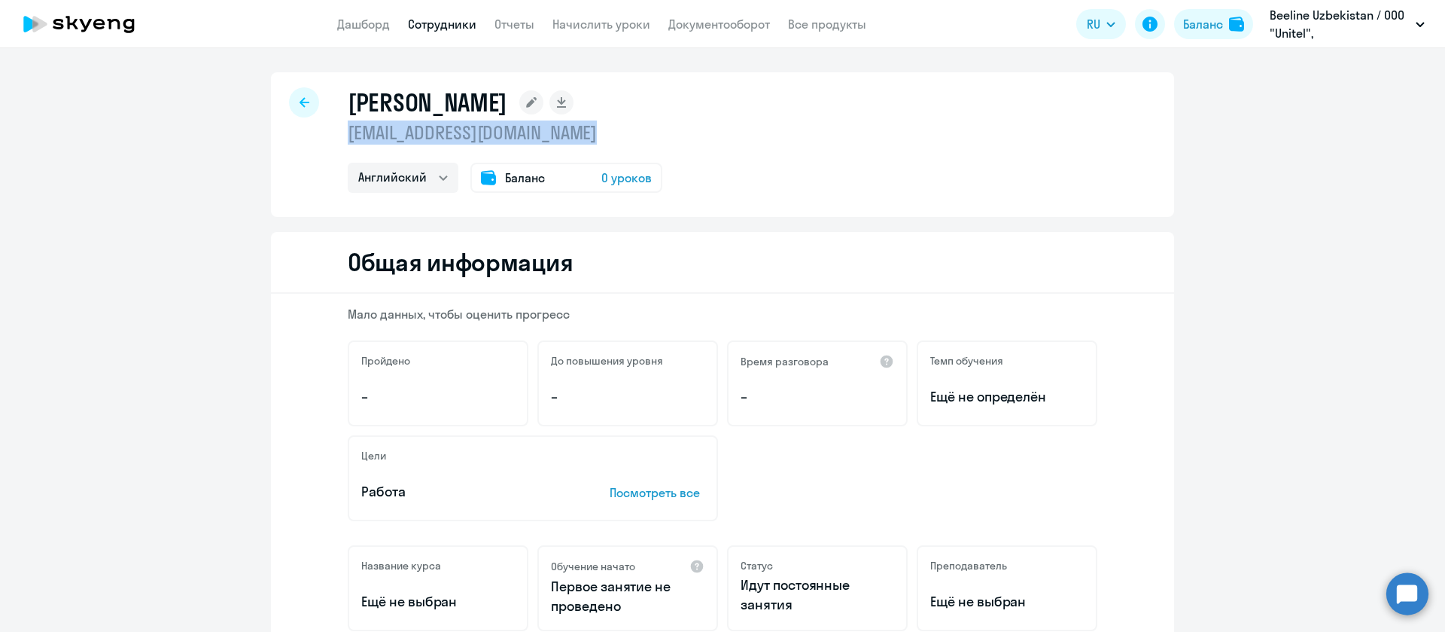
click at [467, 129] on p "ytarasovskiy@beeline.uz" at bounding box center [505, 132] width 315 height 24
copy p "ytarasovskiy@beeline.uz"
click at [431, 93] on h1 "Tarasovskiy Yevgeniy Igorevich" at bounding box center [428, 102] width 160 height 30
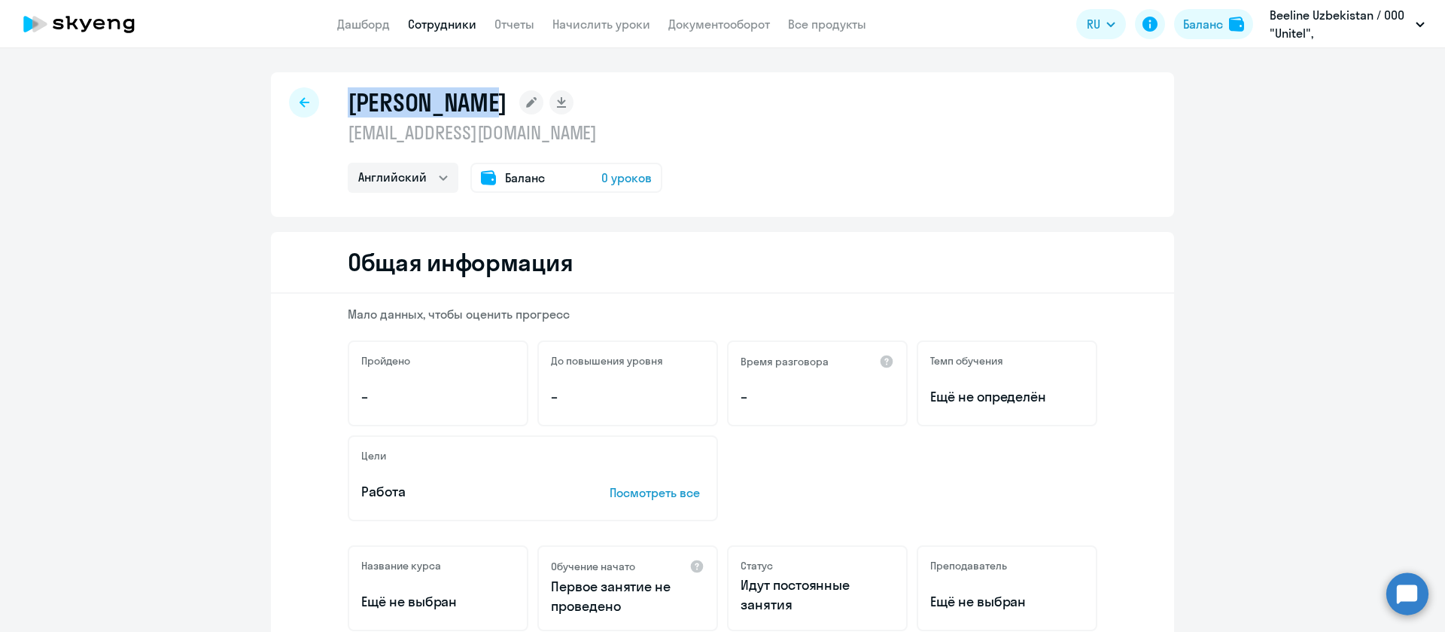
click at [431, 93] on h1 "Tarasovskiy Yevgeniy Igorevich" at bounding box center [428, 102] width 160 height 30
copy h1 "Tarasovskiy"
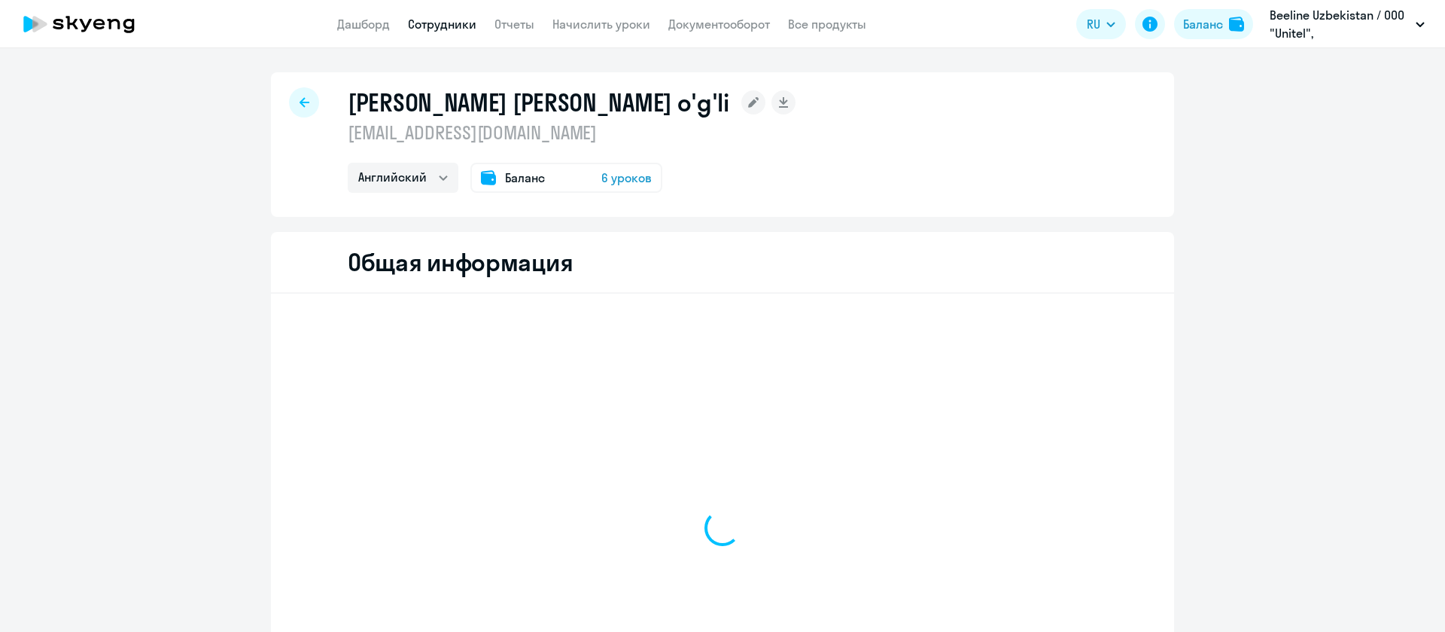
select select "english"
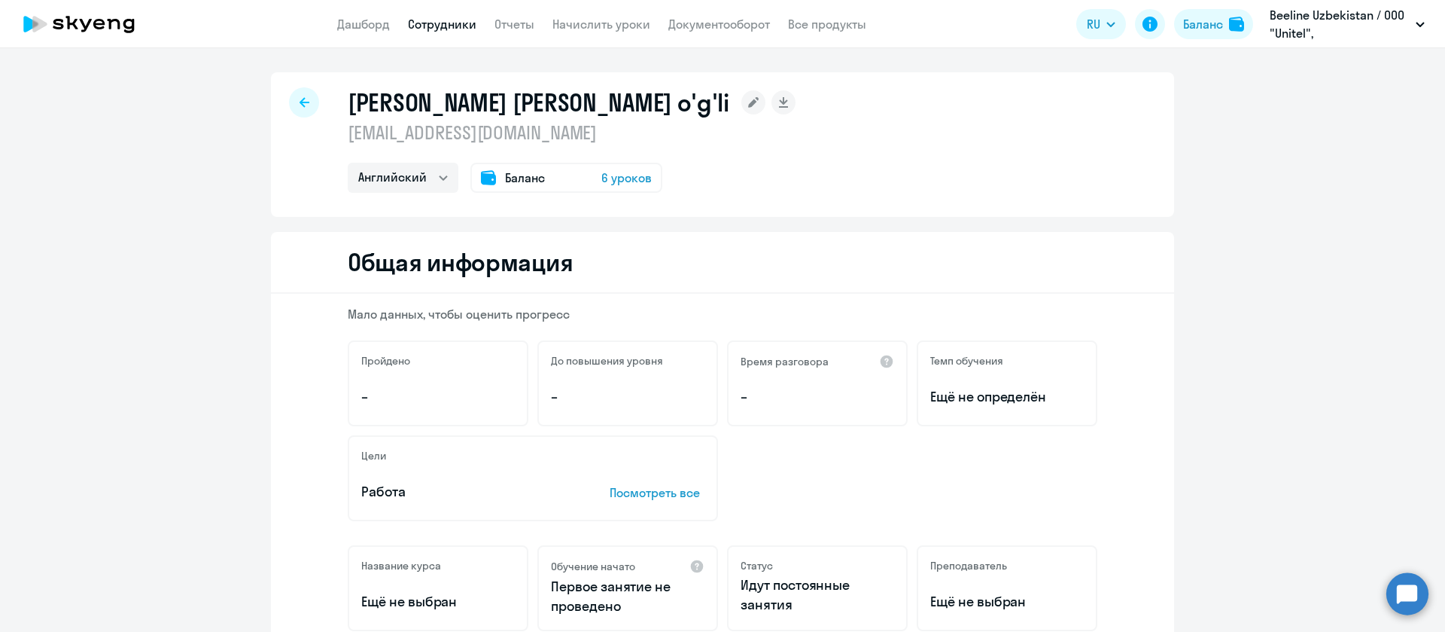
click at [416, 131] on p "[EMAIL_ADDRESS][DOMAIN_NAME]" at bounding box center [572, 132] width 448 height 24
copy p "[EMAIL_ADDRESS][DOMAIN_NAME]"
click at [419, 110] on h1 "[PERSON_NAME] [PERSON_NAME] o'g'li" at bounding box center [539, 102] width 382 height 30
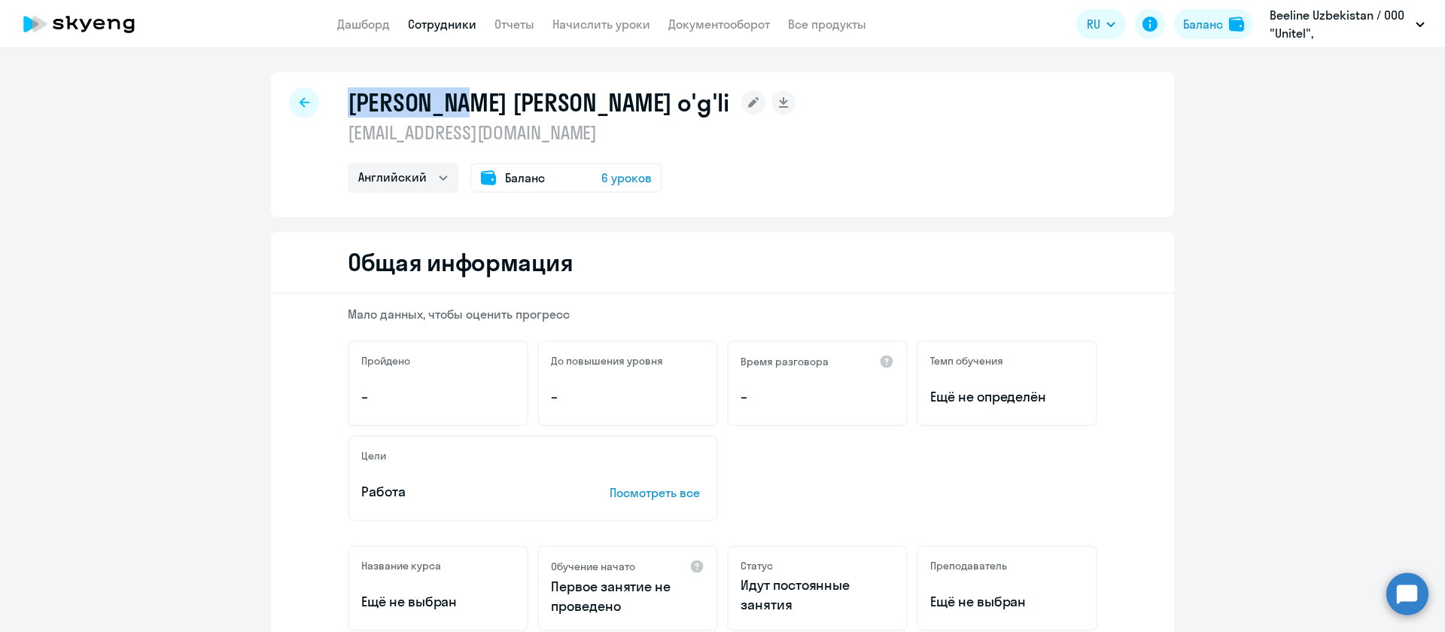
click at [419, 110] on h1 "[PERSON_NAME] [PERSON_NAME] o'g'li" at bounding box center [539, 102] width 382 height 30
copy h1 "[PERSON_NAME]"
select select "english"
click at [464, 132] on p "[EMAIL_ADDRESS][DOMAIN_NAME]" at bounding box center [572, 132] width 448 height 24
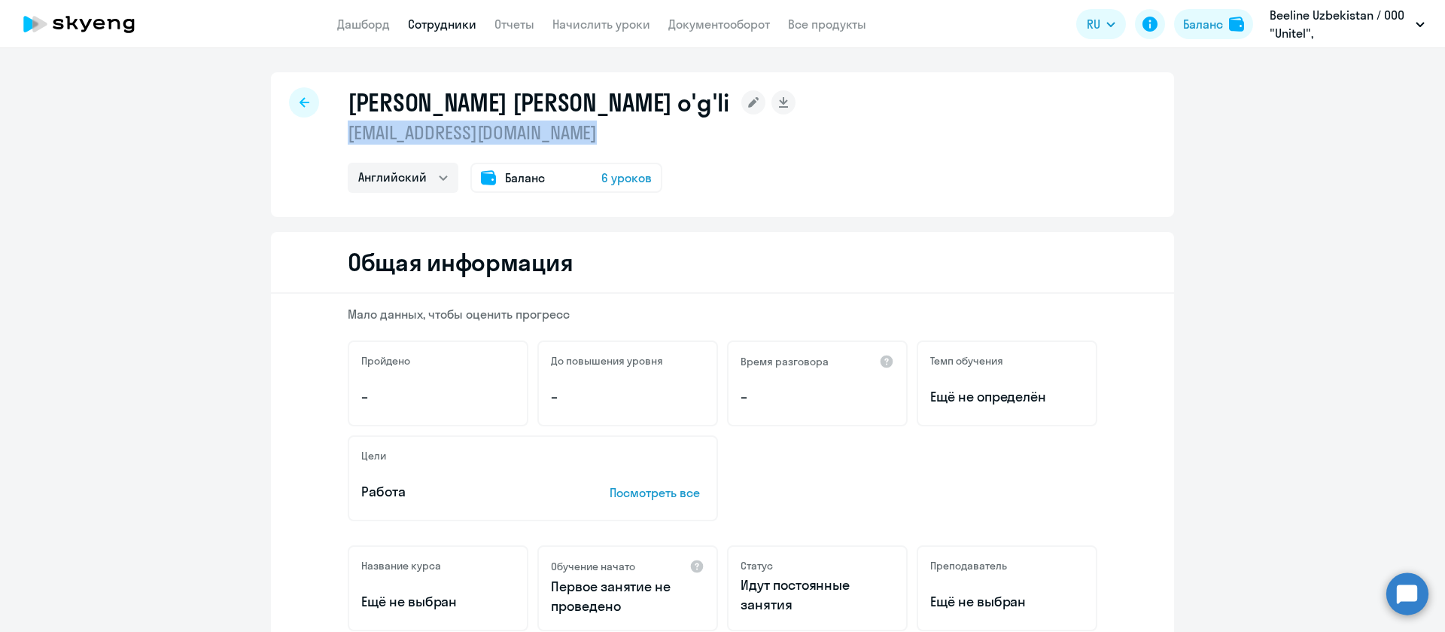
click at [464, 132] on p "[EMAIL_ADDRESS][DOMAIN_NAME]" at bounding box center [572, 132] width 448 height 24
copy p "[EMAIL_ADDRESS][DOMAIN_NAME]"
click at [384, 106] on h1 "[PERSON_NAME] [PERSON_NAME] o'g'li" at bounding box center [539, 102] width 382 height 30
copy h1 "[PERSON_NAME]"
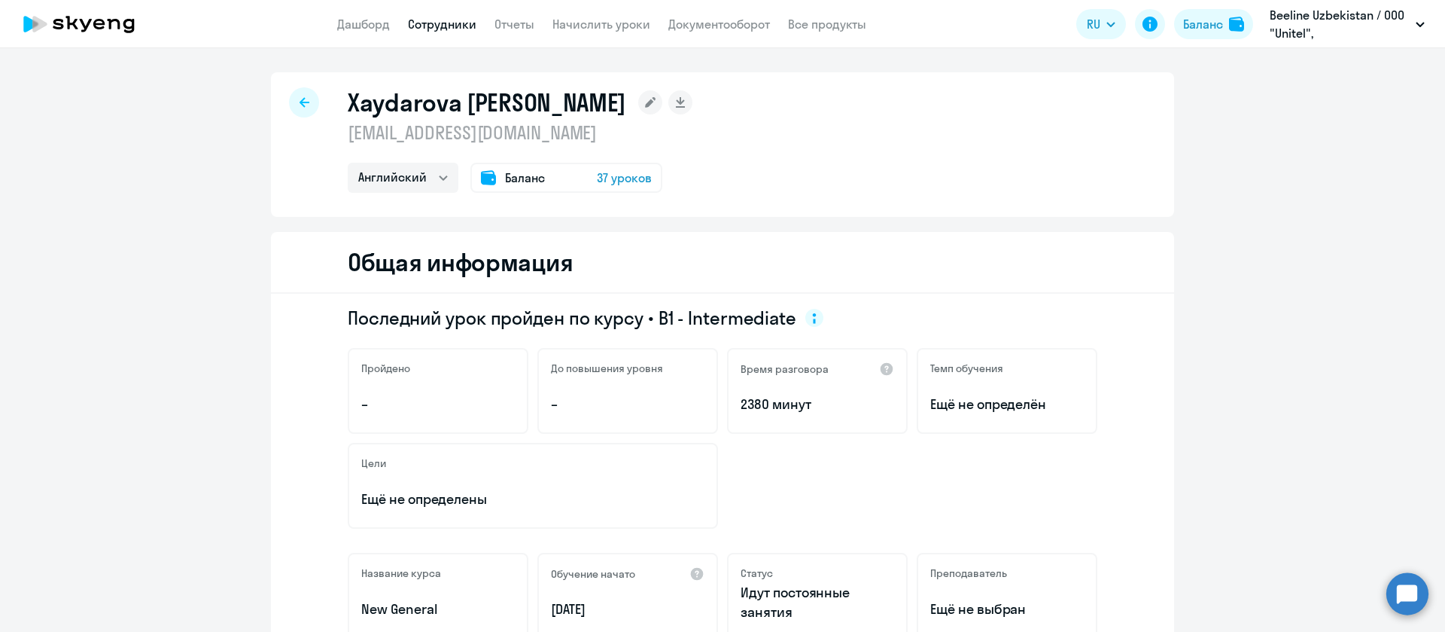
select select "english"
click at [421, 132] on p "khaydarovazhanna@gmail.com" at bounding box center [520, 132] width 345 height 24
copy p "khaydarovazhanna@gmail.com"
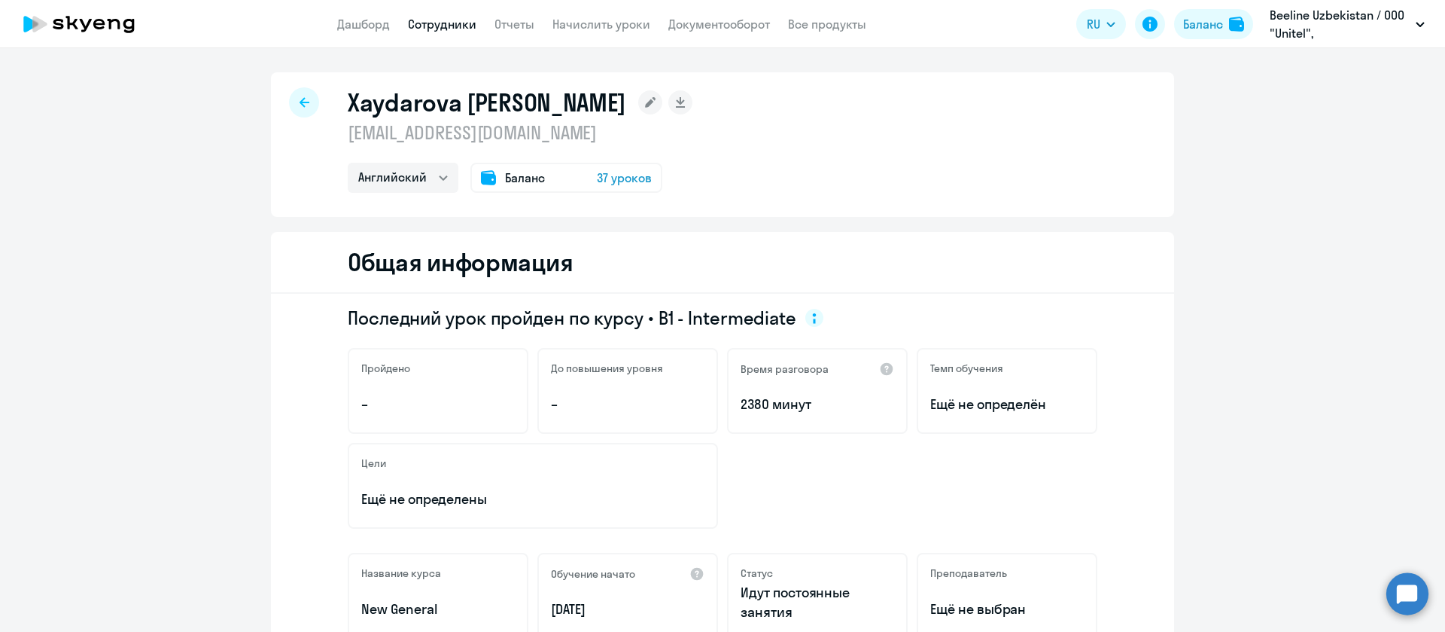
click at [392, 99] on h1 "Xaydarova Janna Valerevna" at bounding box center [487, 102] width 279 height 30
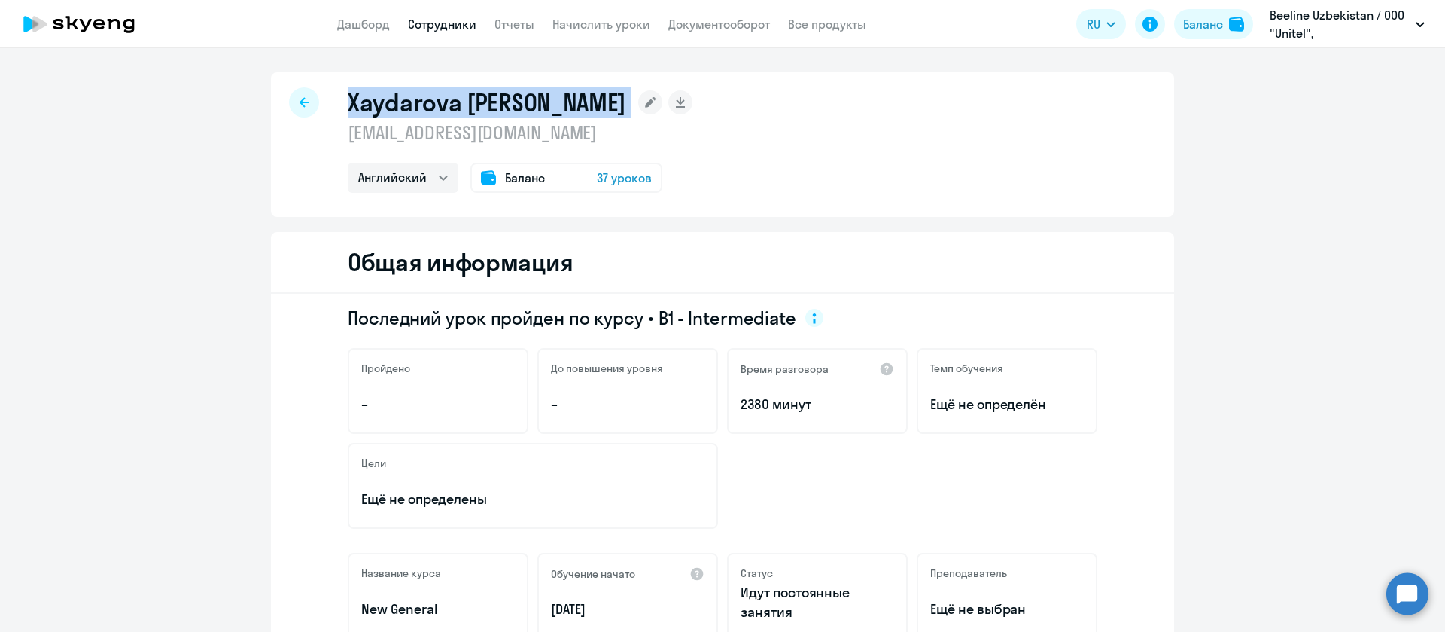
click at [392, 99] on h1 "Xaydarova Janna Valerevna" at bounding box center [487, 102] width 279 height 30
click at [568, 99] on h1 "Xaydarova Janna Valerevna" at bounding box center [487, 102] width 279 height 30
drag, startPoint x: 454, startPoint y: 105, endPoint x: 343, endPoint y: 104, distance: 110.7
click at [348, 104] on h1 "Xaydarova Janna Valerevna" at bounding box center [487, 102] width 279 height 30
copy h1 "Xaydarova"
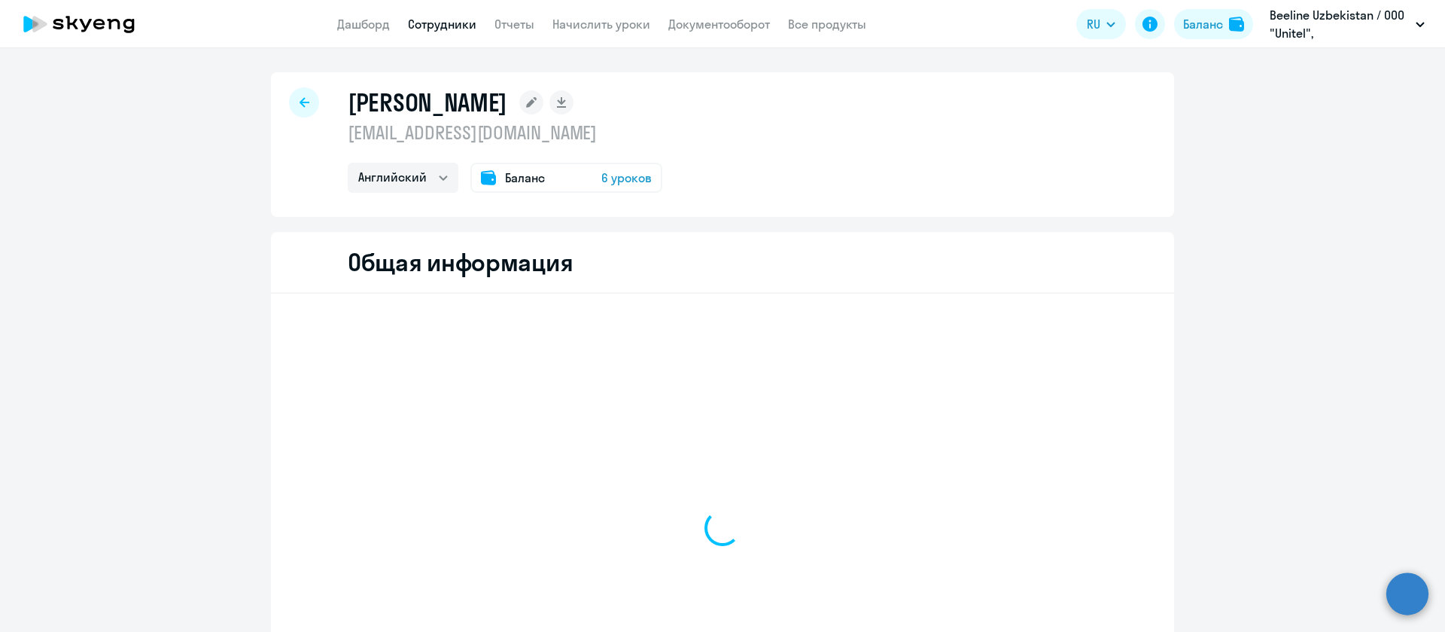
select select "english"
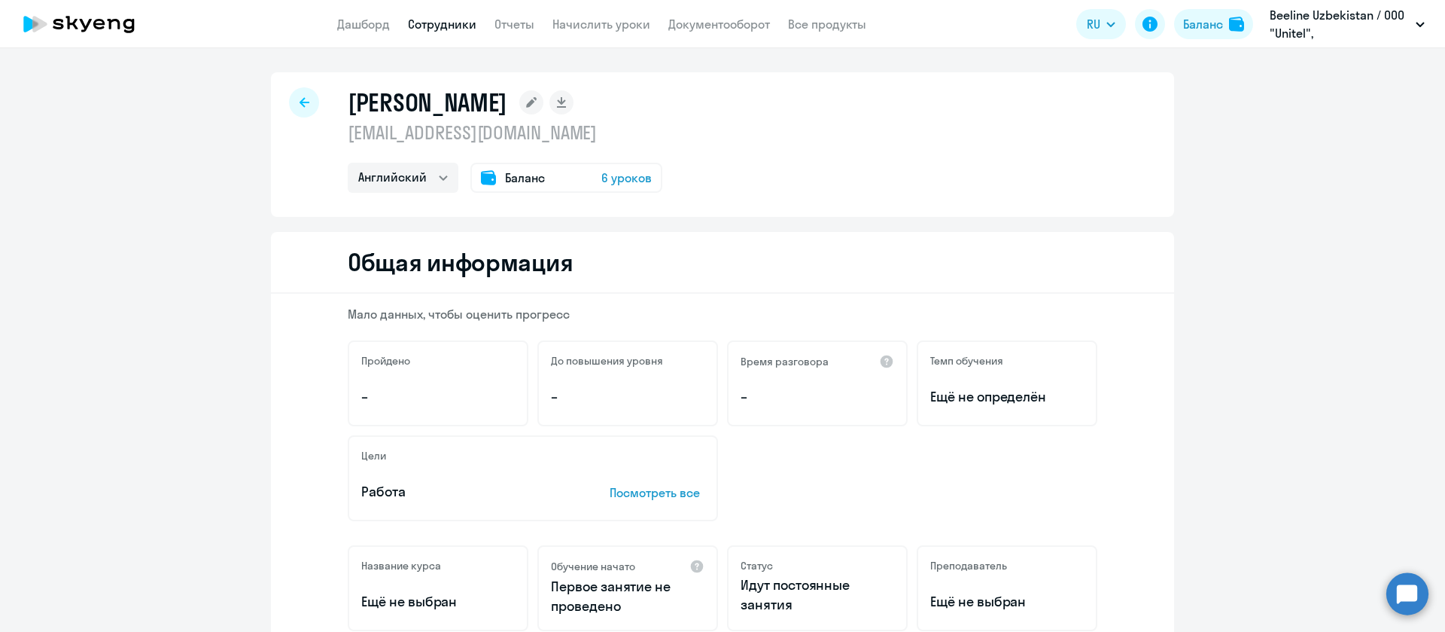
click at [445, 126] on p "[EMAIL_ADDRESS][DOMAIN_NAME]" at bounding box center [505, 132] width 315 height 24
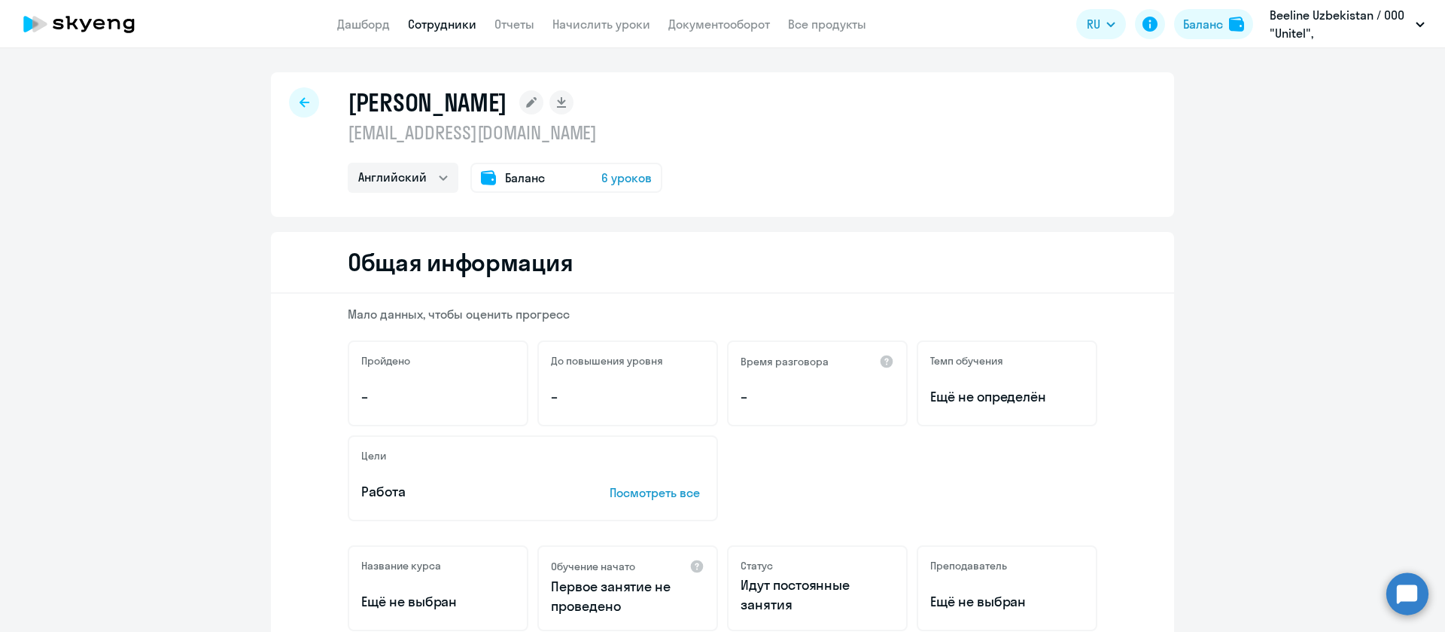
click at [414, 101] on h1 "[PERSON_NAME]" at bounding box center [428, 102] width 160 height 30
copy h1 "Xodjayev"
select select "english"
click at [428, 129] on p "[EMAIL_ADDRESS][DOMAIN_NAME]" at bounding box center [505, 132] width 315 height 24
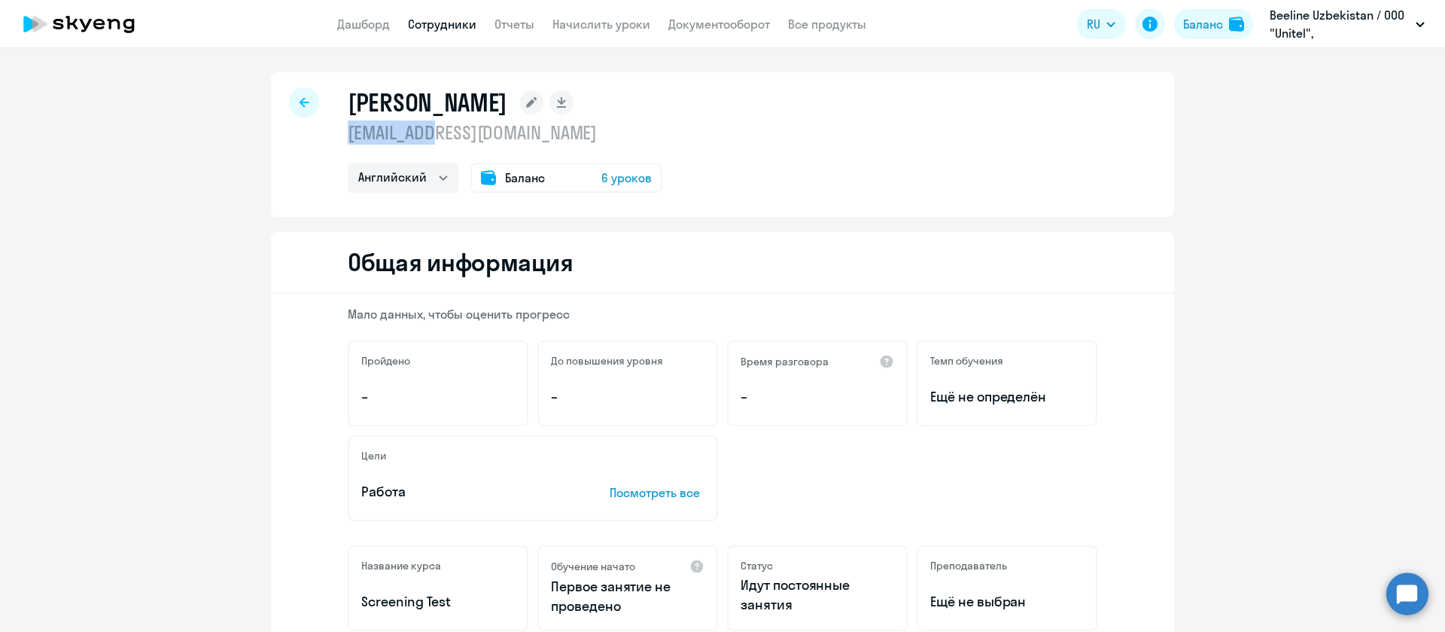
click at [428, 129] on p "[EMAIL_ADDRESS][DOMAIN_NAME]" at bounding box center [505, 132] width 315 height 24
copy p "[EMAIL_ADDRESS][DOMAIN_NAME]"
click at [410, 100] on h1 "[PERSON_NAME]" at bounding box center [428, 102] width 160 height 30
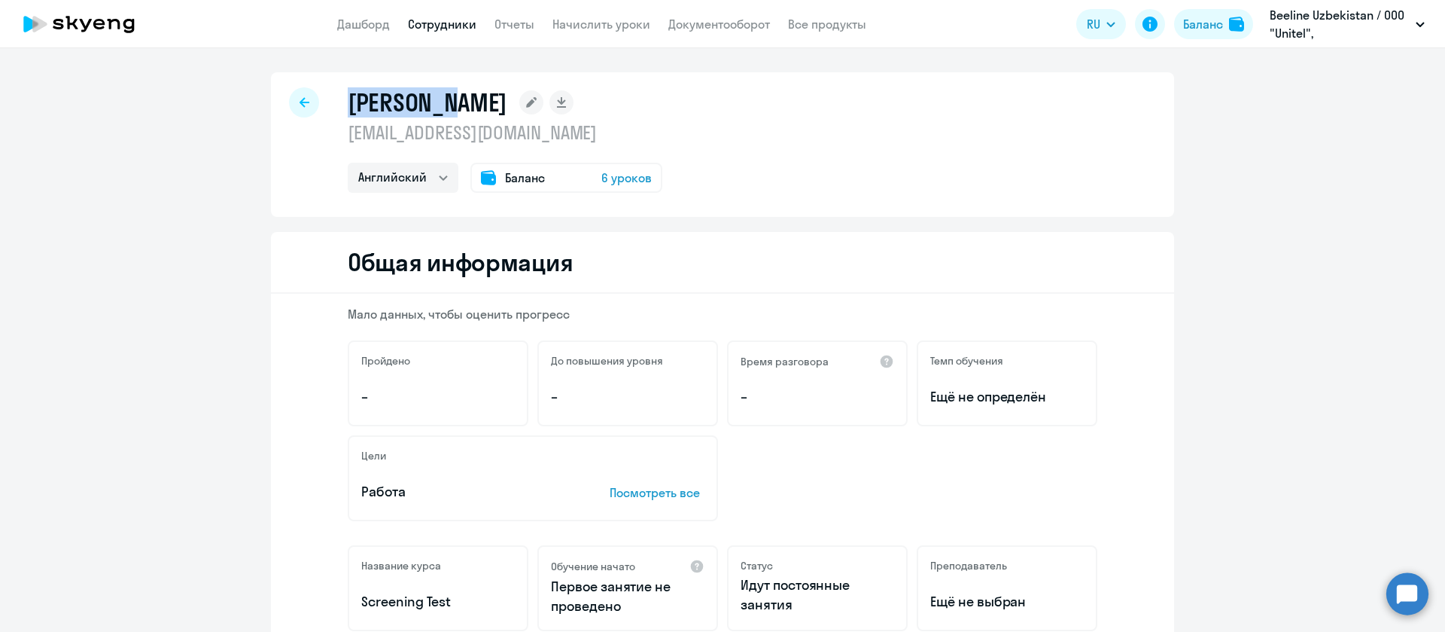
copy h1 "[PERSON_NAME]"
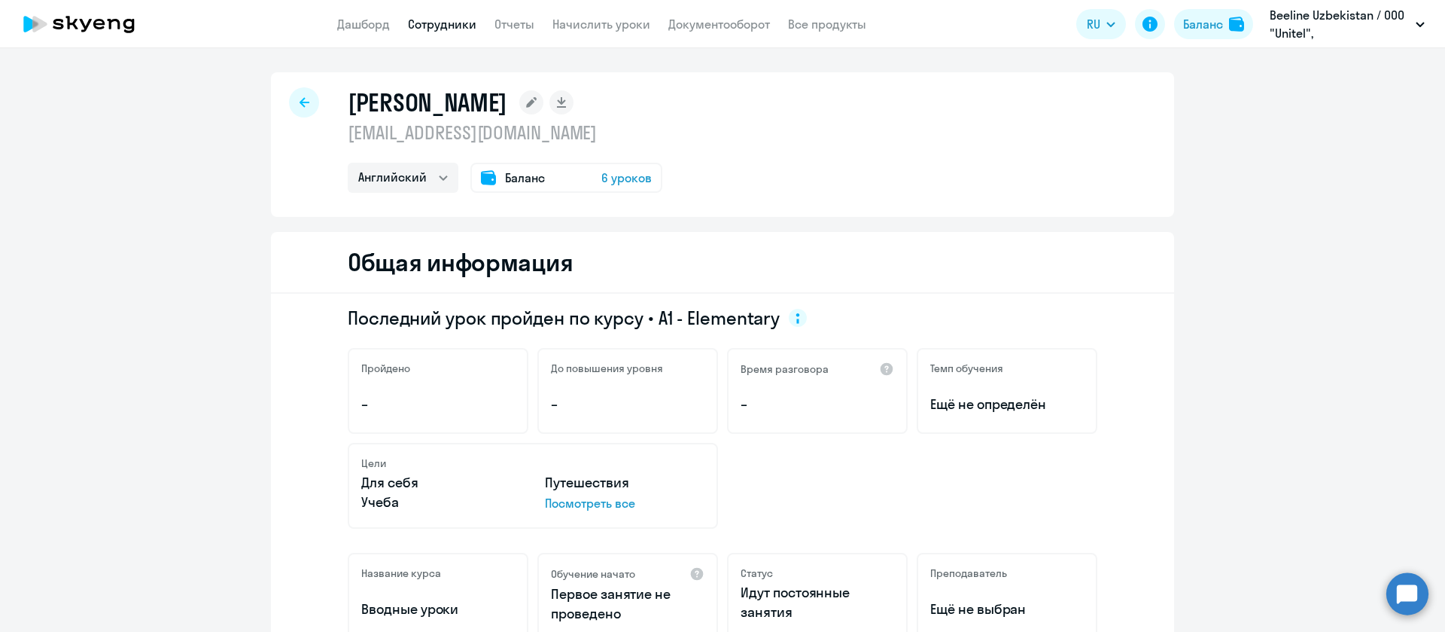
select select "english"
click at [476, 127] on p "[EMAIL_ADDRESS][DOMAIN_NAME]" at bounding box center [505, 132] width 315 height 24
copy p "[EMAIL_ADDRESS][DOMAIN_NAME]"
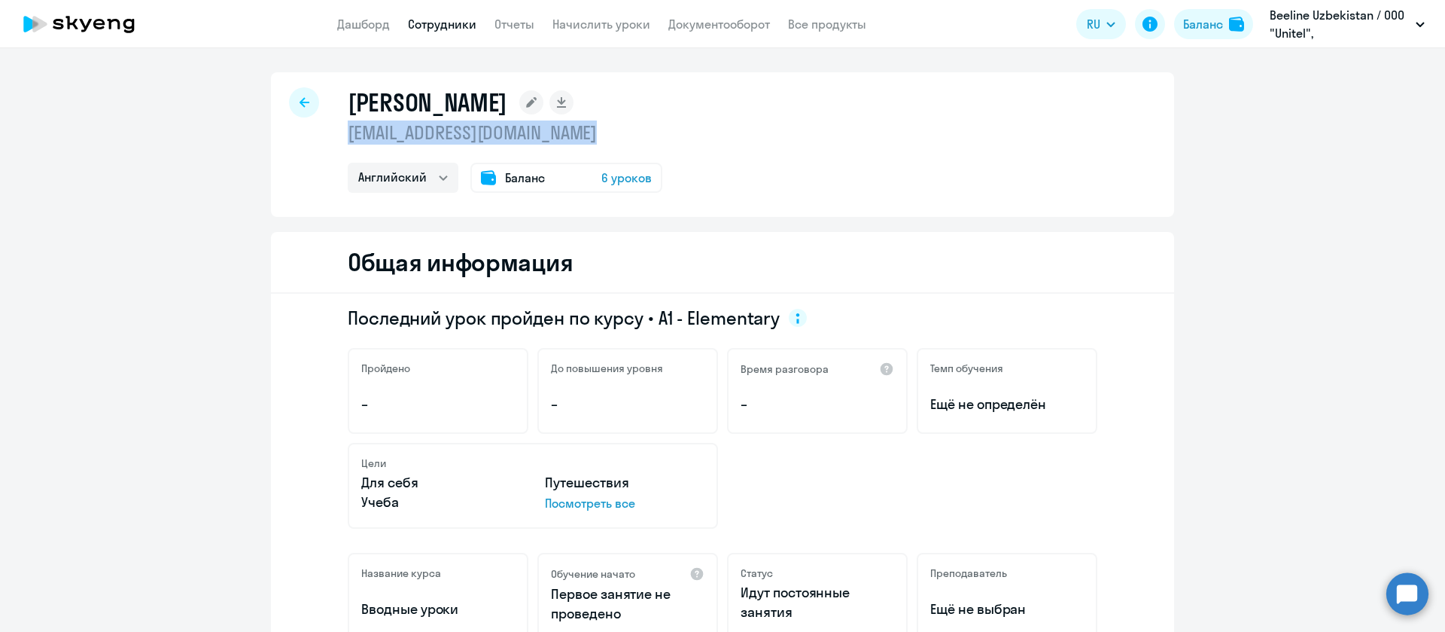
click at [404, 109] on h1 "[PERSON_NAME]" at bounding box center [428, 102] width 160 height 30
click at [410, 101] on h1 "[PERSON_NAME]" at bounding box center [428, 102] width 160 height 30
copy h1 "Yermakov"
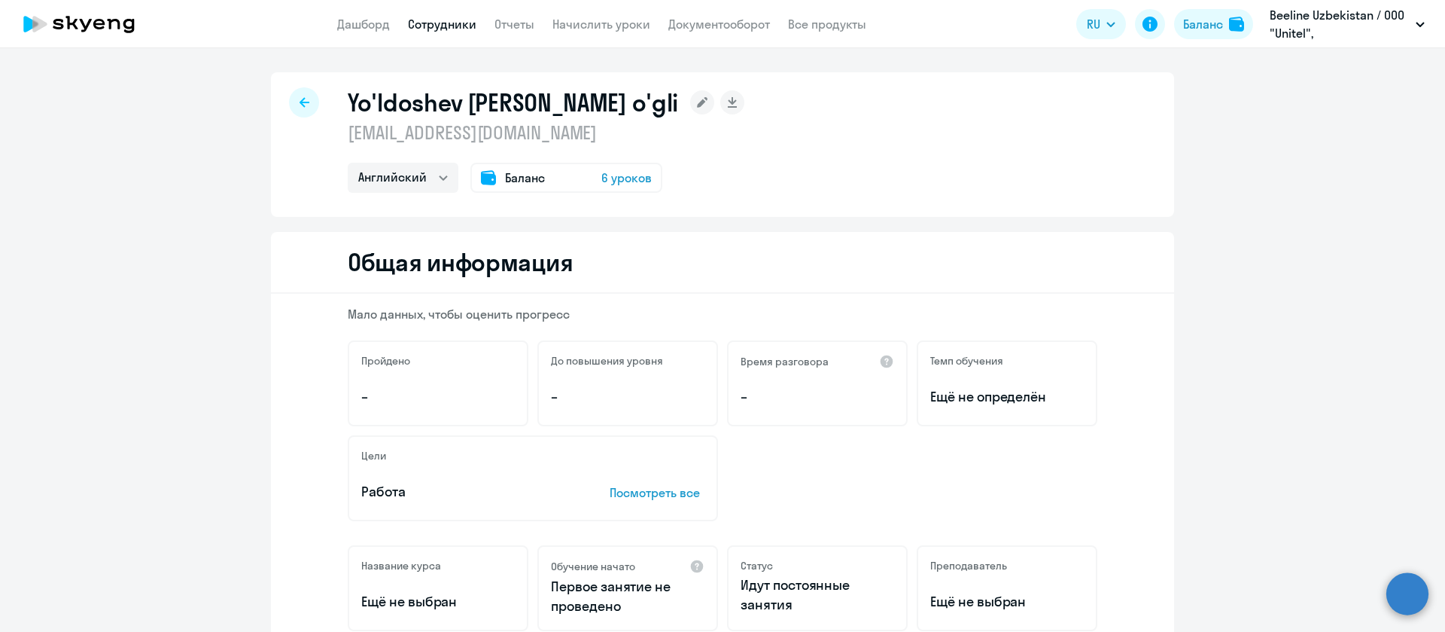
select select "english"
click at [479, 128] on p "uyuldoshev@beeline.uz" at bounding box center [546, 132] width 397 height 24
click at [479, 129] on p "uyuldoshev@beeline.uz" at bounding box center [546, 132] width 397 height 24
copy p "uyuldoshev@beeline.uz"
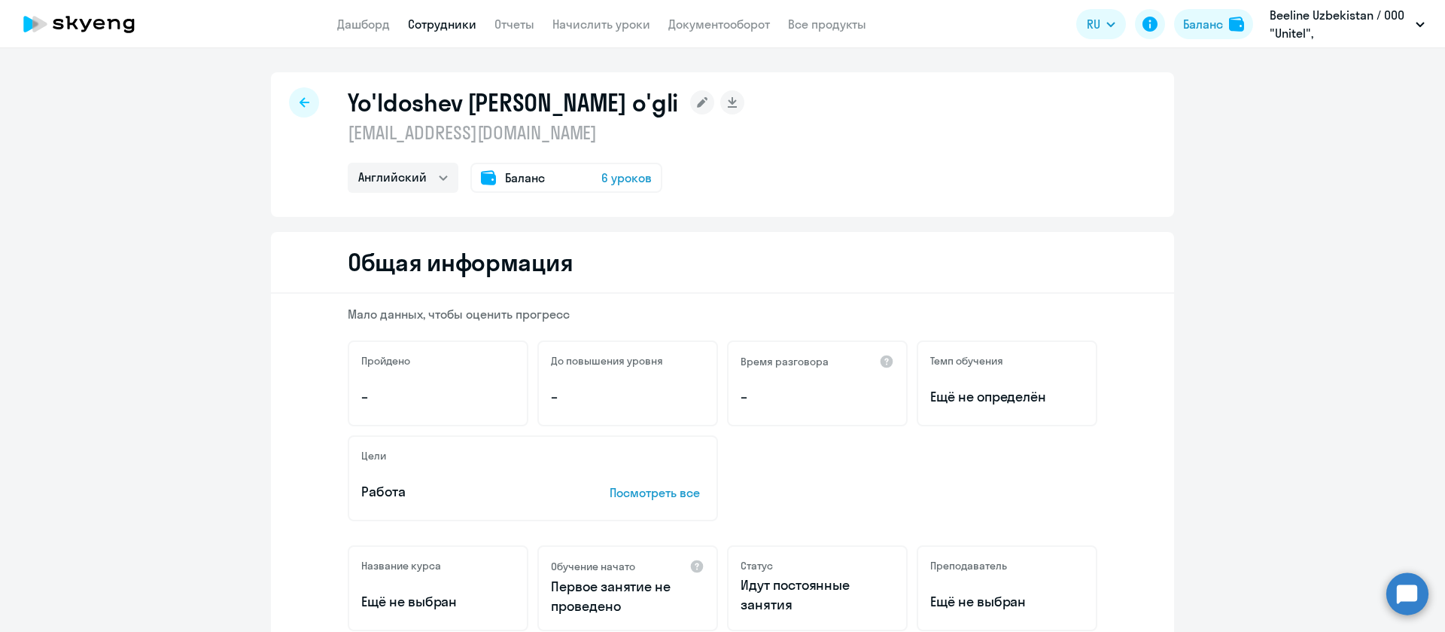
click at [434, 106] on h1 "Yo'ldoshev Ulug'bek Abdulla o'gli" at bounding box center [513, 102] width 330 height 30
copy h1 "Yo'ldoshev"
select select "english"
click at [443, 132] on p "[EMAIL_ADDRESS][DOMAIN_NAME]" at bounding box center [543, 132] width 390 height 24
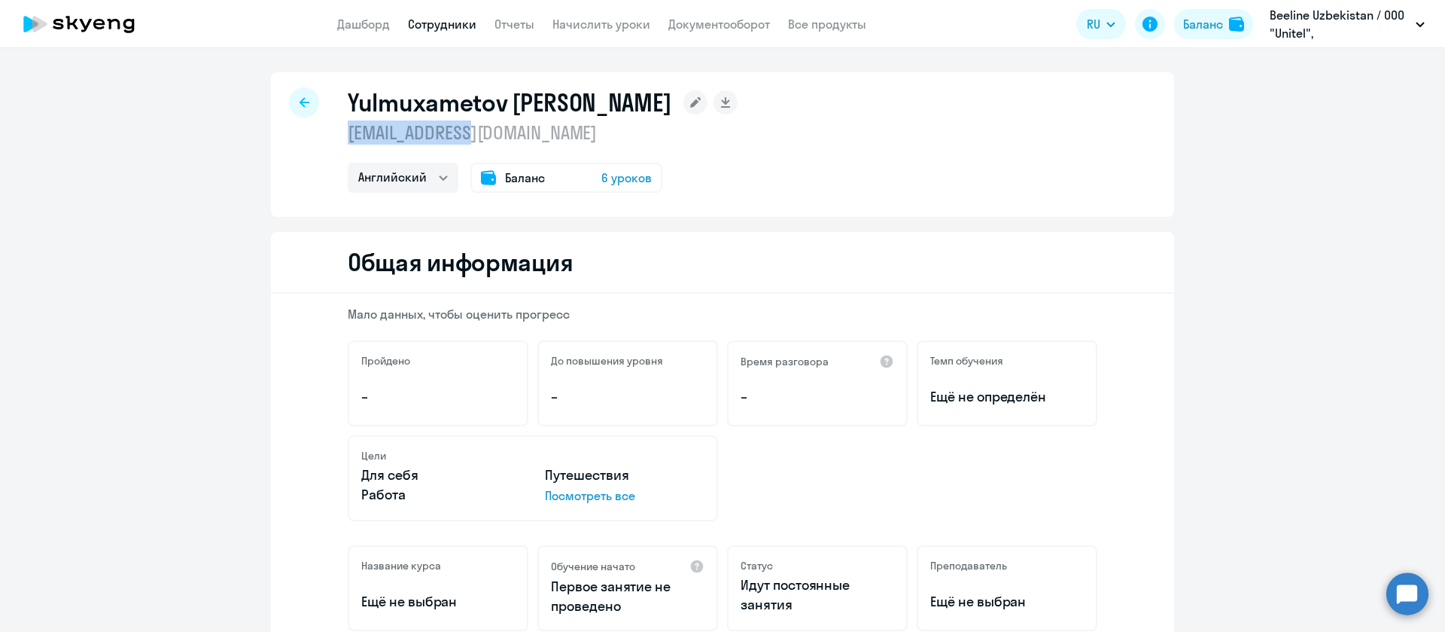
click at [443, 132] on p "[EMAIL_ADDRESS][DOMAIN_NAME]" at bounding box center [543, 132] width 390 height 24
copy p "[EMAIL_ADDRESS][DOMAIN_NAME]"
click at [358, 102] on h1 "Yulmuxametov [PERSON_NAME]" at bounding box center [510, 102] width 324 height 30
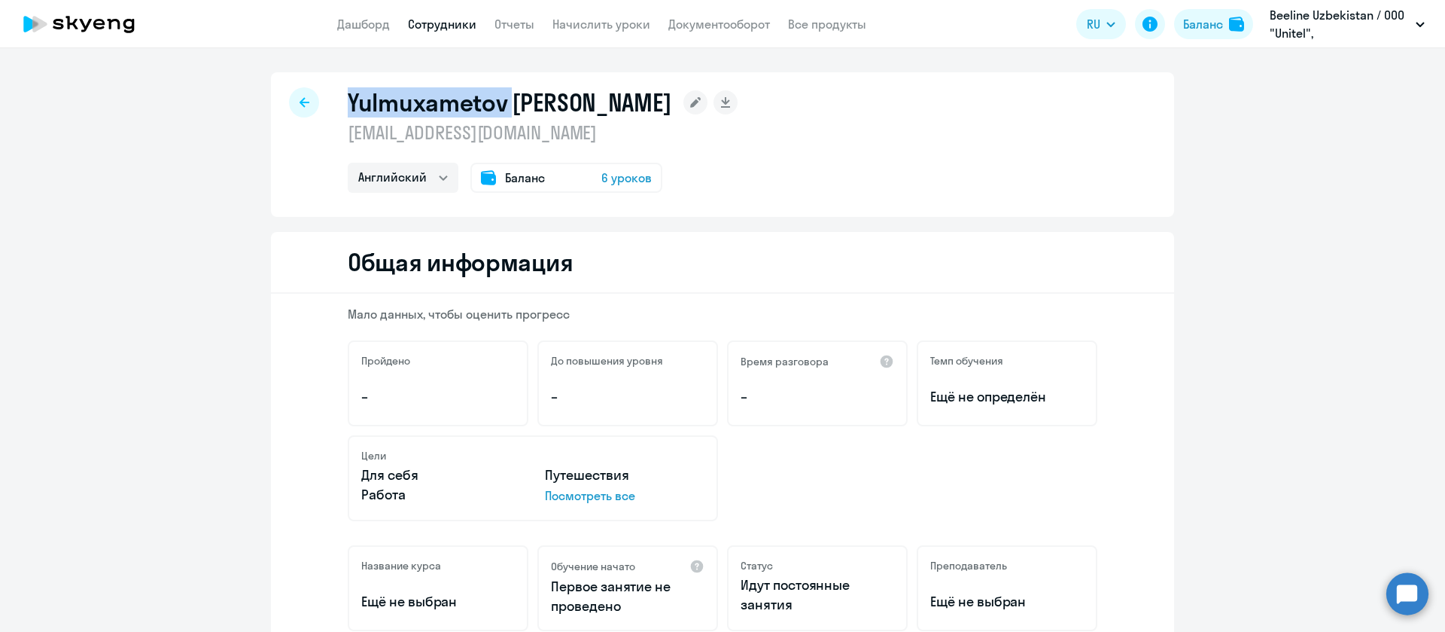
copy h1 "Yulmuxametov"
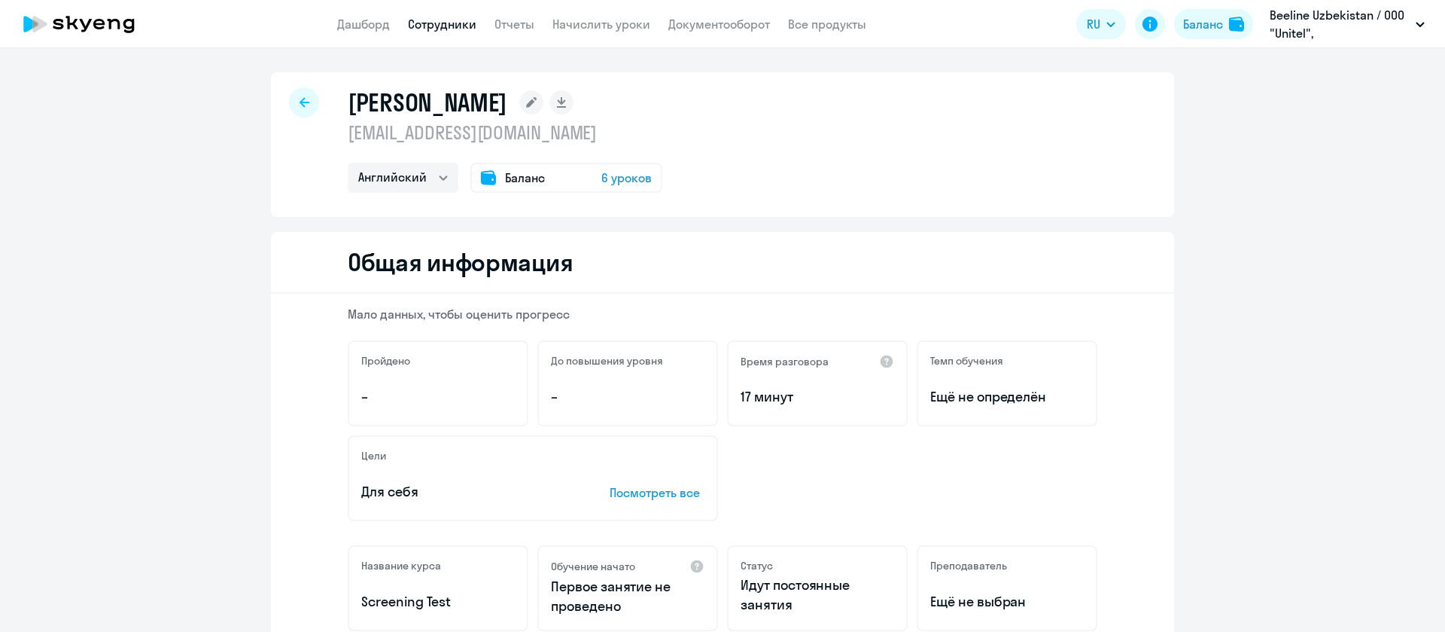
select select "english"
click at [477, 129] on p "[EMAIL_ADDRESS][DOMAIN_NAME]" at bounding box center [505, 132] width 315 height 24
copy p "[EMAIL_ADDRESS][DOMAIN_NAME]"
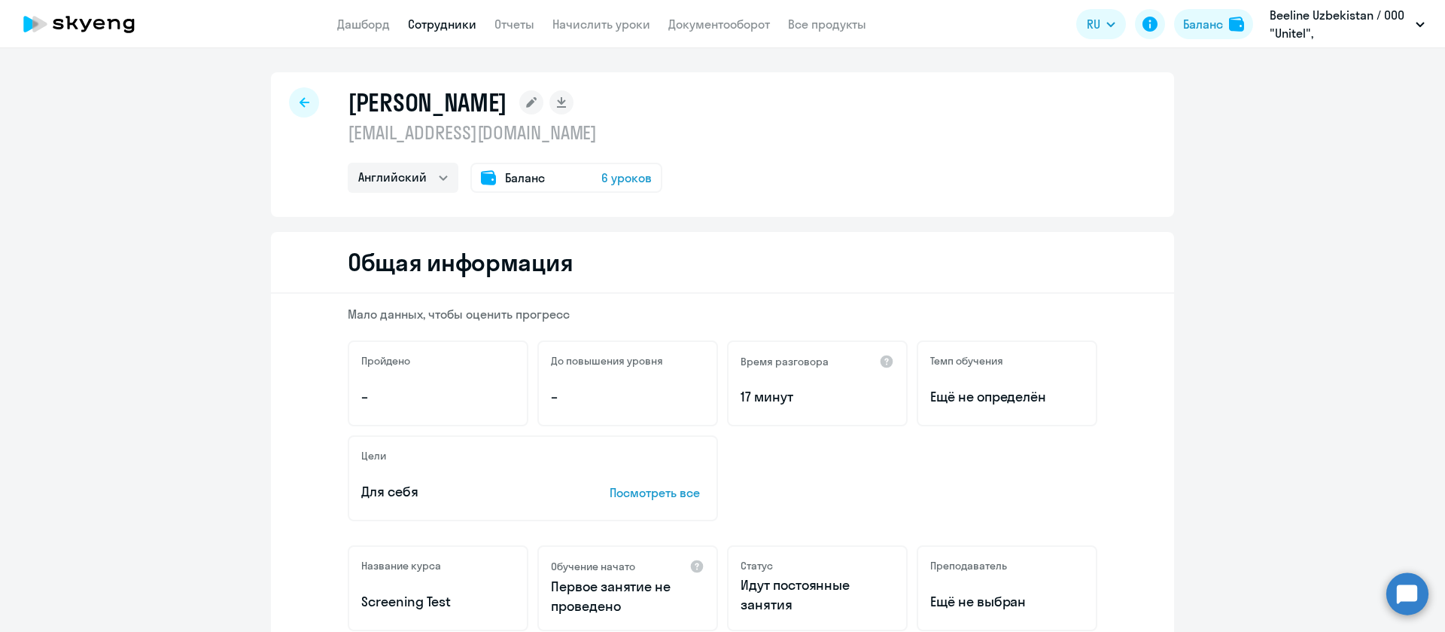
click at [376, 105] on h1 "[PERSON_NAME]" at bounding box center [428, 102] width 160 height 30
copy h1 "[PERSON_NAME]"
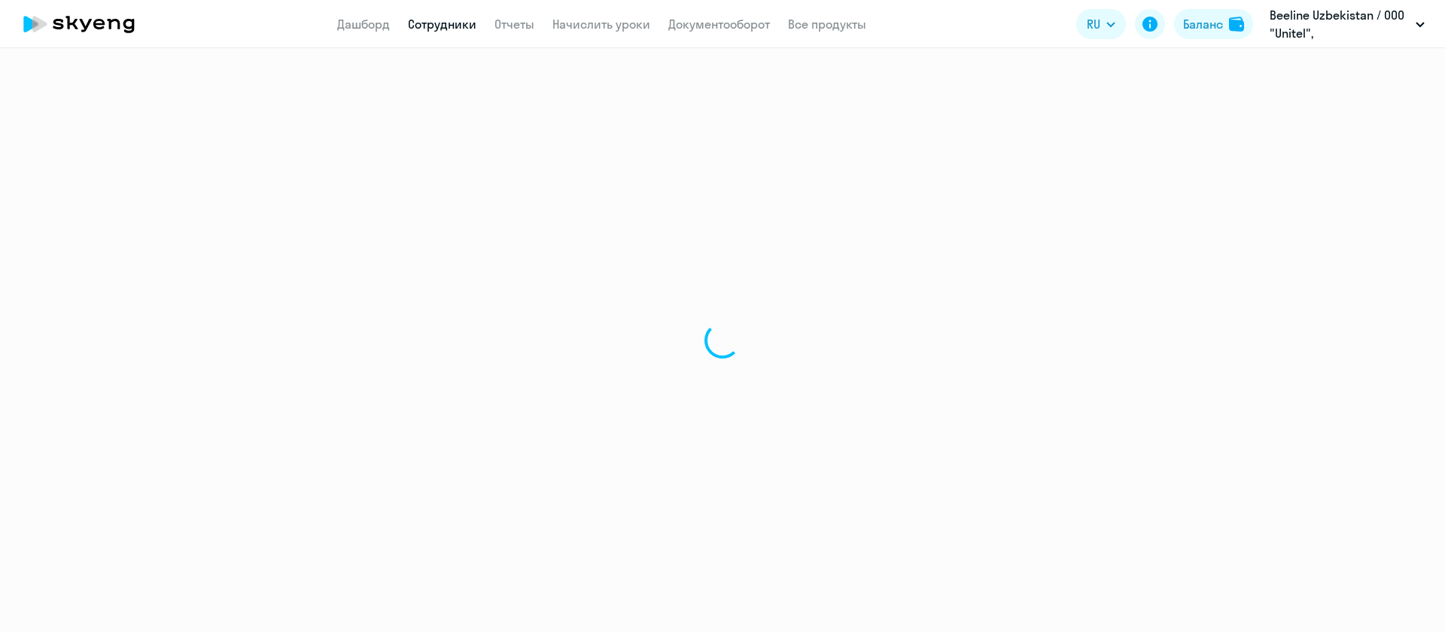
select select "english"
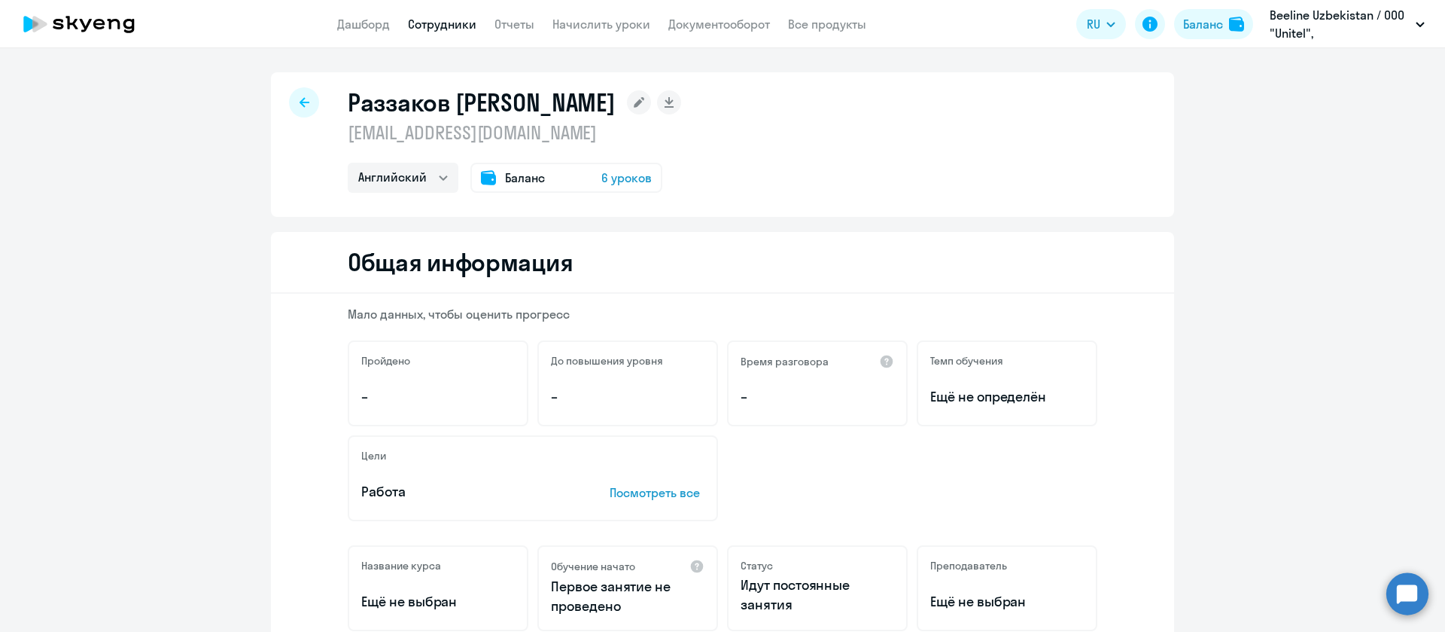
click at [452, 116] on h1 "Раззаков [PERSON_NAME]" at bounding box center [481, 102] width 267 height 30
click at [458, 138] on p "[EMAIL_ADDRESS][DOMAIN_NAME]" at bounding box center [514, 132] width 333 height 24
copy p "[EMAIL_ADDRESS][DOMAIN_NAME]"
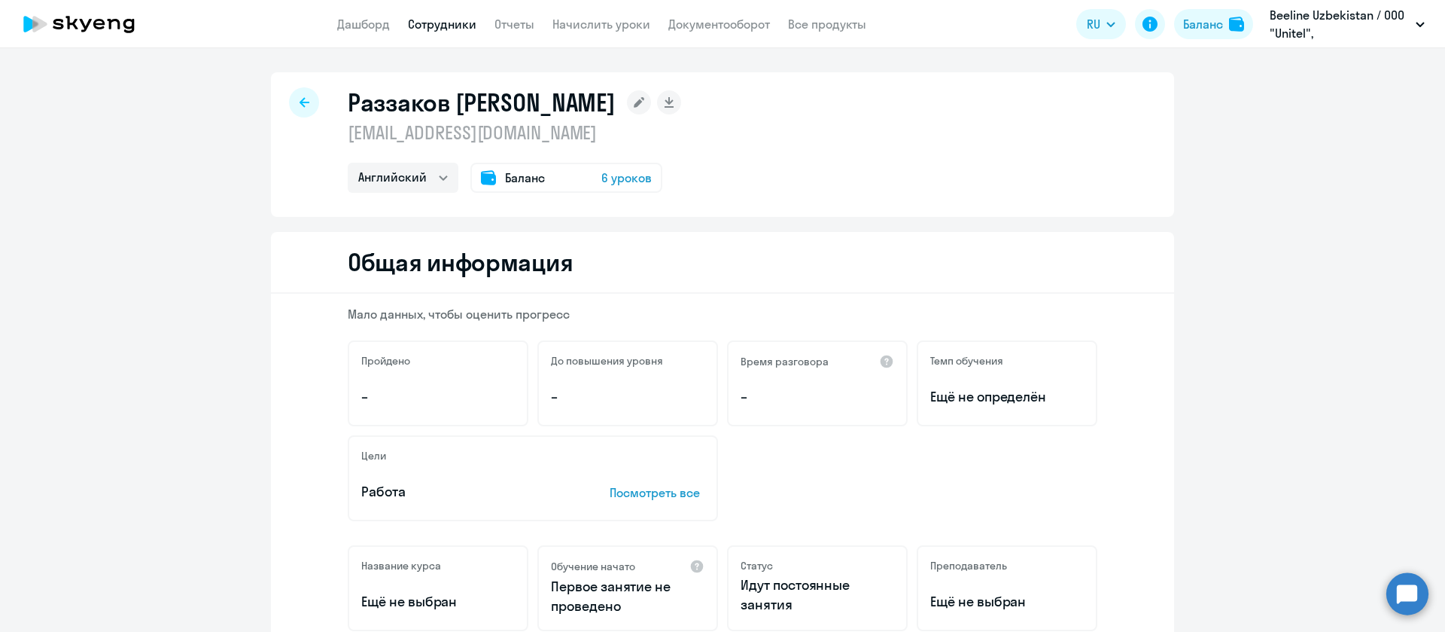
click at [378, 104] on h1 "Раззаков [PERSON_NAME]" at bounding box center [481, 102] width 267 height 30
copy h1 "Раззаков"
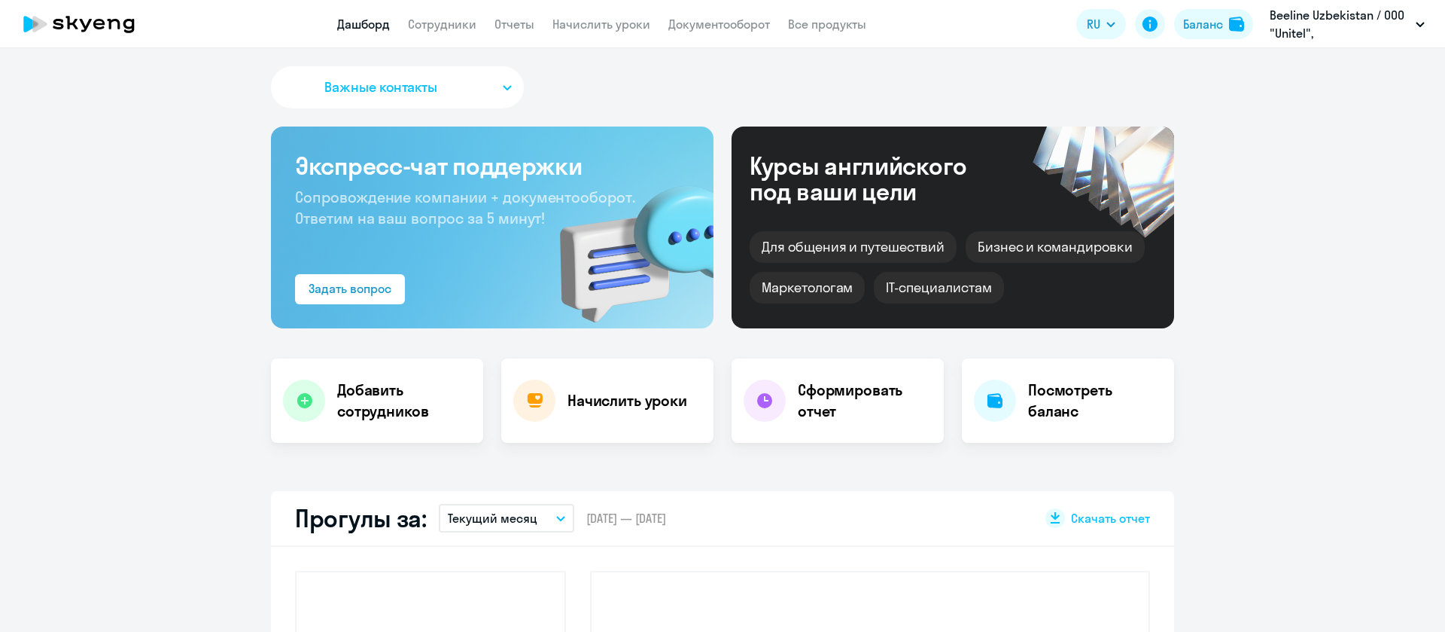
select select "30"
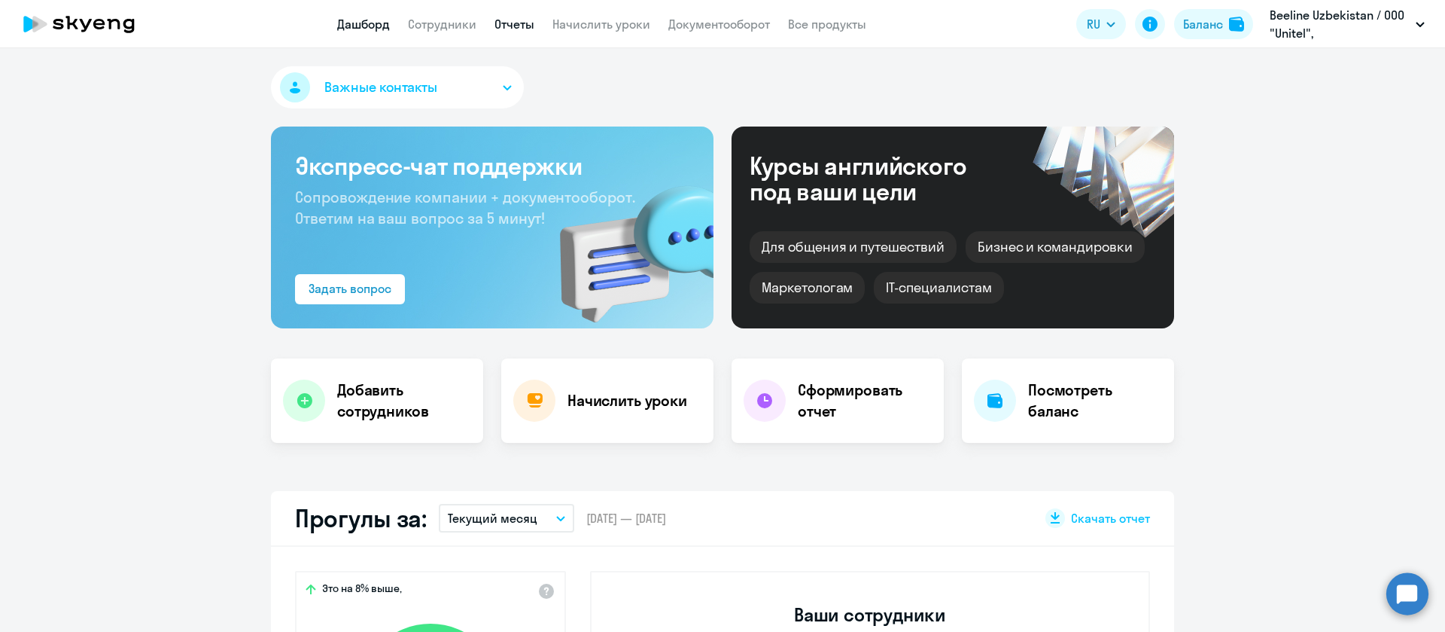
click at [514, 26] on link "Отчеты" at bounding box center [515, 24] width 40 height 15
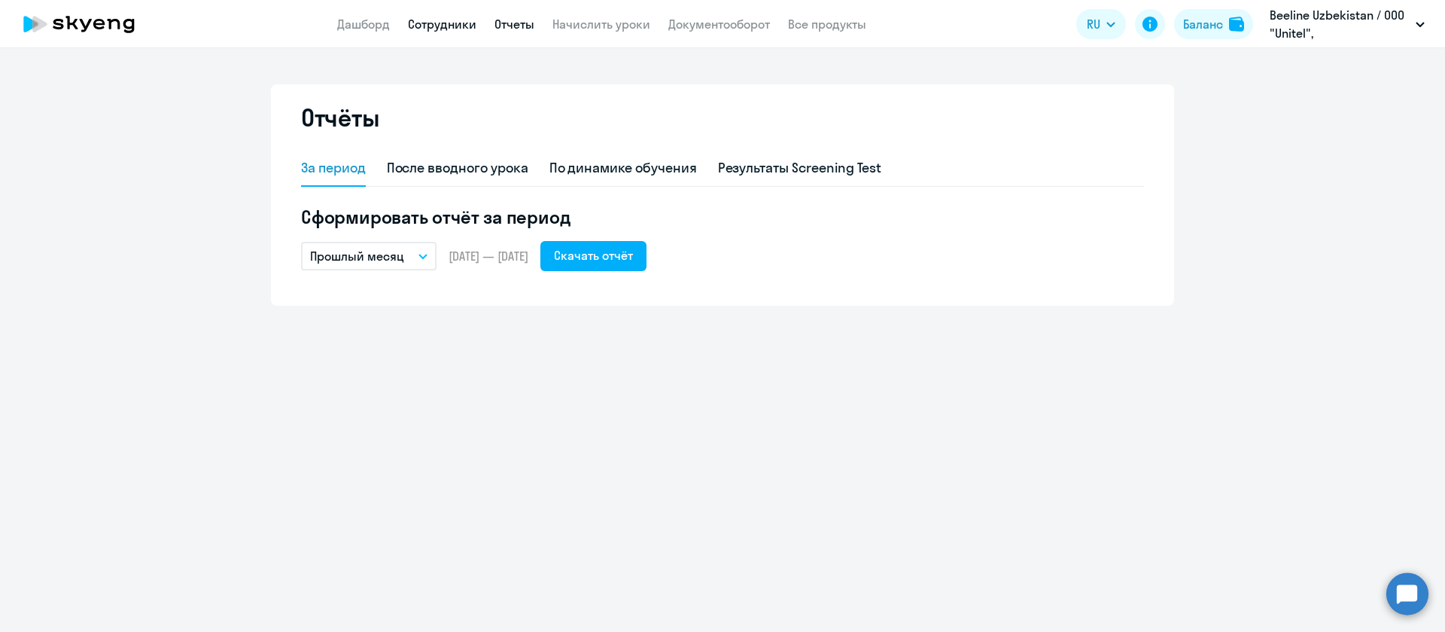
click at [441, 24] on link "Сотрудники" at bounding box center [442, 24] width 68 height 15
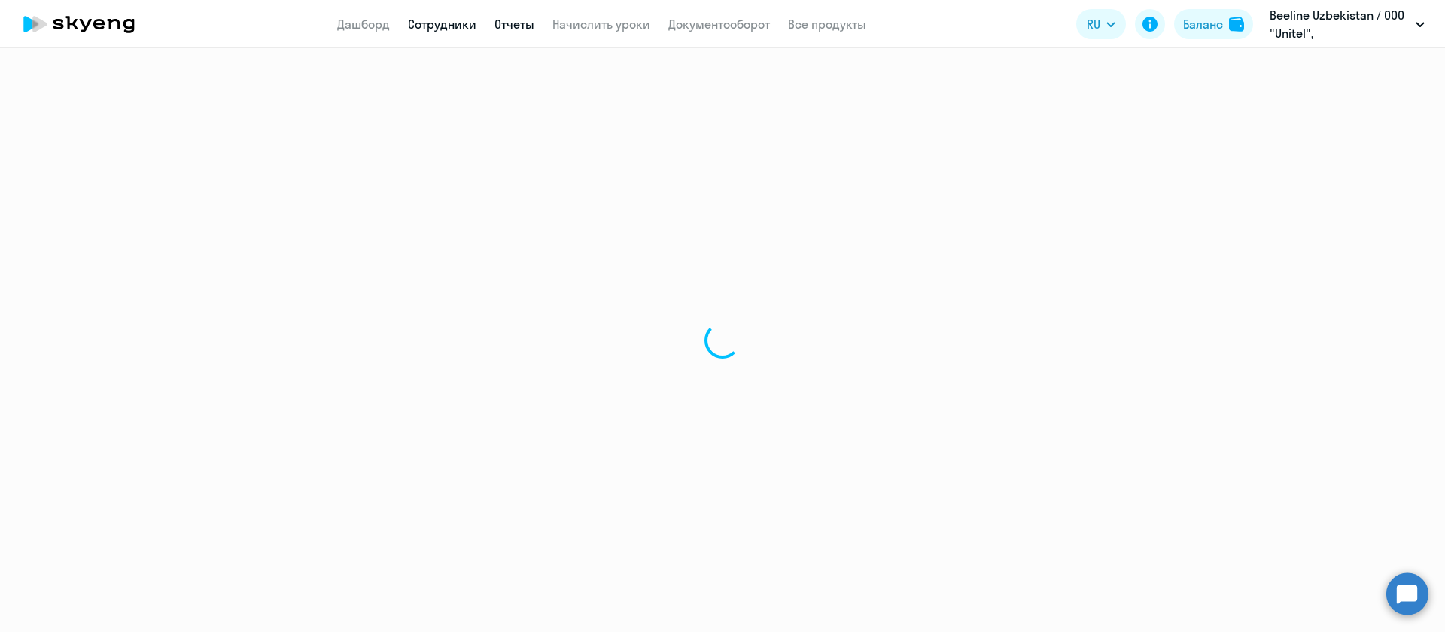
select select "30"
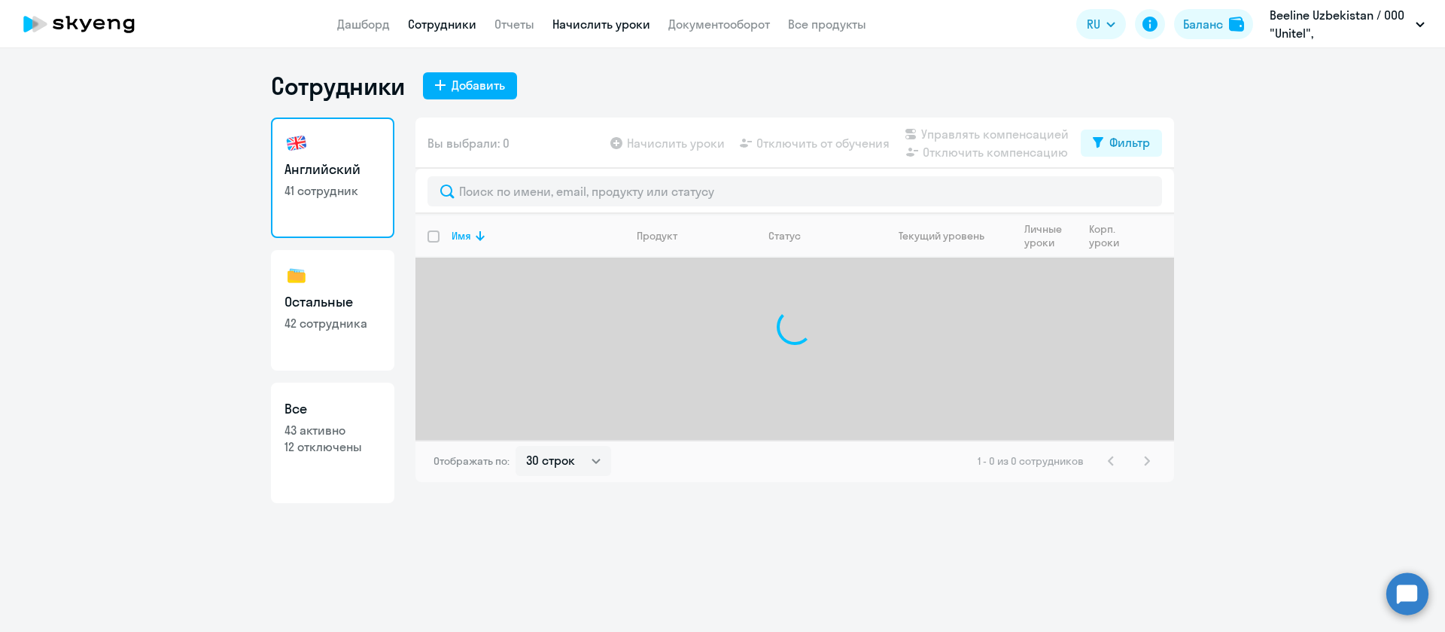
click at [592, 19] on link "Начислить уроки" at bounding box center [602, 24] width 98 height 15
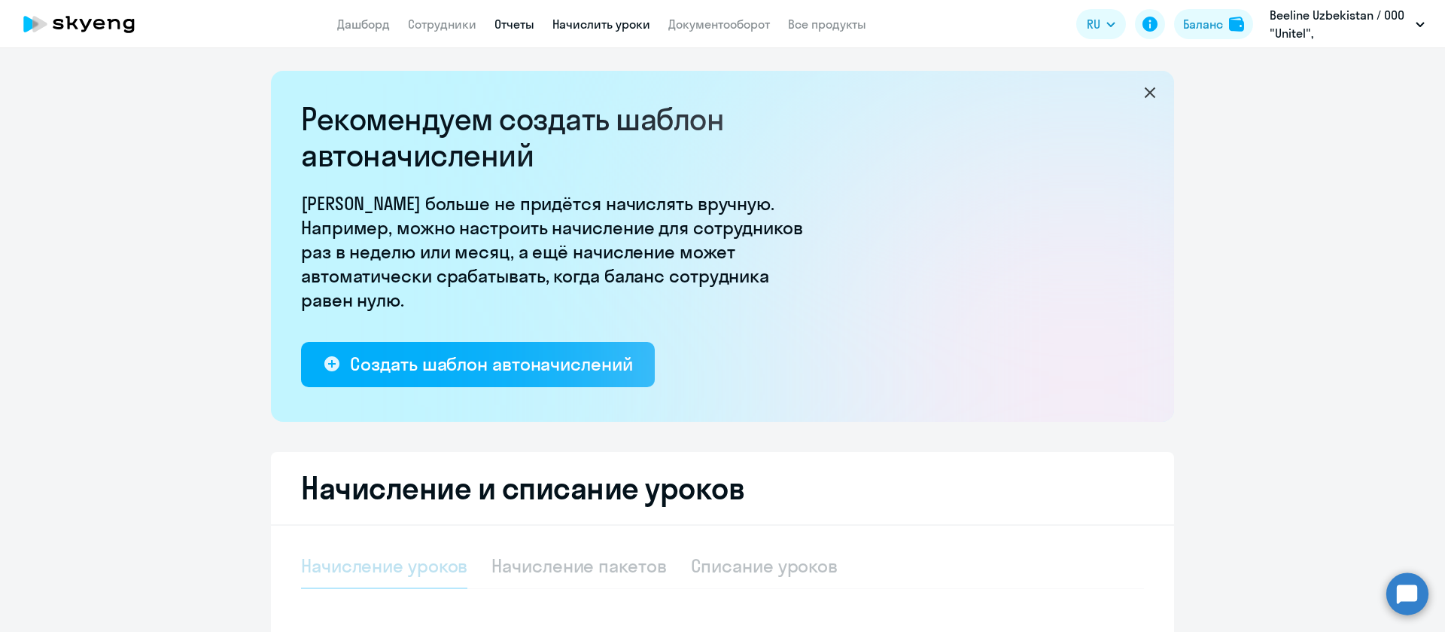
click at [531, 19] on link "Отчеты" at bounding box center [515, 24] width 40 height 15
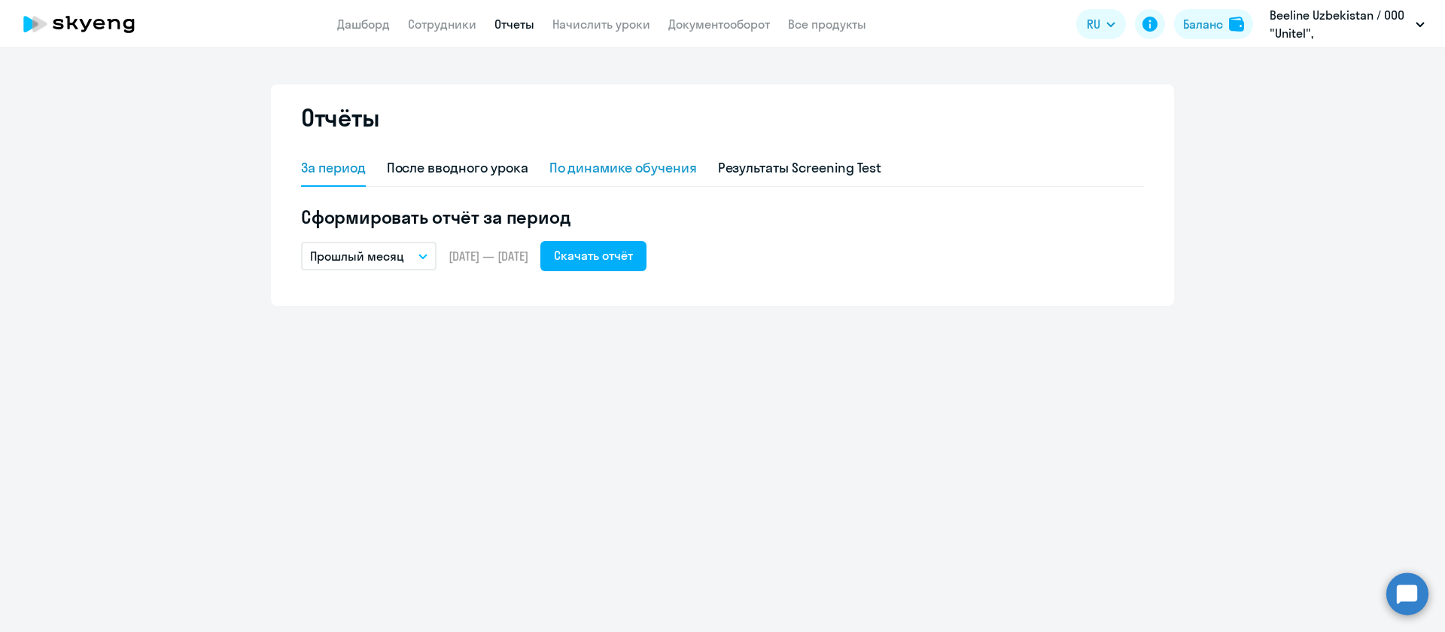
click at [645, 164] on div "По динамике обучения" at bounding box center [624, 168] width 148 height 20
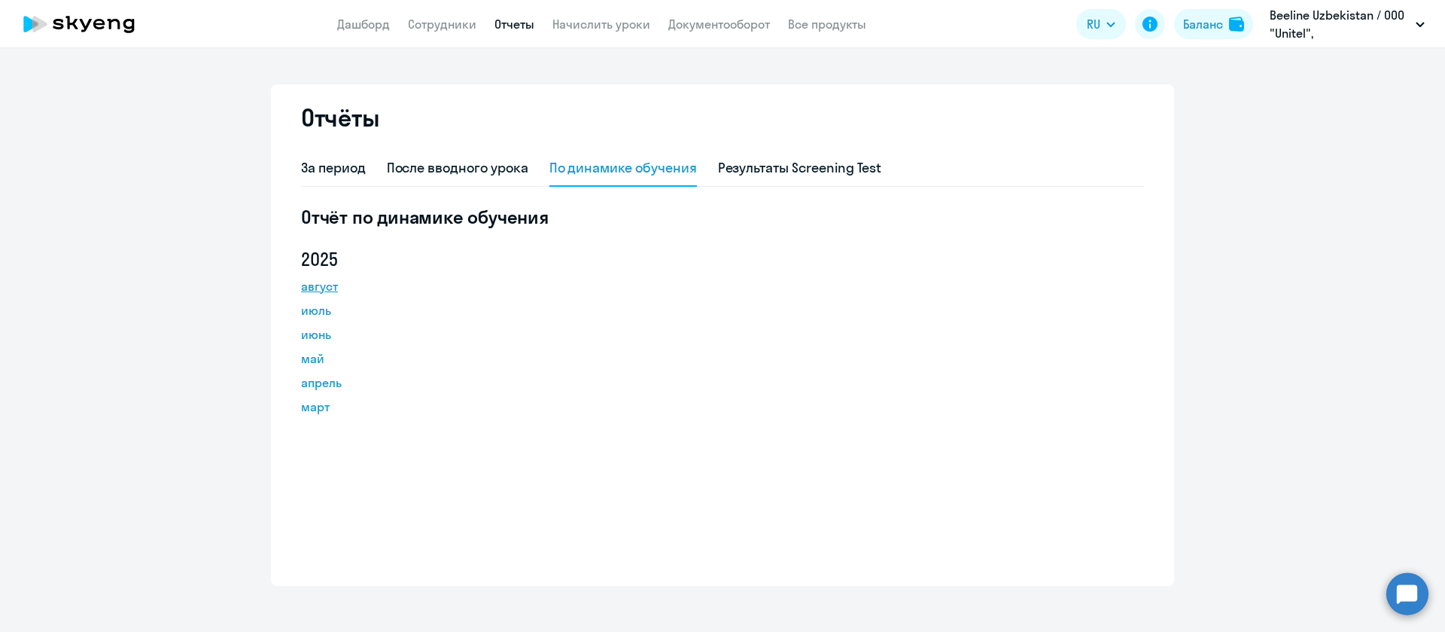
click at [318, 285] on link "август" at bounding box center [368, 286] width 135 height 18
